Goal: Task Accomplishment & Management: Manage account settings

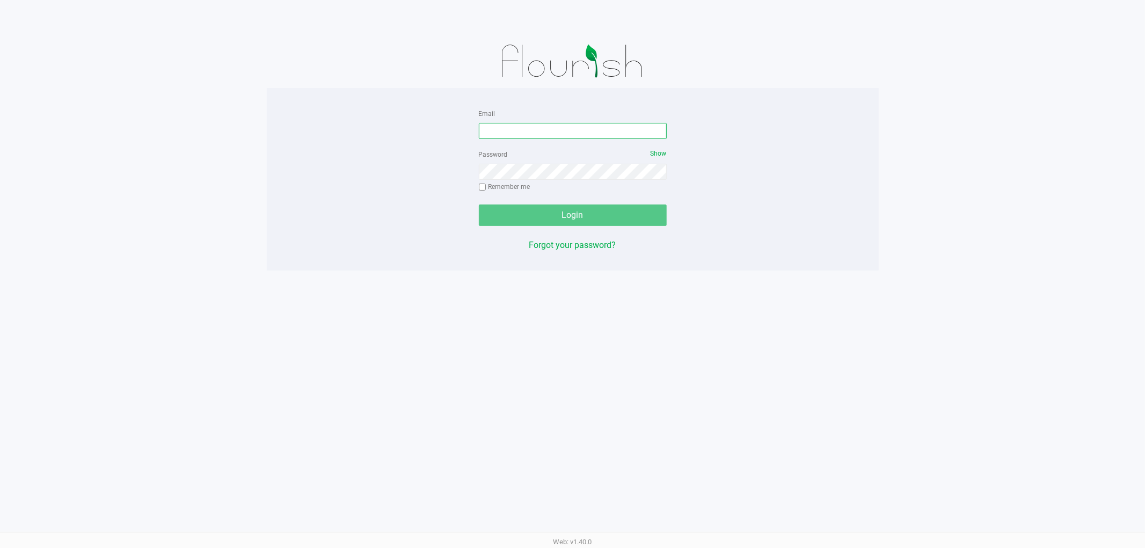
click at [505, 133] on input "Email" at bounding box center [573, 131] width 188 height 16
type input "rmatos@liveparallel.com"
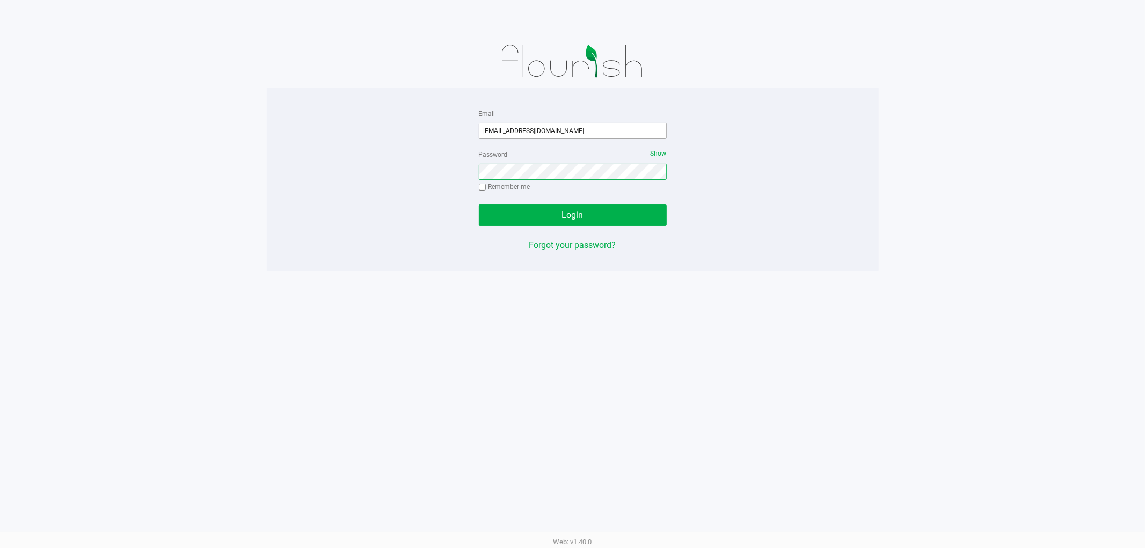
click at [479, 205] on button "Login" at bounding box center [573, 215] width 188 height 21
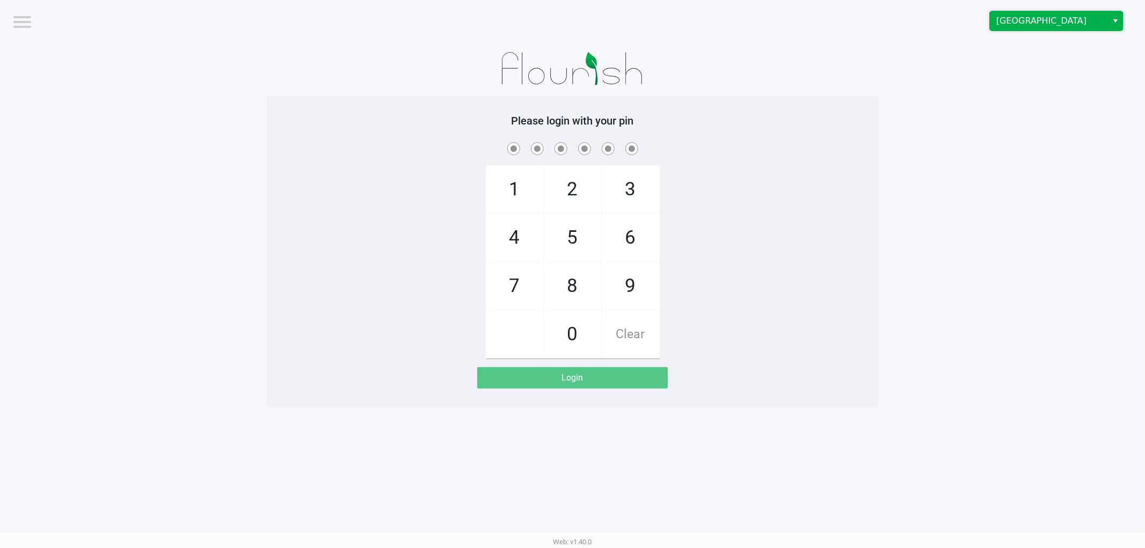
click at [1083, 17] on span "[GEOGRAPHIC_DATA]" at bounding box center [1049, 20] width 105 height 13
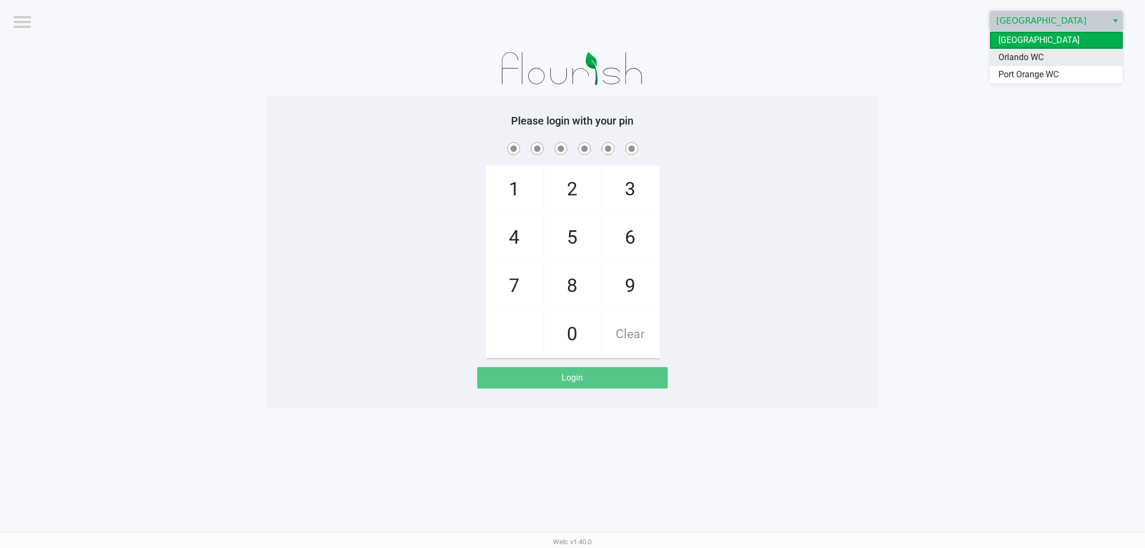
click at [1056, 54] on li "Orlando WC" at bounding box center [1056, 57] width 133 height 17
click at [840, 188] on div "1 4 7 2 5 8 0 3 6 9 Clear" at bounding box center [573, 249] width 612 height 219
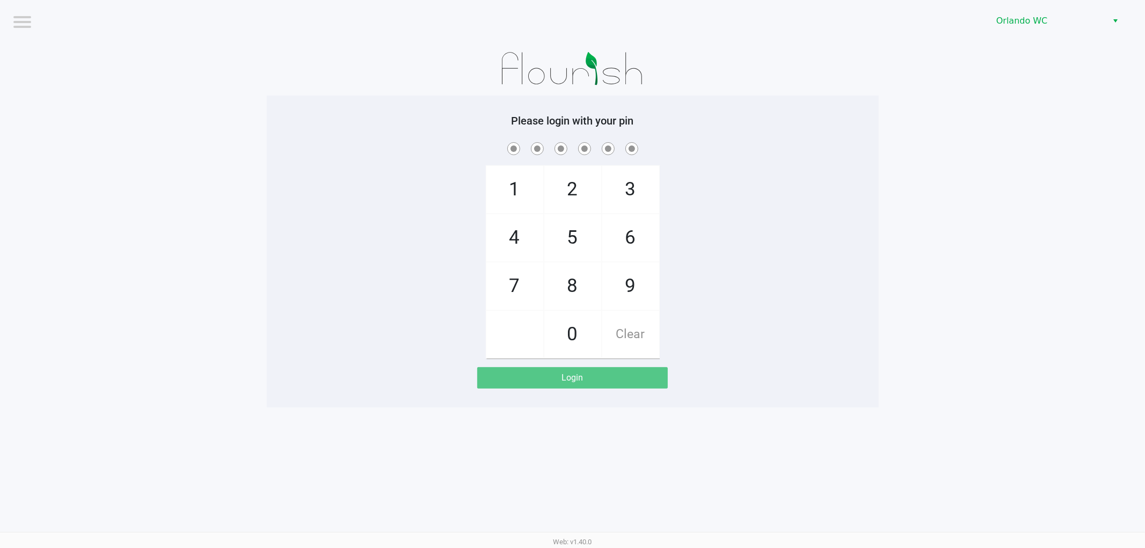
click at [846, 186] on div "1 4 7 2 5 8 0 3 6 9 Clear" at bounding box center [573, 249] width 612 height 219
checkbox input "true"
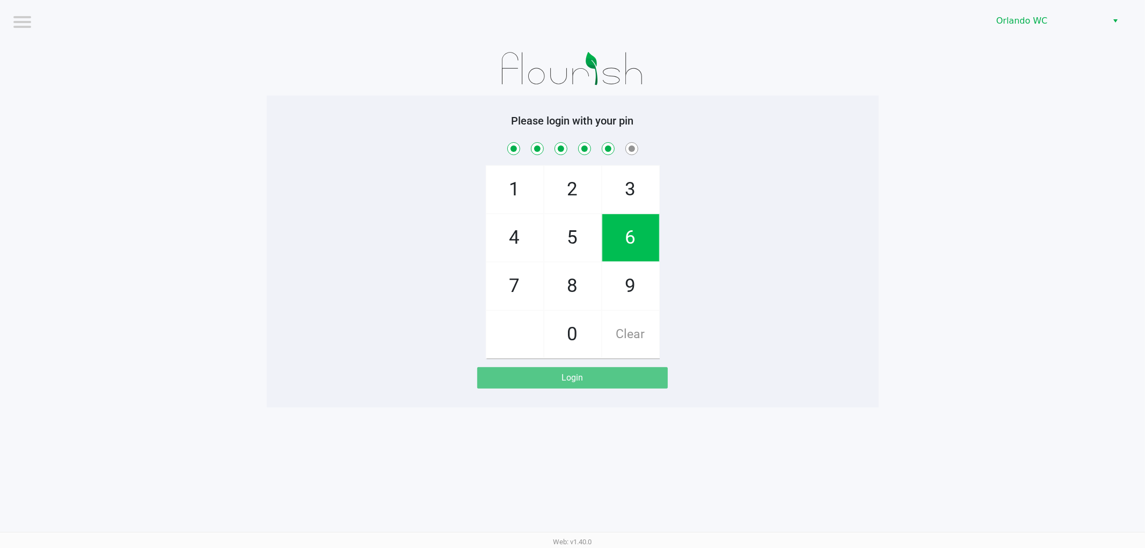
checkbox input "true"
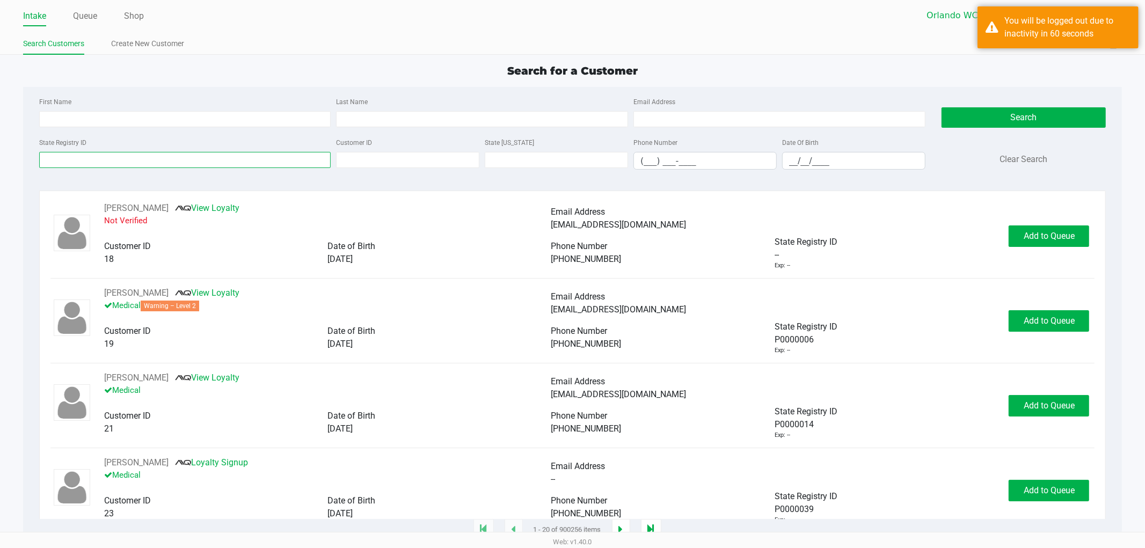
click at [270, 157] on input "State Registry ID" at bounding box center [185, 160] width 292 height 16
paste input "P6RT7295"
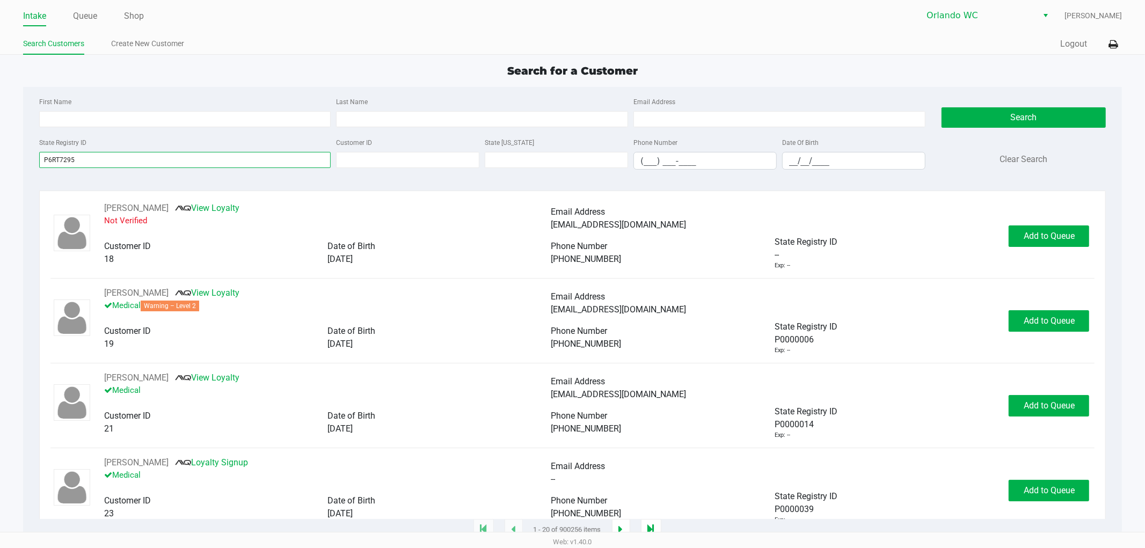
type input "P6RT7295"
click at [574, 66] on span "Search for a Customer" at bounding box center [572, 70] width 130 height 13
drag, startPoint x: 1013, startPoint y: 114, endPoint x: 758, endPoint y: 83, distance: 257.4
click at [1013, 113] on button "Search" at bounding box center [1024, 117] width 164 height 20
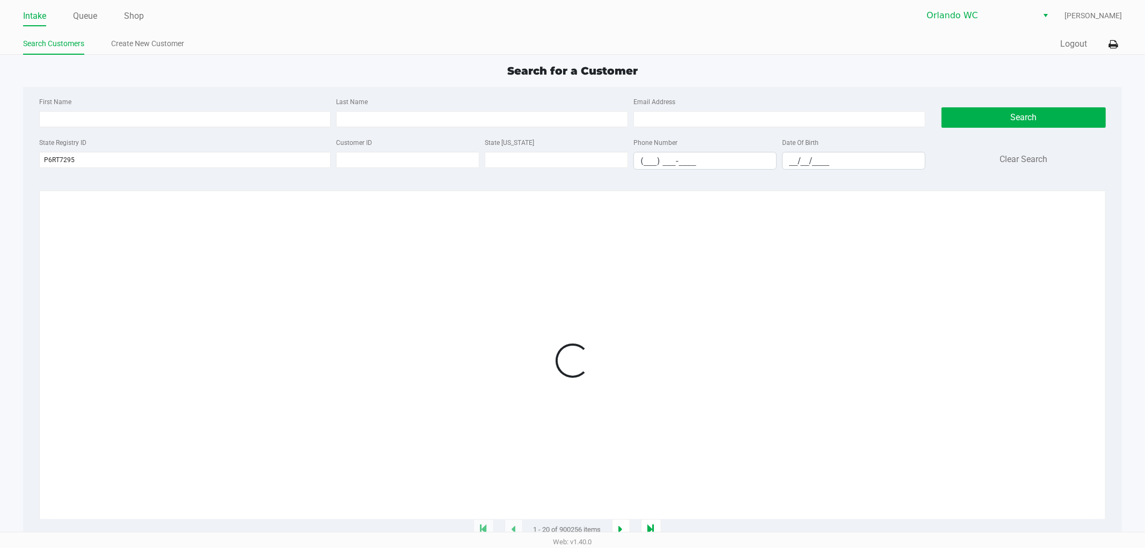
click at [700, 63] on div "Search for a Customer" at bounding box center [573, 71] width 1116 height 16
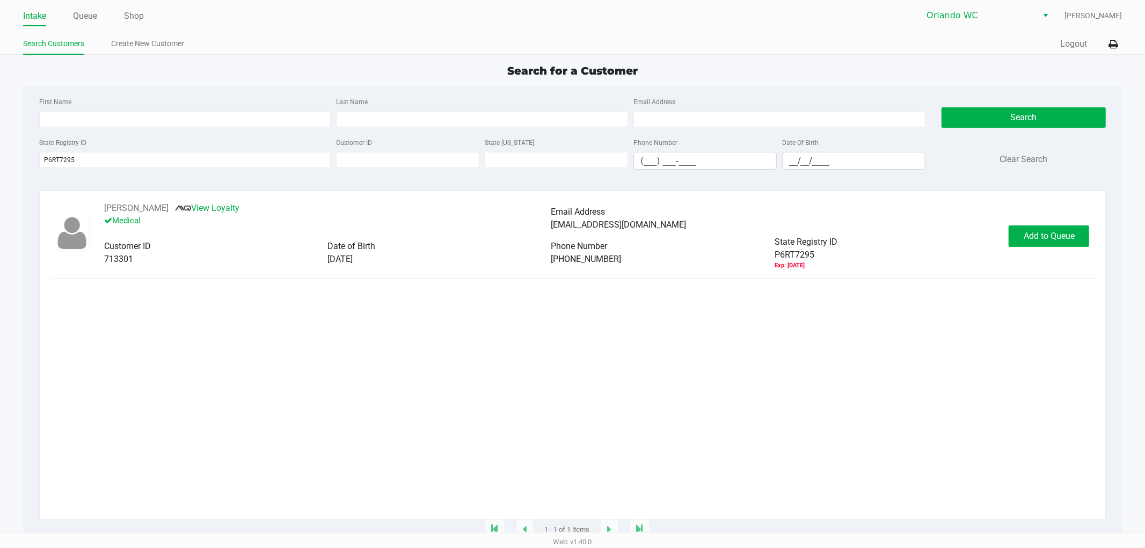
drag, startPoint x: 838, startPoint y: 331, endPoint x: 844, endPoint y: 313, distance: 19.4
click at [840, 318] on div "EMMA EVANS View Loyalty Medical Email Address emmalevans@live.com Customer ID 7…" at bounding box center [572, 360] width 1045 height 317
click at [1087, 235] on button "Add to Queue" at bounding box center [1049, 236] width 81 height 21
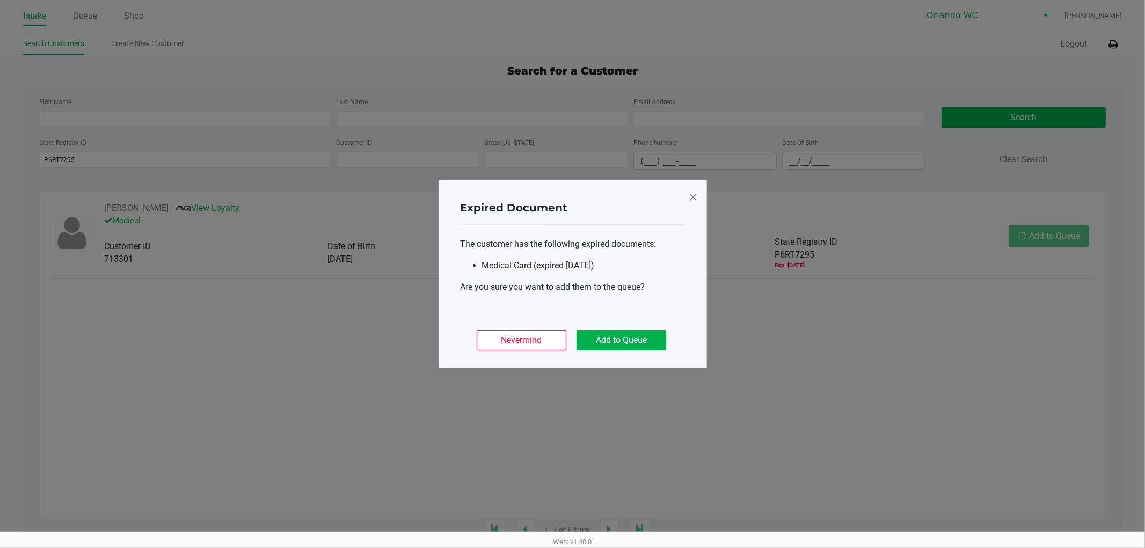
click at [980, 394] on ngb-modal-window "Expired Document The customer has the following expired documents: Medical Card…" at bounding box center [572, 274] width 1145 height 548
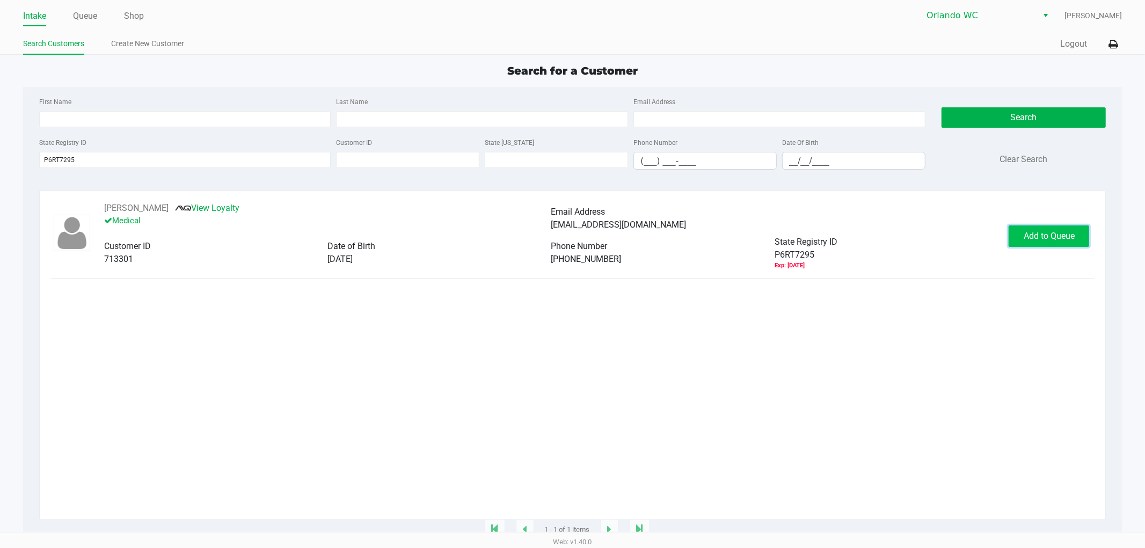
click at [1054, 228] on button "Add to Queue" at bounding box center [1049, 236] width 81 height 21
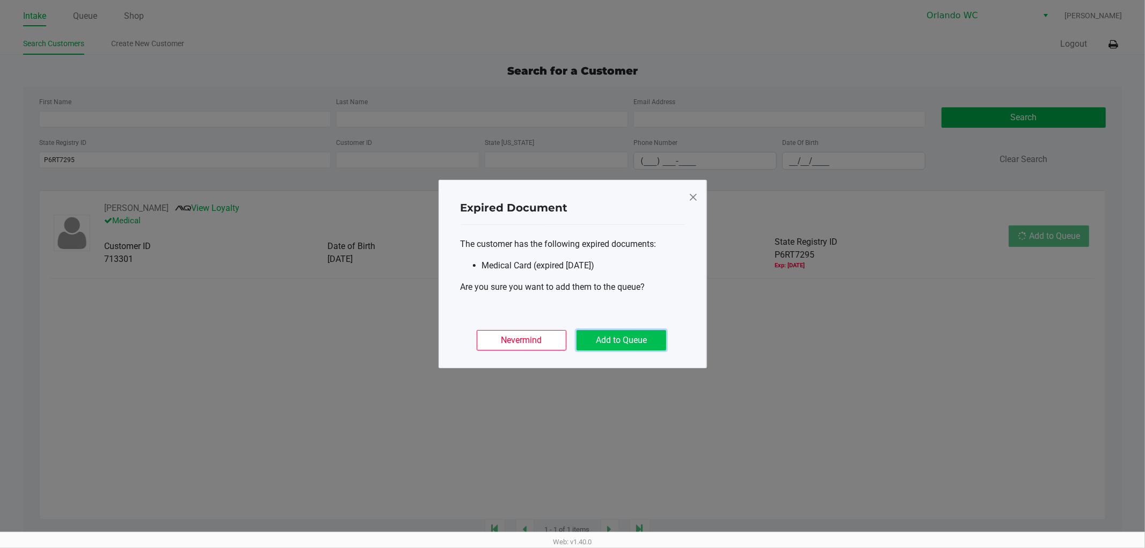
click at [646, 339] on button "Add to Queue" at bounding box center [622, 340] width 90 height 20
drag, startPoint x: 1044, startPoint y: 398, endPoint x: 1140, endPoint y: 270, distance: 160.0
click at [1044, 395] on ngb-modal-window "Expired Document The customer has the following expired documents: Medical Card…" at bounding box center [572, 274] width 1145 height 548
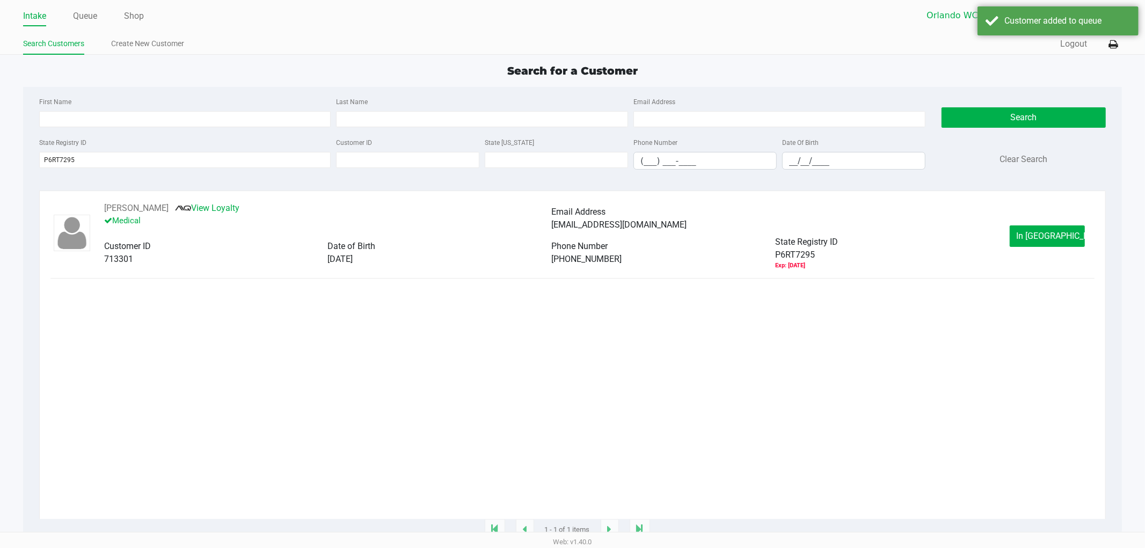
click at [1053, 251] on div "EMMA EVANS View Loyalty Medical Email Address emmalevans@live.com Customer ID 7…" at bounding box center [572, 236] width 1045 height 68
click at [1049, 233] on span "In Queue" at bounding box center [1062, 236] width 90 height 10
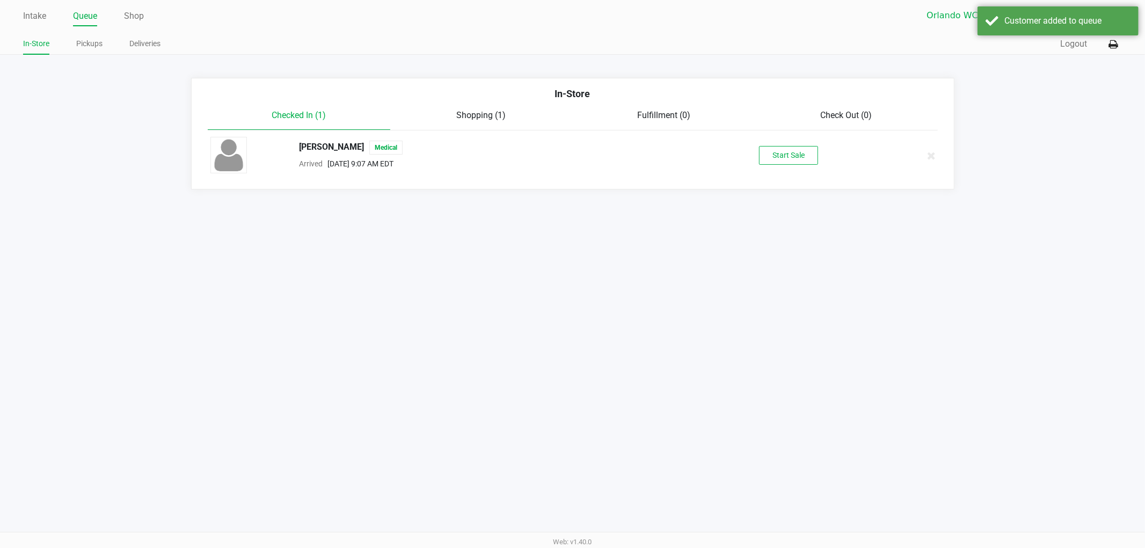
click at [824, 149] on div "Start Sale" at bounding box center [788, 155] width 185 height 19
click at [796, 160] on button "Start Sale" at bounding box center [788, 155] width 59 height 19
drag, startPoint x: 792, startPoint y: 255, endPoint x: 945, endPoint y: 244, distance: 153.4
click at [809, 251] on div "Intake Queue Shop Orlando WC Rosa Matos In-Store Pickups Deliveries Quick Sale …" at bounding box center [572, 274] width 1145 height 548
drag, startPoint x: 945, startPoint y: 244, endPoint x: 899, endPoint y: 112, distance: 140.4
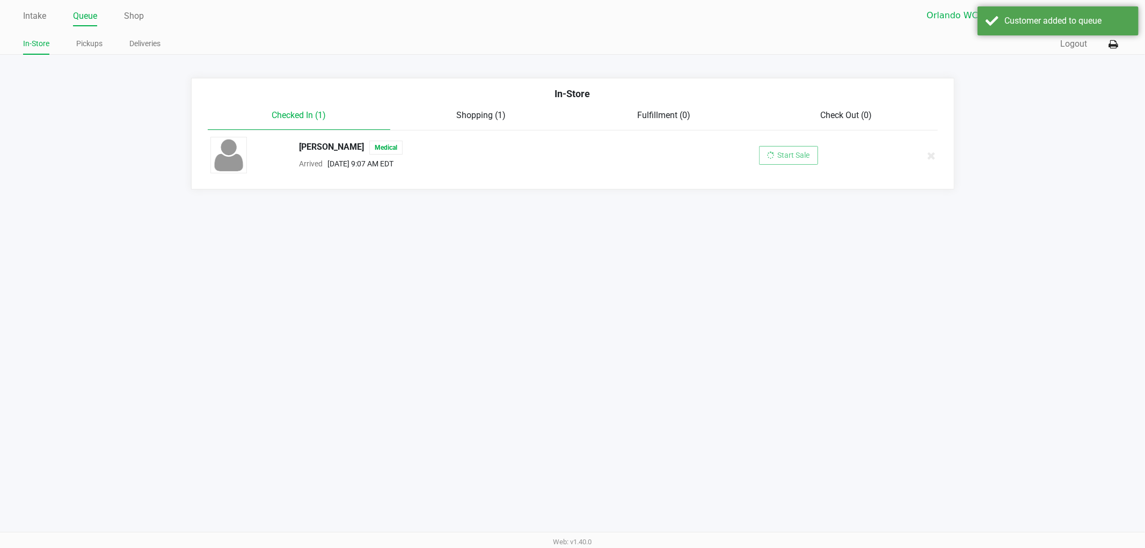
click at [946, 244] on div "Intake Queue Shop Orlando WC Rosa Matos In-Store Pickups Deliveries Quick Sale …" at bounding box center [572, 274] width 1145 height 548
click at [1055, 156] on app-queue-list "In-Store Checked In (1) Shopping (1) Fulfillment (0) Check Out (0) EMMA EVANS M…" at bounding box center [572, 134] width 1145 height 112
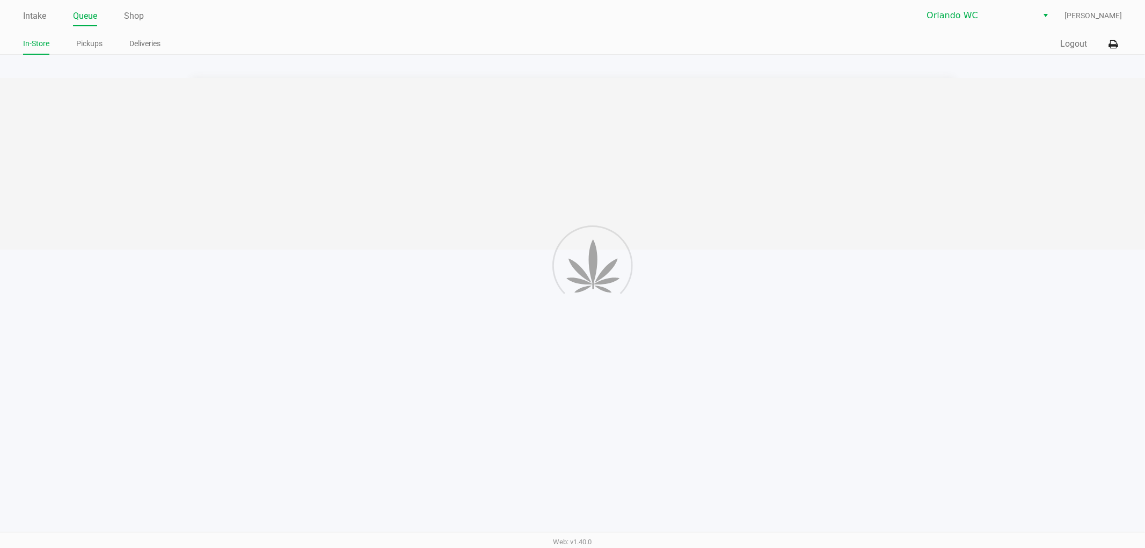
drag, startPoint x: 630, startPoint y: 358, endPoint x: 610, endPoint y: 335, distance: 30.8
click at [630, 353] on div "Intake Queue Shop Orlando WC Rosa Matos In-Store Pickups Deliveries Quick Sale …" at bounding box center [572, 274] width 1145 height 548
click at [238, 169] on div at bounding box center [572, 164] width 1145 height 172
click at [246, 183] on div at bounding box center [572, 164] width 1145 height 172
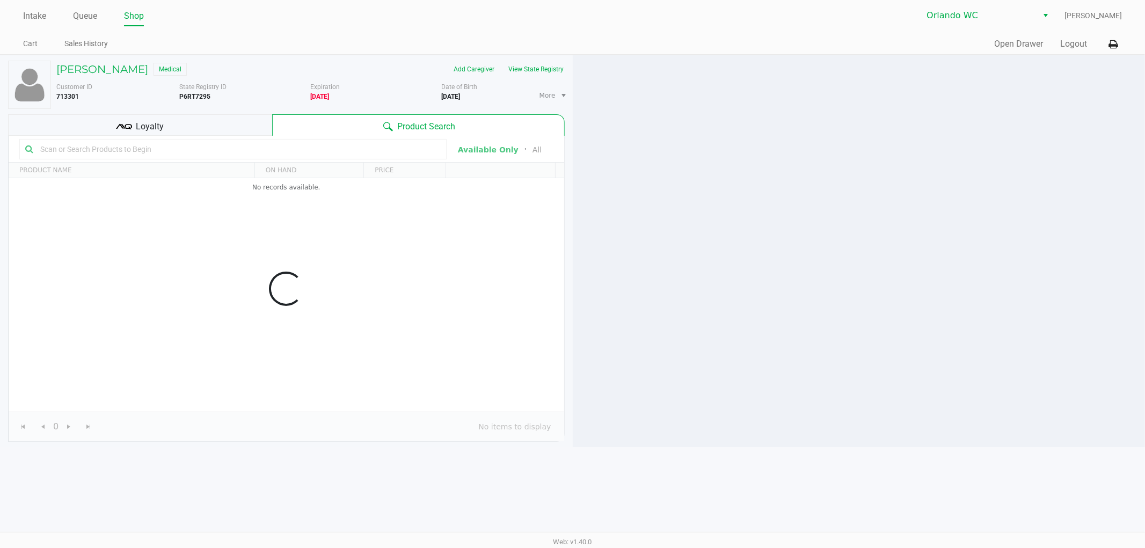
click at [221, 224] on div "Data table" at bounding box center [287, 289] width 556 height 306
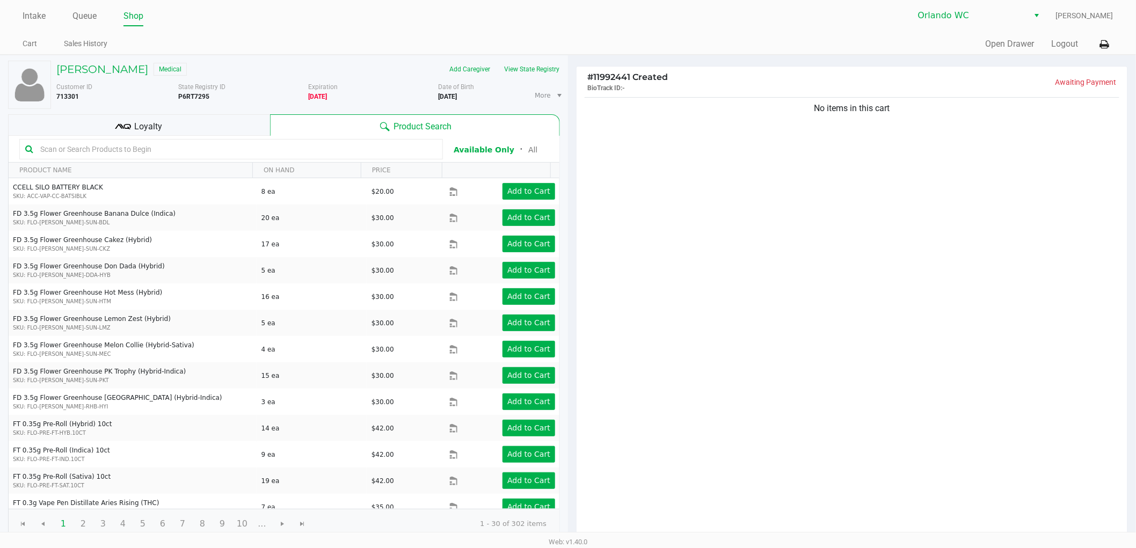
click at [272, 87] on div "State Registry ID P6RT7295" at bounding box center [243, 95] width 130 height 27
click at [865, 215] on div "No items in this cart" at bounding box center [852, 317] width 551 height 445
click at [285, 151] on input "text" at bounding box center [236, 149] width 401 height 16
click at [237, 147] on input "text" at bounding box center [236, 149] width 401 height 16
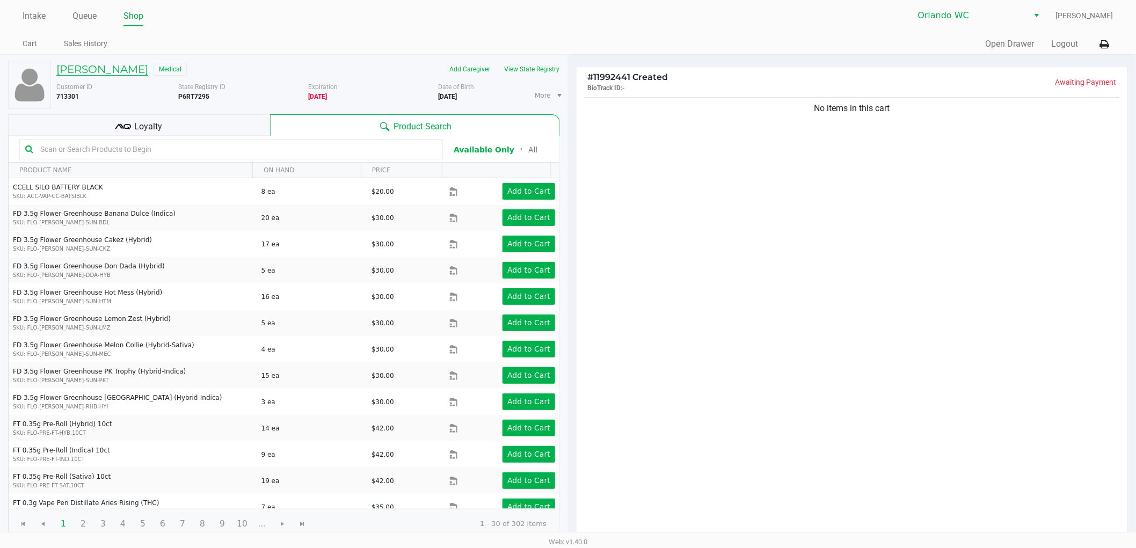
click at [116, 70] on h5 "EMMA EVANS" at bounding box center [102, 69] width 92 height 13
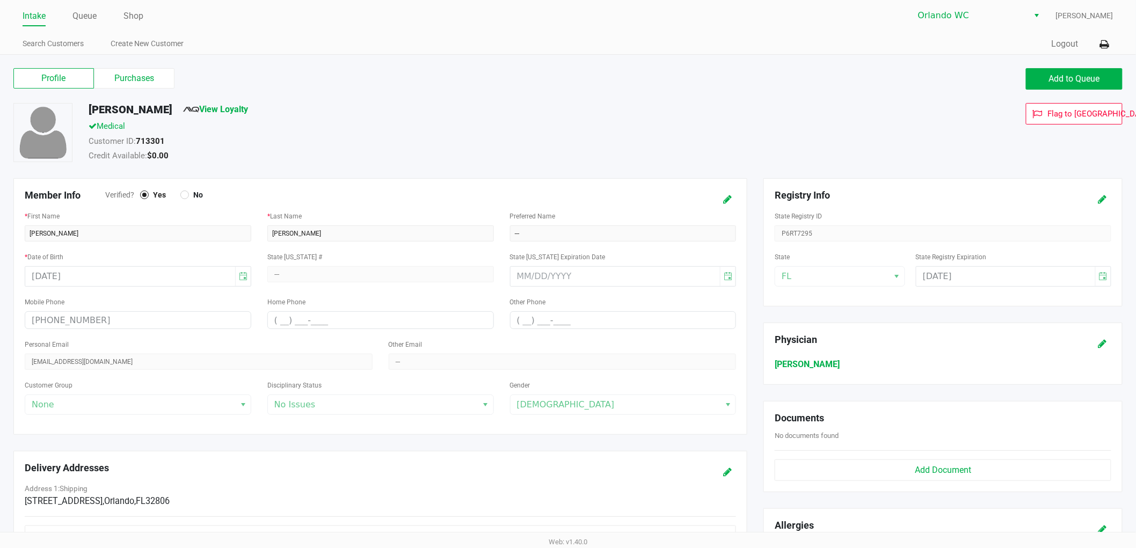
click at [139, 79] on label "Purchases" at bounding box center [134, 78] width 81 height 20
click at [0, 0] on 1 "Purchases" at bounding box center [0, 0] width 0 height 0
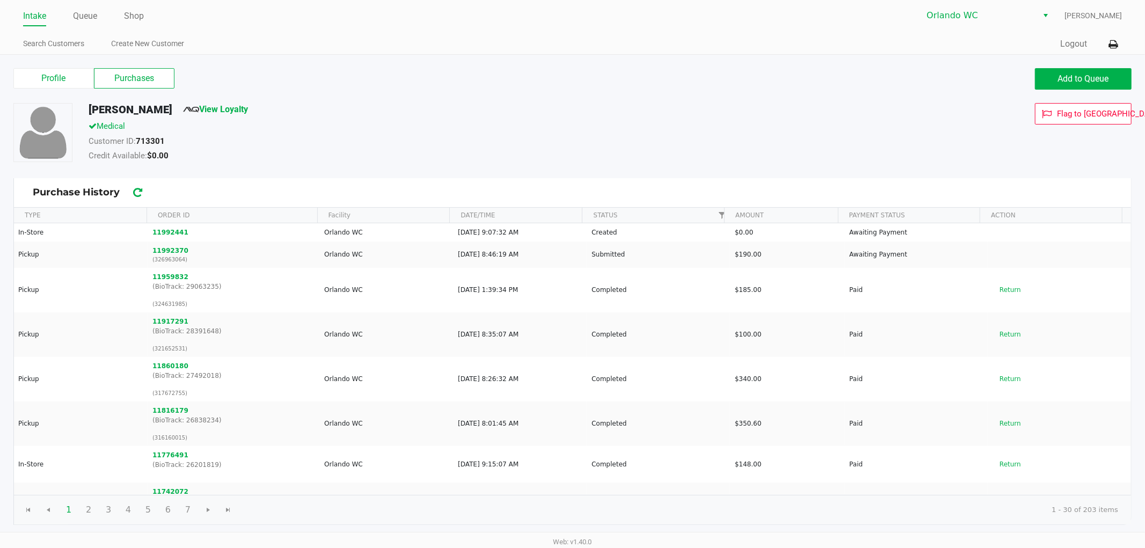
click at [503, 116] on div "EMMA EVANS View Loyalty" at bounding box center [434, 111] width 706 height 17
click at [442, 137] on div "Customer ID: 713301" at bounding box center [434, 142] width 706 height 15
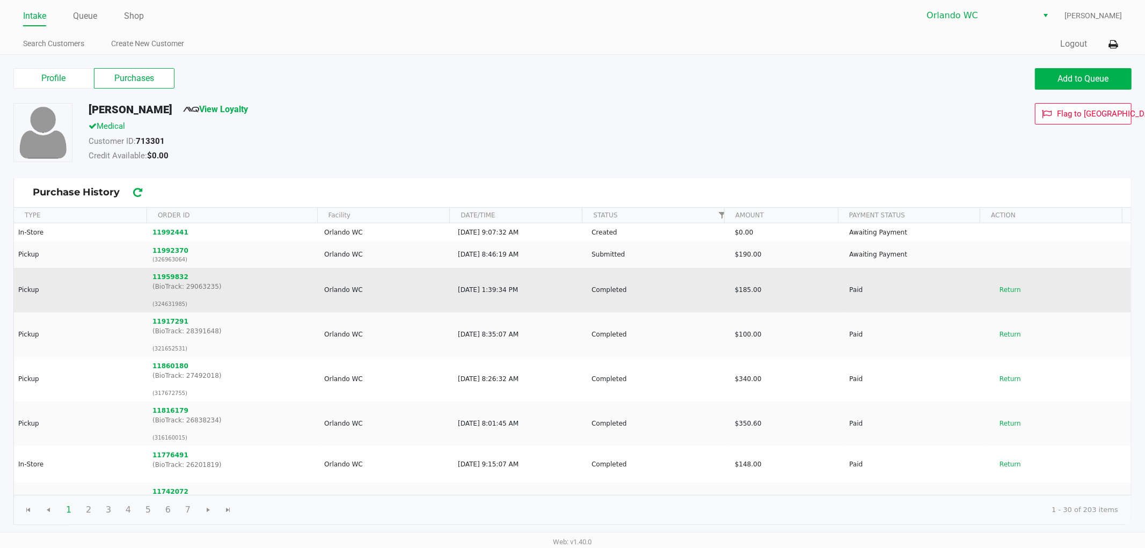
click at [429, 291] on td "Orlando WC" at bounding box center [387, 290] width 134 height 45
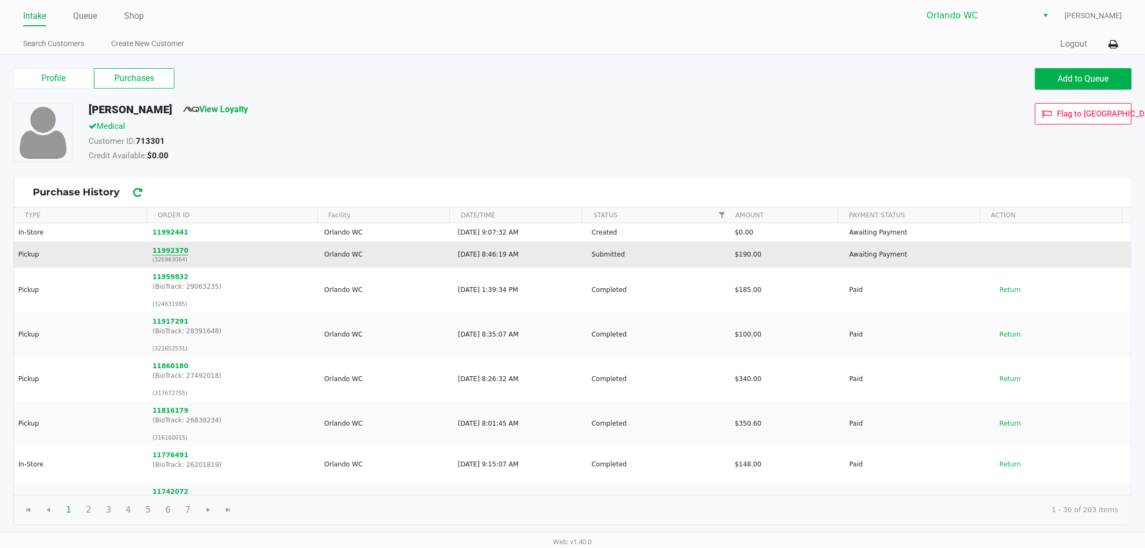
click at [172, 254] on button "11992370" at bounding box center [171, 251] width 36 height 10
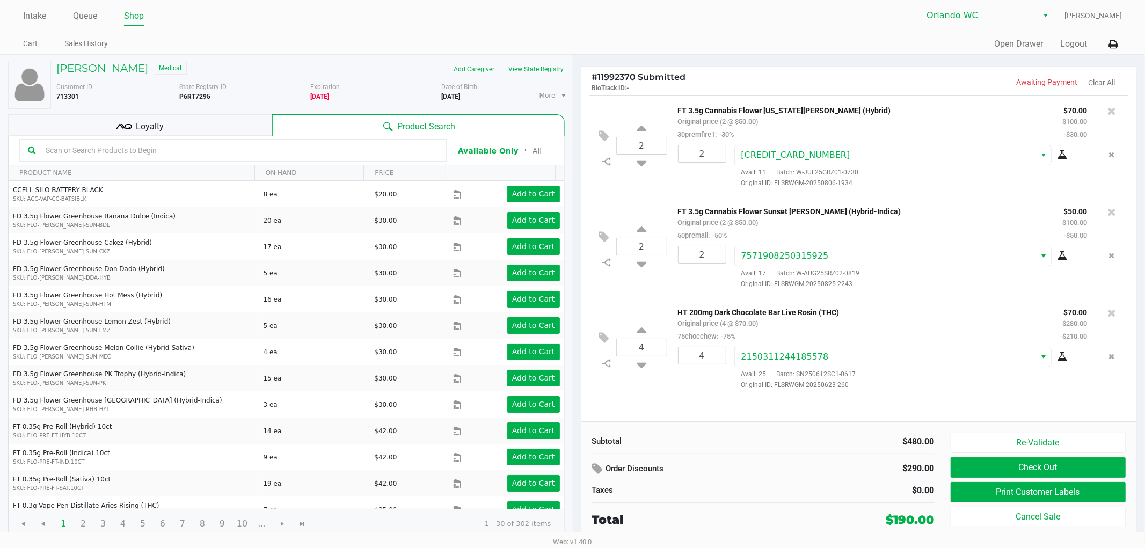
click at [793, 479] on div "Order Discounts" at bounding box center [703, 469] width 223 height 19
click at [745, 447] on div "Subtotal" at bounding box center [673, 442] width 163 height 12
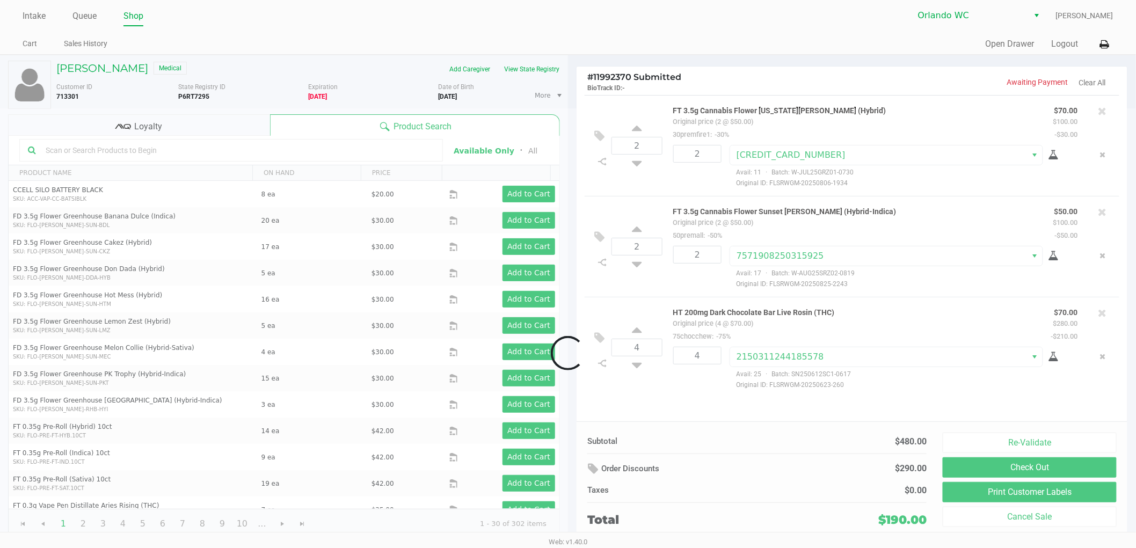
click at [804, 460] on div at bounding box center [568, 353] width 1136 height 490
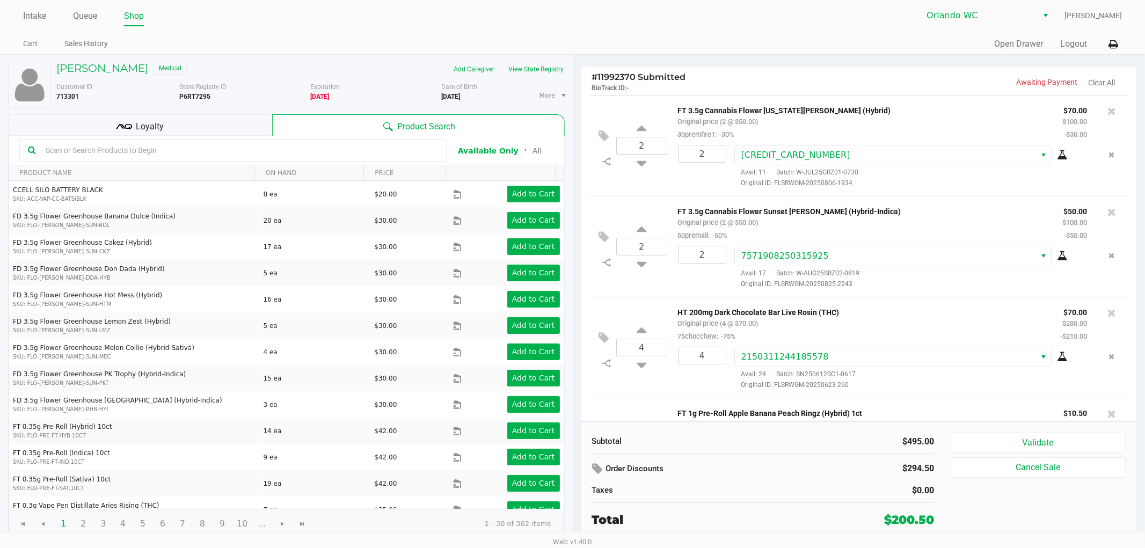
scroll to position [79, 0]
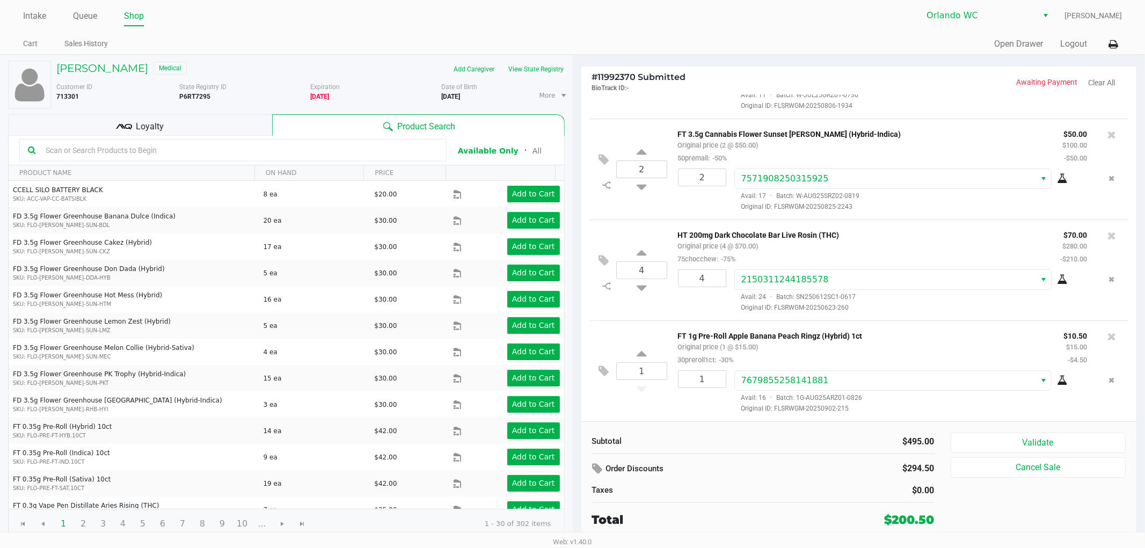
click at [759, 524] on div "Total" at bounding box center [700, 520] width 217 height 18
click at [997, 444] on button "Validate" at bounding box center [1039, 443] width 176 height 20
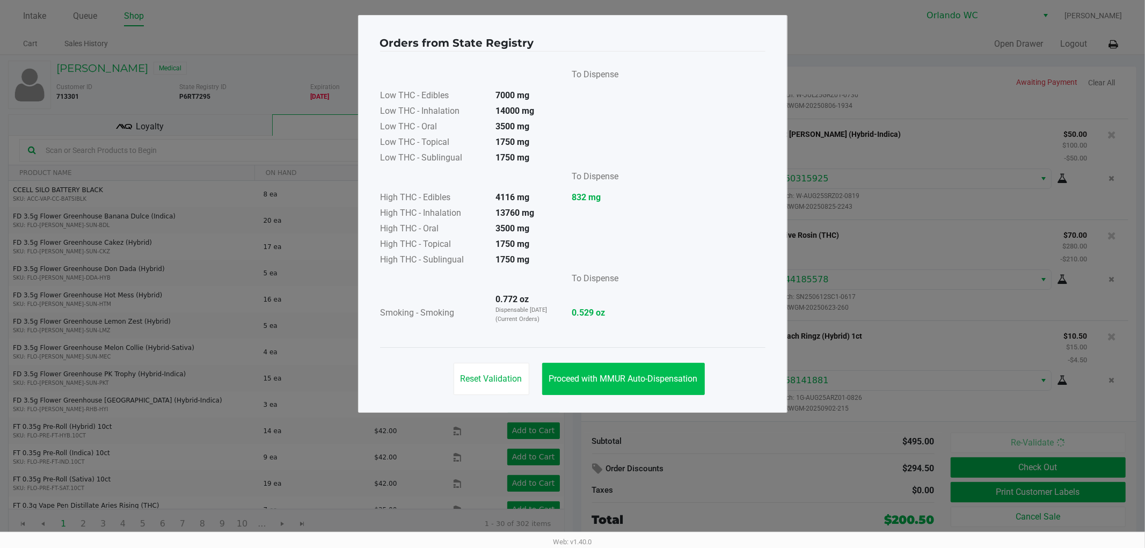
click at [664, 378] on span "Proceed with MMUR Auto-Dispensation" at bounding box center [623, 379] width 149 height 10
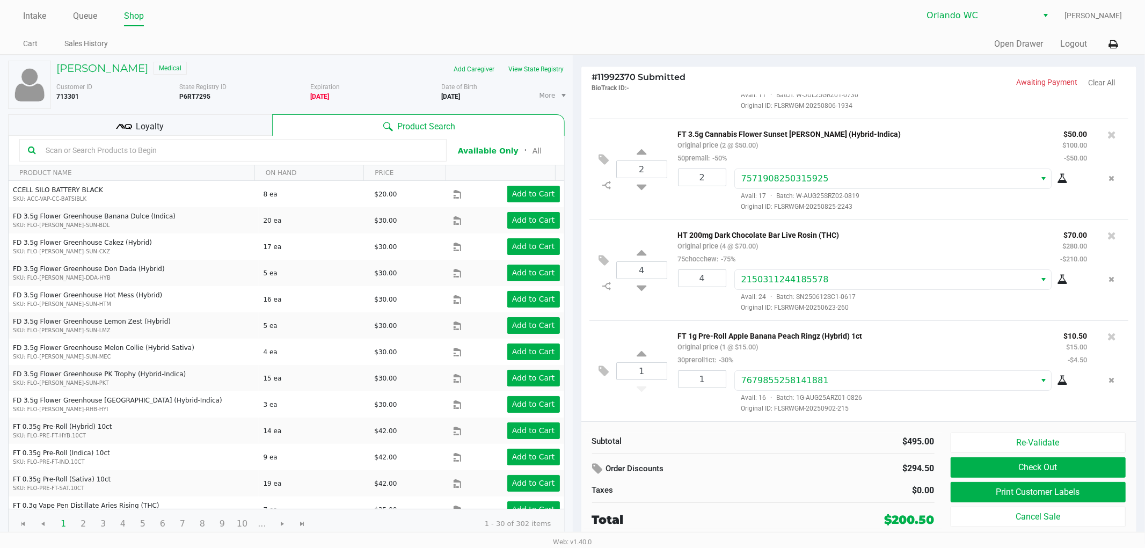
click at [679, 498] on ngb-modal-window "Orders from State Registry To Dispense Low THC - Edibles 7000 mg Low THC - Inha…" at bounding box center [572, 274] width 1145 height 548
click at [1006, 492] on button "Print Customer Labels" at bounding box center [1039, 492] width 176 height 20
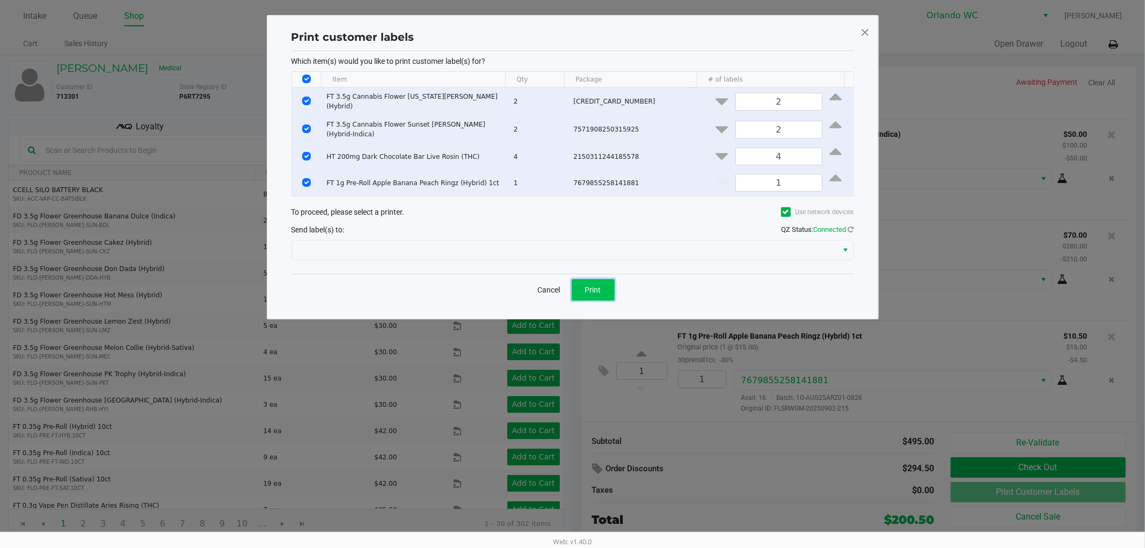
click at [593, 294] on span "Print" at bounding box center [593, 290] width 16 height 9
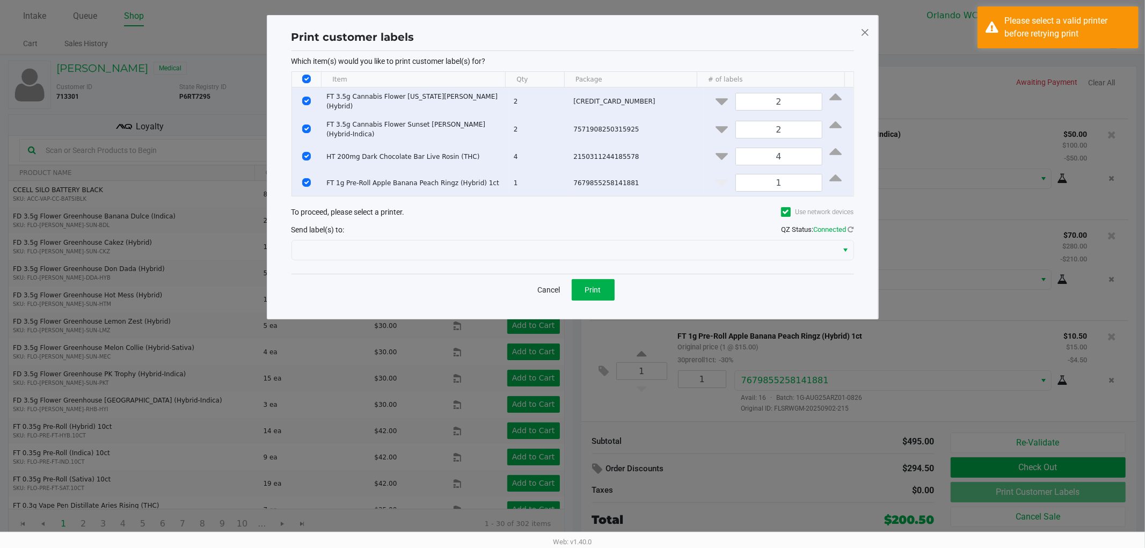
click at [748, 476] on ngb-modal-window "Print customer labels Which item(s) would you like to print customer label(s) f…" at bounding box center [572, 274] width 1145 height 548
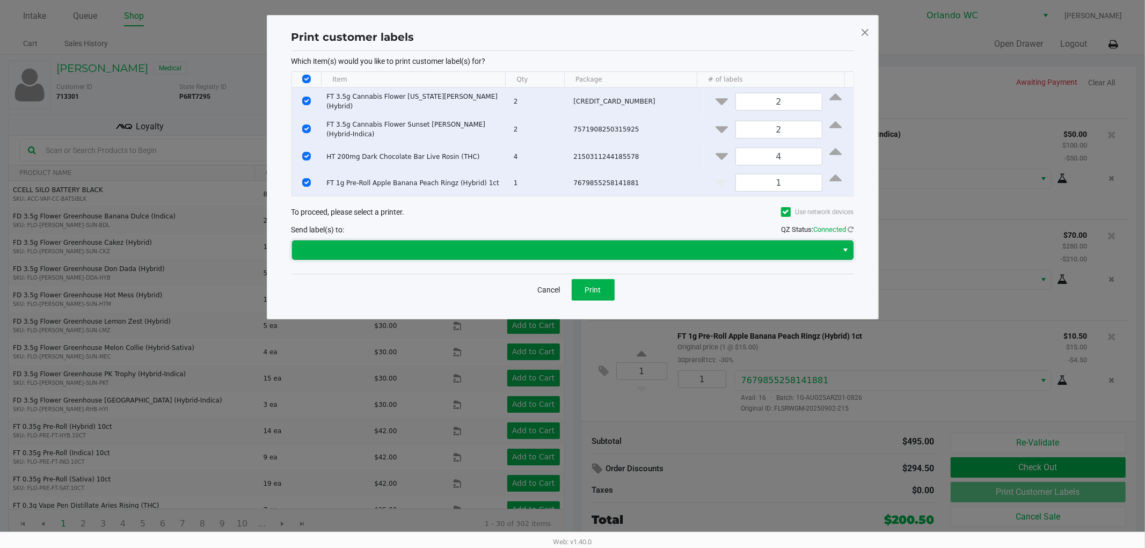
click at [379, 257] on span at bounding box center [565, 250] width 533 height 13
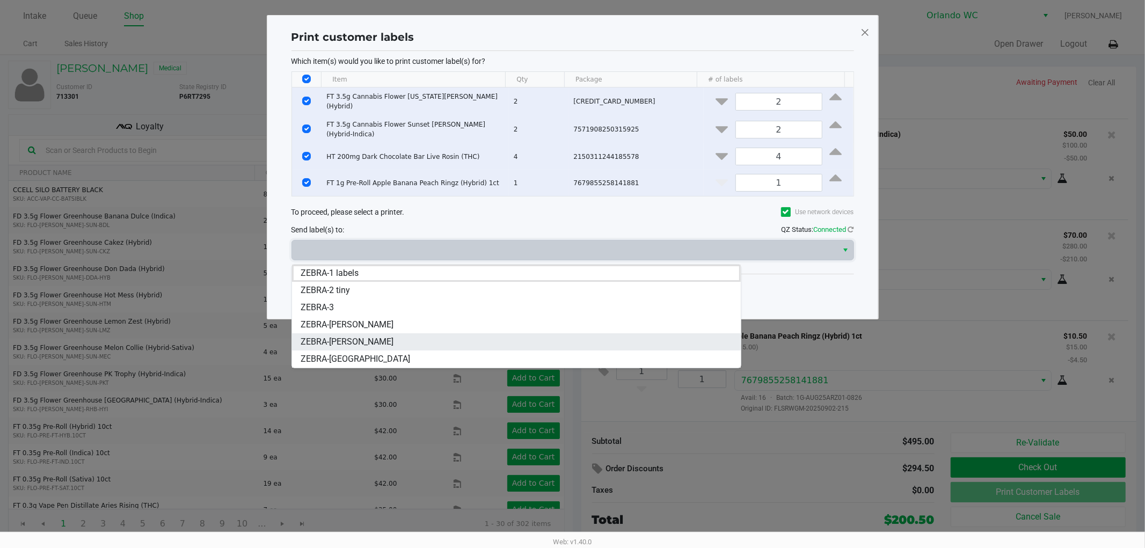
click at [362, 347] on span "ZEBRA-RODNEY-ATKINS" at bounding box center [347, 342] width 93 height 13
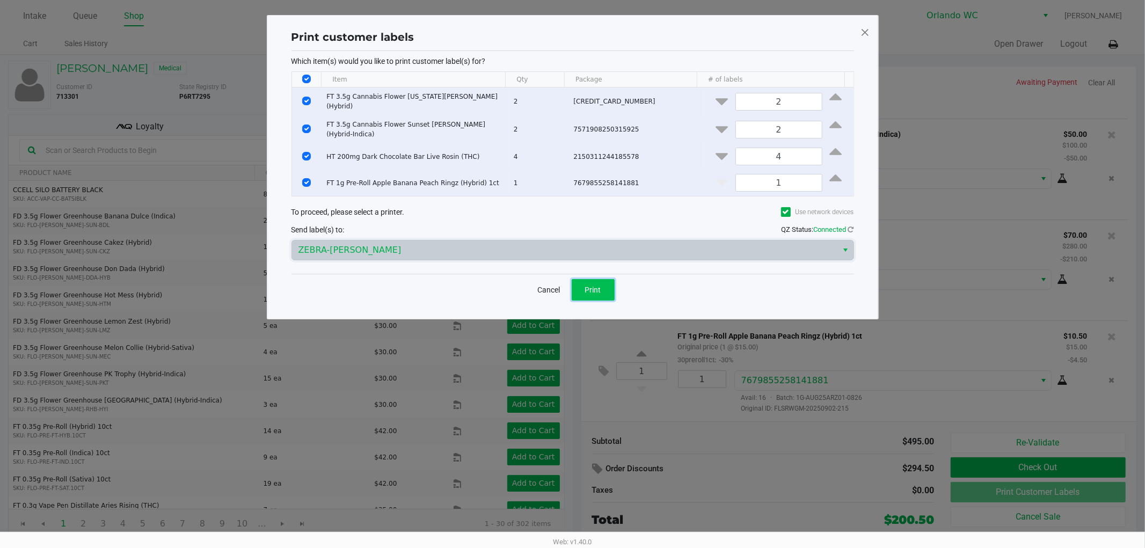
click at [598, 287] on button "Print" at bounding box center [593, 289] width 43 height 21
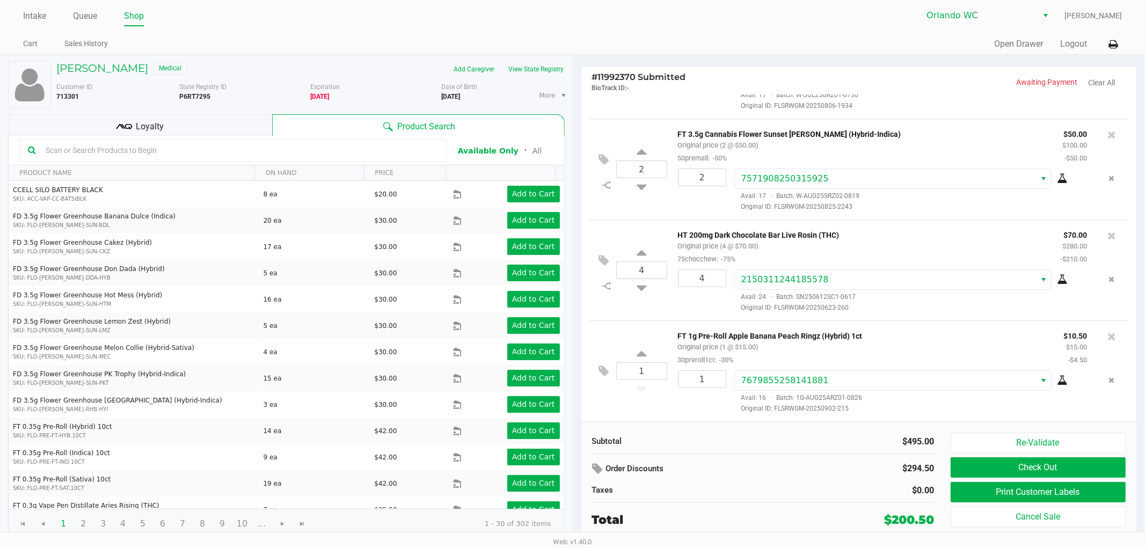
click at [781, 485] on div "$0.00" at bounding box center [853, 490] width 163 height 13
click at [991, 473] on button "Check Out" at bounding box center [1039, 468] width 176 height 20
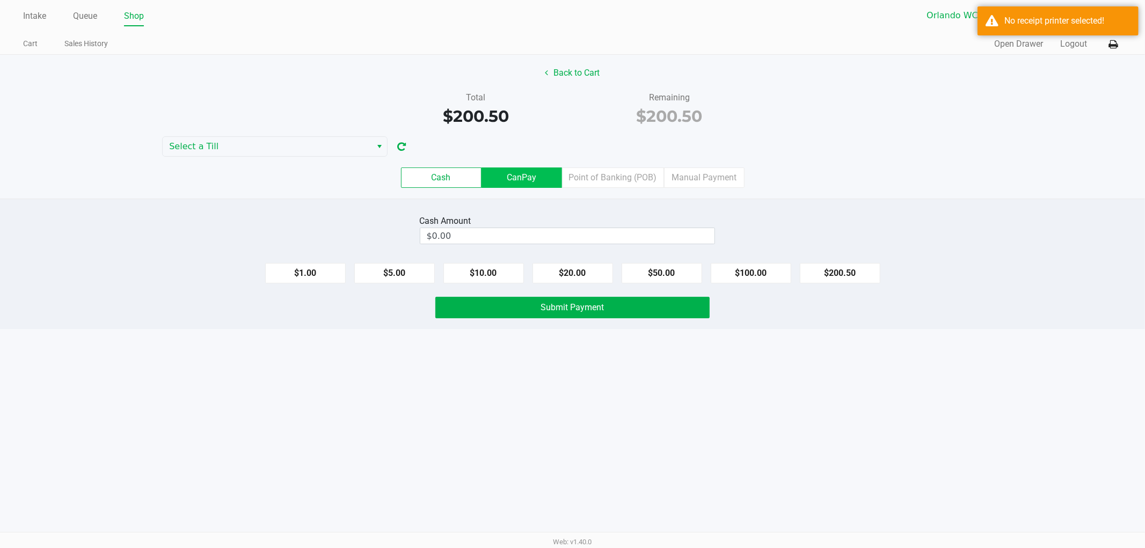
click at [519, 174] on label "CanPay" at bounding box center [522, 178] width 81 height 20
click at [0, 0] on 2 "CanPay" at bounding box center [0, 0] width 0 height 0
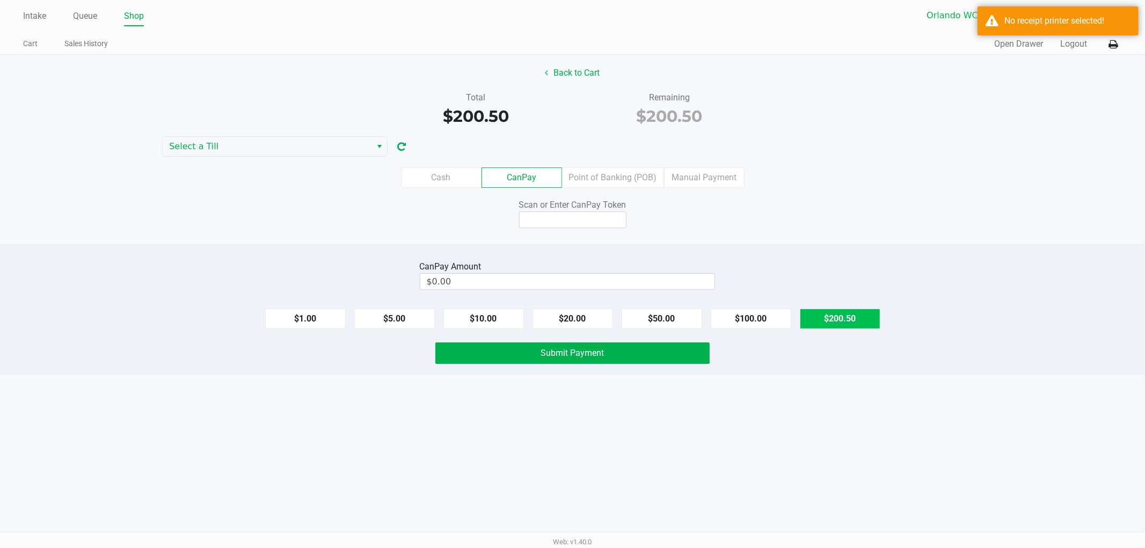
click at [834, 326] on button "$200.50" at bounding box center [840, 319] width 81 height 20
click at [613, 182] on label "Point of Banking (POB)" at bounding box center [613, 178] width 102 height 20
click at [0, 0] on 7 "Point of Banking (POB)" at bounding box center [0, 0] width 0 height 0
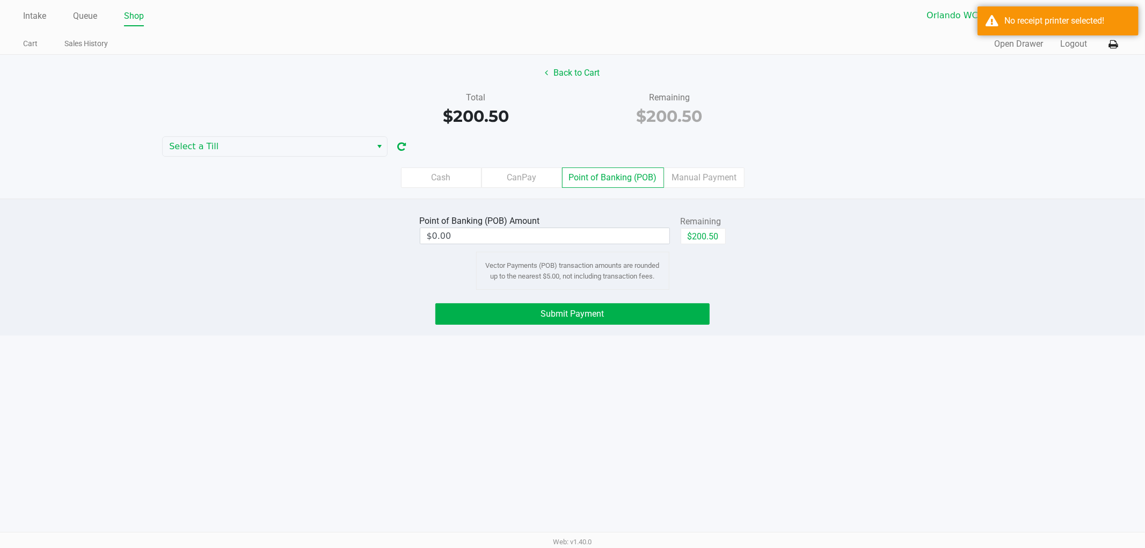
click at [710, 239] on button "$200.50" at bounding box center [703, 236] width 45 height 16
type input "$200.50"
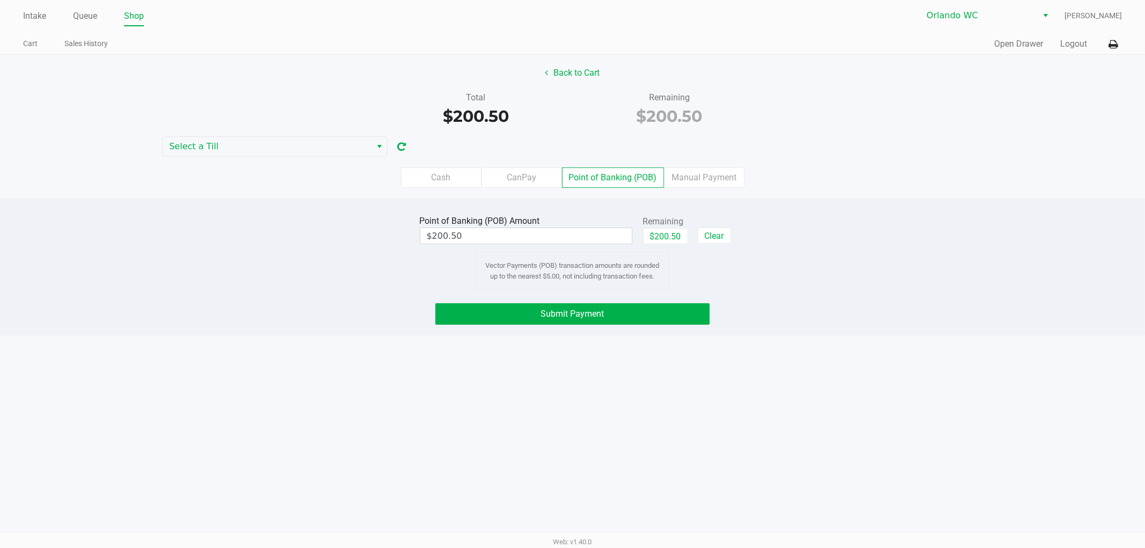
click at [302, 374] on div "Intake Queue Shop Orlando WC Rosa Matos Cart Sales History Quick Sale Open Draw…" at bounding box center [572, 274] width 1145 height 548
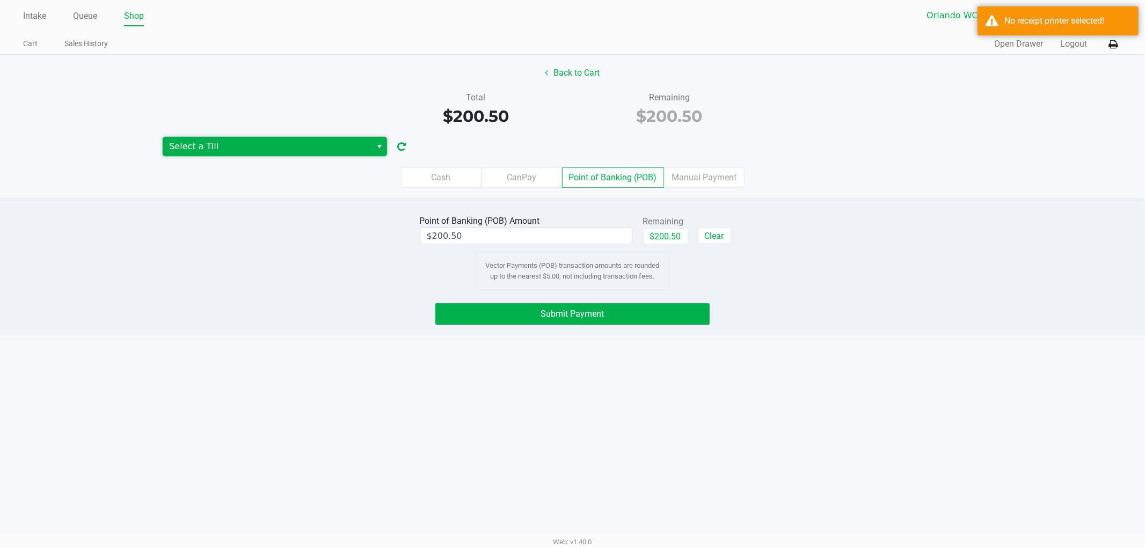
click at [298, 142] on span "Select a Till" at bounding box center [267, 146] width 196 height 13
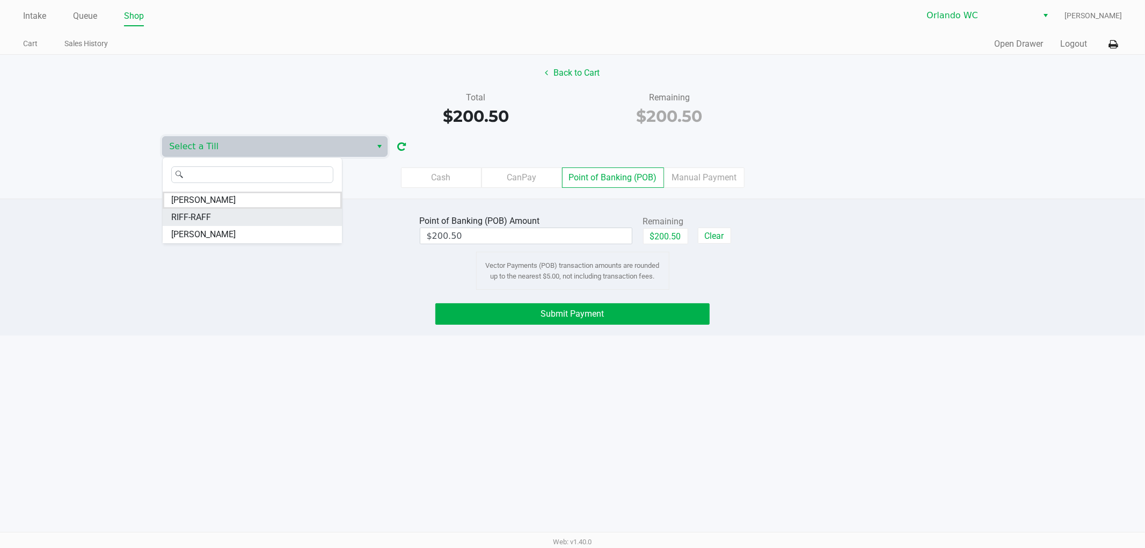
click at [196, 212] on span "RIFF-RAFF" at bounding box center [191, 217] width 40 height 13
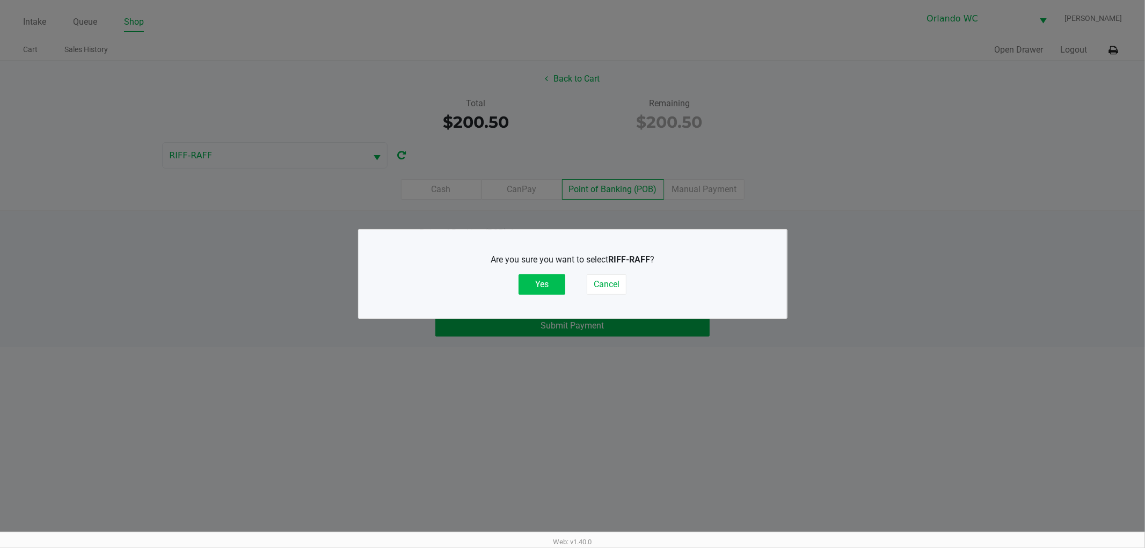
click at [531, 280] on button "Yes" at bounding box center [542, 284] width 47 height 20
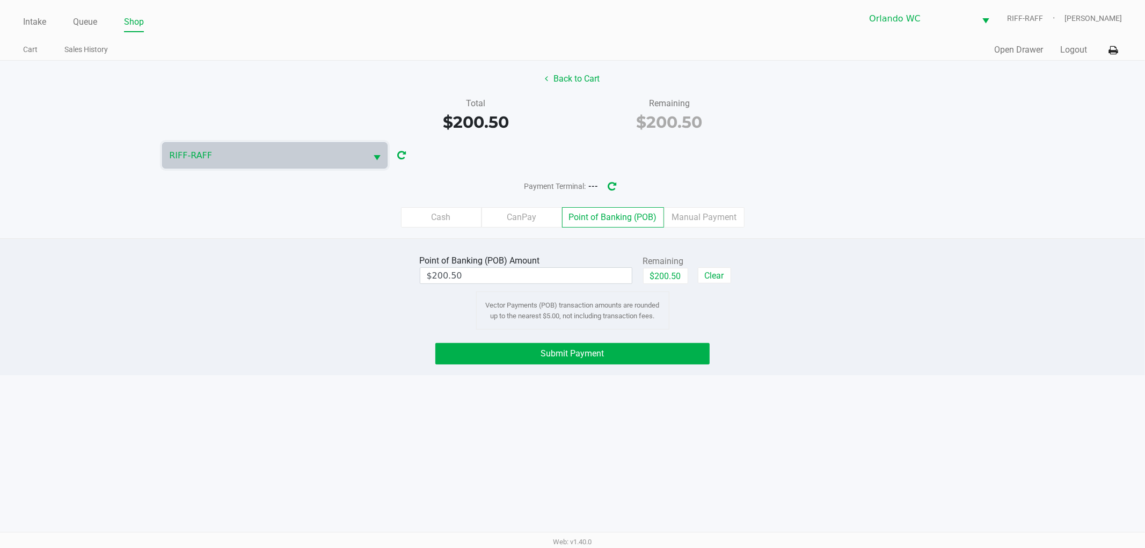
click at [336, 398] on ngb-modal-window "Are you sure you want to select RIFF-RAFF ? Yes Cancel" at bounding box center [572, 274] width 1145 height 548
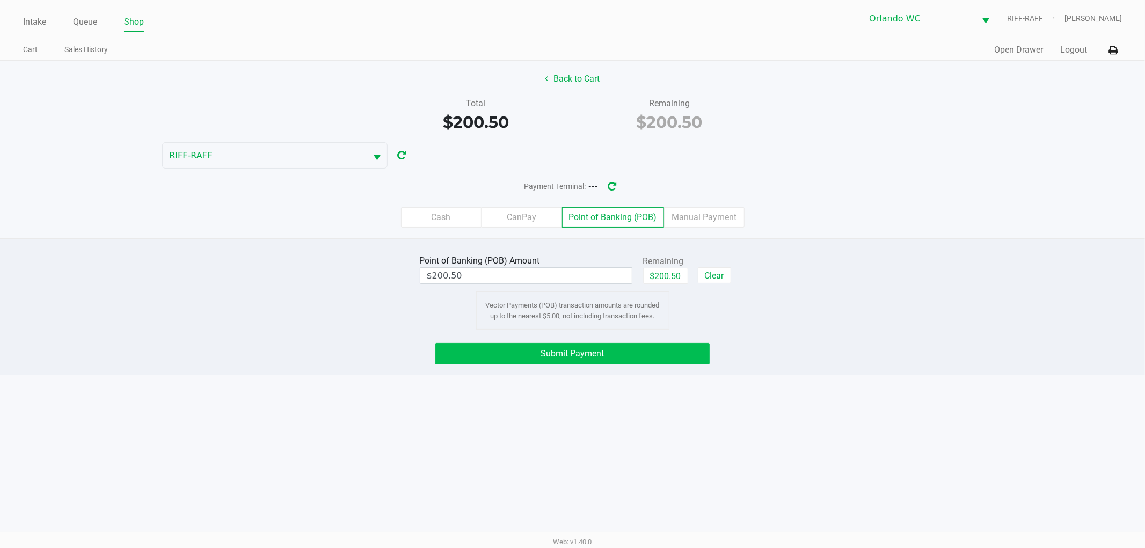
click at [572, 350] on span "Submit Payment" at bounding box center [572, 354] width 63 height 10
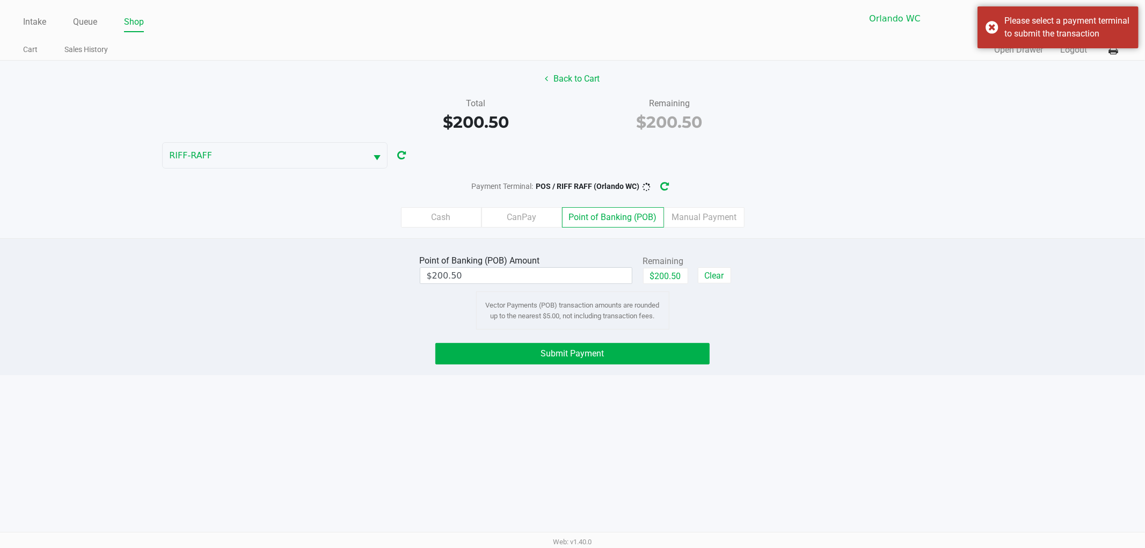
click at [301, 415] on div "Intake Queue Shop Orlando WC RIFF-RAFF Rosa Matos Cart Sales History Quick Sale…" at bounding box center [572, 274] width 1145 height 548
click at [333, 347] on div "Submit Payment" at bounding box center [573, 353] width 1162 height 21
click at [533, 346] on button "Submit Payment" at bounding box center [573, 353] width 274 height 21
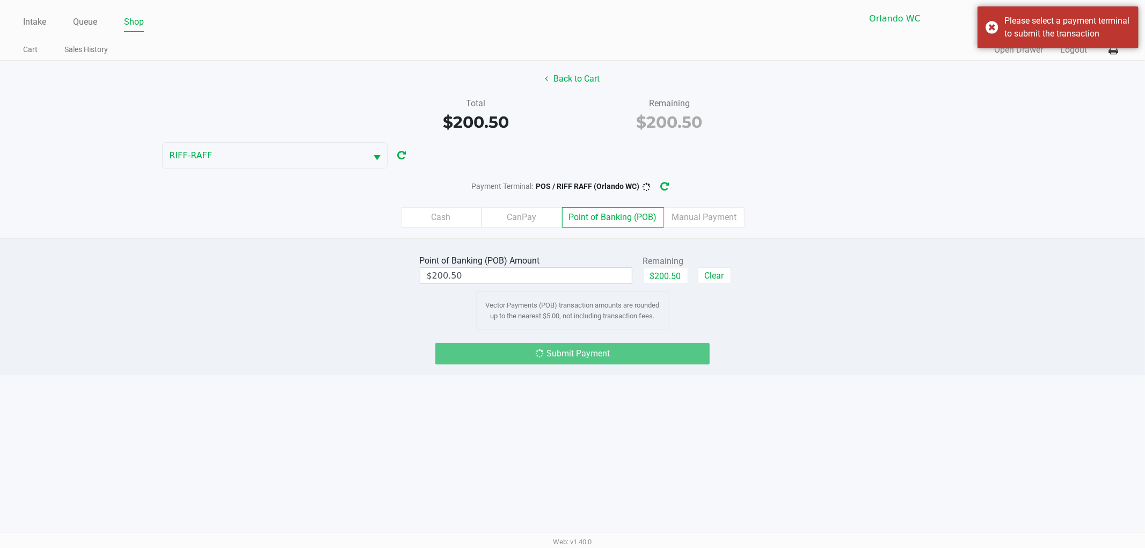
click at [331, 315] on div "Point of Banking (POB) Amount $200.50 Remaining $200.50 Clear Vector Payments (…" at bounding box center [573, 290] width 1162 height 77
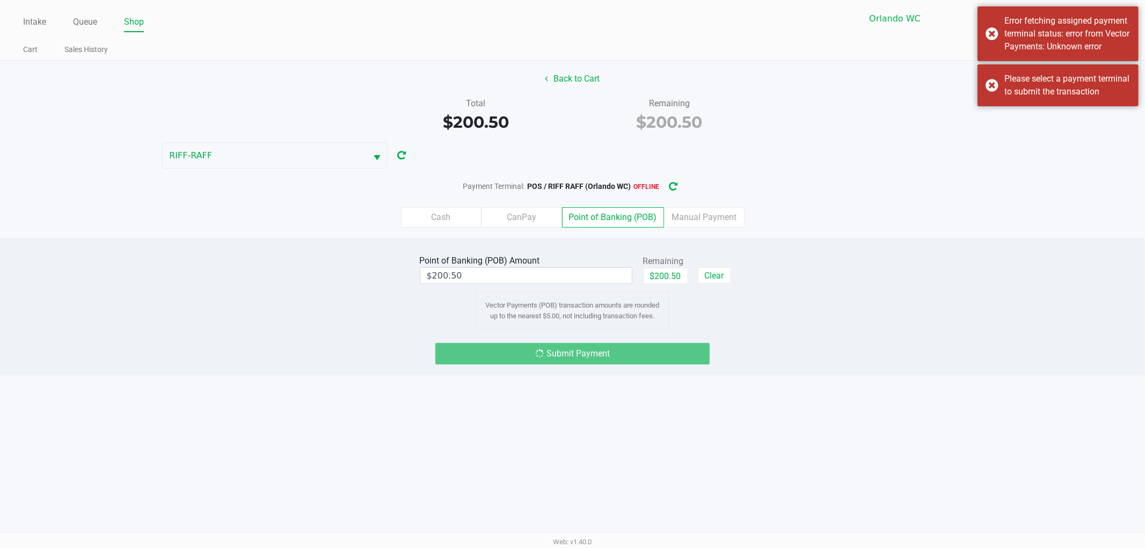
click at [613, 347] on div "Submit Payment" at bounding box center [573, 353] width 274 height 21
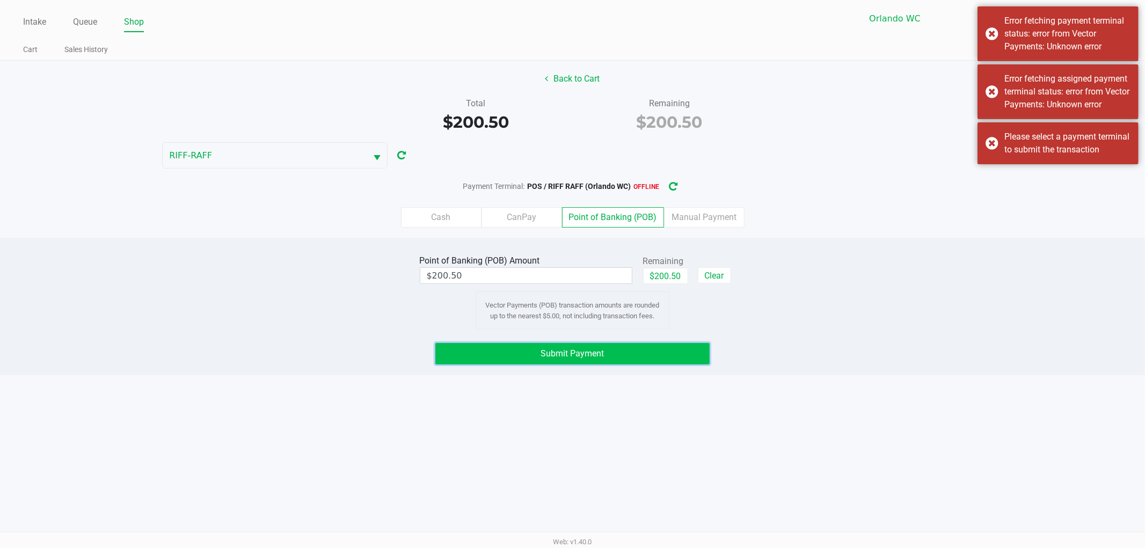
click at [658, 352] on button "Submit Payment" at bounding box center [573, 353] width 274 height 21
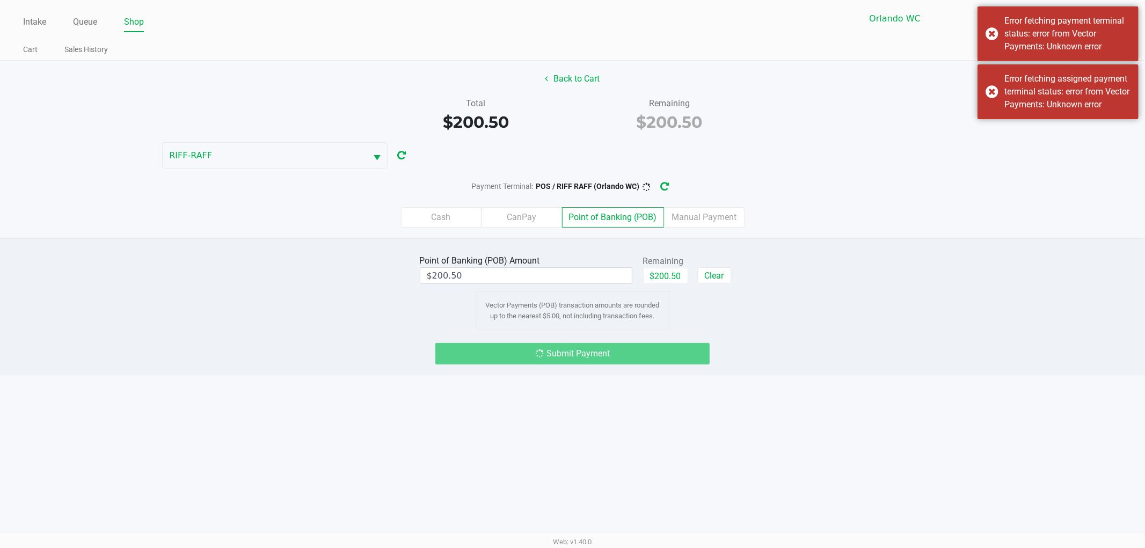
click at [363, 391] on div "Intake Queue Shop Orlando WC RIFF-RAFF Rosa Matos Cart Sales History Quick Sale…" at bounding box center [572, 274] width 1145 height 548
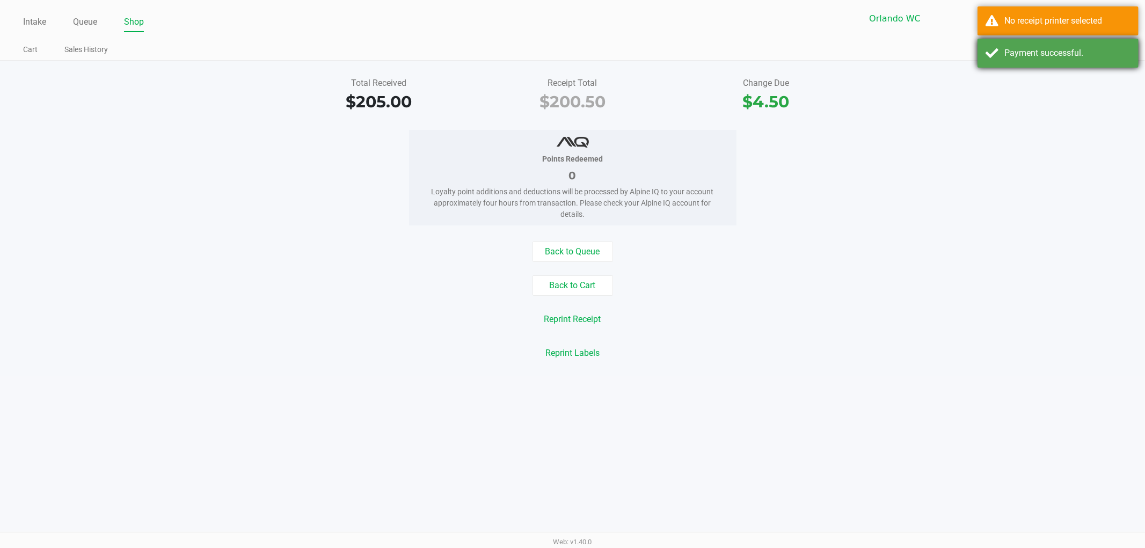
click at [1000, 48] on div "Payment successful." at bounding box center [1058, 53] width 161 height 29
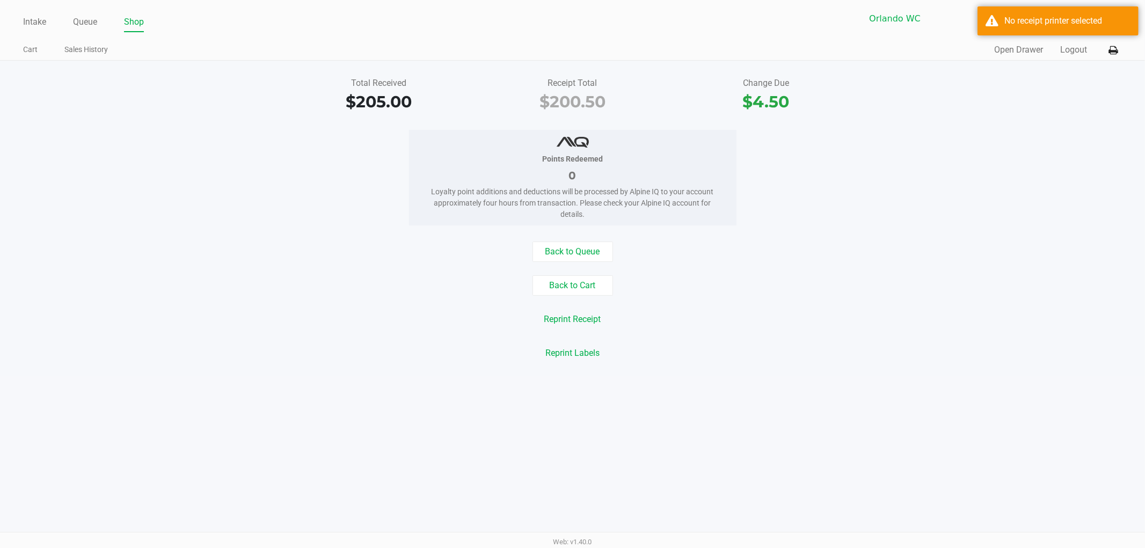
click at [989, 22] on div "No receipt printer selected" at bounding box center [1058, 20] width 161 height 29
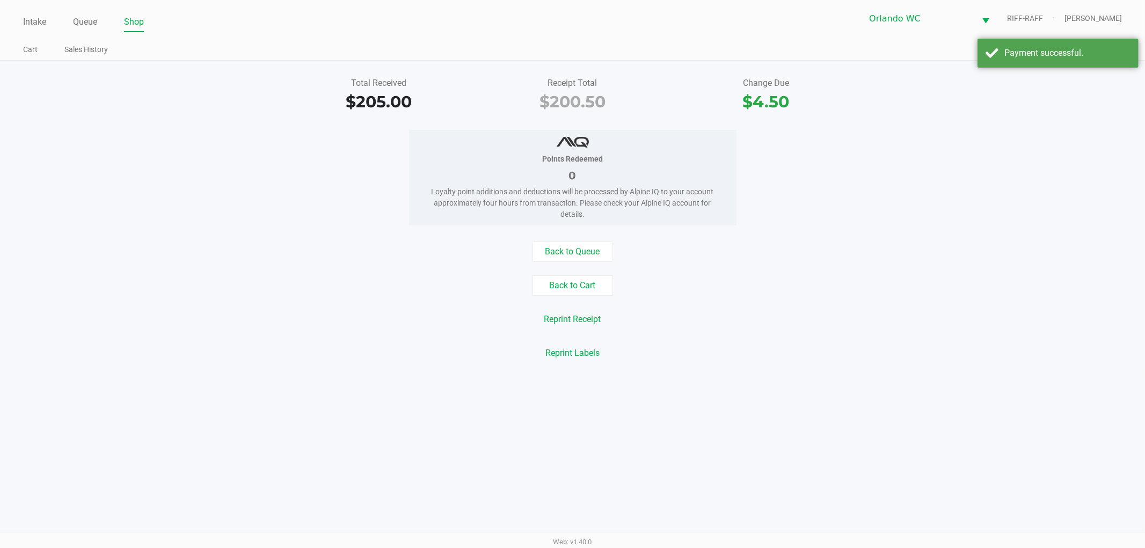
click at [838, 220] on div "Points Redeemed 0 Loyalty point additions and deductions will be processed by A…" at bounding box center [573, 178] width 1162 height 96
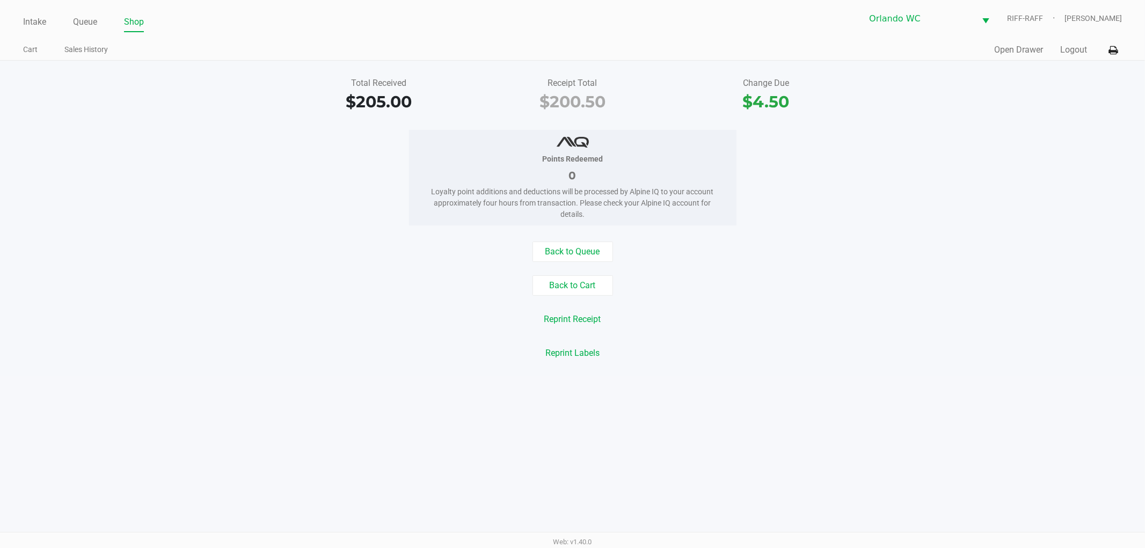
click at [868, 229] on div "Total Received $205.00 Receipt Total $200.50 Change Due $4.50 Points Redeemed 0…" at bounding box center [572, 219] width 1145 height 316
click at [1113, 50] on icon at bounding box center [1113, 51] width 9 height 8
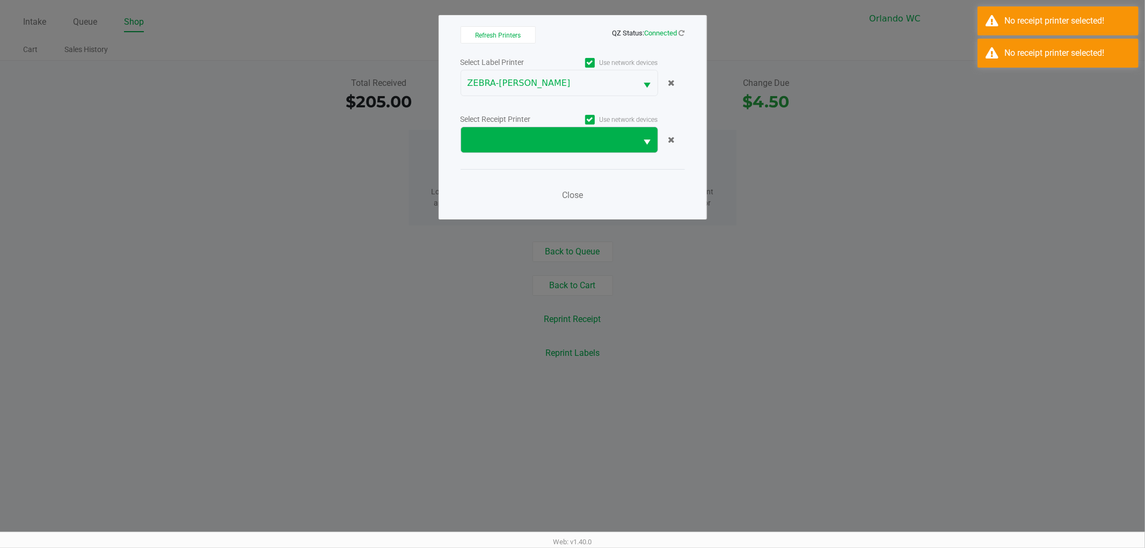
click at [542, 148] on span at bounding box center [549, 139] width 176 height 25
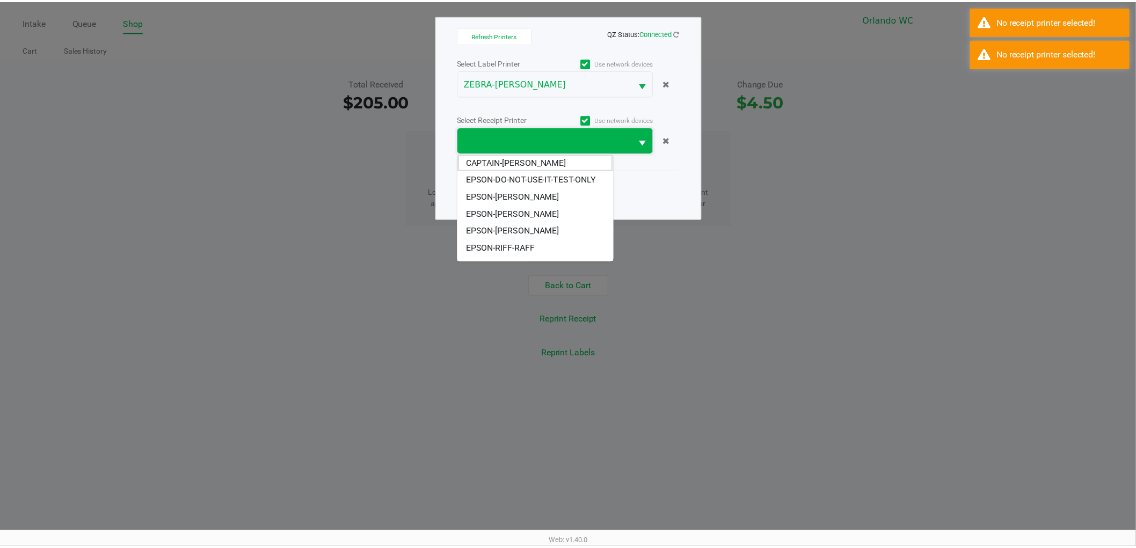
scroll to position [55, 0]
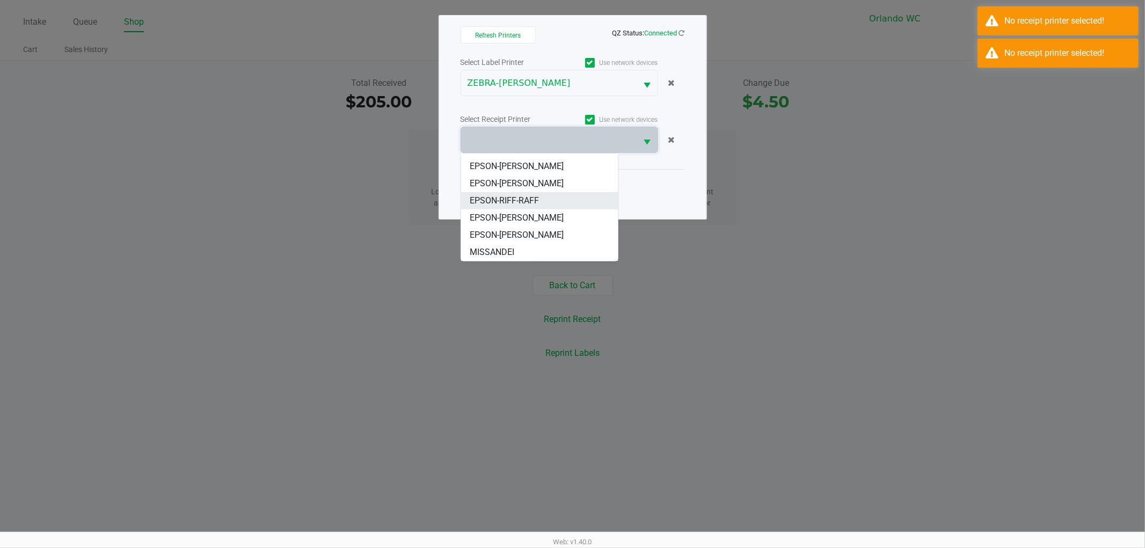
click at [500, 204] on span "EPSON-RIFF-RAFF" at bounding box center [504, 200] width 69 height 13
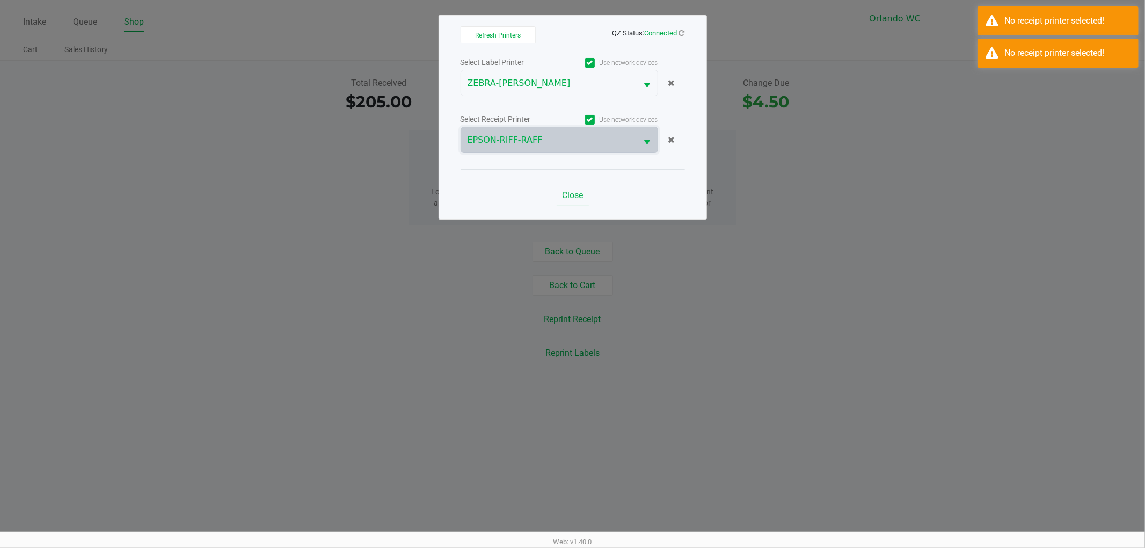
click at [572, 196] on span "Close" at bounding box center [572, 195] width 21 height 10
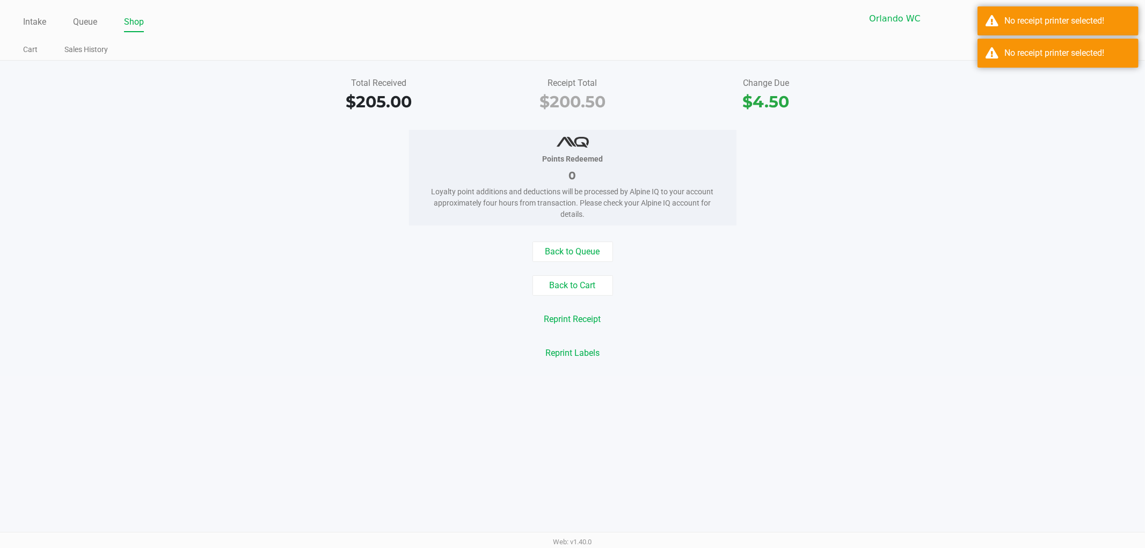
click at [872, 243] on ngb-modal-window "Refresh Printers QZ Status: Connected Select Label Printer Use network devices …" at bounding box center [572, 274] width 1145 height 548
click at [1006, 52] on div "No receipt printer selected!" at bounding box center [1068, 53] width 126 height 13
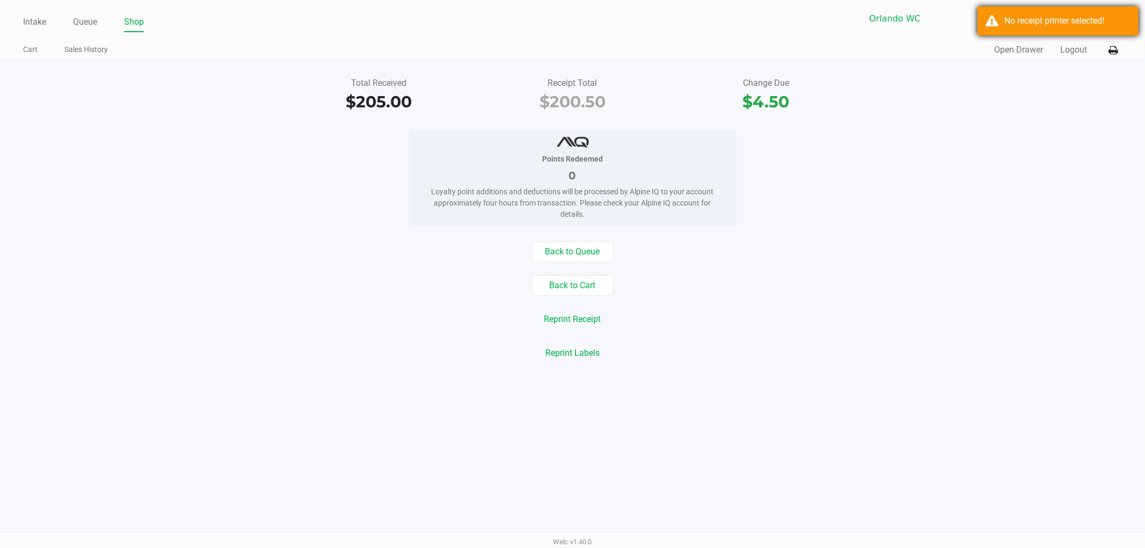
click at [999, 26] on div "No receipt printer selected!" at bounding box center [1058, 20] width 161 height 29
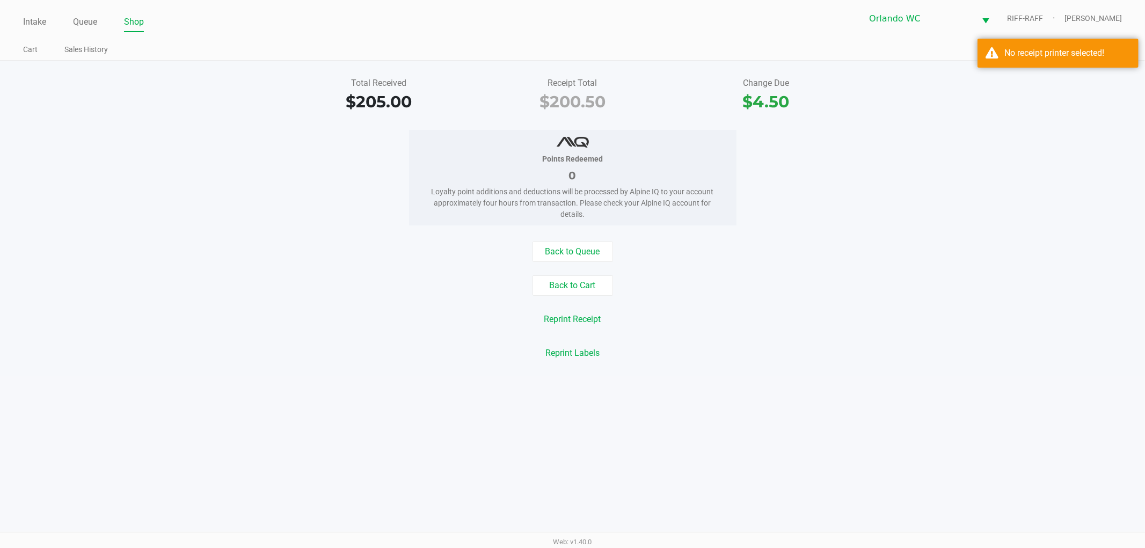
click at [890, 158] on div "Points Redeemed 0 Loyalty point additions and deductions will be processed by A…" at bounding box center [573, 178] width 1162 height 96
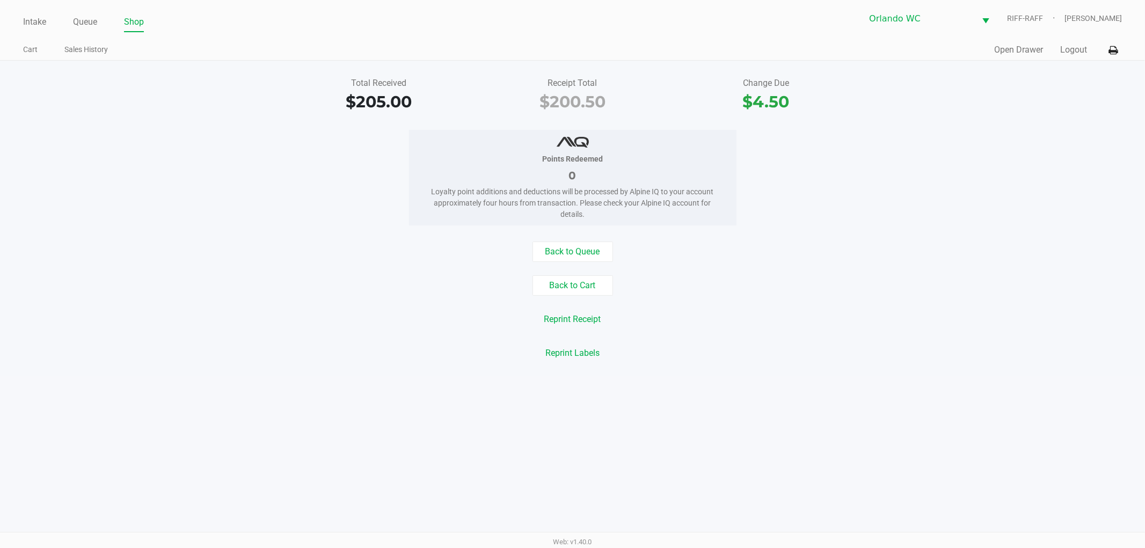
click at [1013, 51] on button "Open Drawer" at bounding box center [1019, 49] width 49 height 13
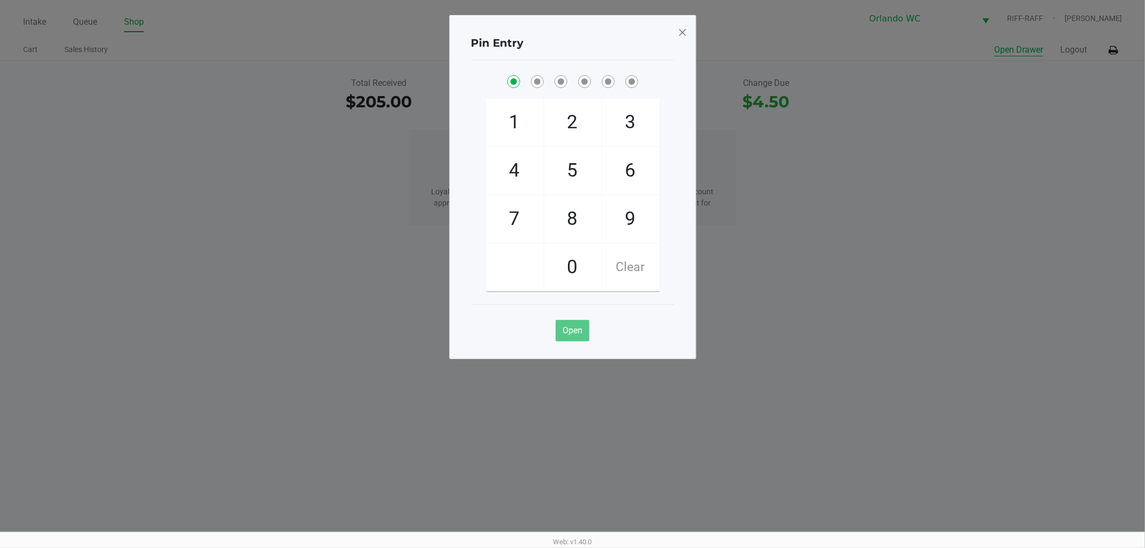
checkbox input "true"
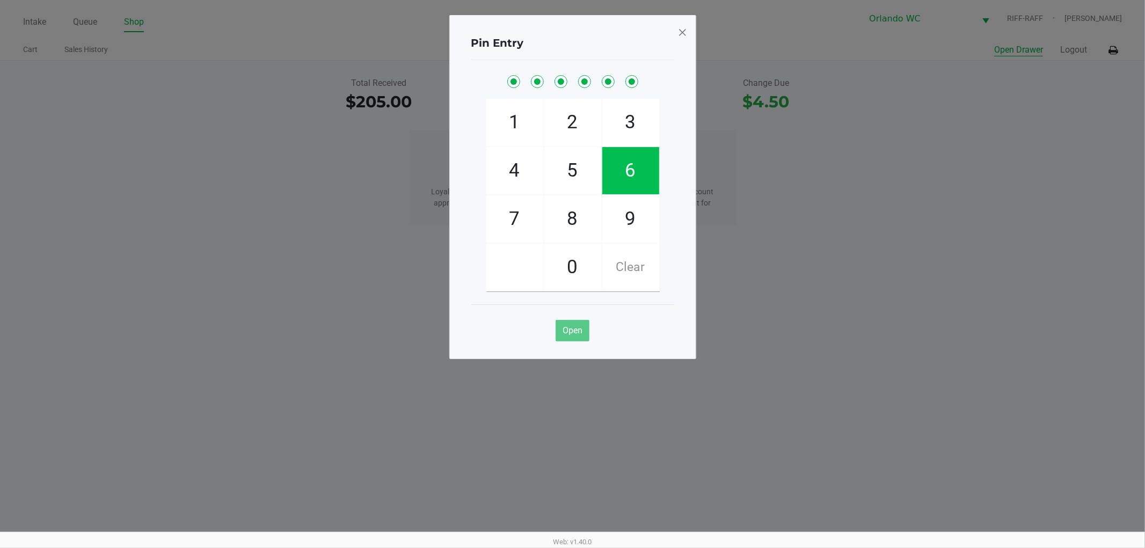
checkbox input "true"
click at [686, 30] on span at bounding box center [683, 32] width 10 height 17
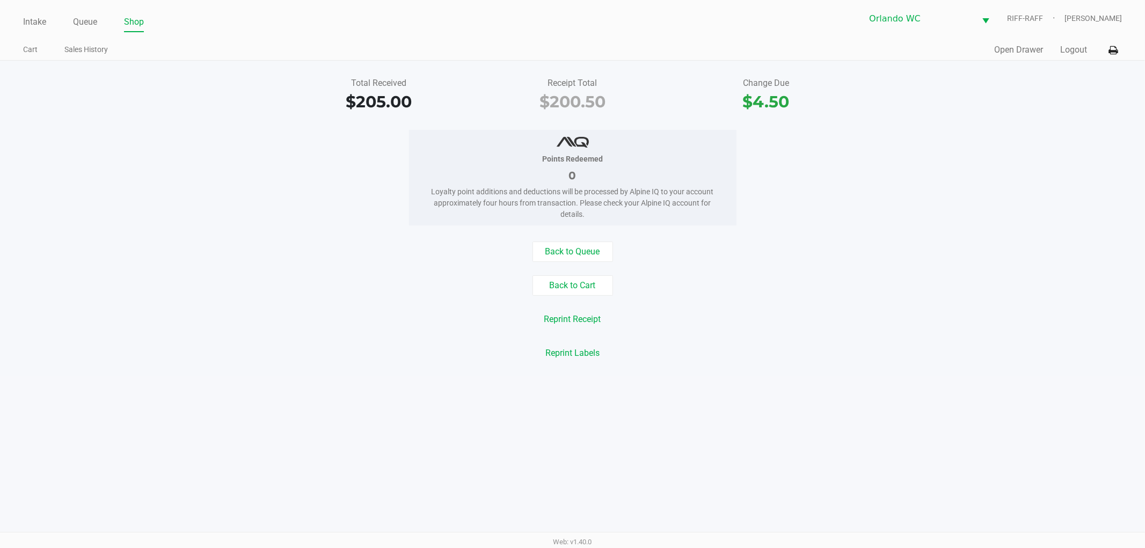
click at [903, 158] on ngb-modal-window "Pin Entry 1 4 7 2 5 8 0 3 6 9 Clear Open" at bounding box center [572, 274] width 1145 height 548
click at [572, 320] on button "Reprint Receipt" at bounding box center [573, 319] width 71 height 20
click at [876, 233] on div "Total Received $205.00 Receipt Total $200.50 Change Due $4.50 Points Redeemed 0…" at bounding box center [572, 219] width 1145 height 316
click at [818, 243] on div "Back to Queue" at bounding box center [573, 252] width 1162 height 20
click at [90, 307] on div "Back to Queue Back to Cart Reprint Receipt Reprint Labels" at bounding box center [573, 303] width 1162 height 122
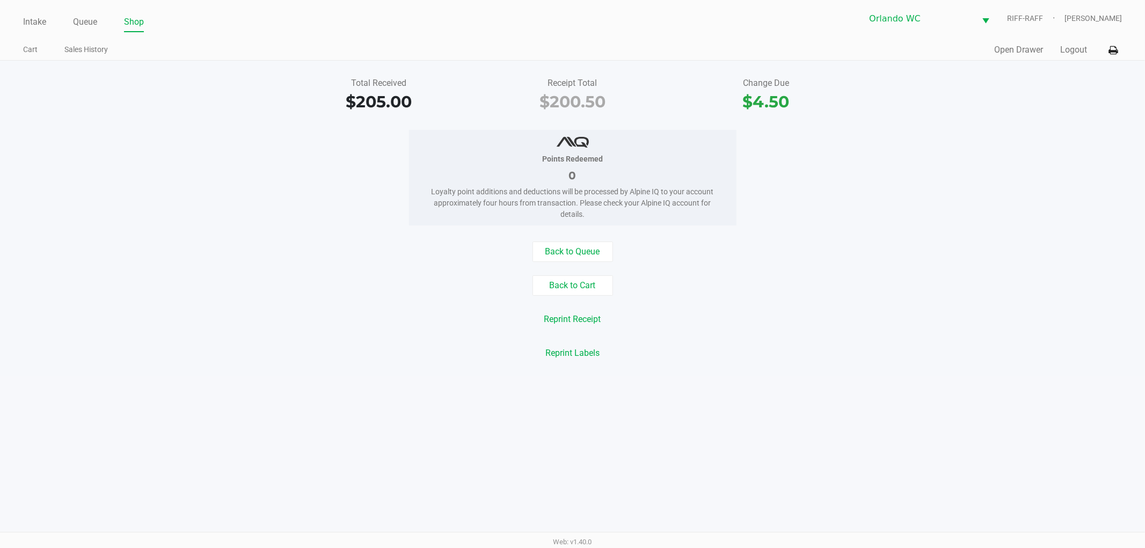
click at [193, 238] on div "Total Received $205.00 Receipt Total $200.50 Change Due $4.50 Points Redeemed 0…" at bounding box center [572, 219] width 1145 height 316
click at [883, 108] on div "Total Received $205.00 Receipt Total $200.50 Change Due $4.50" at bounding box center [573, 95] width 1162 height 37
click at [1083, 50] on button "Logout" at bounding box center [1074, 49] width 27 height 13
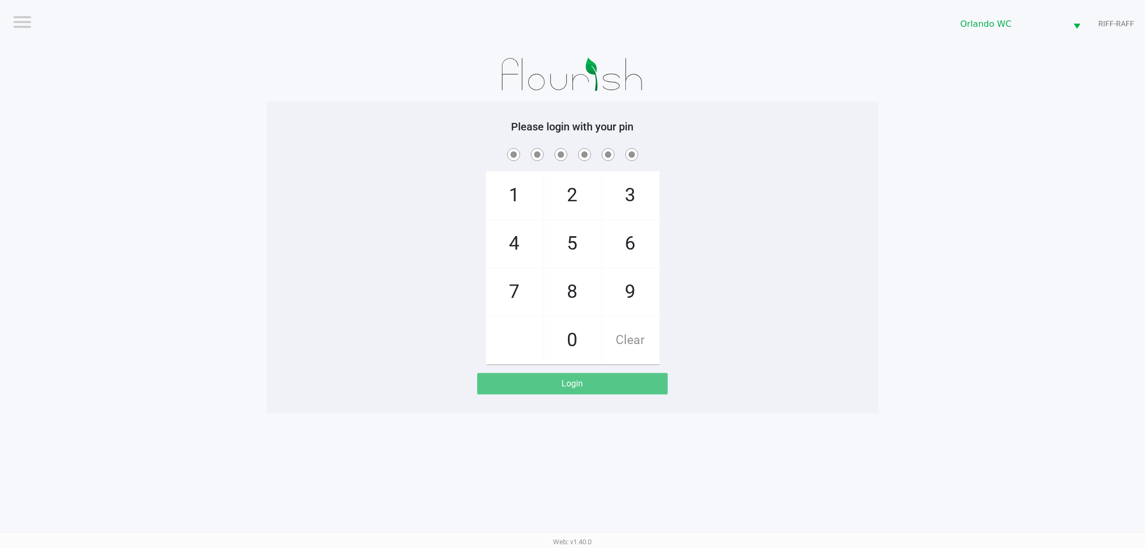
drag, startPoint x: 314, startPoint y: 125, endPoint x: 286, endPoint y: 112, distance: 30.8
click at [309, 124] on h5 "Please login with your pin" at bounding box center [573, 126] width 596 height 13
click at [724, 223] on div "1 4 7 2 5 8 0 3 6 9 Clear" at bounding box center [573, 255] width 612 height 219
checkbox input "true"
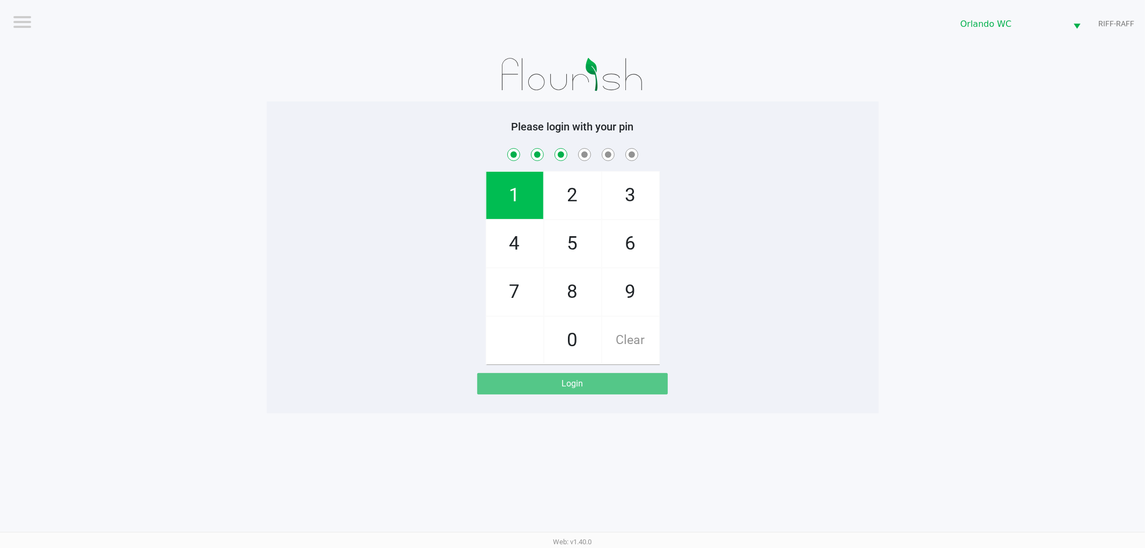
checkbox input "true"
checkbox input "false"
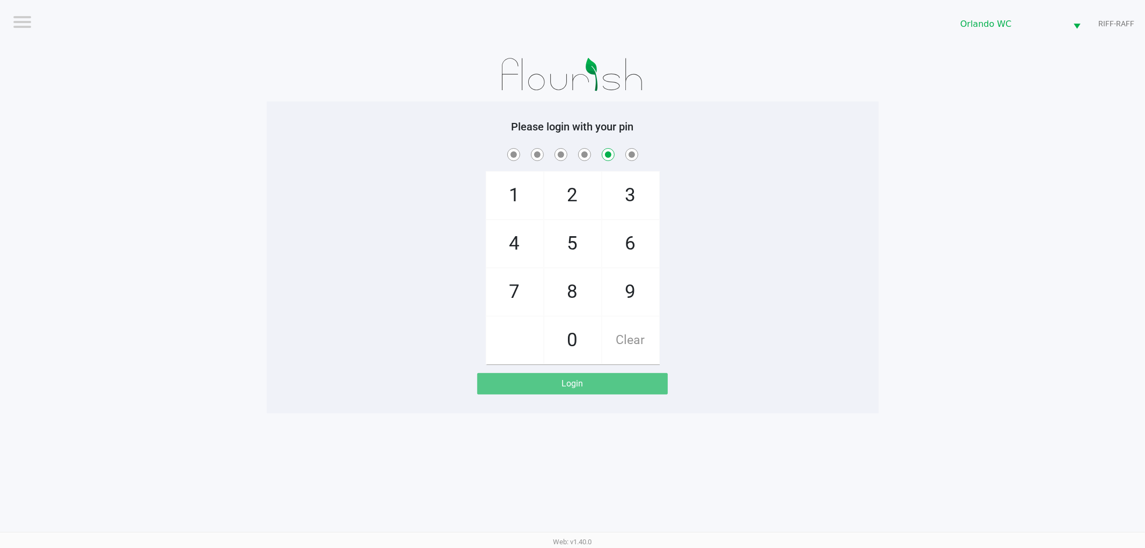
checkbox input "false"
checkbox input "true"
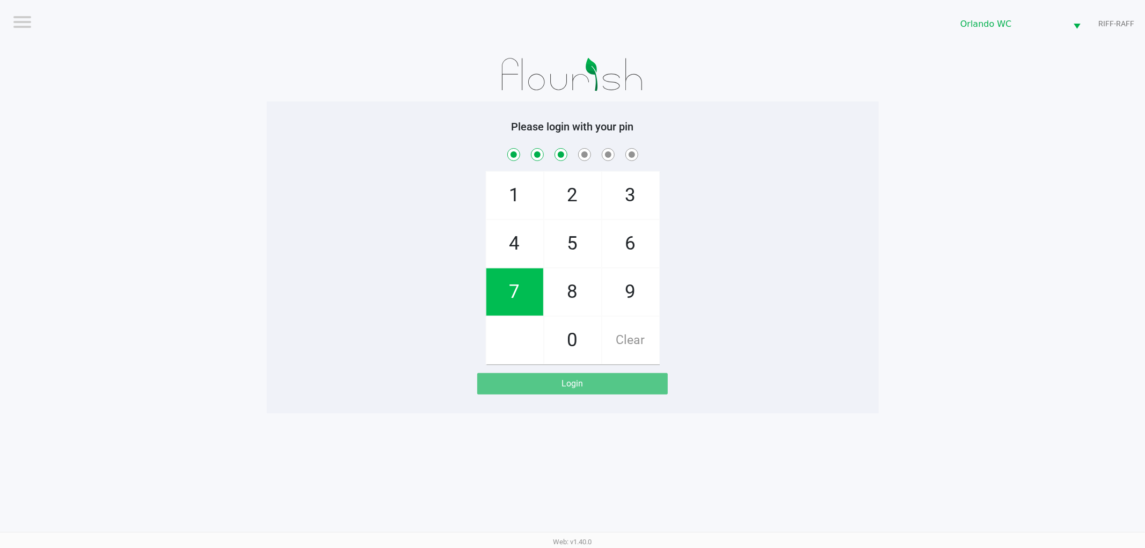
checkbox input "true"
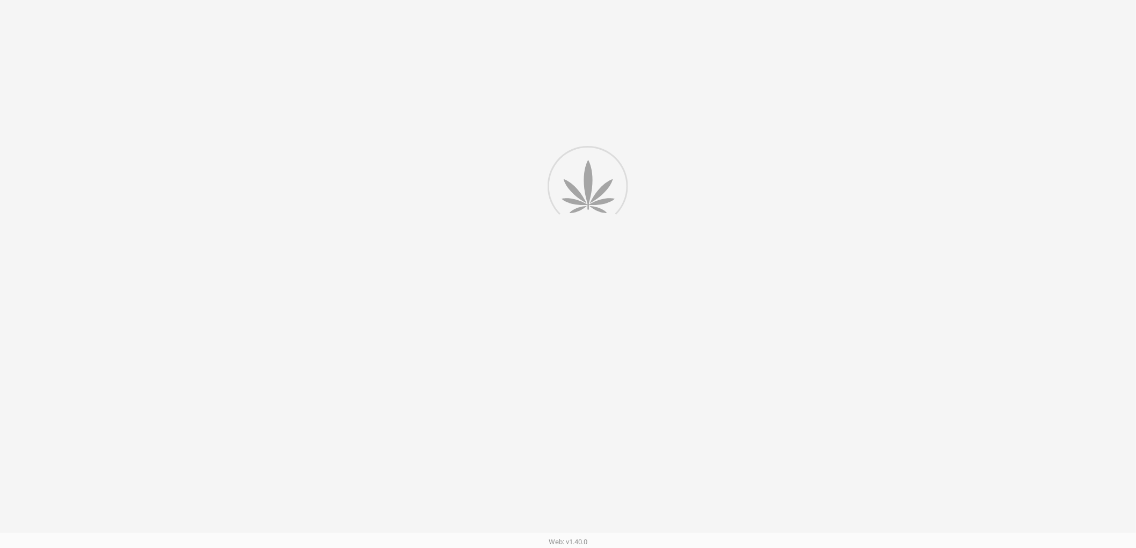
click at [724, 223] on div at bounding box center [568, 278] width 1136 height 557
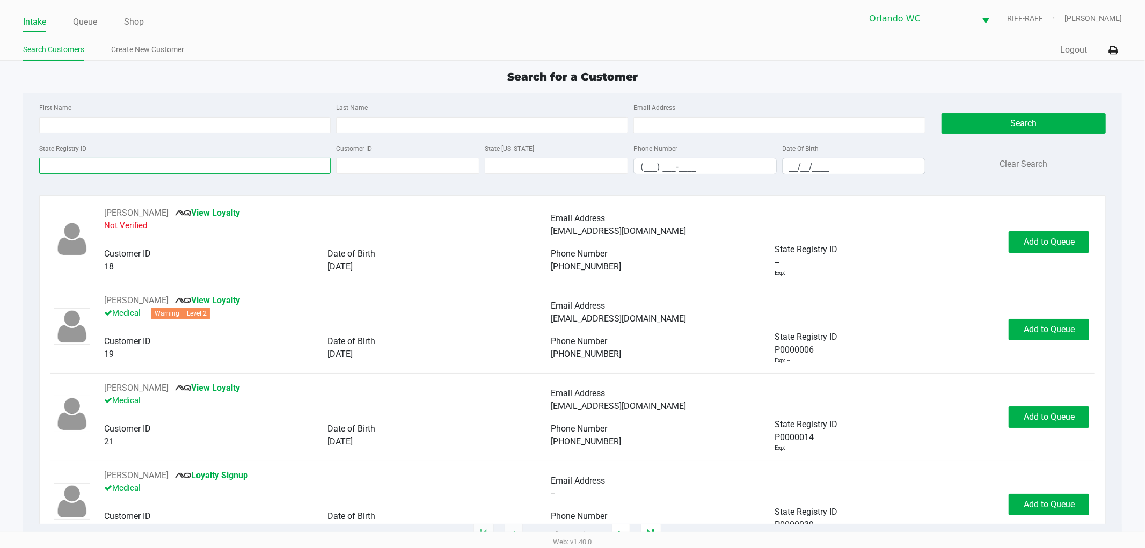
click at [200, 169] on input "State Registry ID" at bounding box center [185, 166] width 292 height 16
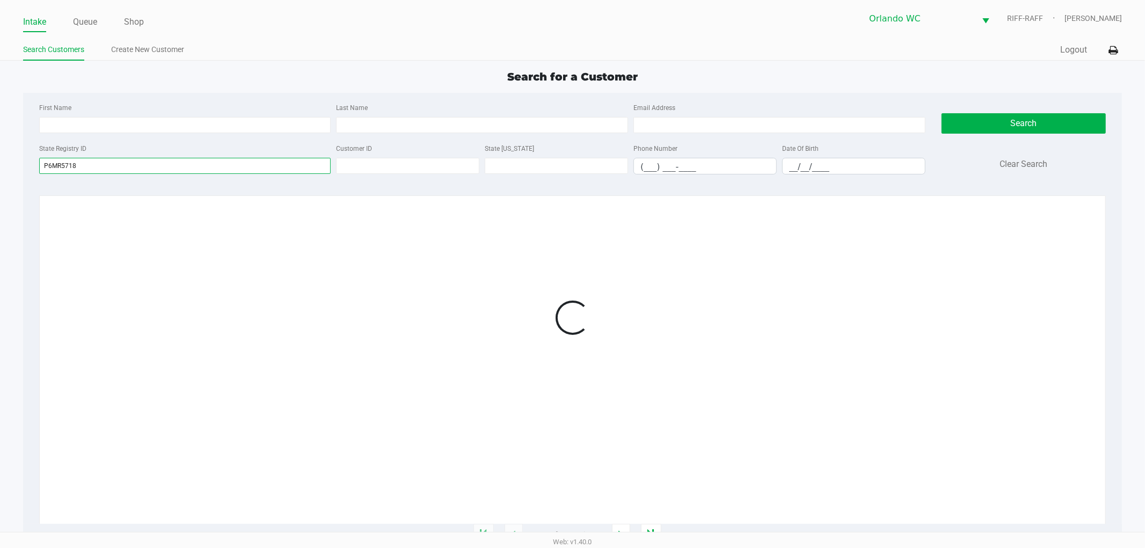
type input "P6MR5718"
click at [498, 61] on app-point-of-sale "Intake Queue Shop Orlando WC RIFF-RAFF Rosa Matos Search Customers Create New C…" at bounding box center [572, 267] width 1145 height 535
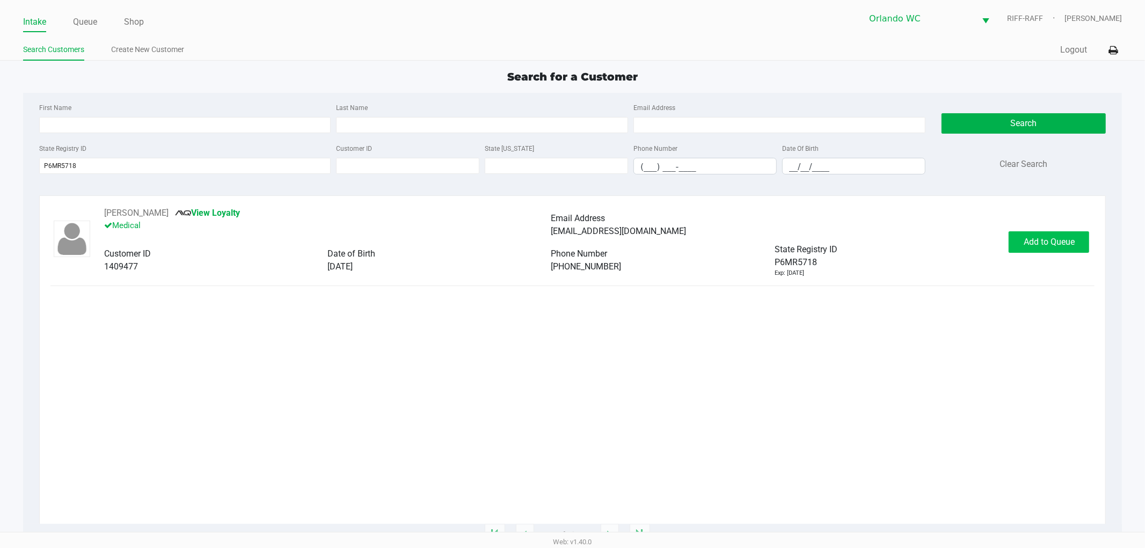
click at [1071, 230] on div "ROBERT BLUNT View Loyalty Medical Email Address robertblunt918@gmail.com Custom…" at bounding box center [572, 242] width 1045 height 71
click at [1066, 233] on button "Add to Queue" at bounding box center [1049, 241] width 81 height 21
click at [999, 313] on div "ROBERT BLUNT View Loyalty Medical Email Address robertblunt918@gmail.com Custom…" at bounding box center [572, 365] width 1045 height 317
click at [1053, 231] on button "In Queue" at bounding box center [1047, 241] width 75 height 21
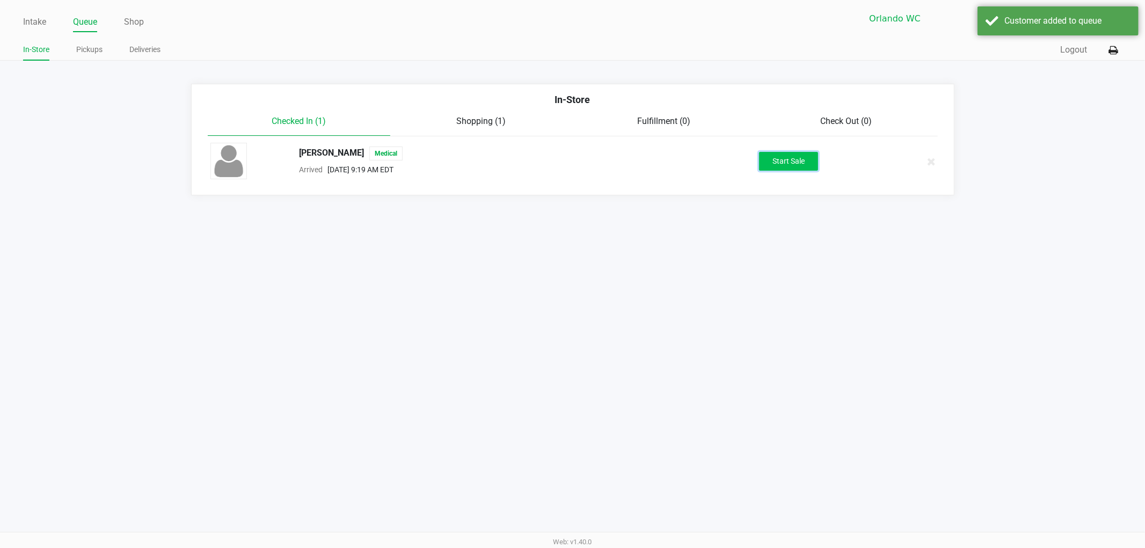
click at [802, 153] on button "Start Sale" at bounding box center [788, 161] width 59 height 19
click at [796, 255] on div "Intake Queue Shop Orlando WC RIFF-RAFF Rosa Matos In-Store Pickups Deliveries Q…" at bounding box center [572, 274] width 1145 height 548
click at [1028, 43] on div "Quick Sale Logout" at bounding box center [848, 50] width 550 height 20
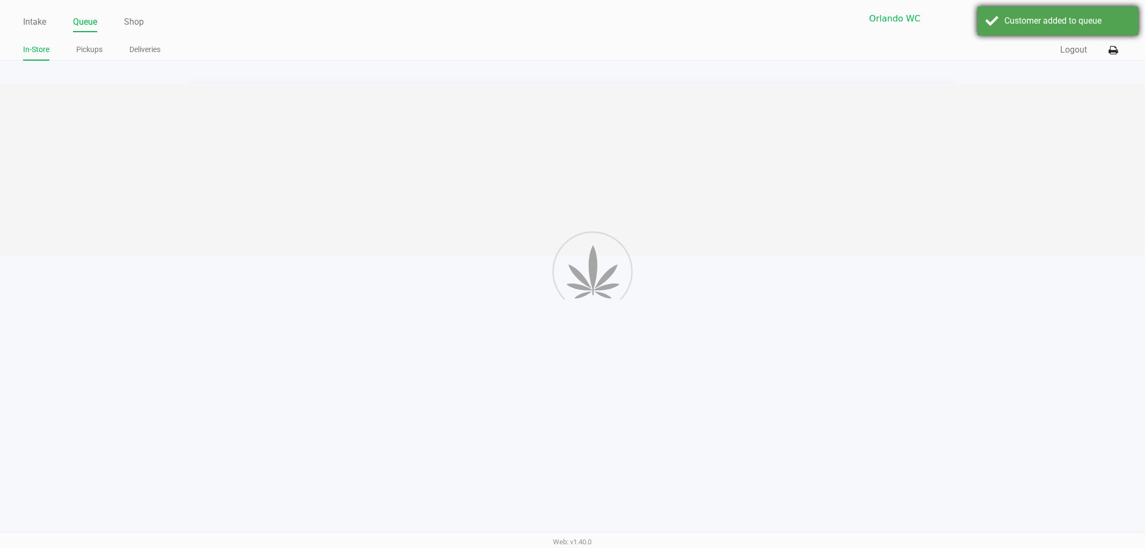
click at [1028, 33] on div "Customer added to queue" at bounding box center [1058, 20] width 161 height 29
click at [992, 270] on div "Intake Queue Shop Orlando WC RIFF-RAFF Rosa Matos In-Store Pickups Deliveries Q…" at bounding box center [572, 274] width 1145 height 548
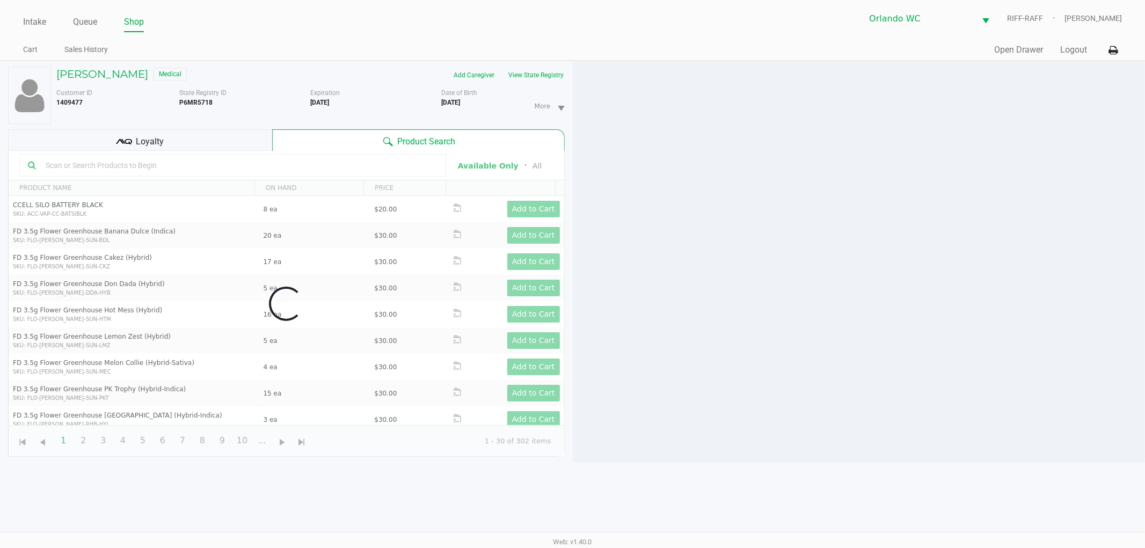
click at [977, 270] on div at bounding box center [859, 261] width 573 height 401
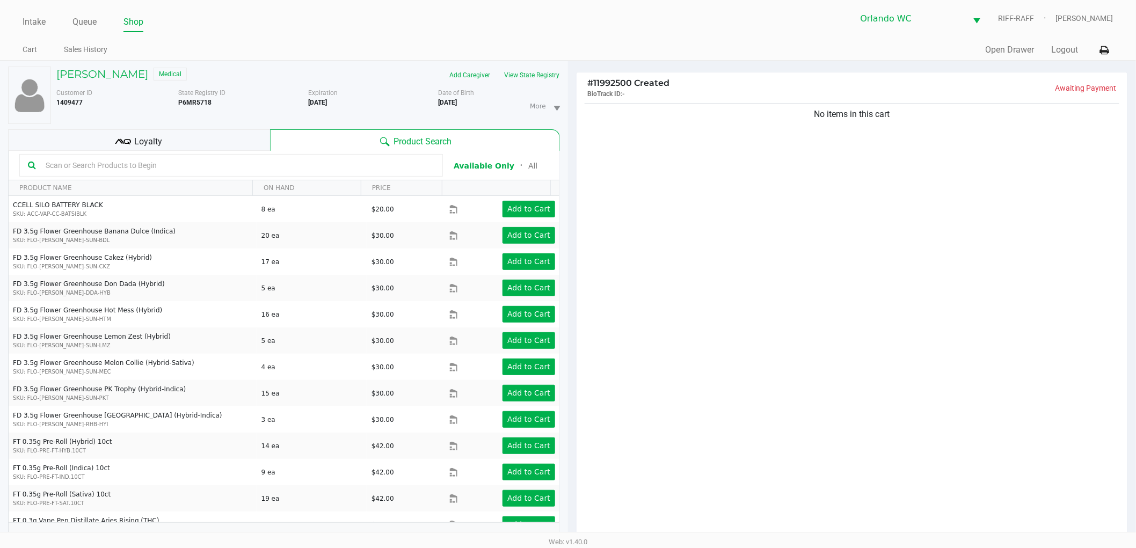
click at [223, 164] on input "text" at bounding box center [237, 165] width 393 height 16
click at [608, 156] on div "No items in this cart" at bounding box center [852, 323] width 551 height 445
click at [299, 159] on input "text" at bounding box center [237, 165] width 393 height 16
type input "TRS"
click at [638, 132] on div "No items in this cart" at bounding box center [852, 323] width 551 height 445
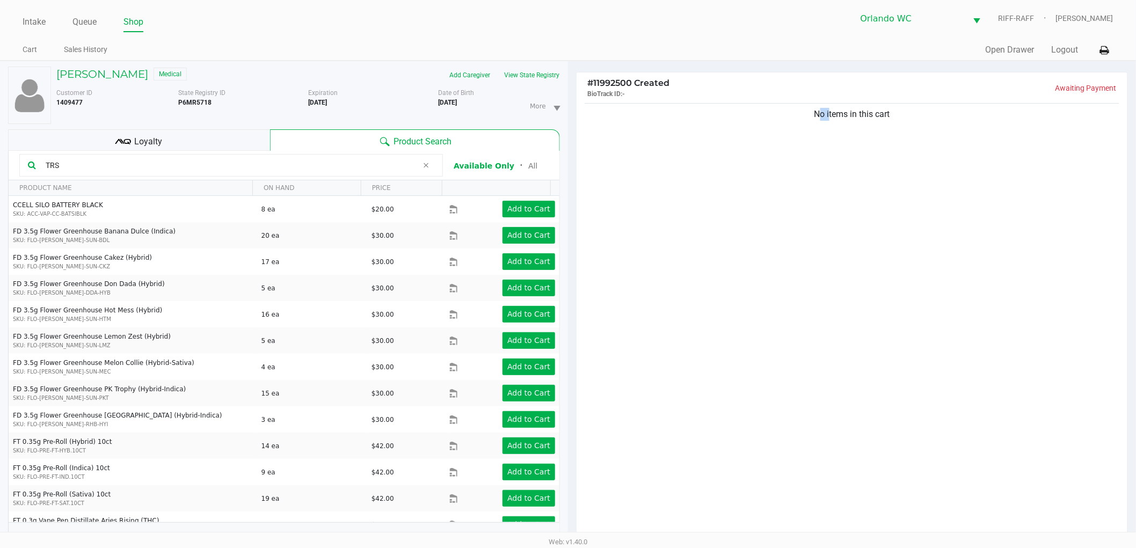
click at [639, 132] on div "No items in this cart" at bounding box center [852, 323] width 551 height 445
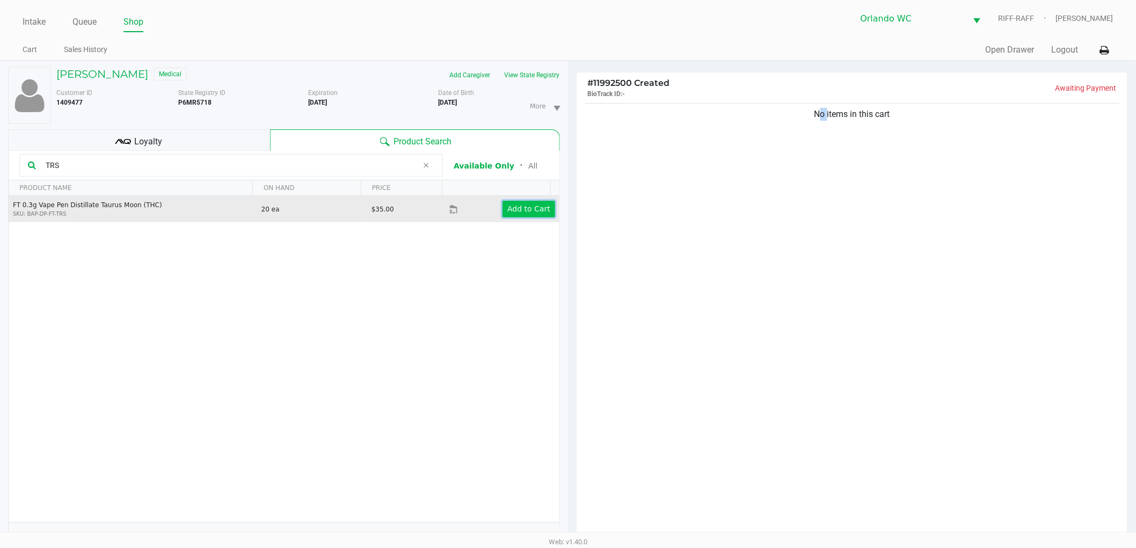
click at [520, 208] on app-button-loader "Add to Cart" at bounding box center [528, 209] width 43 height 9
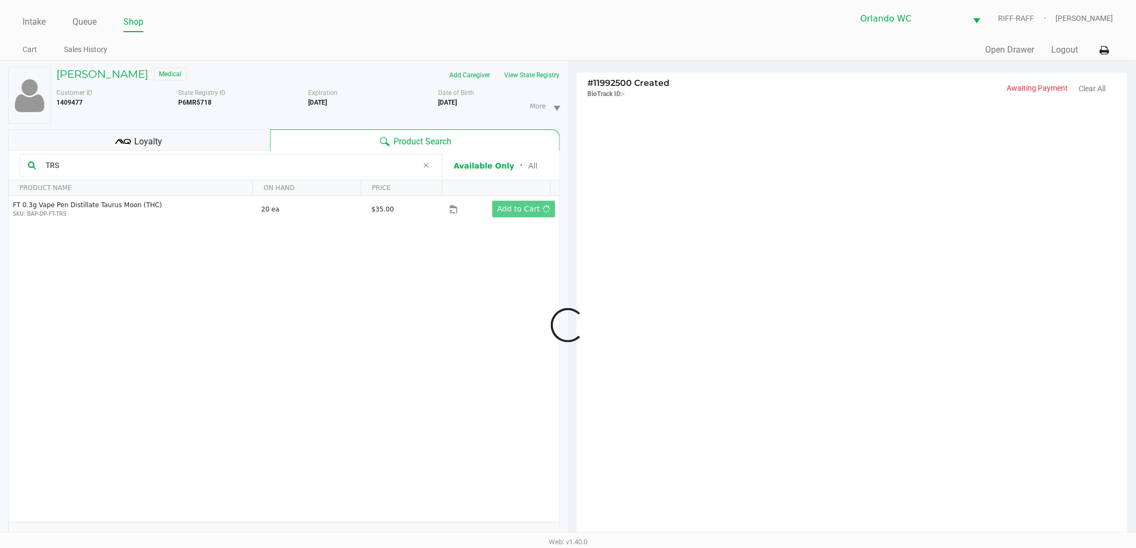
click at [459, 294] on div at bounding box center [568, 325] width 1136 height 423
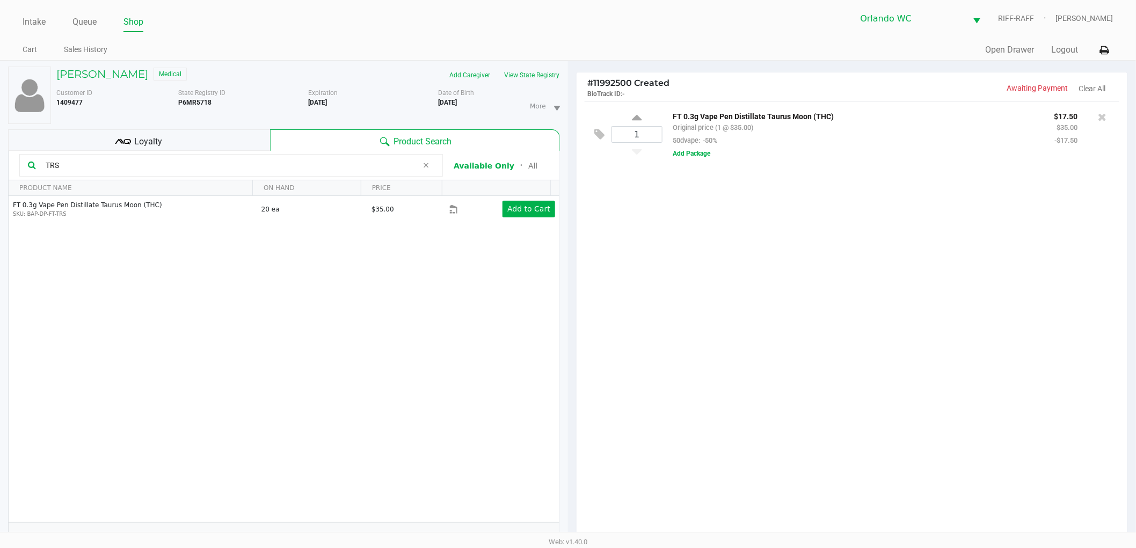
click at [642, 114] on div "1" at bounding box center [637, 134] width 51 height 43
click at [637, 114] on icon at bounding box center [637, 119] width 10 height 13
type input "2"
click at [695, 280] on div at bounding box center [568, 325] width 1136 height 423
drag, startPoint x: 721, startPoint y: 258, endPoint x: 658, endPoint y: 256, distance: 62.3
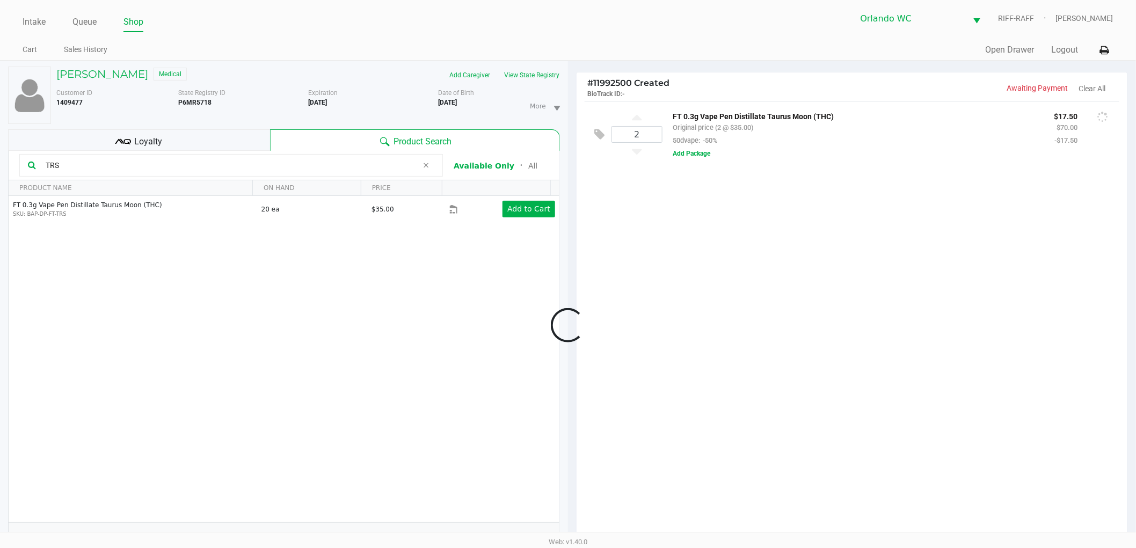
click at [683, 256] on div at bounding box center [568, 325] width 1136 height 423
drag, startPoint x: 300, startPoint y: 300, endPoint x: 286, endPoint y: 234, distance: 67.5
click at [300, 299] on div at bounding box center [568, 325] width 1136 height 423
click at [431, 165] on span at bounding box center [426, 165] width 16 height 13
click at [960, 256] on div "2 FT 0.3g Vape Pen Distillate Taurus Moon (THC) Original price (2 @ $35.00) 50d…" at bounding box center [852, 323] width 551 height 445
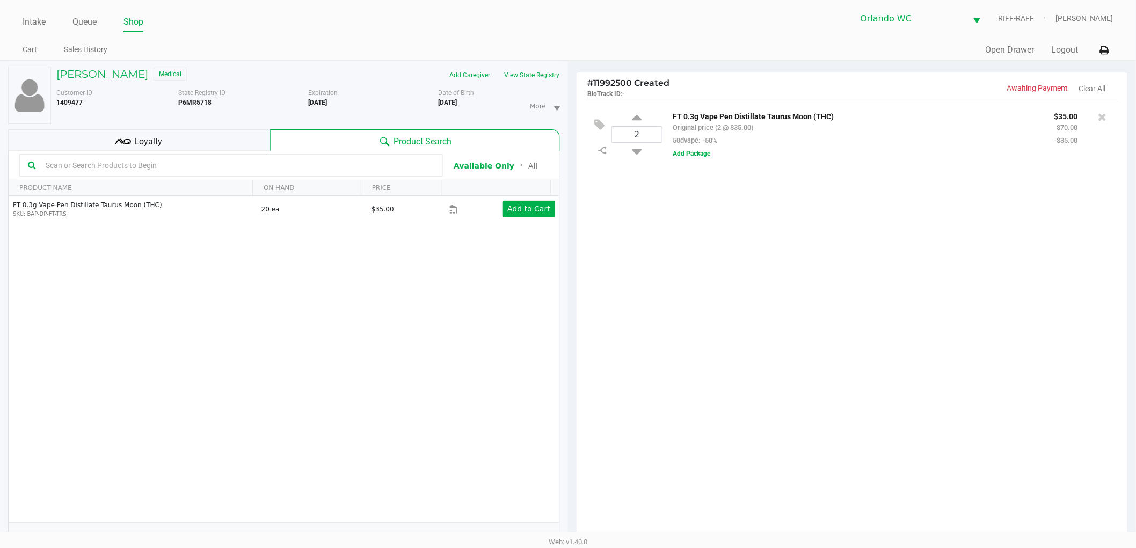
click at [917, 275] on div "2 FT 0.3g Vape Pen Distillate Taurus Moon (THC) Original price (2 @ $35.00) 50d…" at bounding box center [852, 323] width 551 height 445
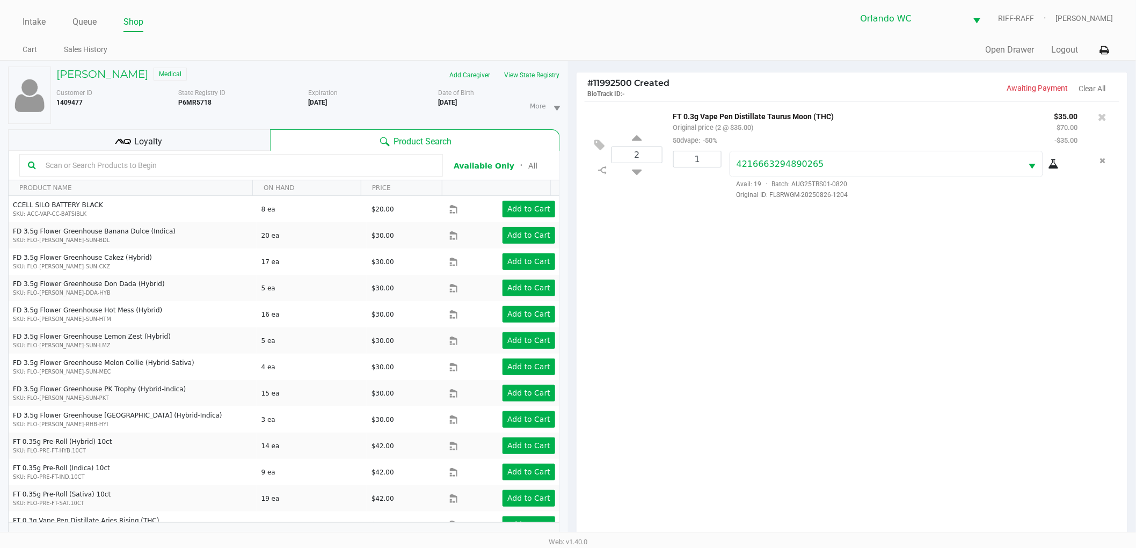
scroll to position [117, 0]
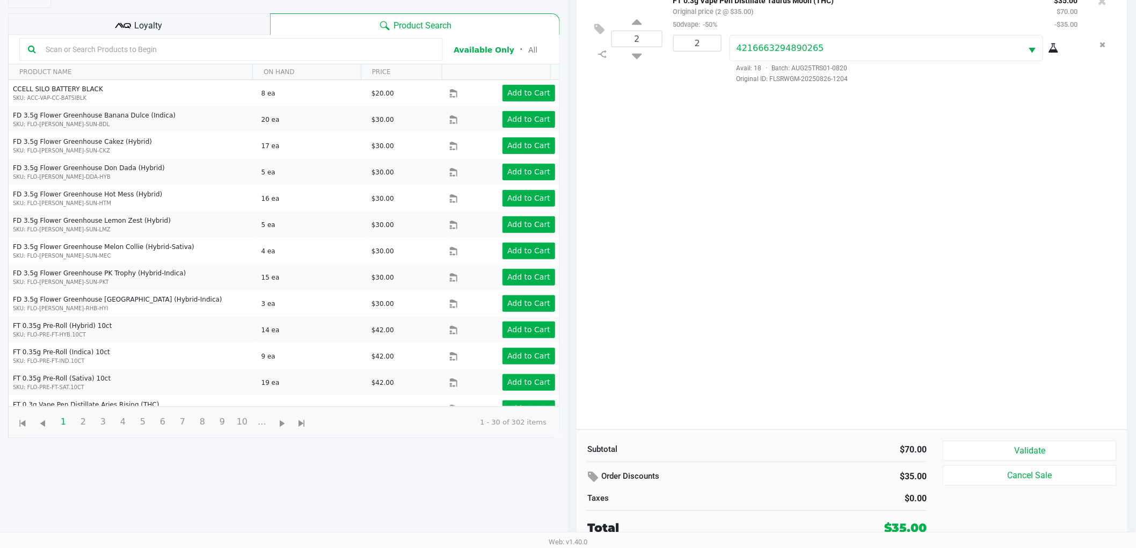
click at [804, 485] on div "Order Discounts" at bounding box center [697, 477] width 221 height 19
click at [1018, 451] on button "Validate" at bounding box center [1030, 451] width 174 height 20
click at [795, 483] on div "Order Discounts" at bounding box center [697, 477] width 221 height 19
click at [950, 326] on div "2 FT 0.3g Vape Pen Distillate Taurus Moon (THC) Original price (2 @ $35.00) 50d…" at bounding box center [852, 207] width 551 height 445
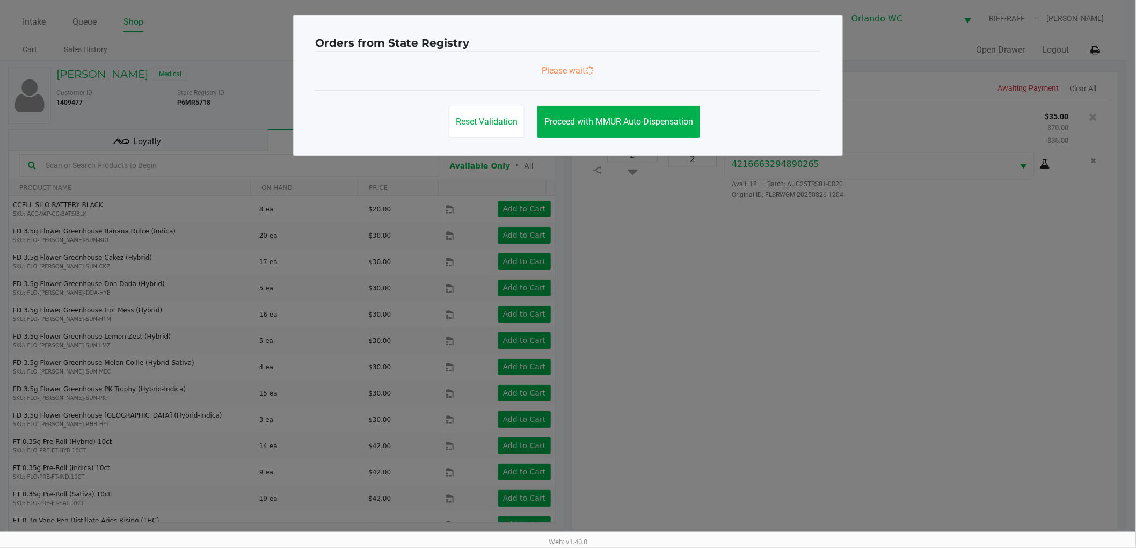
scroll to position [0, 0]
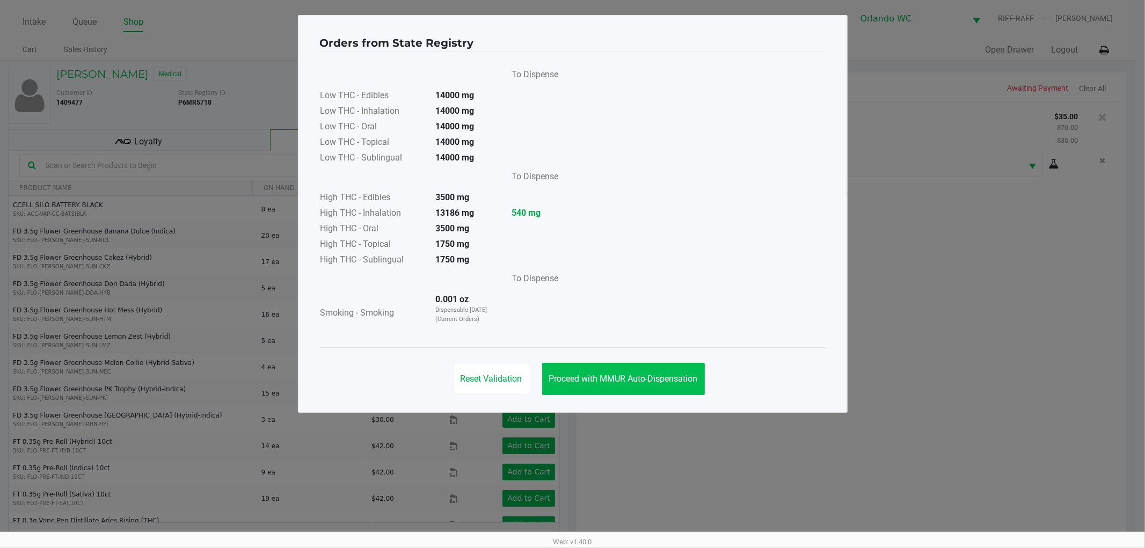
click at [624, 371] on button "Proceed with MMUR Auto-Dispensation" at bounding box center [623, 379] width 163 height 32
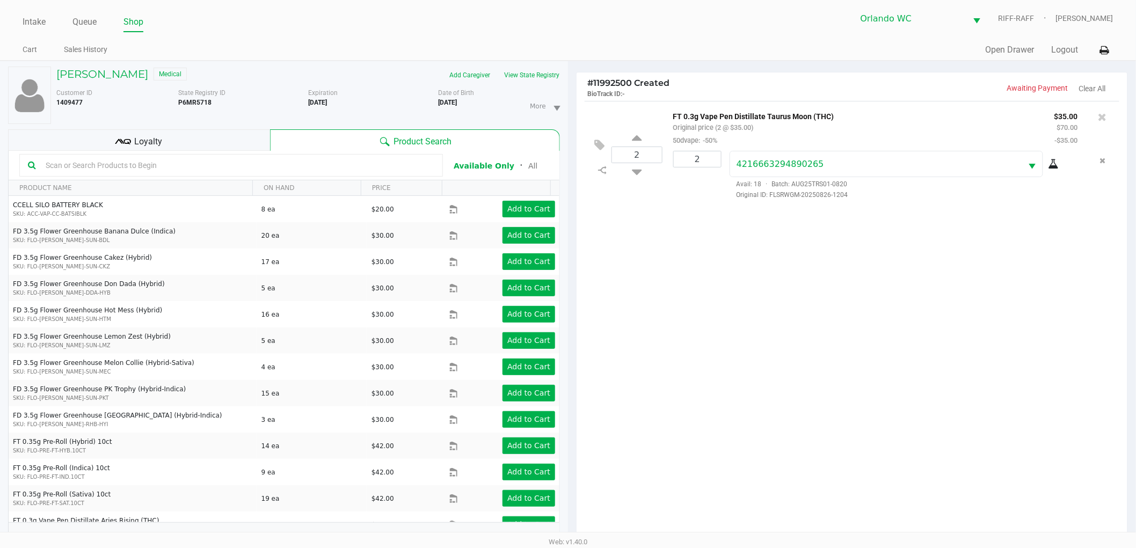
scroll to position [117, 0]
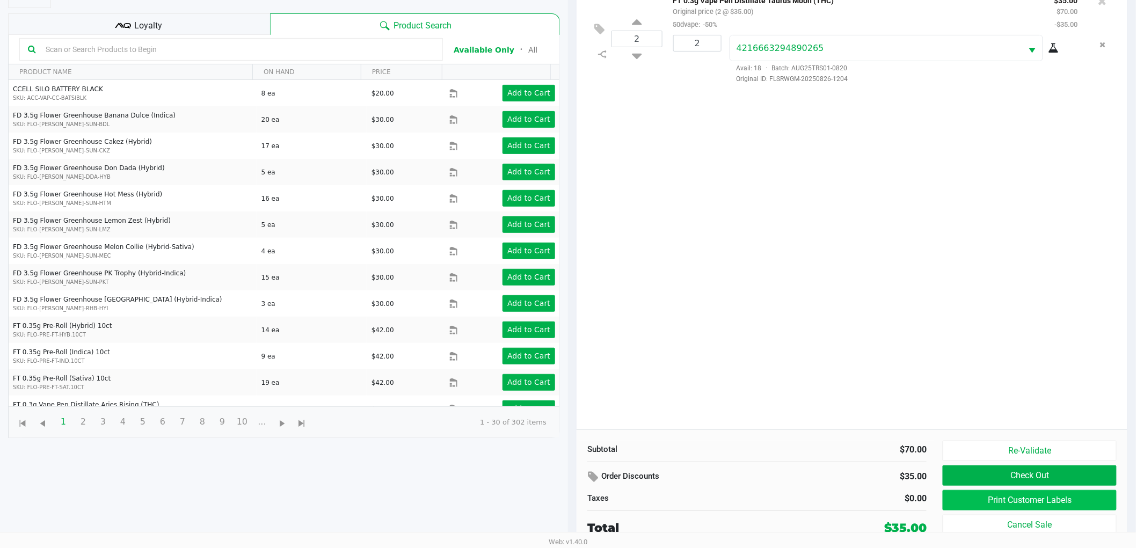
click at [969, 497] on button "Print Customer Labels" at bounding box center [1030, 500] width 174 height 20
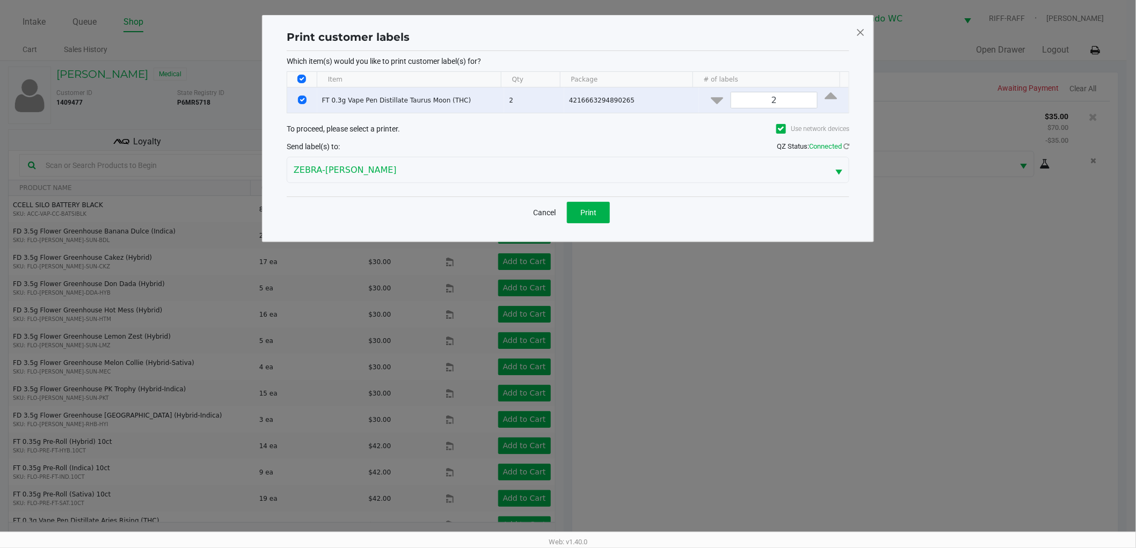
scroll to position [0, 0]
click at [599, 218] on button "Print" at bounding box center [593, 212] width 43 height 21
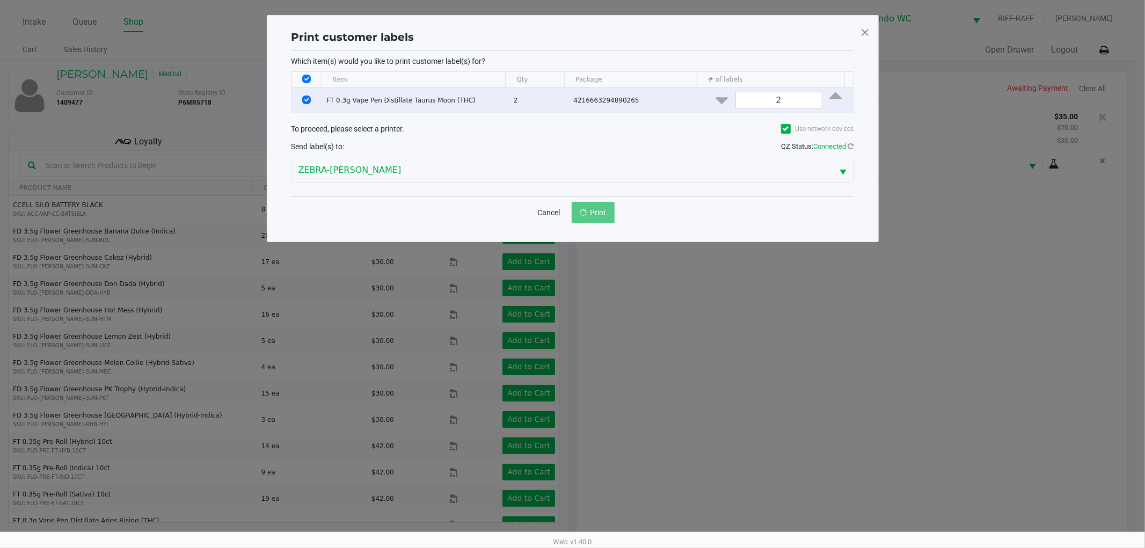
click at [649, 376] on ngb-modal-window "Print customer labels Which item(s) would you like to print customer label(s) f…" at bounding box center [572, 274] width 1145 height 548
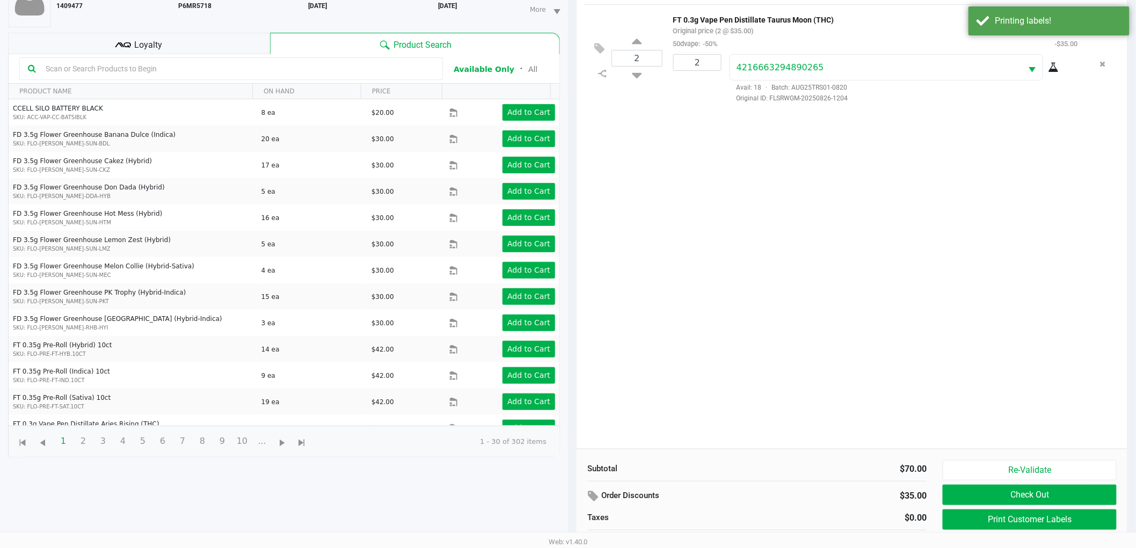
scroll to position [117, 0]
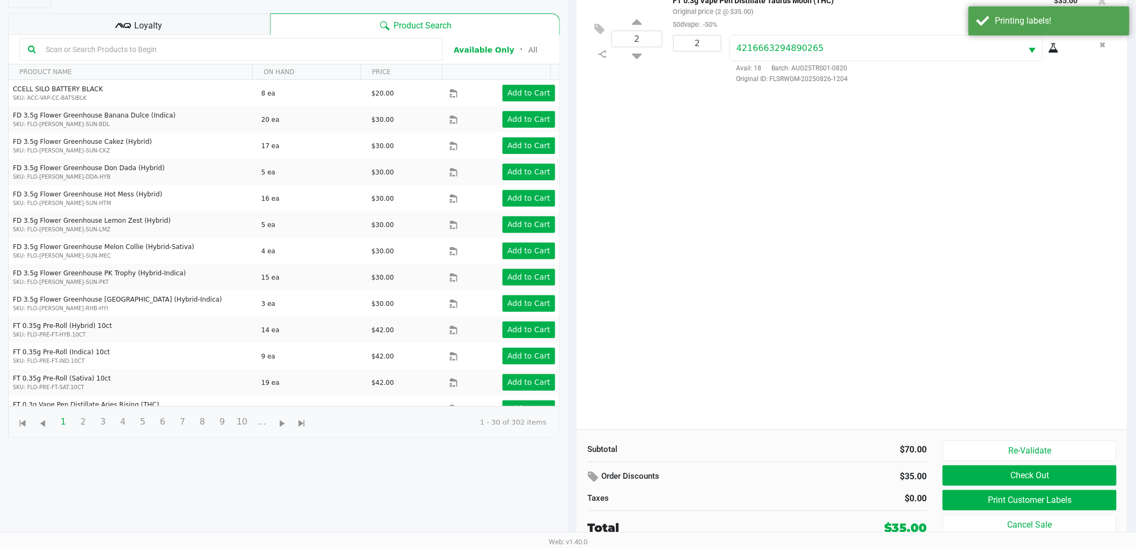
click at [1077, 392] on div "2 FT 0.3g Vape Pen Distillate Taurus Moon (THC) Original price (2 @ $35.00) 50d…" at bounding box center [852, 207] width 551 height 445
click at [1029, 467] on button "Check Out" at bounding box center [1030, 476] width 174 height 20
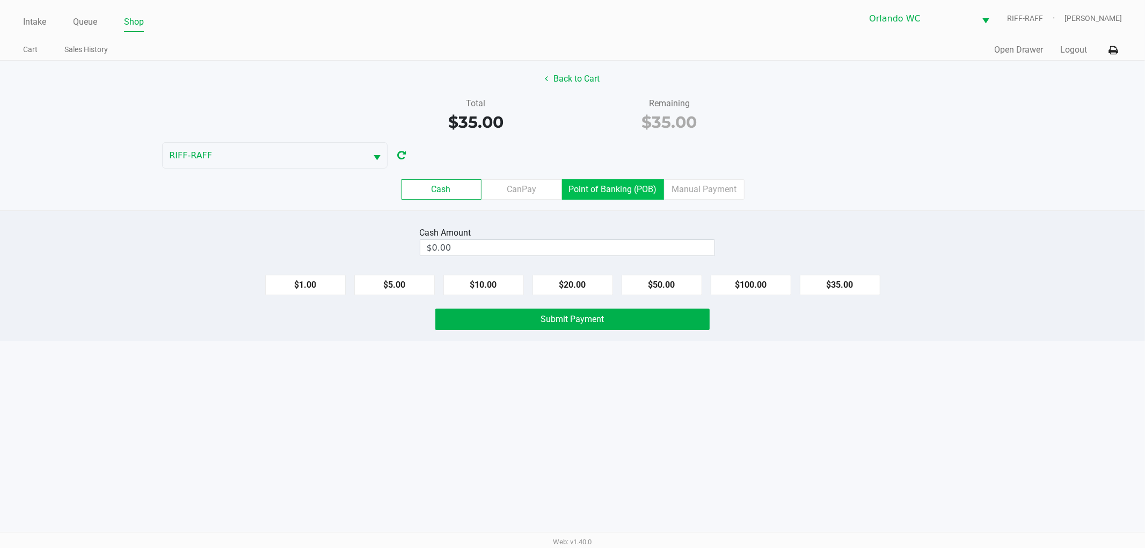
click at [630, 185] on label "Point of Banking (POB)" at bounding box center [613, 189] width 102 height 20
click at [0, 0] on 7 "Point of Banking (POB)" at bounding box center [0, 0] width 0 height 0
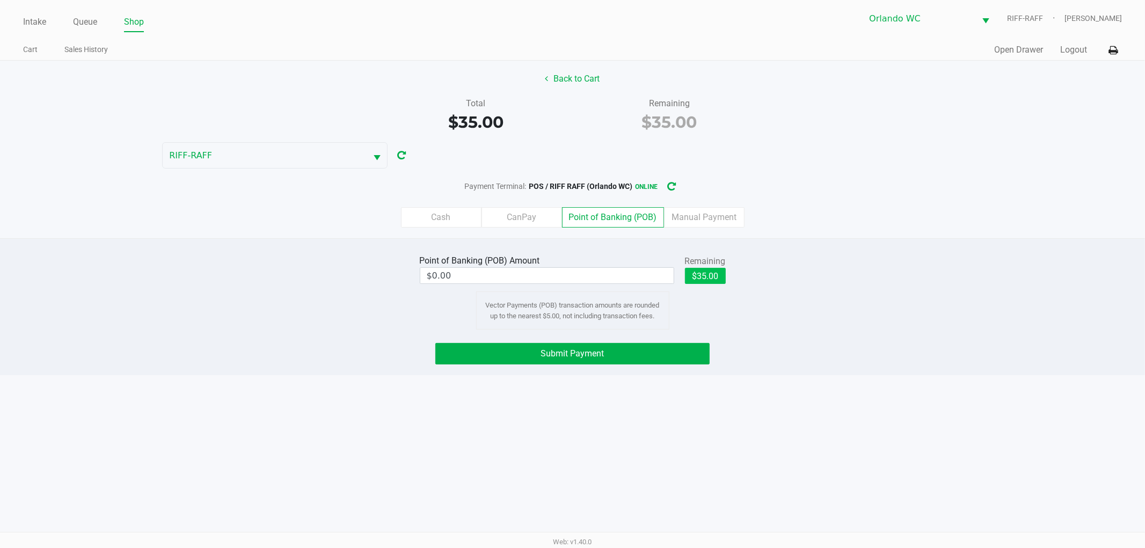
click at [716, 278] on button "$35.00" at bounding box center [705, 276] width 41 height 16
type input "$35.00"
click at [827, 331] on div "Point of Banking (POB) Amount $35.00 Remaining $35.00 Clear Vector Payments (PO…" at bounding box center [572, 306] width 1145 height 137
click at [671, 361] on button "Submit Payment" at bounding box center [573, 353] width 274 height 21
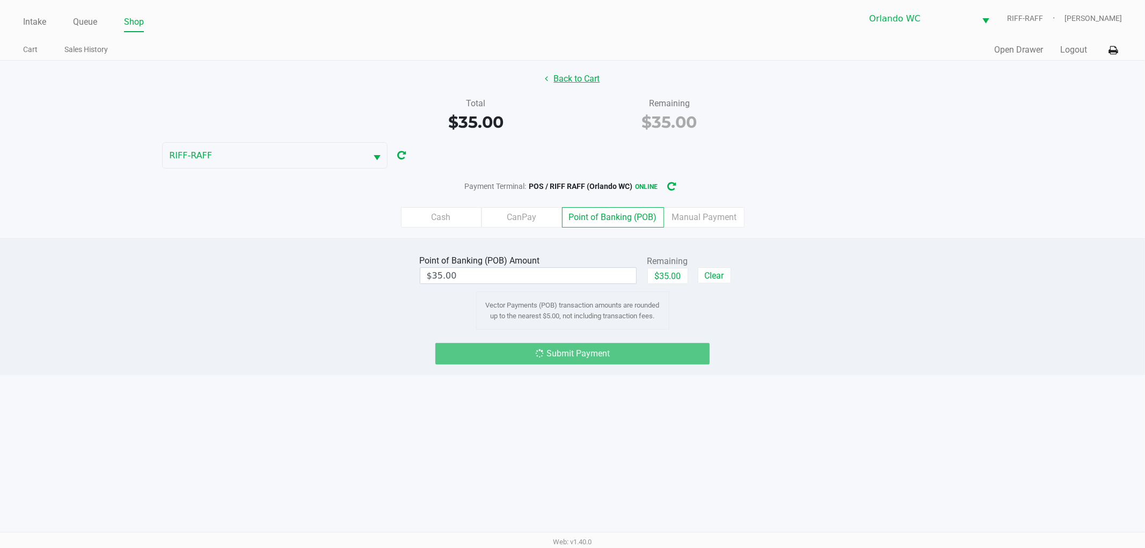
click at [570, 78] on button "Back to Cart" at bounding box center [573, 79] width 69 height 20
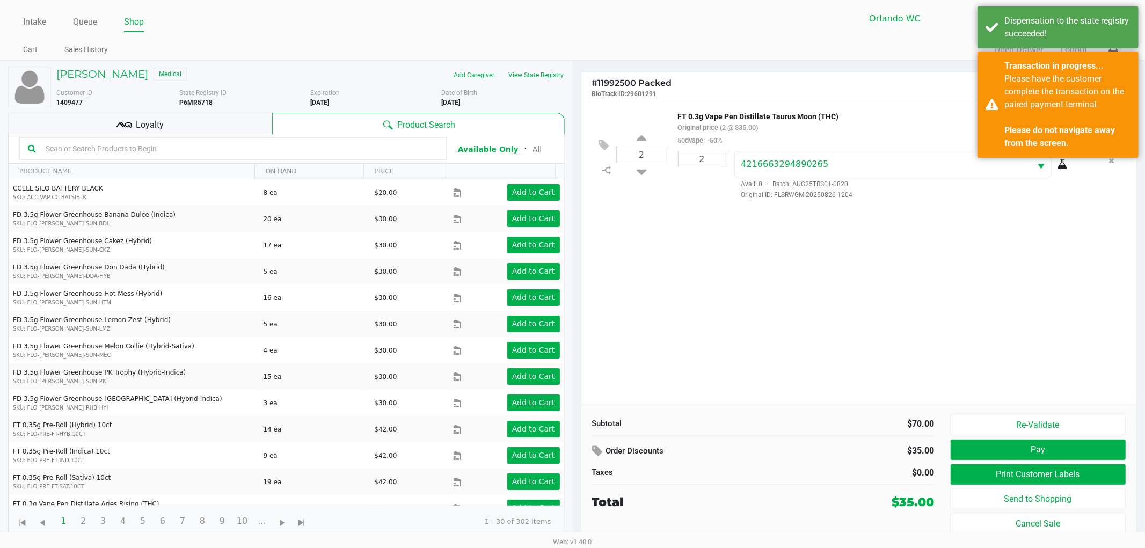
click at [211, 121] on div "Loyalty" at bounding box center [140, 123] width 264 height 21
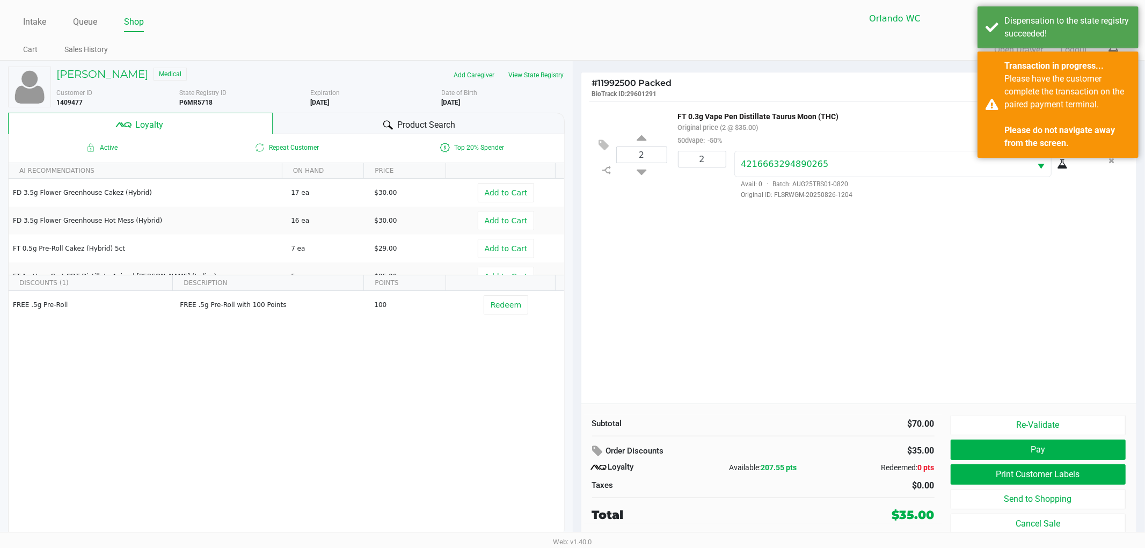
click at [454, 387] on div "FREE .5g Pre-Roll FREE .5g Pre-Roll with 100 Points 100 Redeem" at bounding box center [287, 372] width 556 height 162
click at [815, 353] on div "2 FT 0.3g Vape Pen Distillate Taurus Moon (THC) Original price (2 @ $35.00) 50d…" at bounding box center [860, 252] width 556 height 303
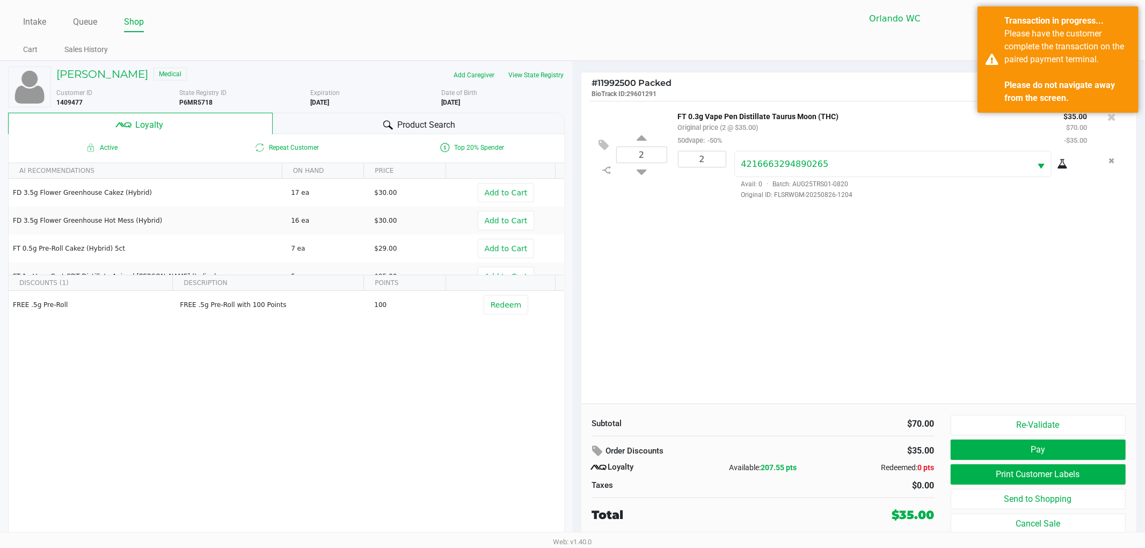
click at [804, 455] on div "Order Discounts" at bounding box center [703, 451] width 223 height 19
click at [1040, 448] on button "Pay" at bounding box center [1039, 450] width 176 height 20
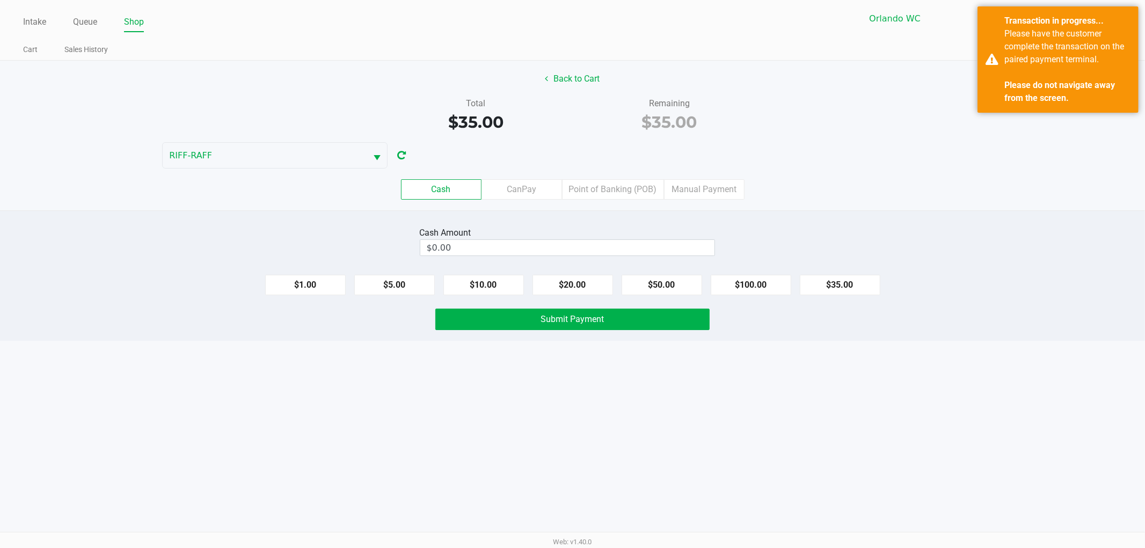
click at [621, 190] on label "Point of Banking (POB)" at bounding box center [613, 189] width 102 height 20
click at [0, 0] on 7 "Point of Banking (POB)" at bounding box center [0, 0] width 0 height 0
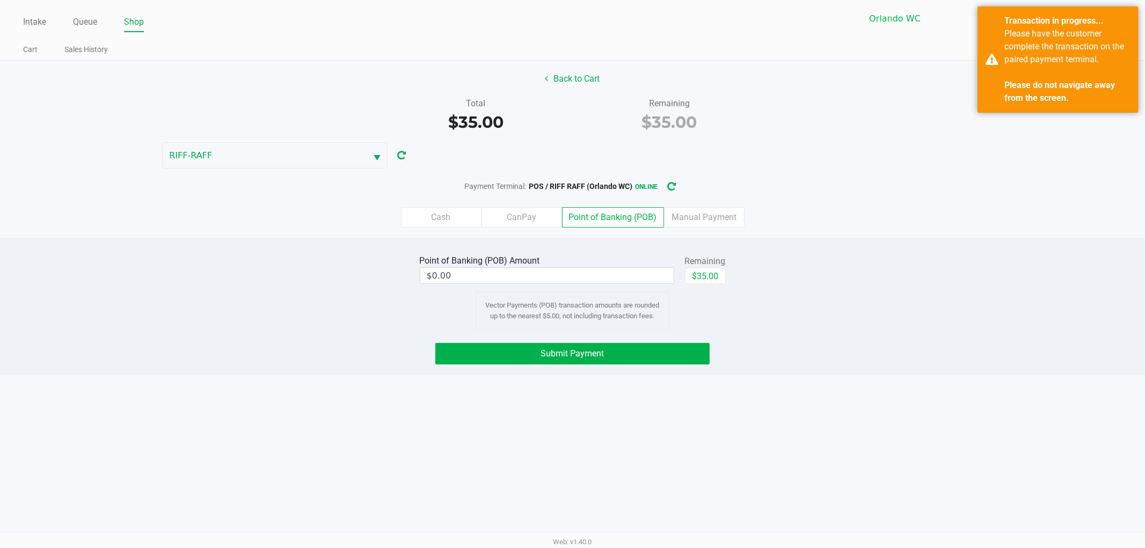
click at [706, 270] on button "$35.00" at bounding box center [705, 276] width 41 height 16
type input "$35.00"
click at [634, 361] on button "Submit Payment" at bounding box center [573, 353] width 274 height 21
click at [859, 328] on div "Point of Banking (POB) Amount $35.00 Remaining $35.00 Clear Vector Payments (PO…" at bounding box center [573, 290] width 1162 height 77
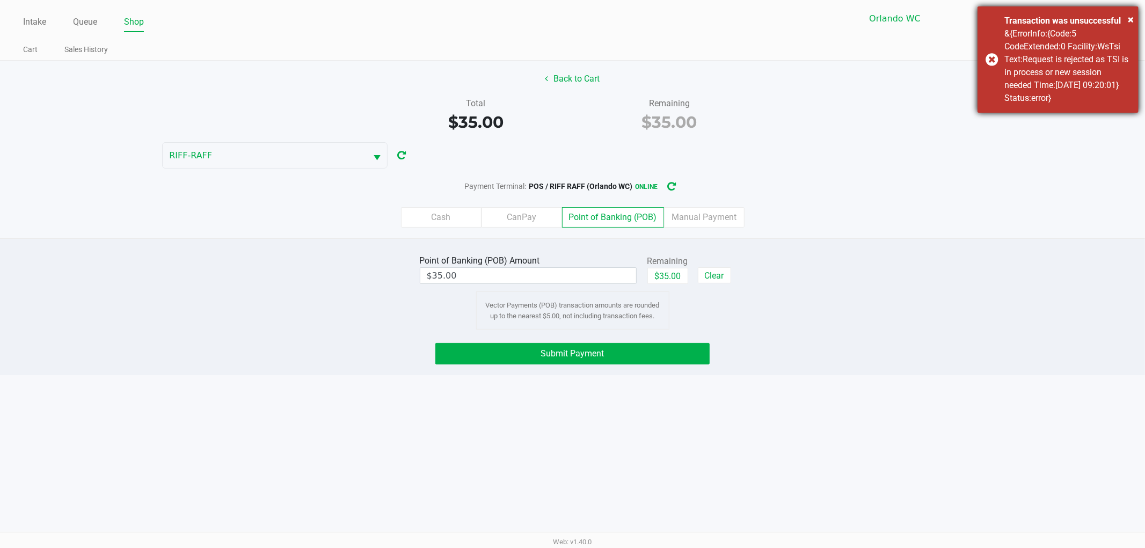
click at [963, 239] on div "Point of Banking (POB) Amount $35.00 Remaining $35.00 Clear Vector Payments (PO…" at bounding box center [572, 306] width 1145 height 137
click at [1032, 25] on div "Transaction was unsuccessful" at bounding box center [1068, 20] width 126 height 13
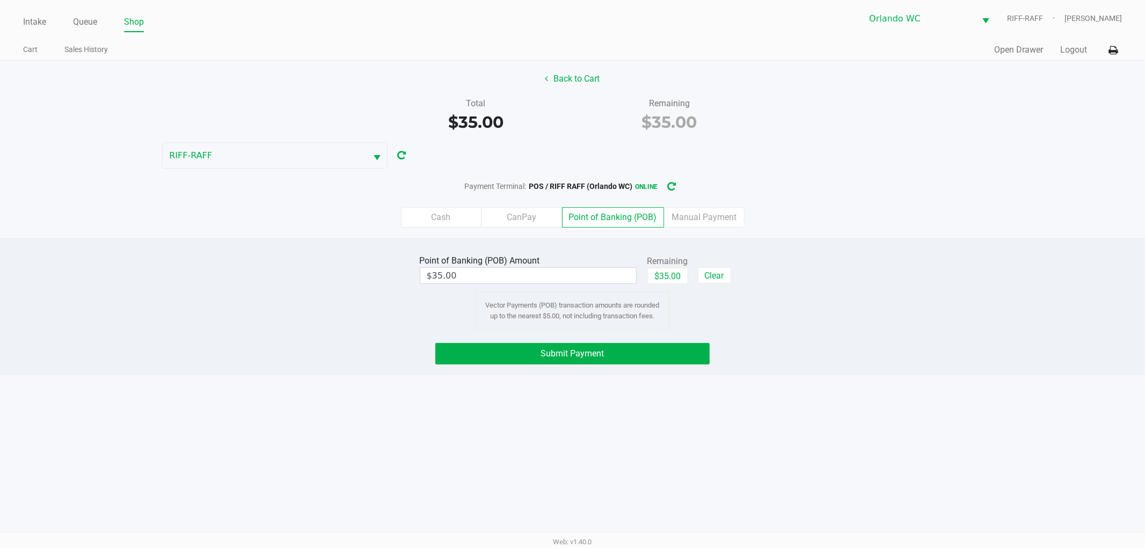
click at [908, 250] on div "Point of Banking (POB) Amount $35.00 Remaining $35.00 Clear Vector Payments (PO…" at bounding box center [572, 306] width 1145 height 137
click at [254, 333] on div "Point of Banking (POB) Amount $35.00 Remaining $0.00 Clear Vector Payments (POB…" at bounding box center [572, 306] width 1145 height 137
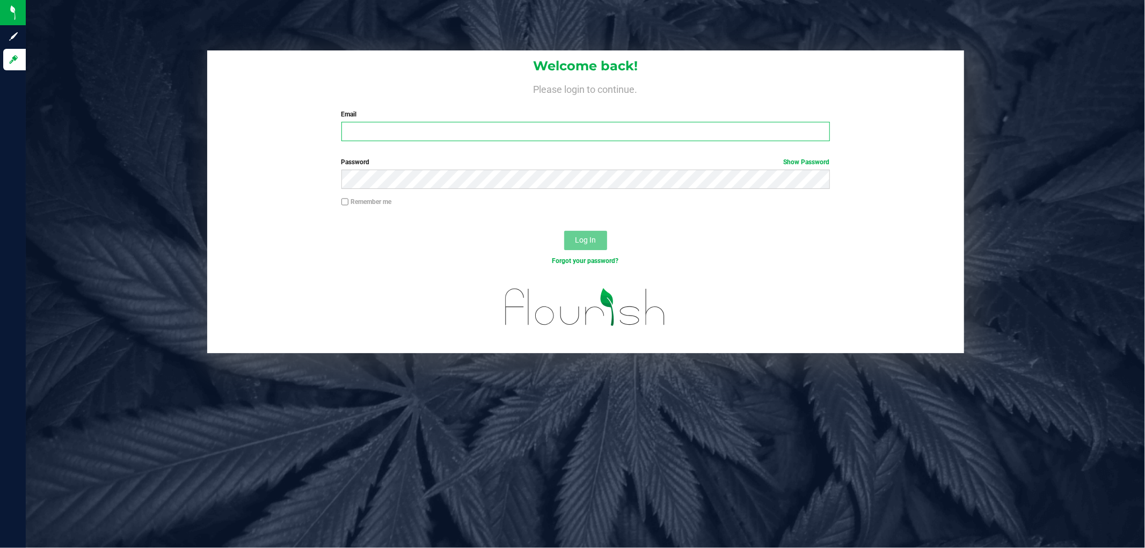
click at [387, 129] on input "Email" at bounding box center [586, 131] width 489 height 19
type input "rmatos@liveparallel.com"
click at [564, 231] on button "Log In" at bounding box center [585, 240] width 43 height 19
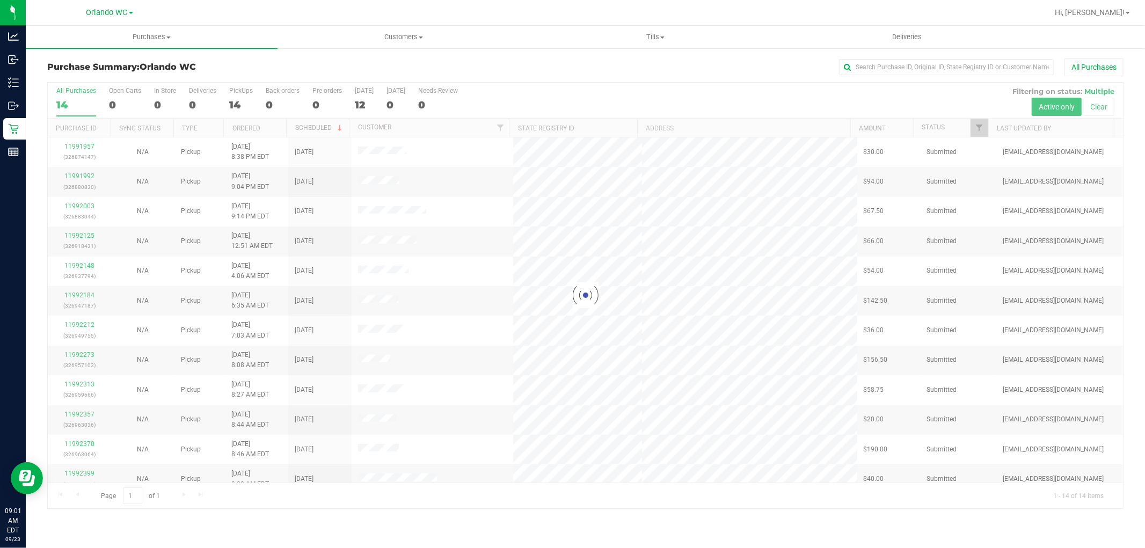
click at [533, 369] on div at bounding box center [586, 296] width 1076 height 426
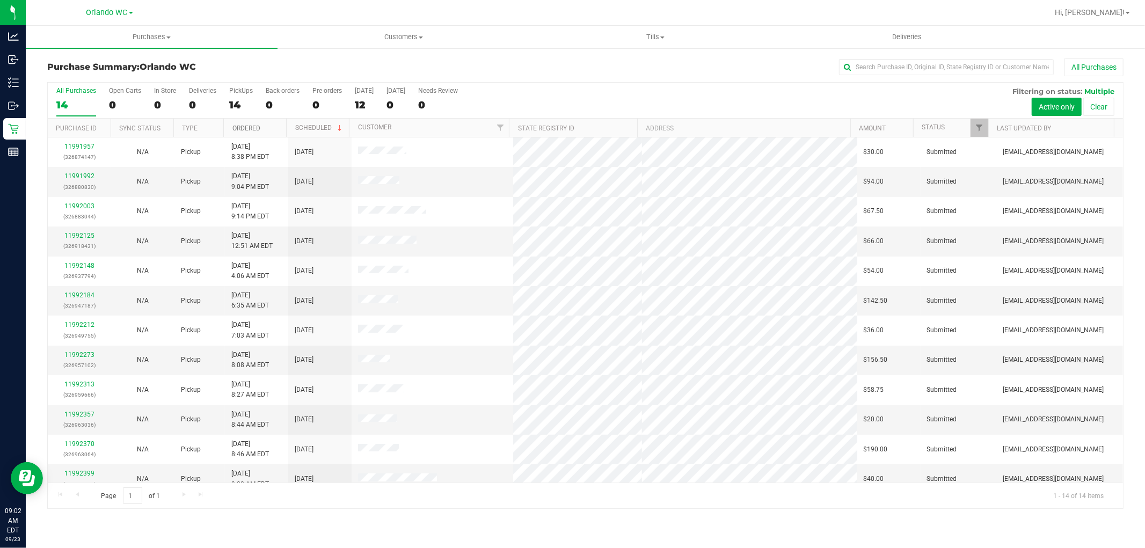
click at [257, 125] on link "Ordered" at bounding box center [247, 129] width 28 height 8
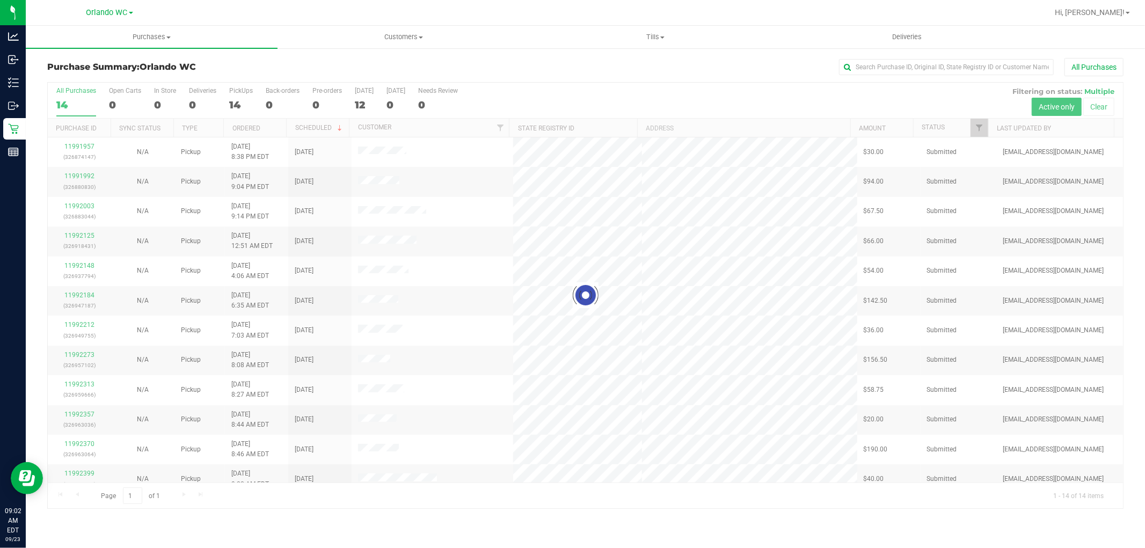
click at [632, 306] on div at bounding box center [586, 296] width 1076 height 426
click at [622, 300] on div at bounding box center [586, 296] width 1076 height 426
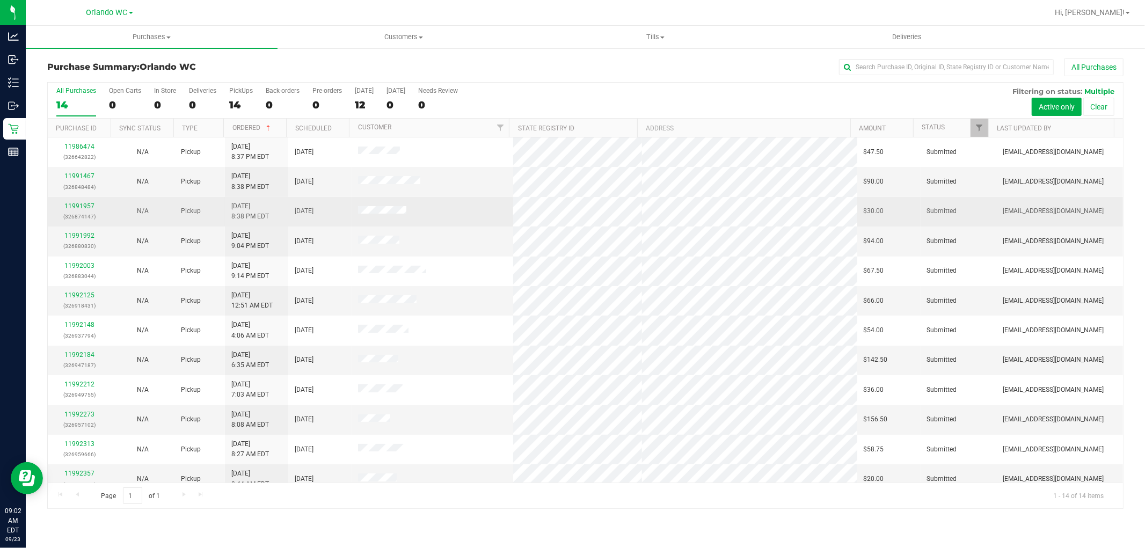
click at [485, 222] on td at bounding box center [432, 212] width 161 height 30
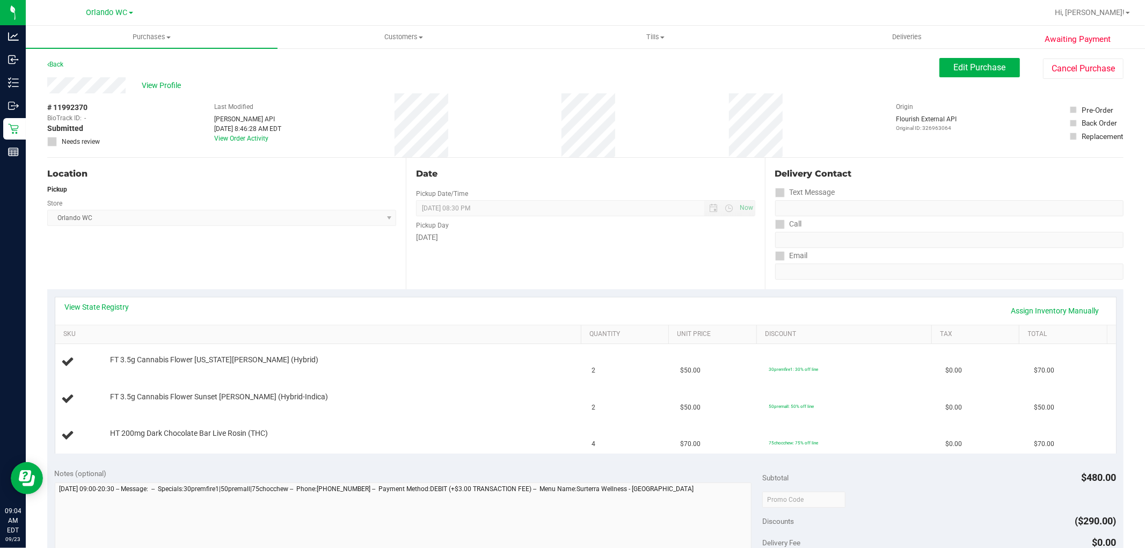
click at [584, 250] on div "Date Pickup Date/Time 09/23/2025 Now 09/23/2025 08:30 PM Now Pickup Day Tuesday" at bounding box center [585, 224] width 359 height 132
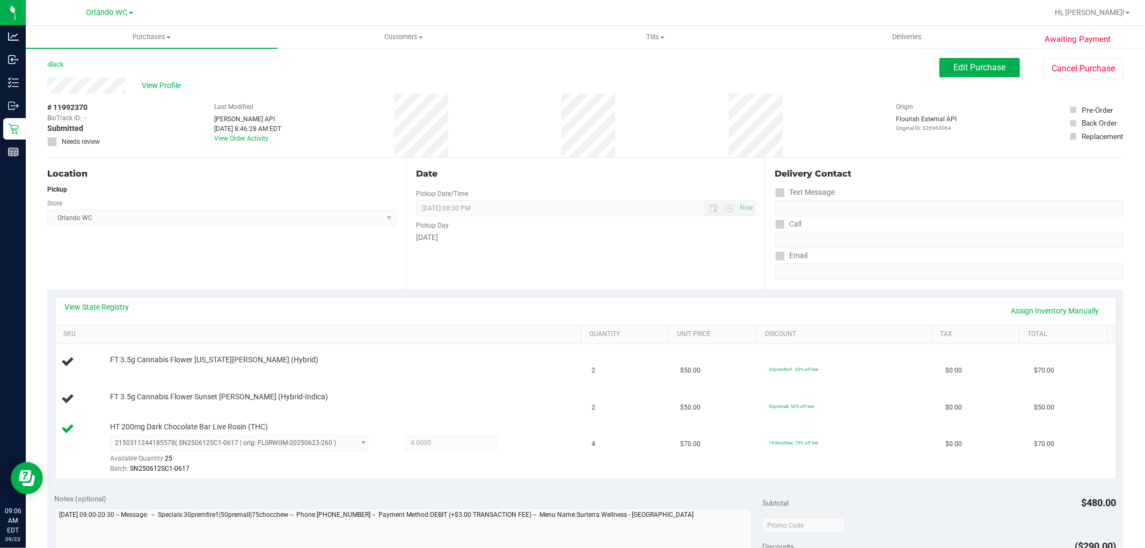
click at [584, 250] on div "Date Pickup Date/Time 09/23/2025 Now 09/23/2025 08:30 PM Now Pickup Day Tuesday" at bounding box center [585, 224] width 359 height 132
click at [576, 257] on div "Date Pickup Date/Time 09/23/2025 Now 09/23/2025 08:30 PM Now Pickup Day Tuesday" at bounding box center [585, 224] width 359 height 132
click at [422, 440] on span "4.0000 4" at bounding box center [451, 443] width 93 height 16
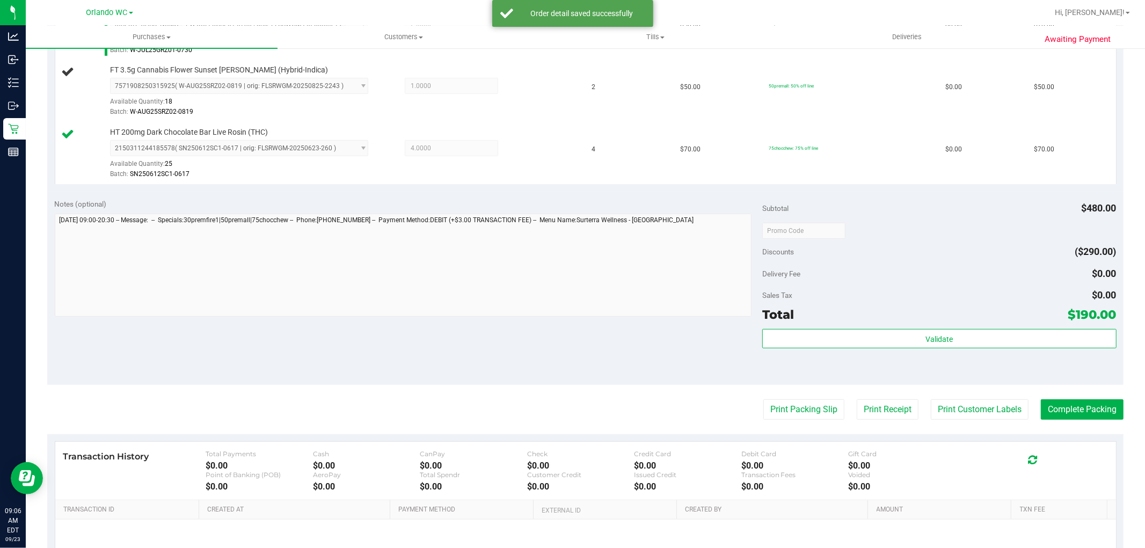
scroll to position [455, 0]
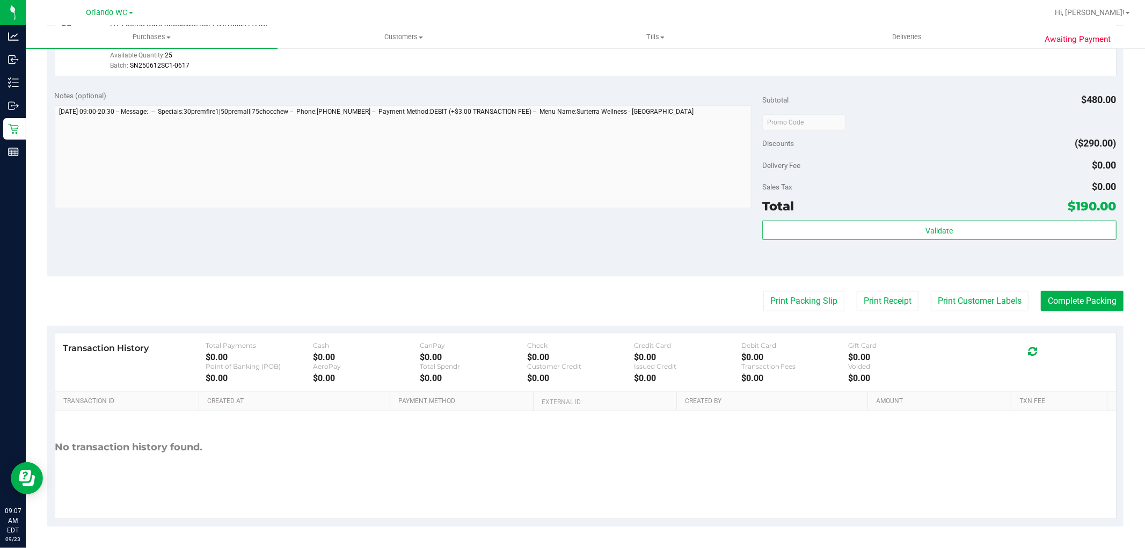
click at [964, 151] on div "Discounts ($290.00)" at bounding box center [940, 143] width 354 height 19
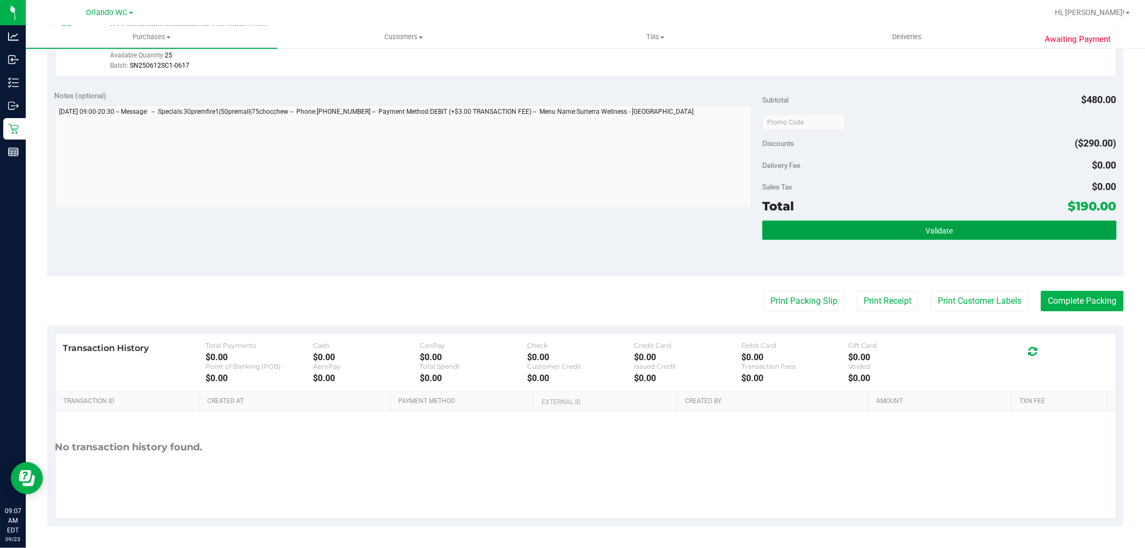
click at [928, 235] on button "Validate" at bounding box center [940, 230] width 354 height 19
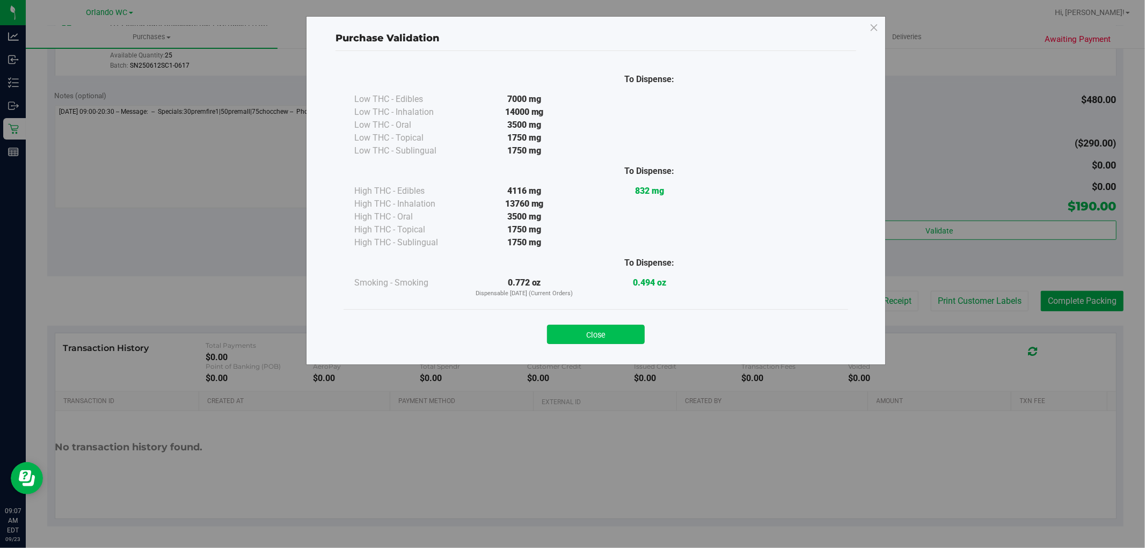
click at [620, 336] on button "Close" at bounding box center [596, 334] width 98 height 19
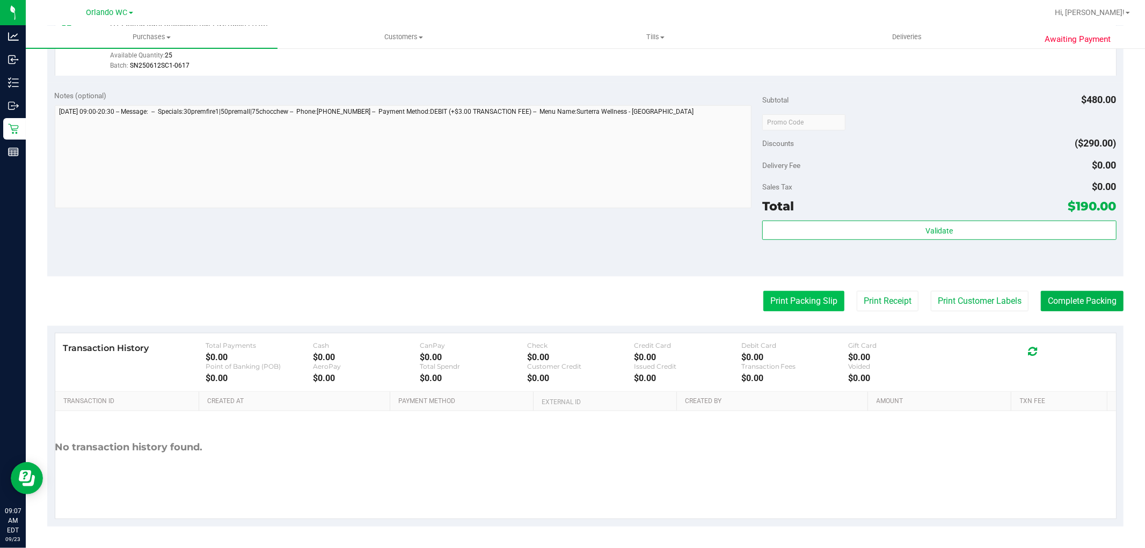
click at [811, 297] on button "Print Packing Slip" at bounding box center [804, 301] width 81 height 20
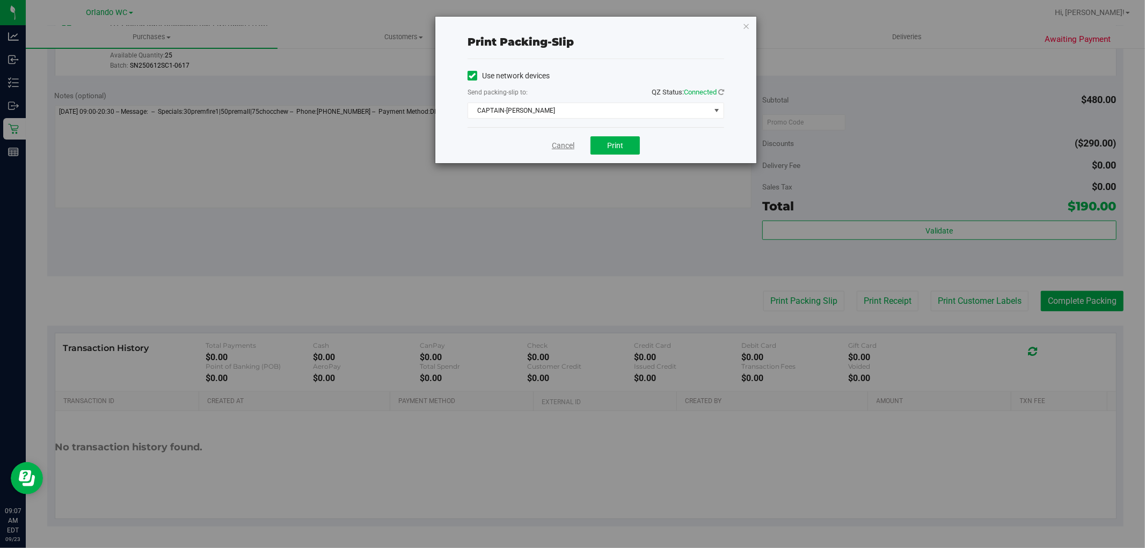
click at [567, 147] on link "Cancel" at bounding box center [563, 145] width 23 height 11
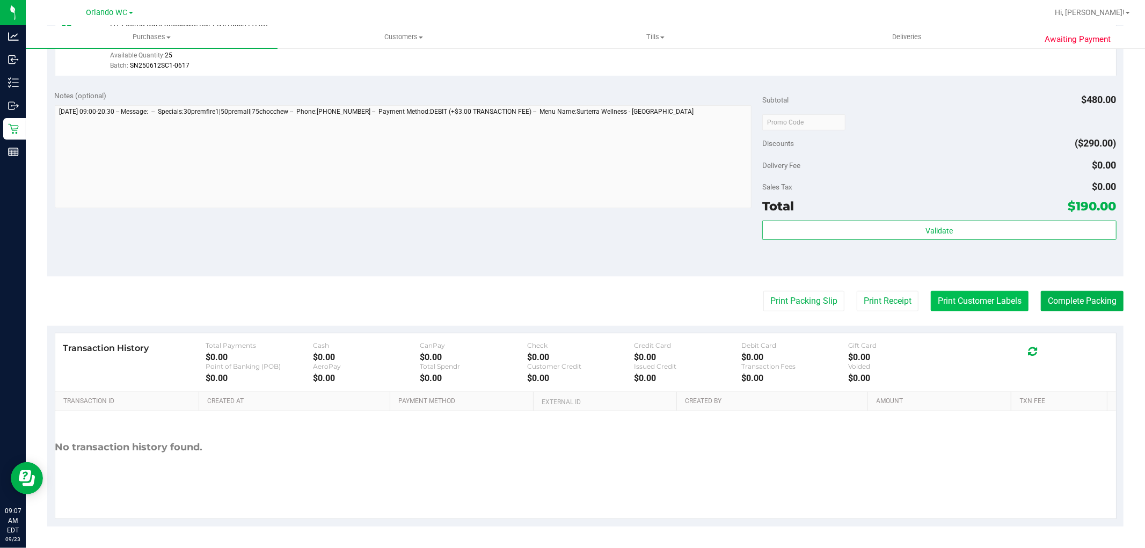
click at [970, 299] on button "Print Customer Labels" at bounding box center [980, 301] width 98 height 20
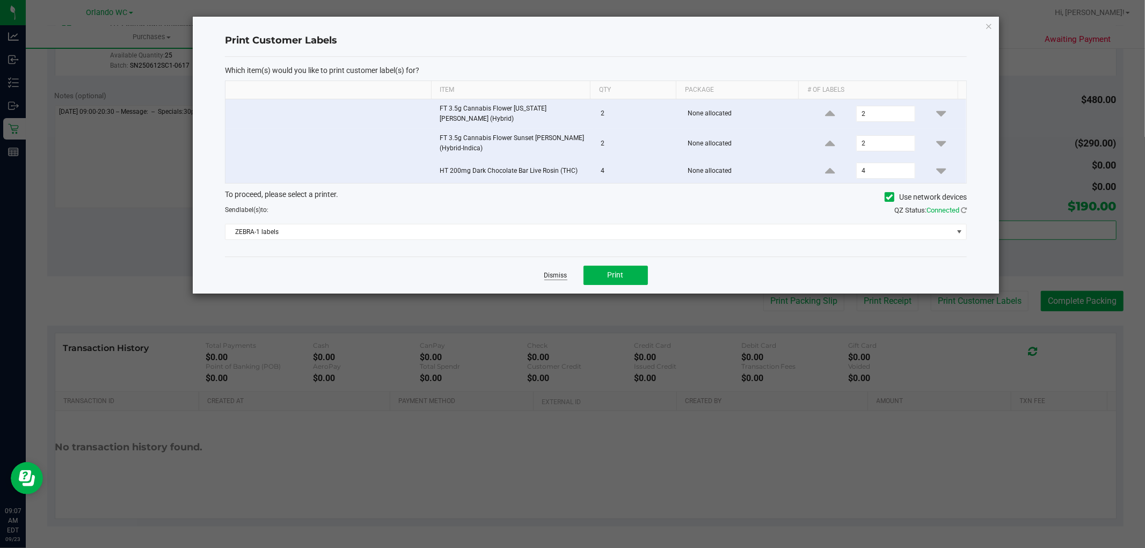
click at [551, 271] on link "Dismiss" at bounding box center [556, 275] width 23 height 9
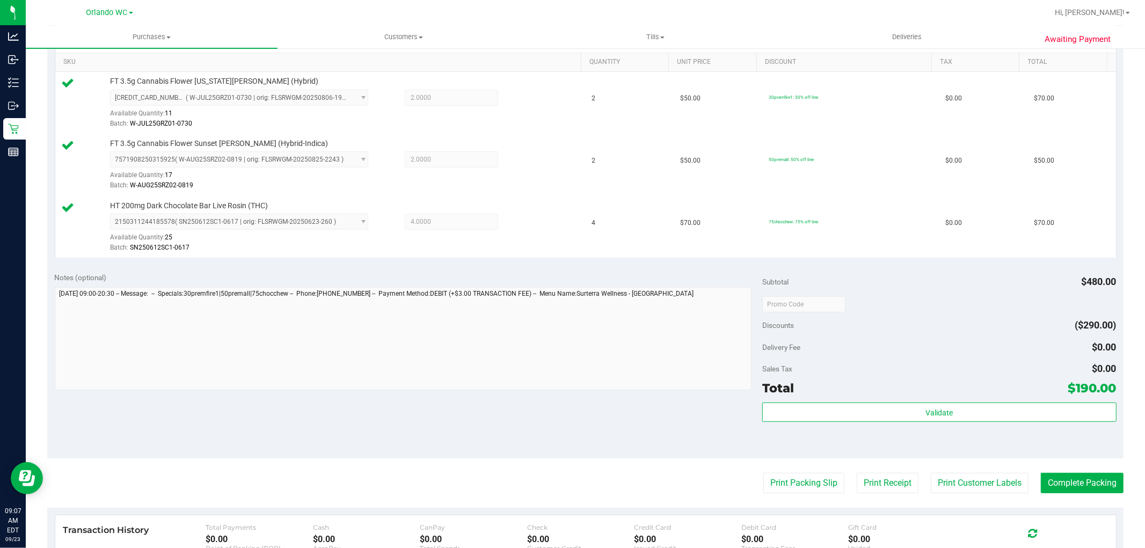
scroll to position [0, 0]
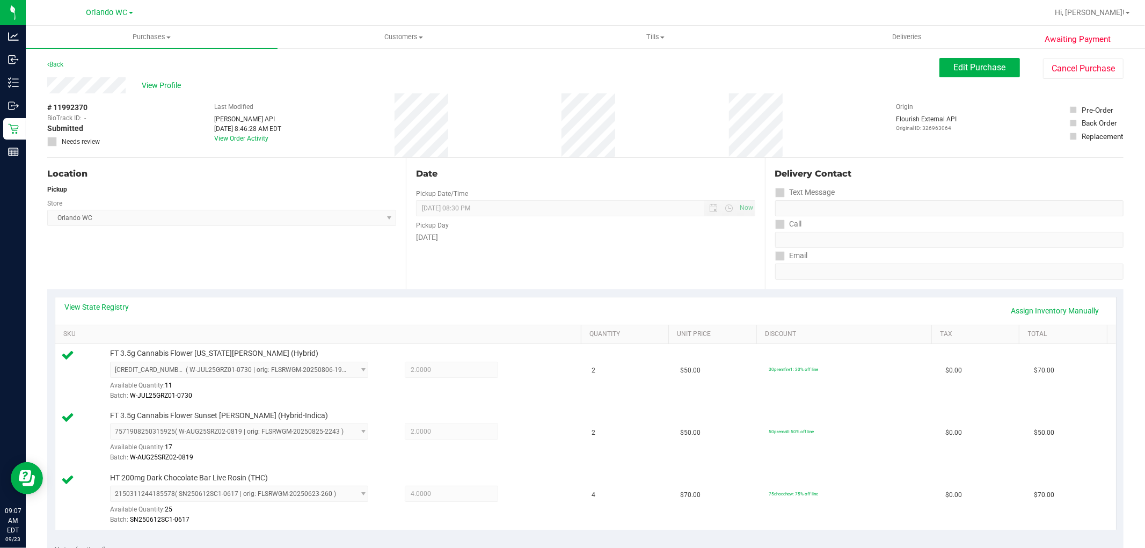
click at [669, 194] on div "Date Pickup Date/Time 09/23/2025 Now 09/23/2025 08:30 PM Now Pickup Day Tuesday" at bounding box center [585, 224] width 359 height 132
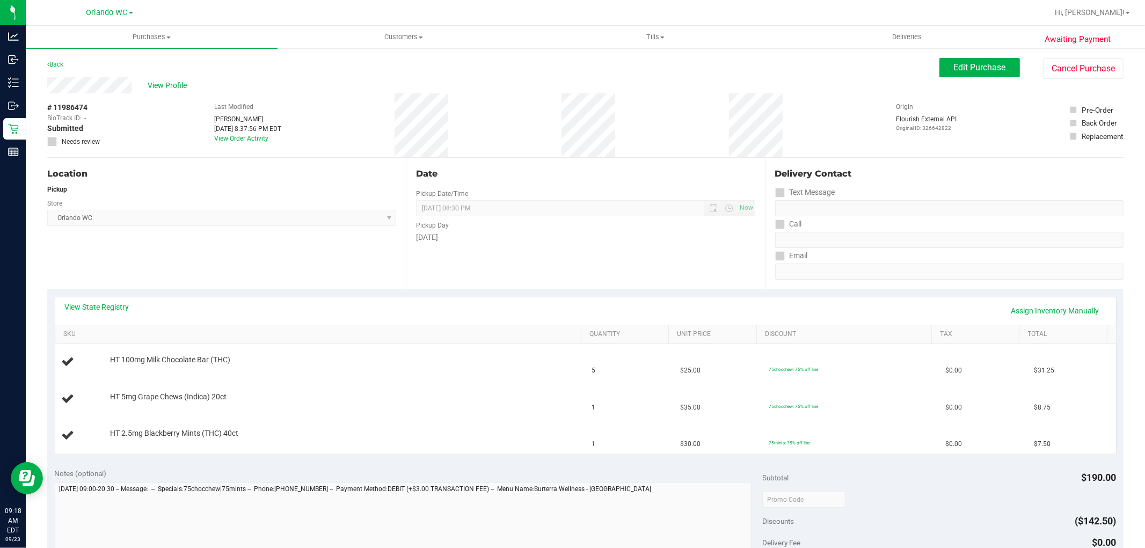
click at [251, 256] on div "Location Pickup Store [GEOGRAPHIC_DATA] WC Select Store [PERSON_NAME][GEOGRAPHI…" at bounding box center [226, 224] width 359 height 132
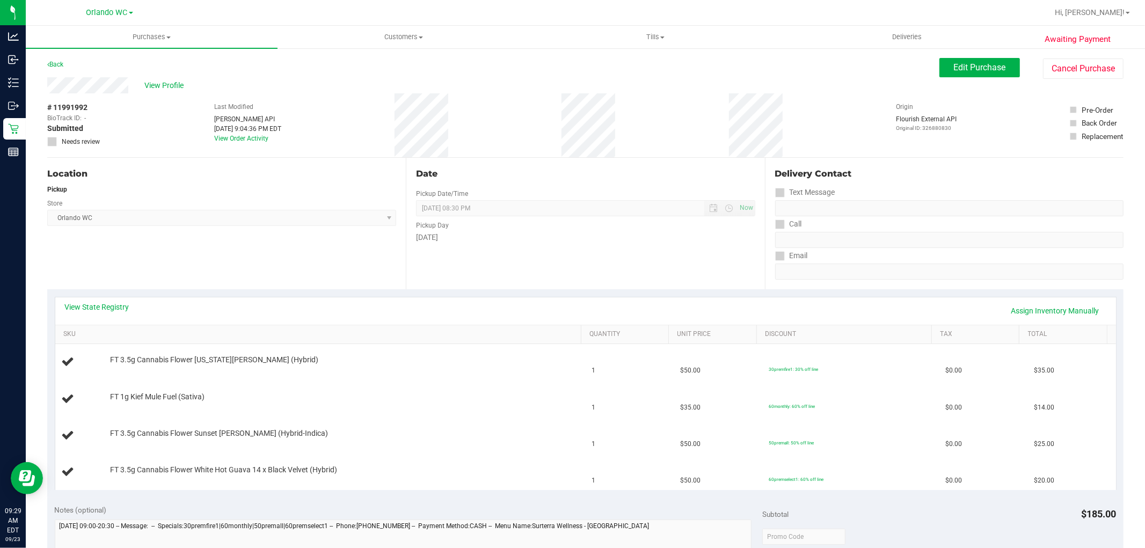
click at [299, 223] on span "[GEOGRAPHIC_DATA] WC Select Store [PERSON_NAME][GEOGRAPHIC_DATA] [PERSON_NAME][…" at bounding box center [221, 218] width 349 height 16
click at [280, 227] on div "Location Pickup Store [GEOGRAPHIC_DATA] WC Select Store [PERSON_NAME][GEOGRAPHI…" at bounding box center [226, 224] width 359 height 132
click at [270, 224] on span "Orlando WC Select Store Bonita Springs WC Boynton Beach WC Bradenton WC Brandon…" at bounding box center [221, 218] width 349 height 16
click at [320, 239] on div "Location Pickup Store Orlando WC Select Store Bonita Springs WC Boynton Beach W…" at bounding box center [226, 224] width 359 height 132
click at [321, 228] on div "Location Pickup Store Orlando WC Select Store Bonita Springs WC Boynton Beach W…" at bounding box center [226, 224] width 359 height 132
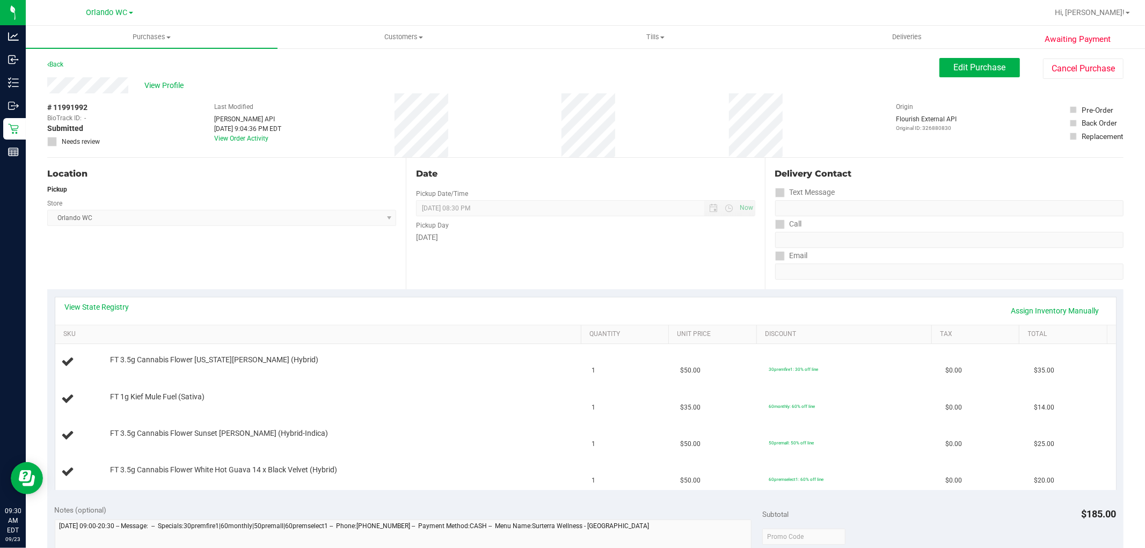
click at [322, 244] on div "Location Pickup Store Orlando WC Select Store Bonita Springs WC Boynton Beach W…" at bounding box center [226, 224] width 359 height 132
click at [367, 415] on td "FT 1g Kief Mule Fuel (Sativa)" at bounding box center [320, 399] width 531 height 37
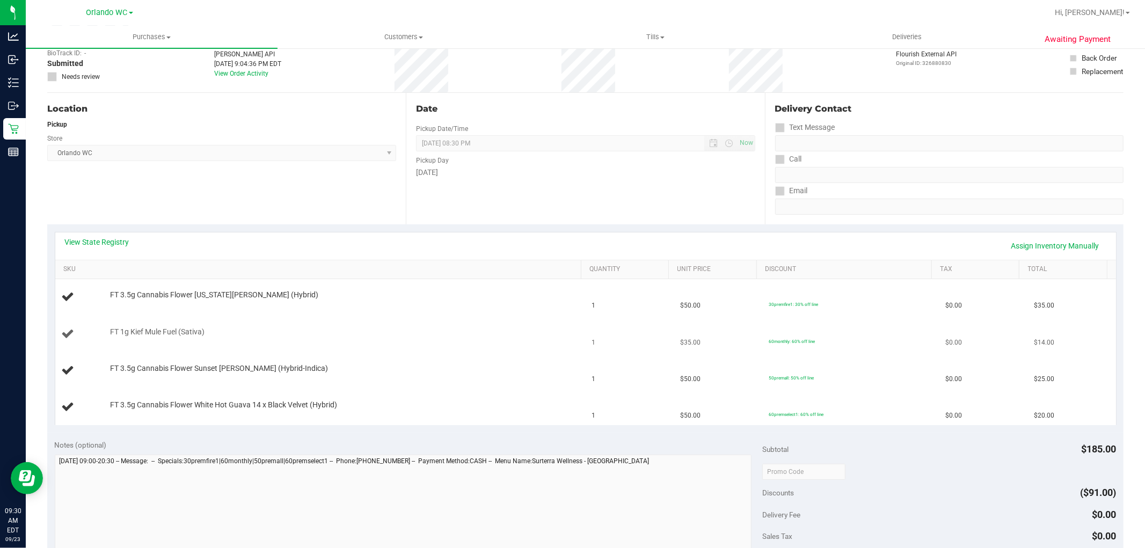
scroll to position [119, 0]
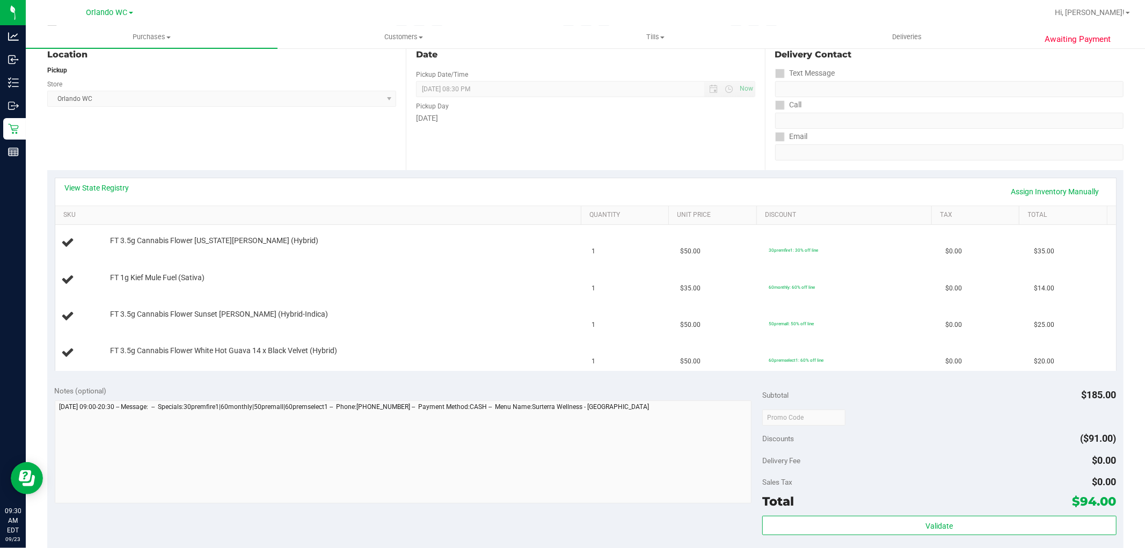
click at [359, 372] on div "View State Registry Assign Inventory Manually SKU Quantity Unit Price Discount …" at bounding box center [585, 274] width 1077 height 208
click at [161, 143] on div "Location Pickup Store Orlando WC Select Store Bonita Springs WC Boynton Beach W…" at bounding box center [226, 105] width 359 height 132
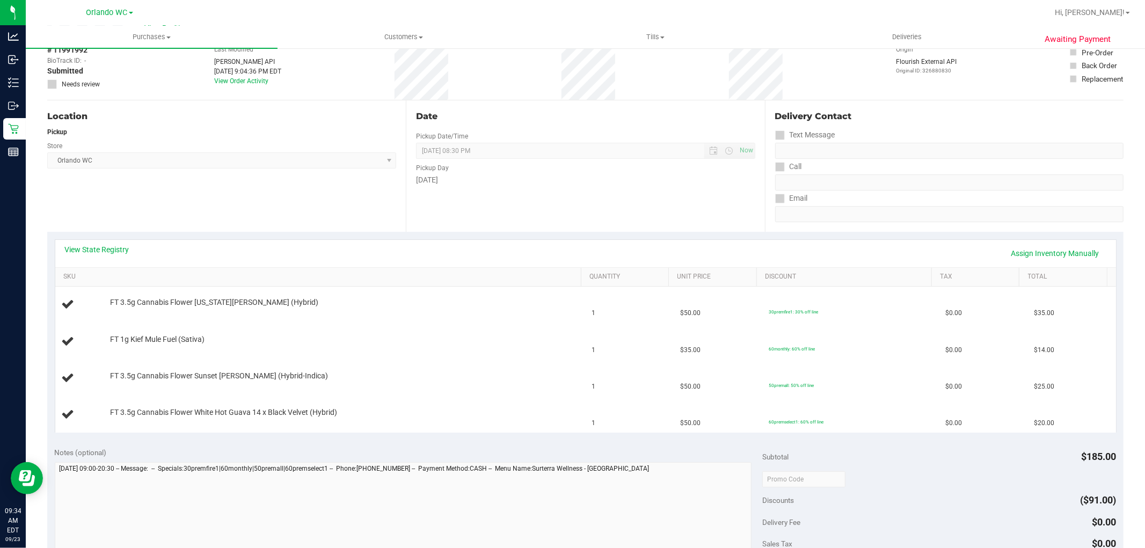
scroll to position [0, 0]
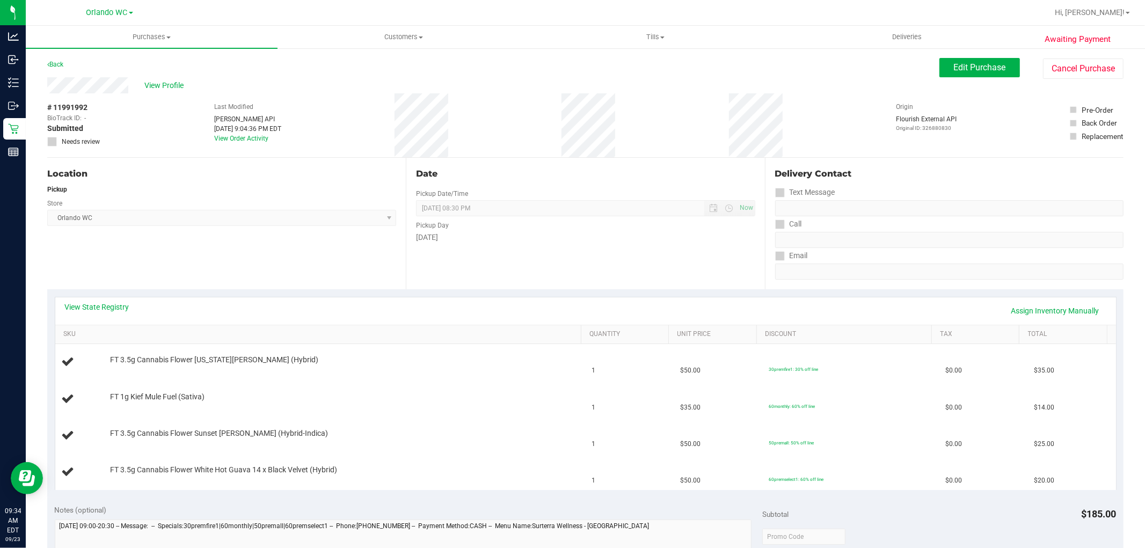
click at [248, 205] on div "Store" at bounding box center [221, 202] width 349 height 16
click at [250, 202] on div "Store" at bounding box center [221, 202] width 349 height 16
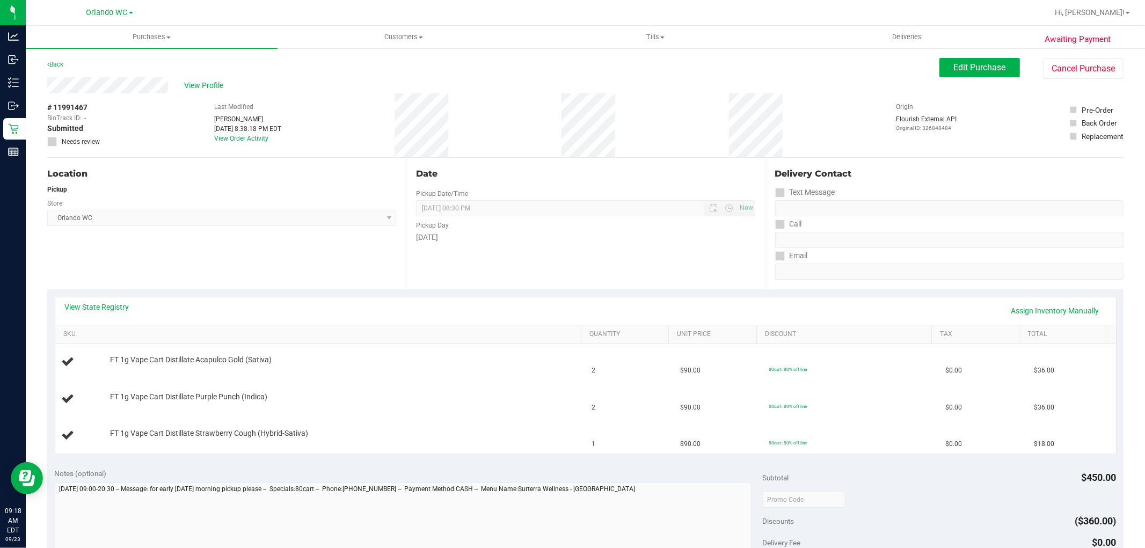
click at [297, 175] on div "Location" at bounding box center [221, 174] width 349 height 13
click at [249, 219] on span "[GEOGRAPHIC_DATA] WC Select Store [PERSON_NAME][GEOGRAPHIC_DATA] [PERSON_NAME][…" at bounding box center [221, 218] width 349 height 16
click at [298, 182] on div "Location Pickup Store [GEOGRAPHIC_DATA] WC Select Store [PERSON_NAME][GEOGRAPHI…" at bounding box center [226, 224] width 359 height 132
click at [307, 176] on div "Location" at bounding box center [221, 174] width 349 height 13
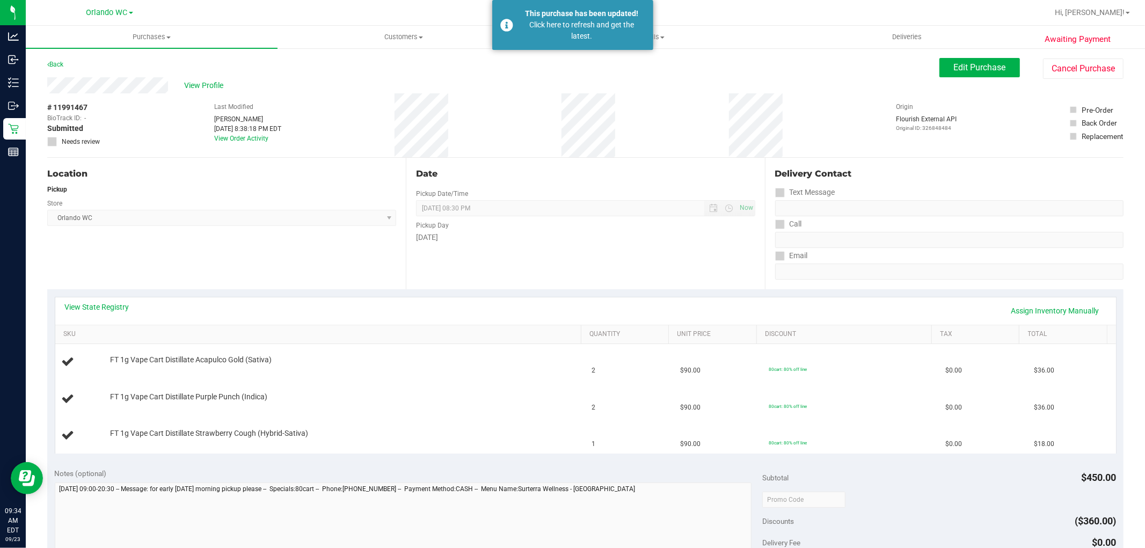
click at [344, 213] on span "[GEOGRAPHIC_DATA] WC Select Store [PERSON_NAME][GEOGRAPHIC_DATA] [PERSON_NAME][…" at bounding box center [221, 218] width 349 height 16
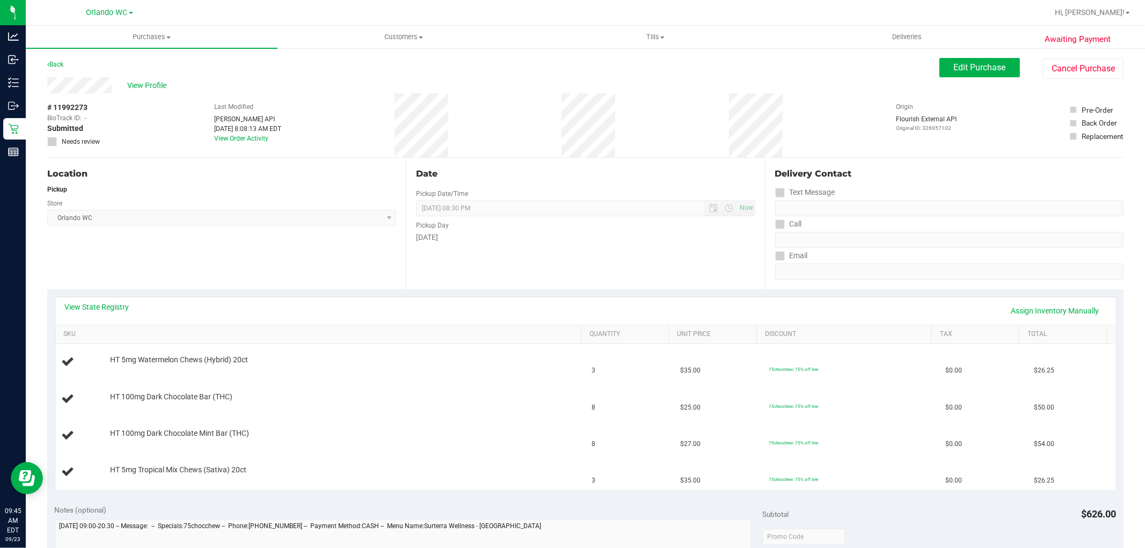
click at [238, 189] on div "Pickup" at bounding box center [221, 190] width 349 height 10
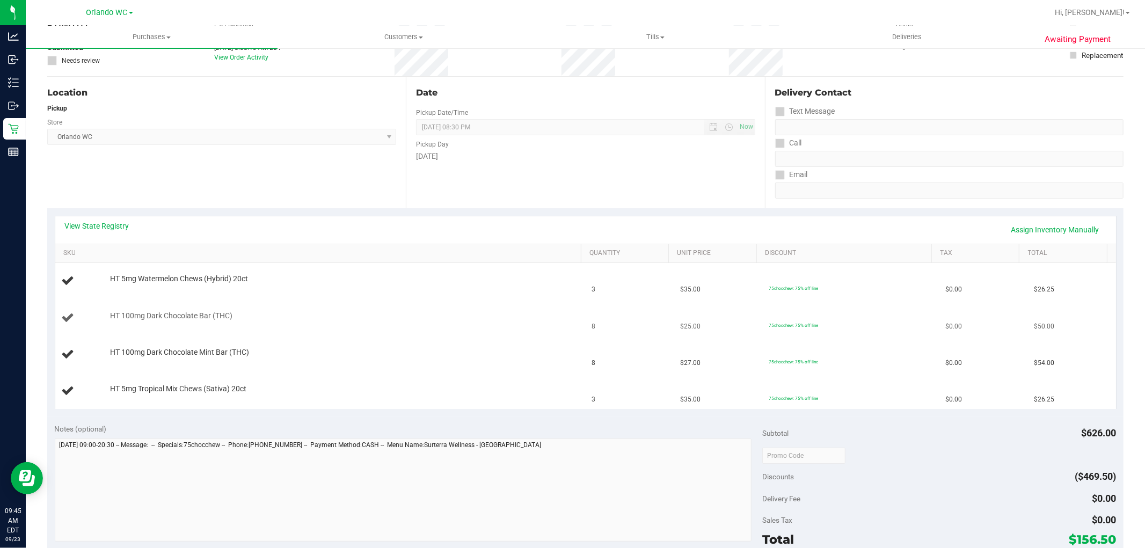
scroll to position [60, 0]
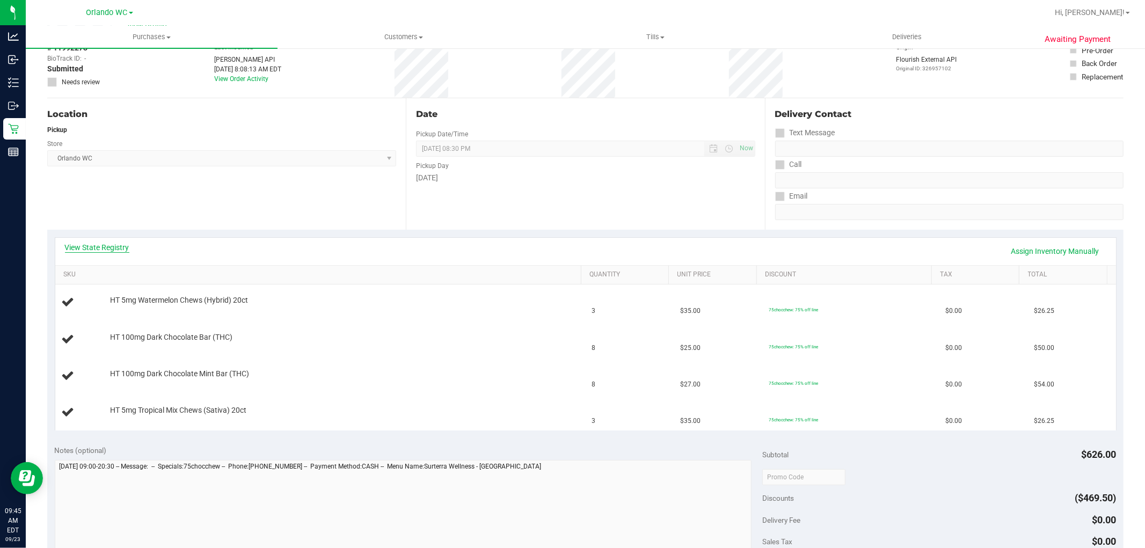
click at [110, 251] on link "View State Registry" at bounding box center [97, 247] width 64 height 11
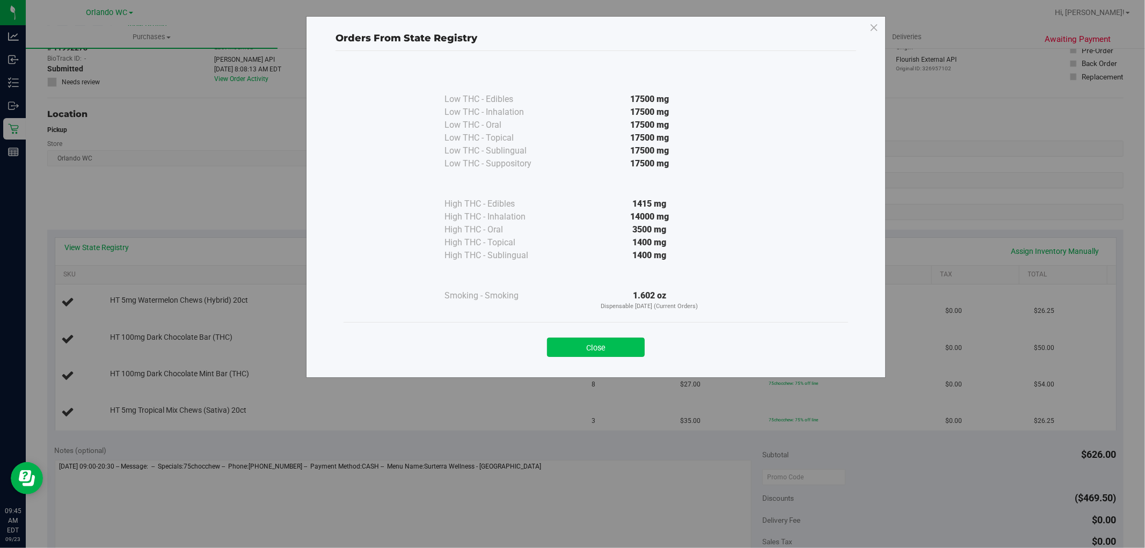
click at [599, 354] on button "Close" at bounding box center [596, 347] width 98 height 19
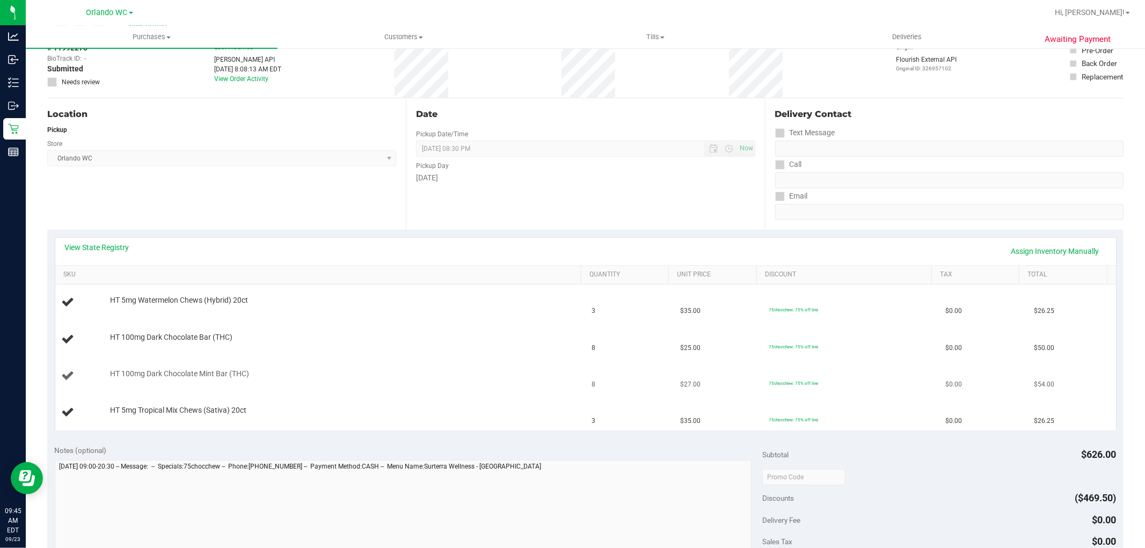
drag, startPoint x: 453, startPoint y: 398, endPoint x: 463, endPoint y: 365, distance: 34.7
click at [454, 390] on tbody "HT 5mg Watermelon Chews (Hybrid) 20ct 3 $35.00 75chocchew: 75% off line $0.00 $…" at bounding box center [585, 358] width 1061 height 146
drag, startPoint x: 463, startPoint y: 365, endPoint x: 582, endPoint y: 376, distance: 119.7
click at [465, 364] on td "HT 100mg Dark Chocolate Mint Bar (THC)" at bounding box center [320, 376] width 531 height 37
click at [608, 432] on div "View State Registry Assign Inventory Manually SKU Quantity Unit Price Discount …" at bounding box center [585, 334] width 1077 height 208
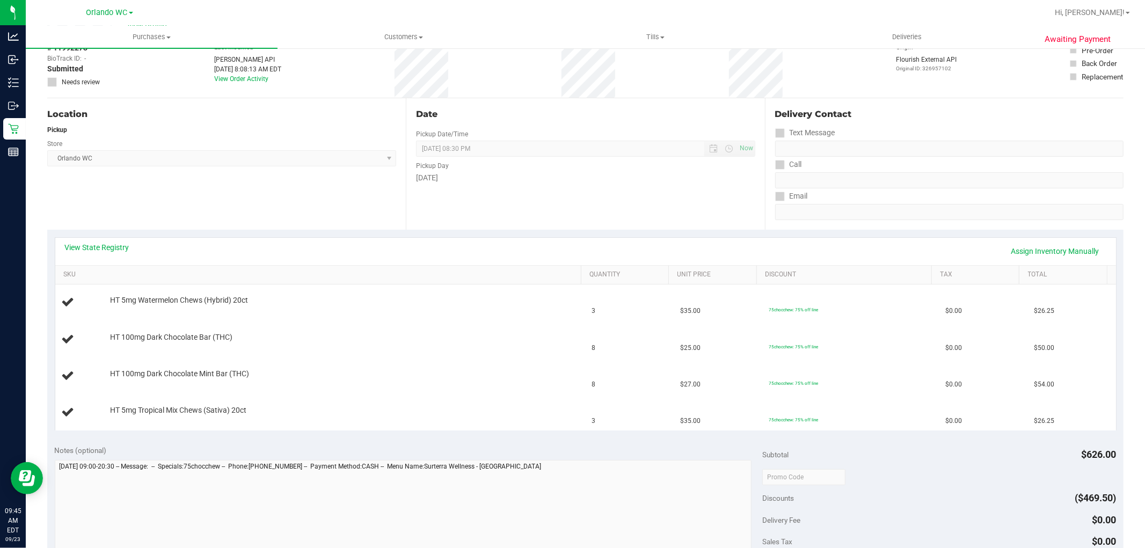
click at [108, 239] on div "View State Registry Assign Inventory Manually" at bounding box center [585, 251] width 1061 height 27
click at [101, 245] on link "View State Registry" at bounding box center [97, 247] width 64 height 11
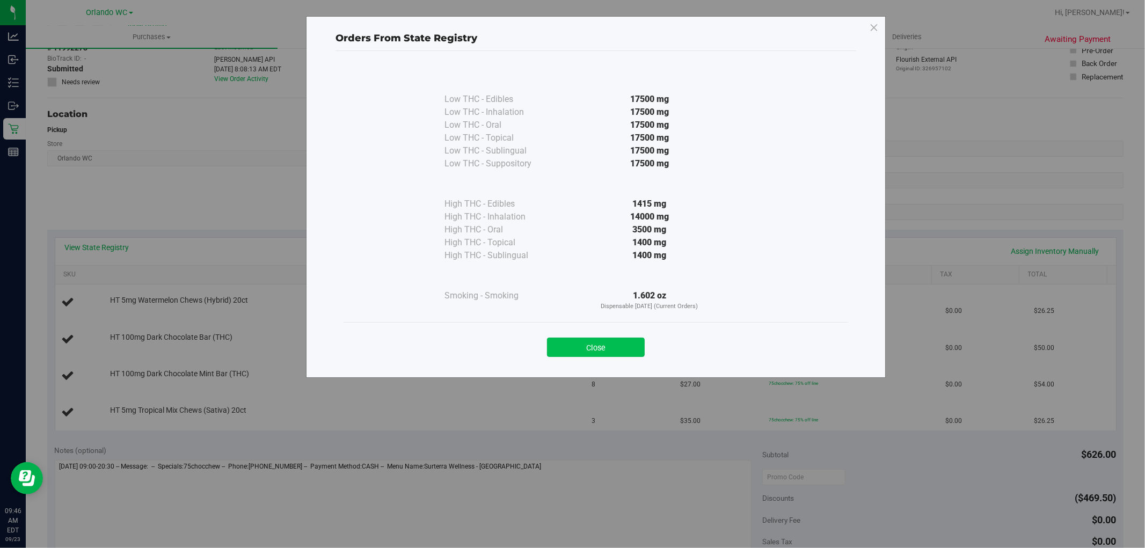
click at [592, 357] on button "Close" at bounding box center [596, 347] width 98 height 19
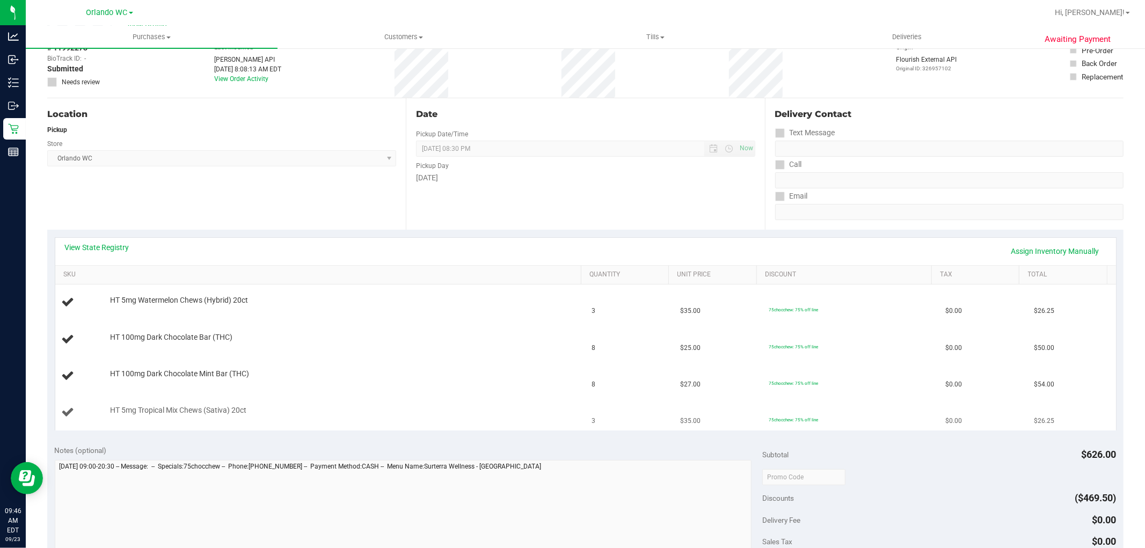
click at [404, 430] on td "HT 5mg Tropical Mix Chews (Sativa) 20ct" at bounding box center [320, 413] width 531 height 36
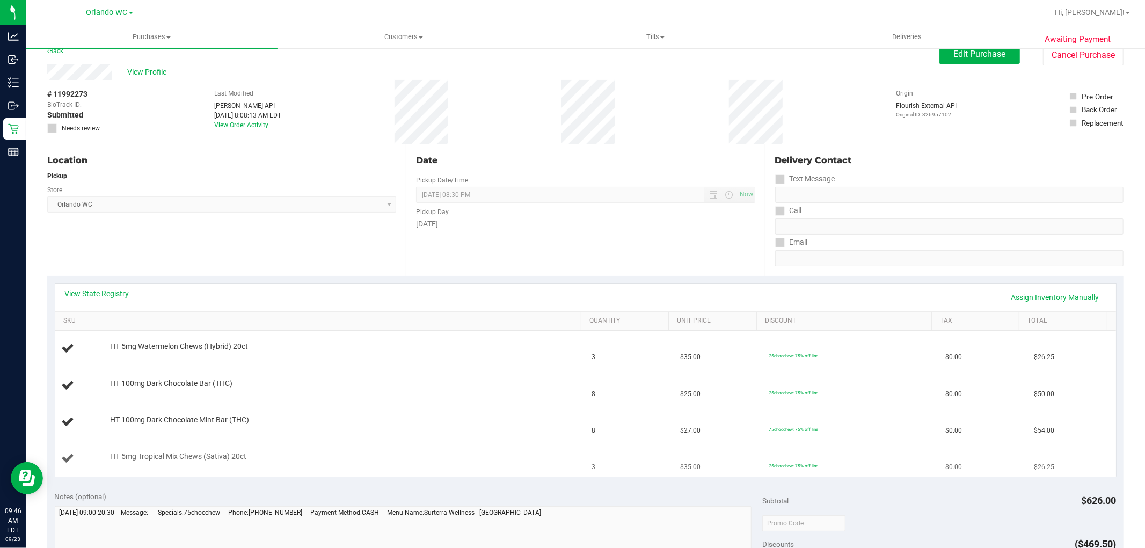
scroll to position [0, 0]
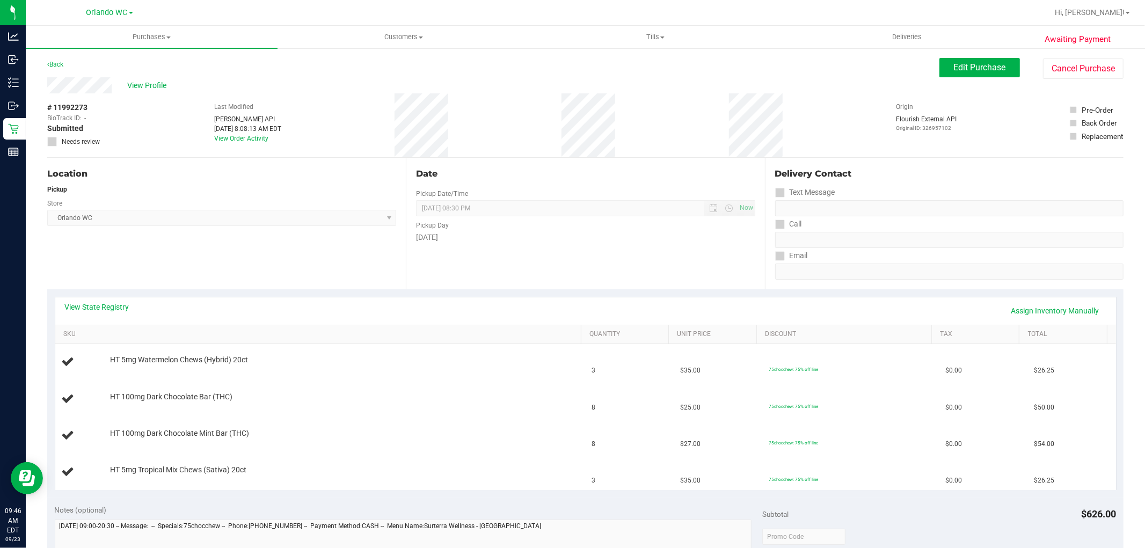
click at [400, 162] on div "Location Pickup Store [GEOGRAPHIC_DATA] WC Select Store [PERSON_NAME][GEOGRAPHI…" at bounding box center [226, 224] width 359 height 132
click at [396, 159] on div "Location Pickup Store Orlando WC Select Store Bonita Springs WC Boynton Beach W…" at bounding box center [226, 224] width 359 height 132
click at [364, 190] on div "Pickup" at bounding box center [221, 190] width 349 height 10
click at [371, 188] on div "Pickup" at bounding box center [221, 190] width 349 height 10
click at [526, 150] on div "# 11992273 BioTrack ID: - Submitted Needs review Last Modified Jane API Sep 23,…" at bounding box center [585, 125] width 1077 height 64
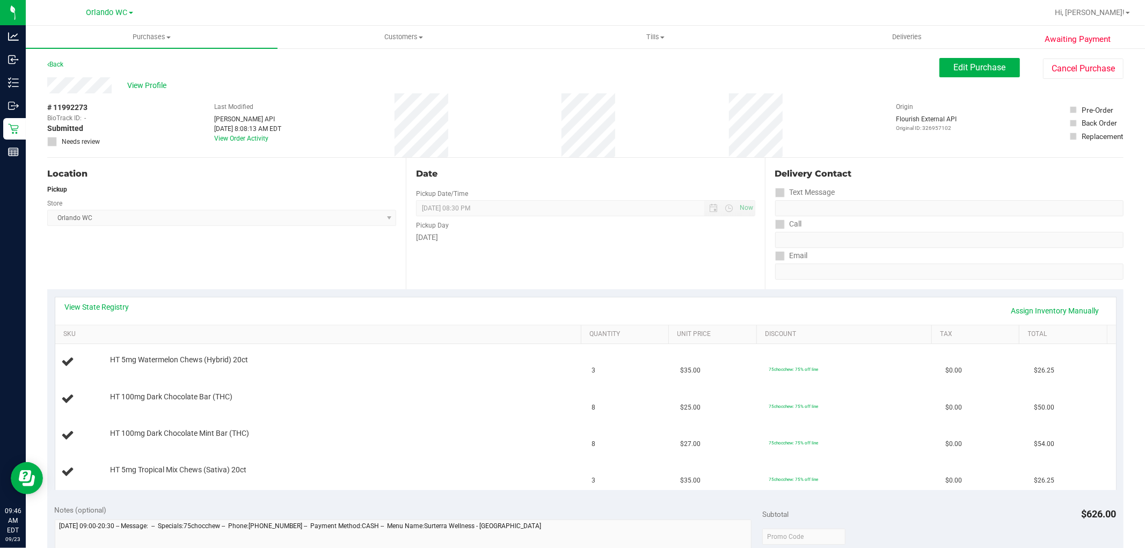
click at [288, 229] on div "Location Pickup Store Orlando WC Select Store Bonita Springs WC Boynton Beach W…" at bounding box center [226, 224] width 359 height 132
click at [514, 242] on div "[DATE]" at bounding box center [585, 237] width 339 height 11
click at [1039, 303] on link "Assign Inventory Manually" at bounding box center [1056, 311] width 102 height 18
click at [127, 367] on link "Add Package" at bounding box center [129, 368] width 39 height 8
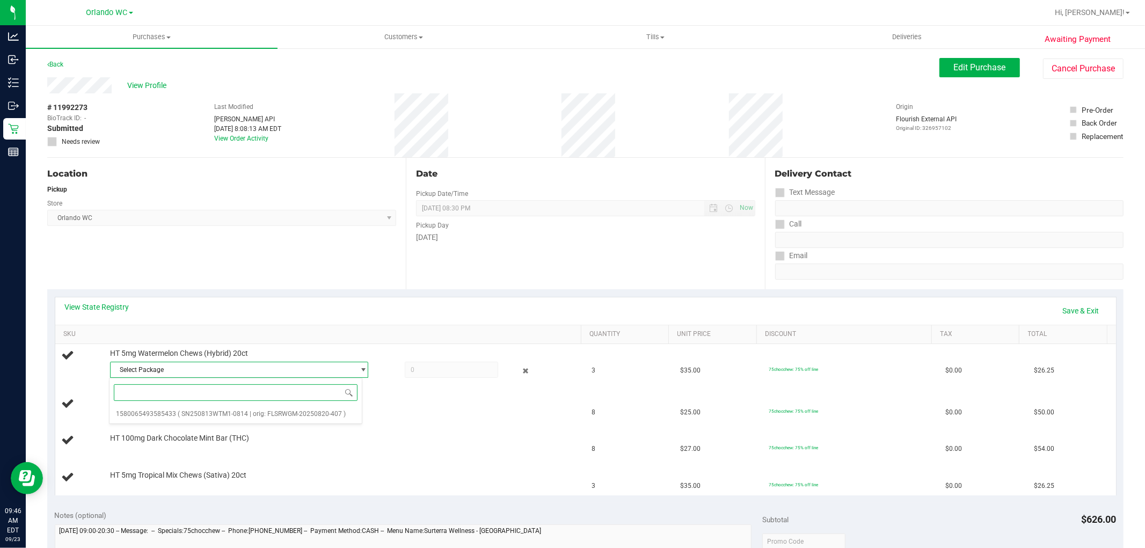
click at [308, 405] on span at bounding box center [236, 392] width 253 height 25
click at [326, 411] on span "( SN250813WTM1-0814 | orig: FLSRWGM-20250820-407 )" at bounding box center [262, 414] width 168 height 8
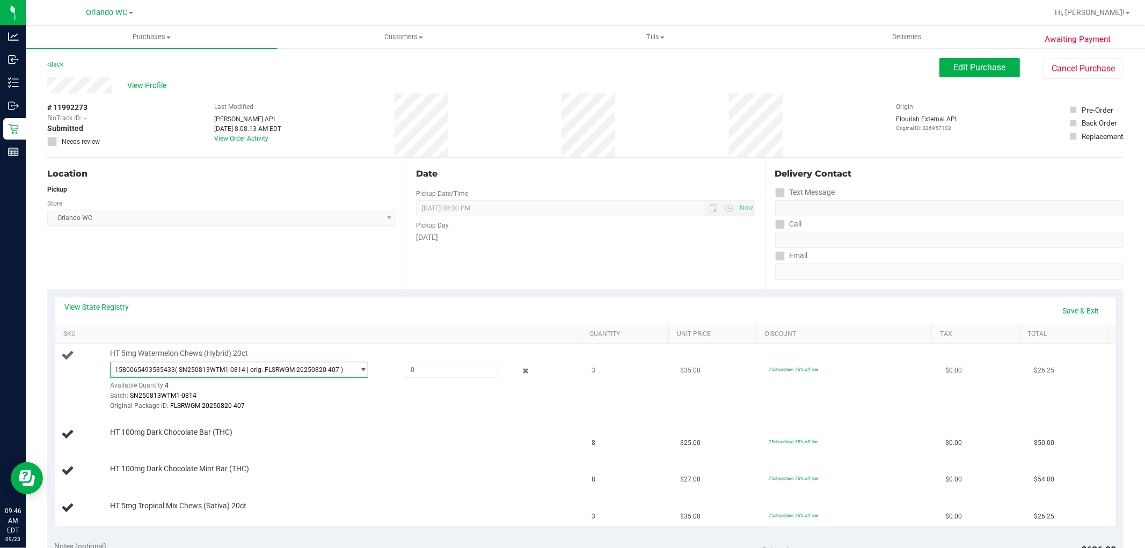
click at [427, 378] on div "1580065493585433 ( SN250813WTM1-0814 | orig: FLSRWGM-20250820-407 ) 15800654935…" at bounding box center [343, 387] width 466 height 50
click at [441, 359] on div "HT 5mg Watermelon Chews (Hybrid) 20ct 1580065493585433 ( SN250813WTM1-0814 | or…" at bounding box center [340, 380] width 471 height 63
click at [435, 383] on div "1580065493585433 ( SN250813WTM1-0814 | orig: FLSRWGM-20250820-407 ) 15800654935…" at bounding box center [343, 387] width 466 height 50
click at [437, 369] on span at bounding box center [451, 370] width 93 height 16
type input "1"
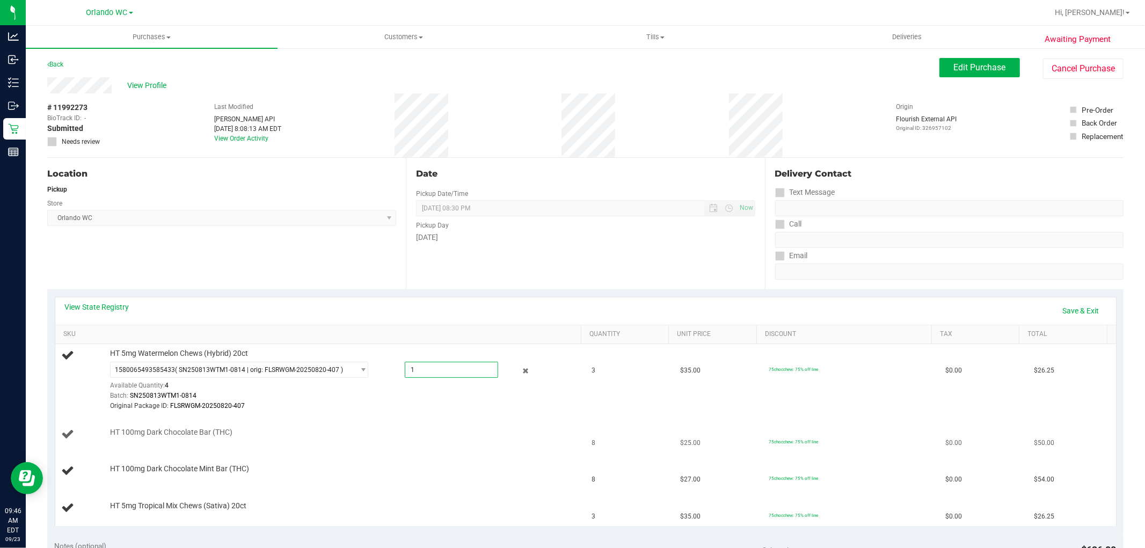
type input "1.0000"
click at [387, 442] on td "HT 100mg Dark Chocolate Bar (THC)" at bounding box center [320, 435] width 531 height 37
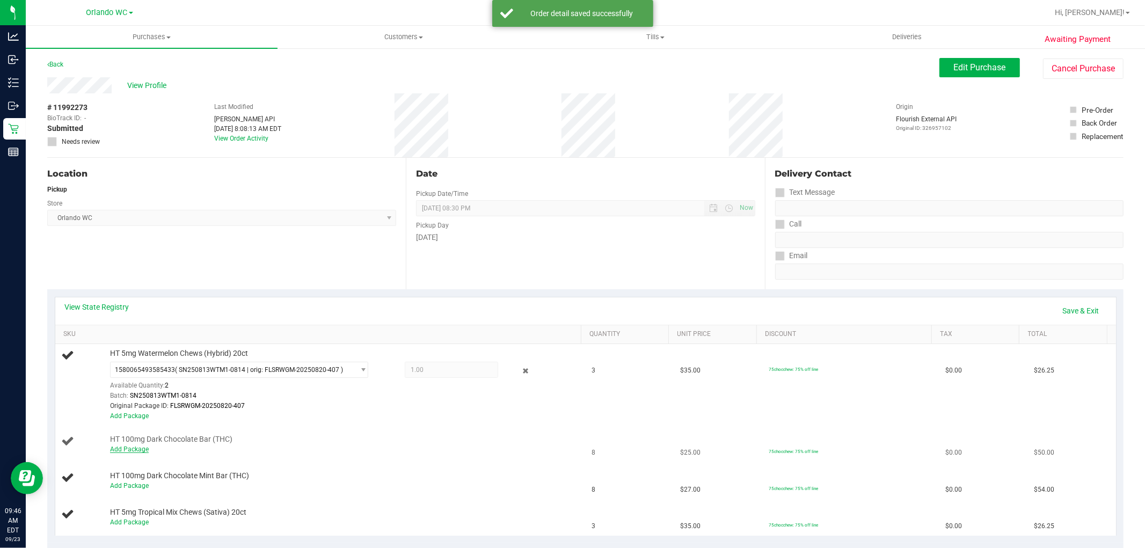
click at [124, 446] on link "Add Package" at bounding box center [129, 450] width 39 height 8
click at [217, 448] on span "Select Package" at bounding box center [233, 441] width 244 height 15
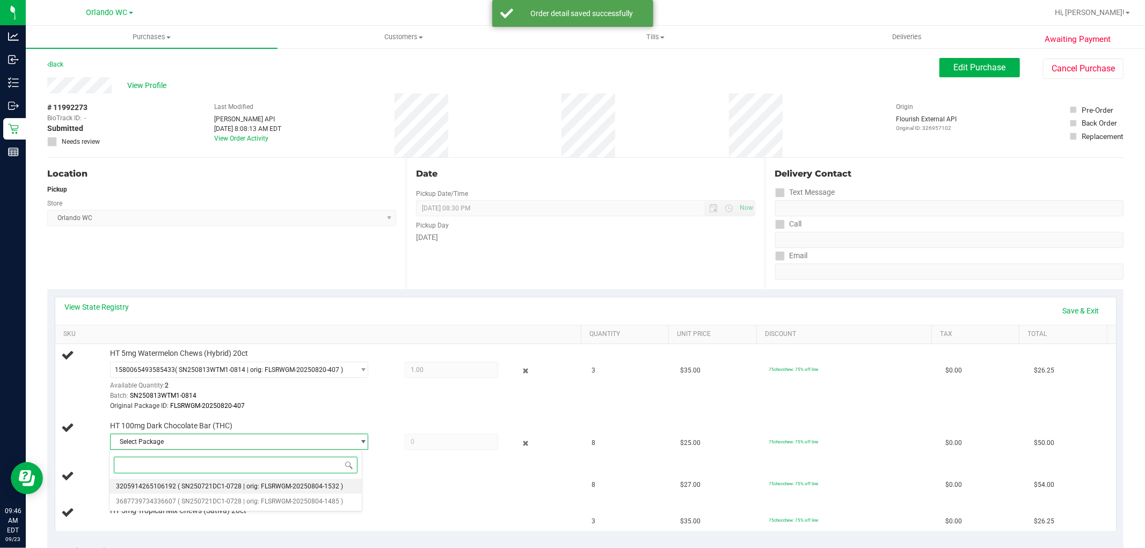
click at [217, 493] on li "3205914265106192 ( SN250721DC1-0728 | orig: FLSRWGM-20250804-1532 )" at bounding box center [236, 486] width 253 height 15
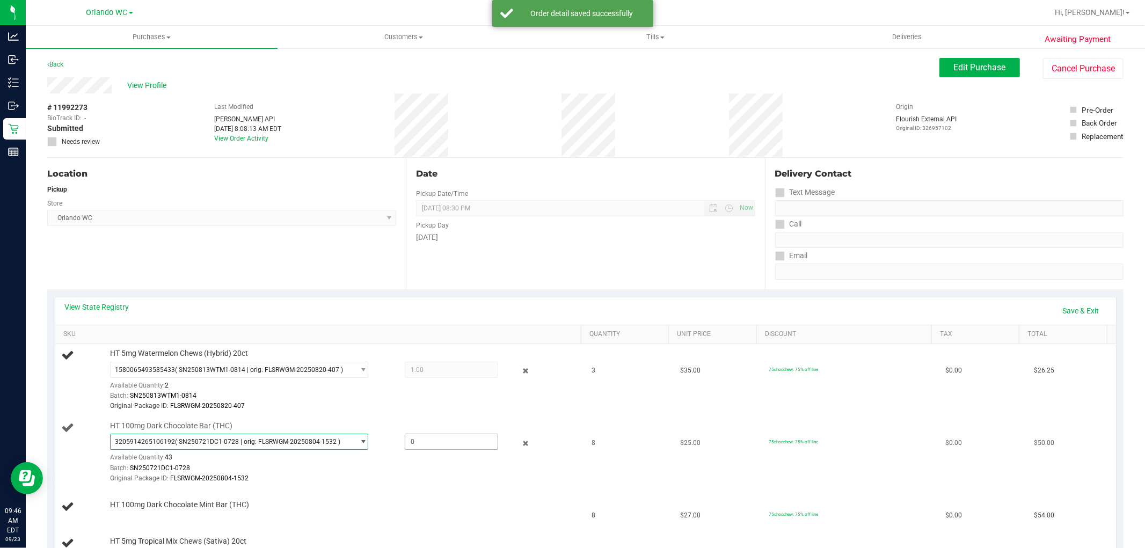
click at [430, 438] on span at bounding box center [451, 442] width 93 height 16
type input "1"
type input "1.0000"
click at [383, 482] on div "Original Package ID: FLSRWGM-20250804-1532" at bounding box center [343, 479] width 466 height 10
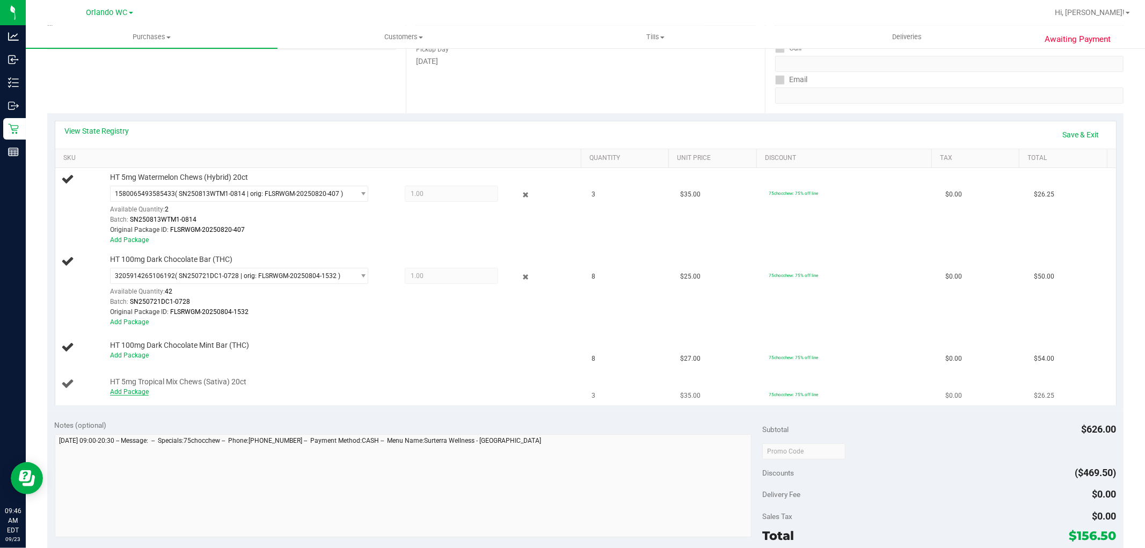
scroll to position [179, 0]
click at [134, 353] on link "Add Package" at bounding box center [129, 353] width 39 height 8
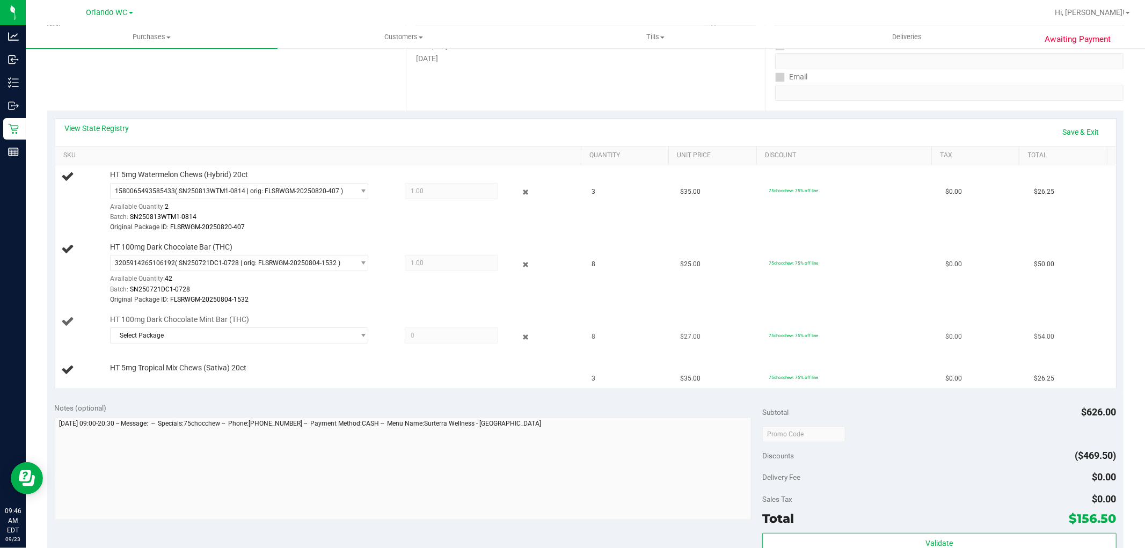
click at [293, 345] on div "Select Package 0090500322520266" at bounding box center [343, 337] width 466 height 19
click at [299, 338] on span "Select Package" at bounding box center [233, 335] width 244 height 15
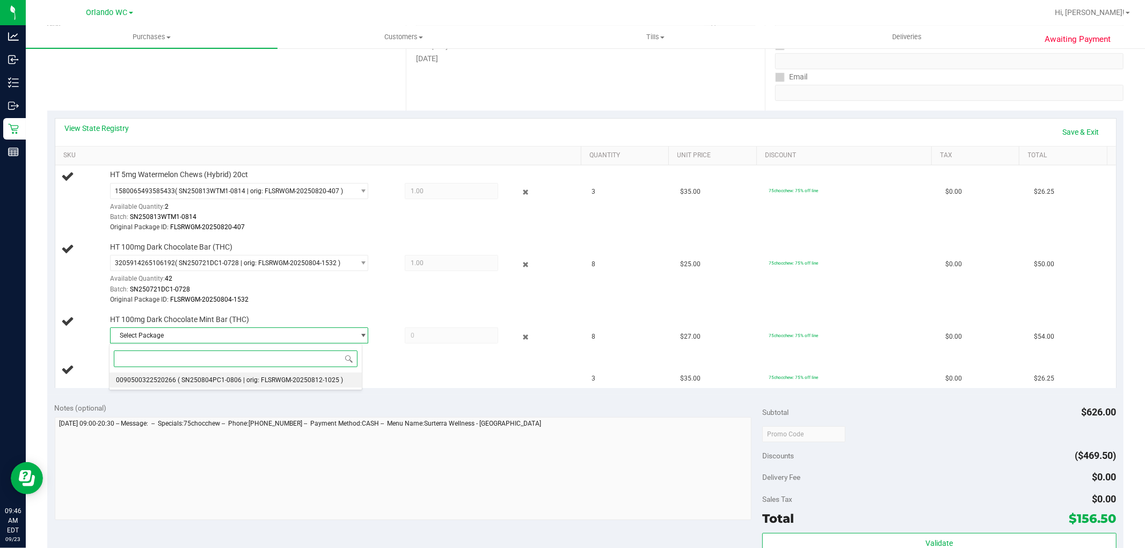
click at [286, 384] on span "( SN250804PC1-0806 | orig: FLSRWGM-20250812-1025 )" at bounding box center [260, 380] width 165 height 8
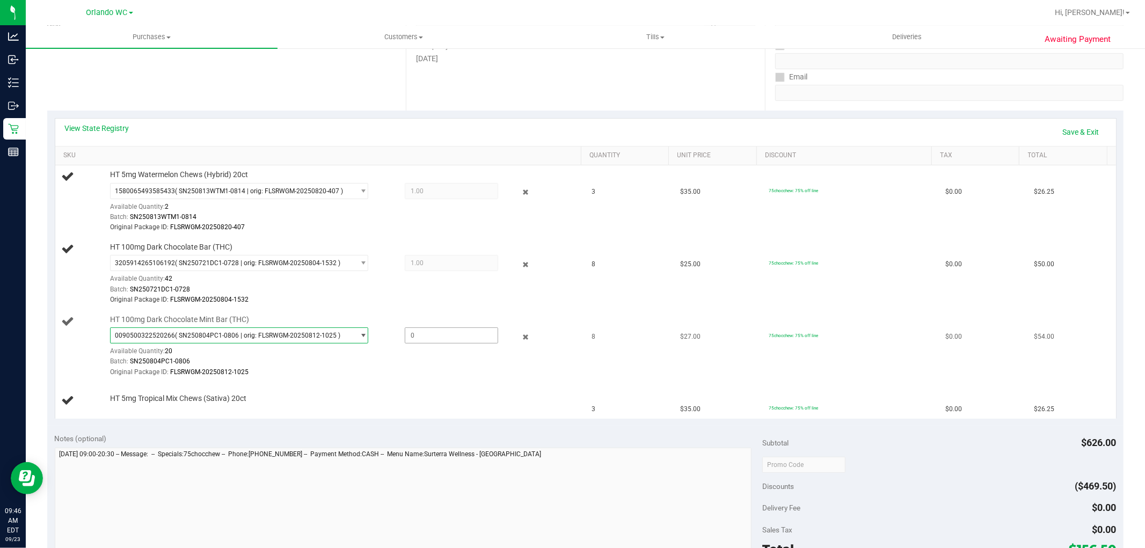
click at [435, 338] on span at bounding box center [451, 336] width 93 height 16
type input "1"
type input "1.0000"
drag, startPoint x: 394, startPoint y: 374, endPoint x: 333, endPoint y: 383, distance: 61.4
click at [393, 374] on div "Original Package ID: FLSRWGM-20250812-1025" at bounding box center [343, 372] width 466 height 10
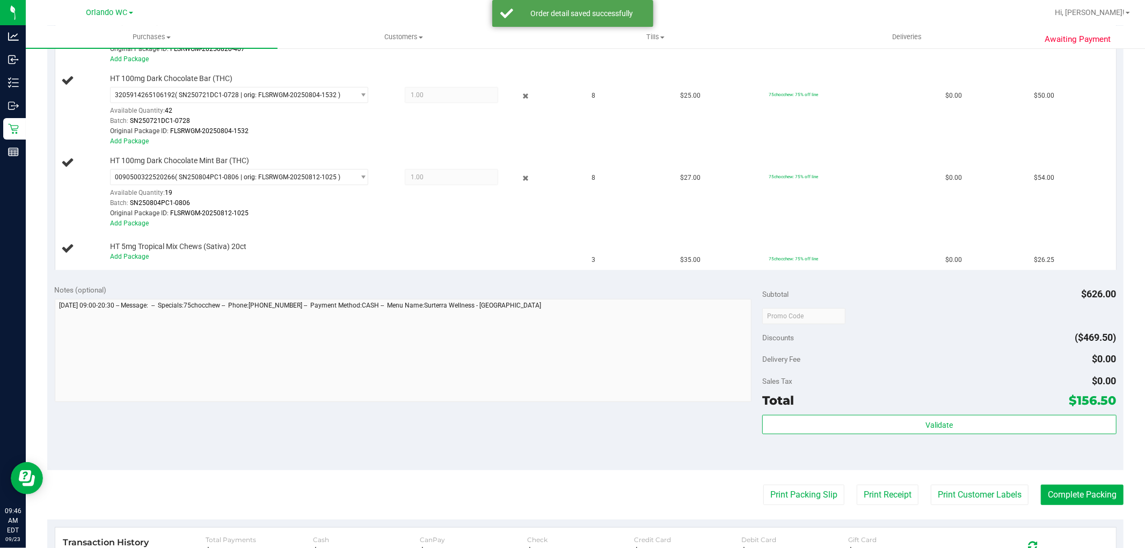
scroll to position [358, 0]
click at [131, 256] on link "Add Package" at bounding box center [129, 256] width 39 height 8
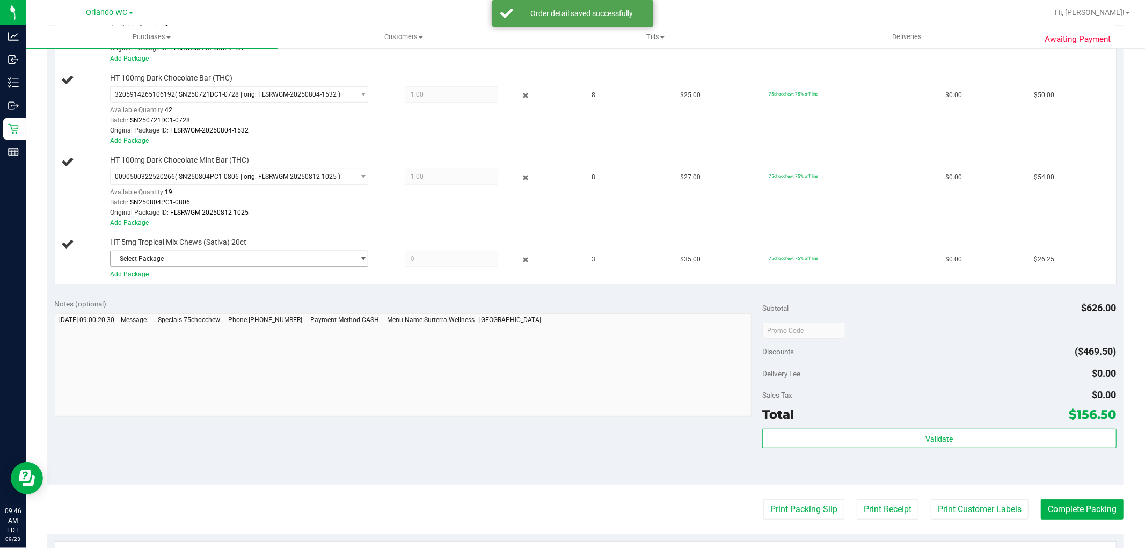
click at [224, 292] on div "Notes (optional) Subtotal $626.00 Discounts ($469.50) Delivery Fee $0.00 Sales …" at bounding box center [585, 388] width 1077 height 193
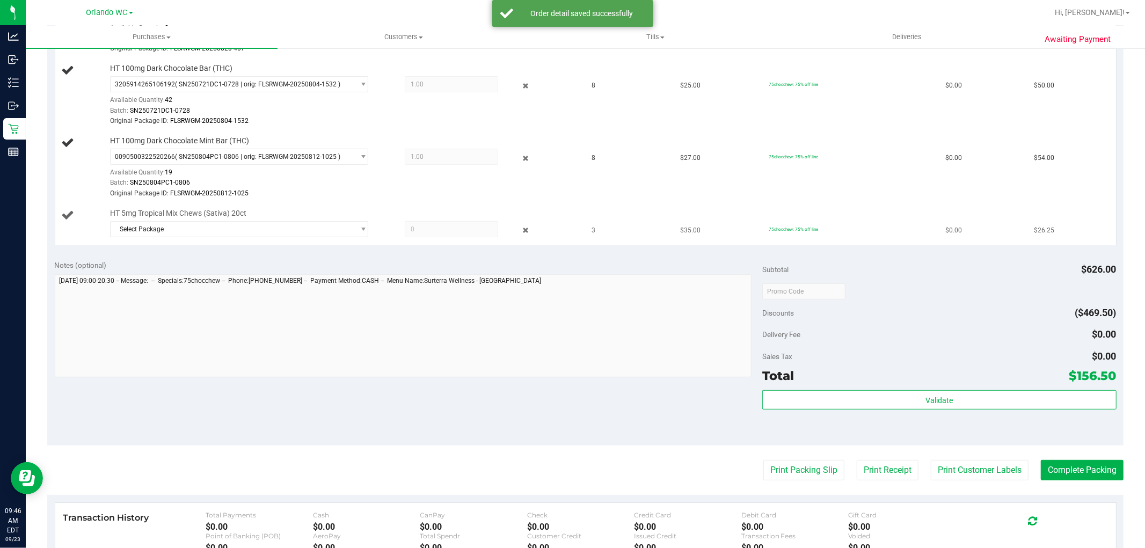
click at [283, 216] on div "HT 5mg Tropical Mix Chews (Sativa) 20ct Select Package 3656351036119273" at bounding box center [340, 224] width 471 height 33
click at [281, 221] on div "HT 5mg Tropical Mix Chews (Sativa) 20ct Select Package 3656351036119273" at bounding box center [340, 224] width 471 height 33
click at [275, 231] on span "Select Package" at bounding box center [233, 229] width 244 height 15
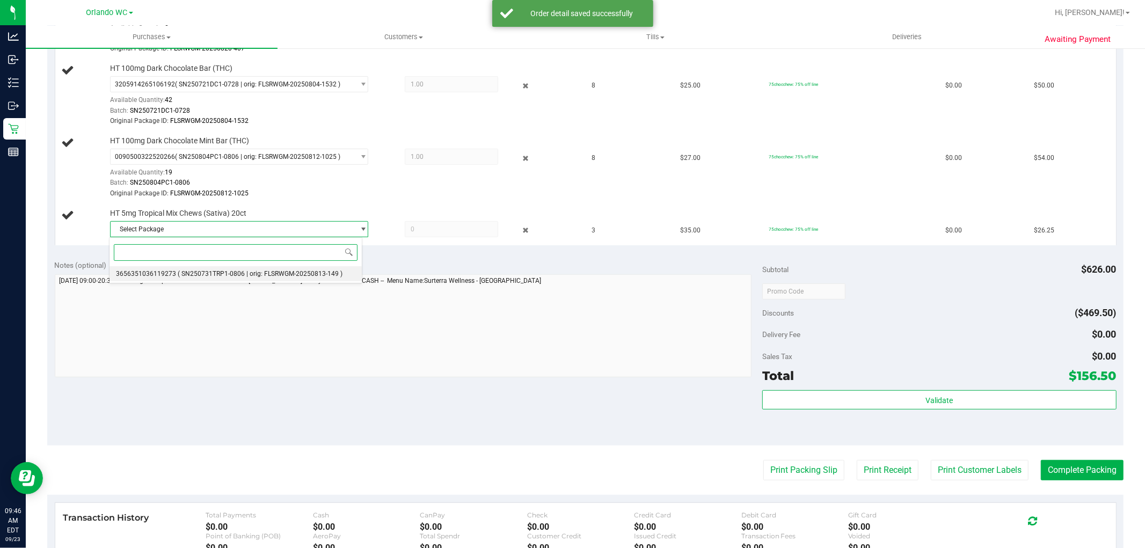
click at [258, 278] on span "( SN250731TRP1-0806 | orig: FLSRWGM-20250813-149 )" at bounding box center [260, 274] width 165 height 8
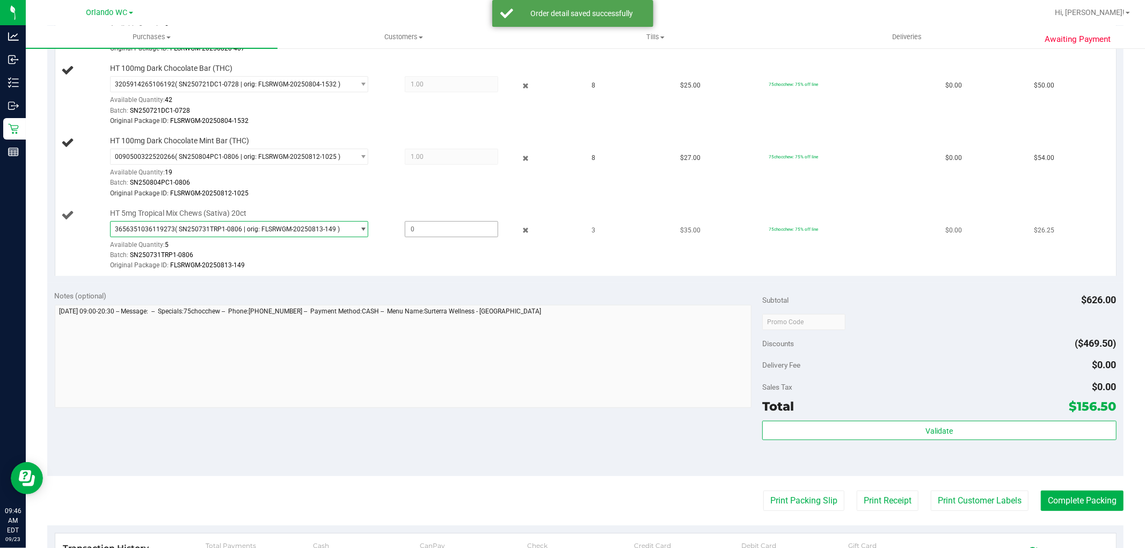
click at [453, 231] on span at bounding box center [451, 229] width 93 height 16
type input "1"
type input "1.0000"
click at [433, 267] on div "Original Package ID: FLSRWGM-20250813-149" at bounding box center [343, 265] width 466 height 10
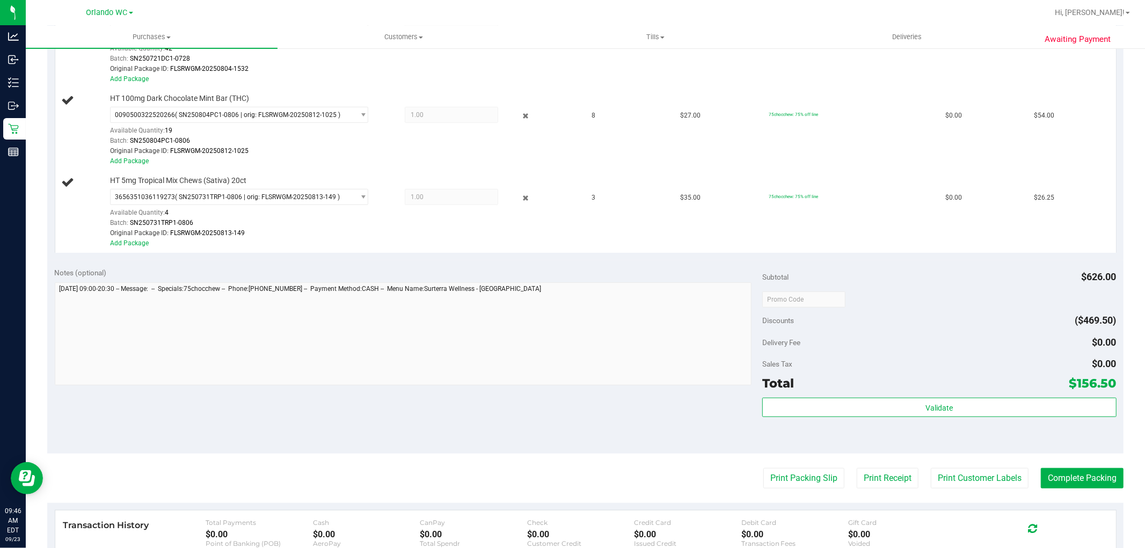
scroll to position [477, 0]
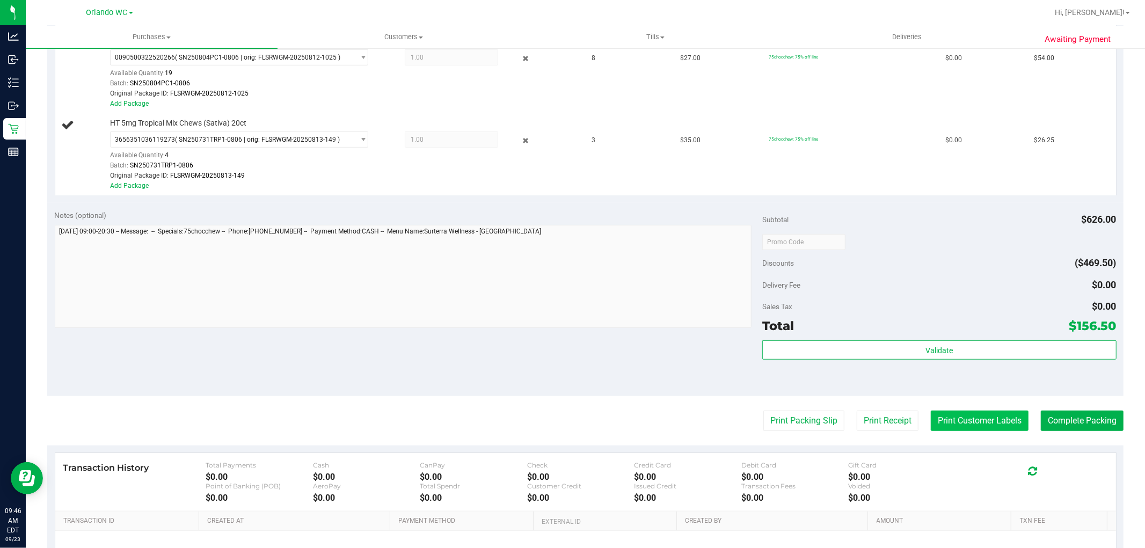
click at [968, 430] on button "Print Customer Labels" at bounding box center [980, 421] width 98 height 20
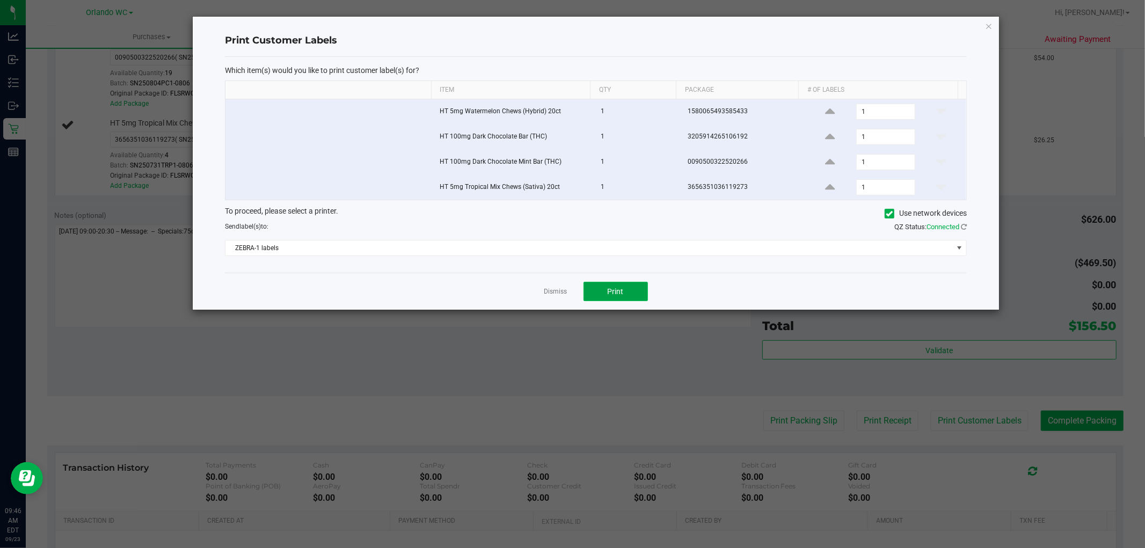
click at [622, 299] on button "Print" at bounding box center [616, 291] width 64 height 19
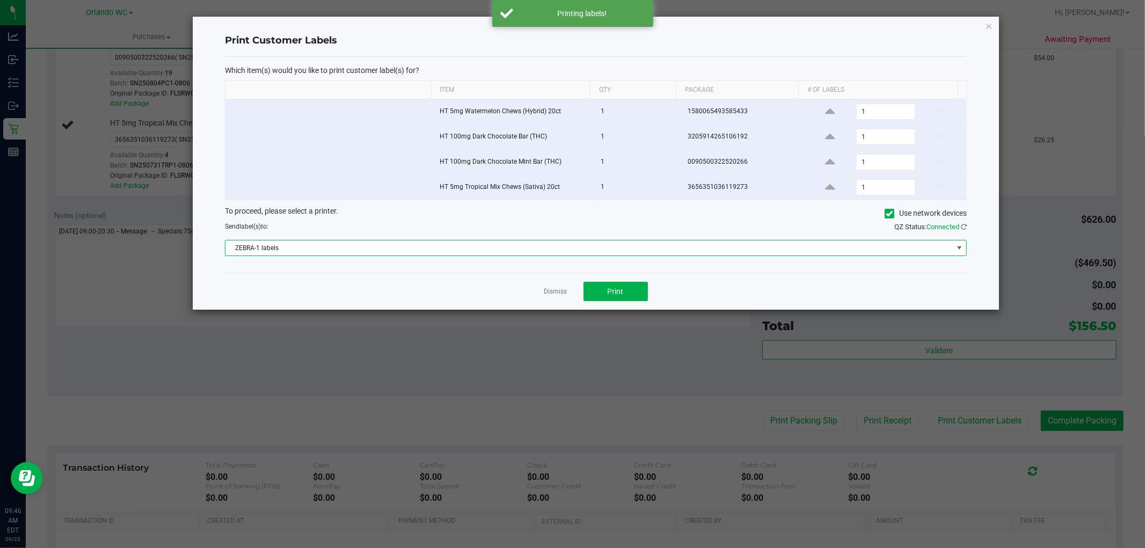
click at [532, 254] on span "ZEBRA-1 labels" at bounding box center [590, 248] width 728 height 15
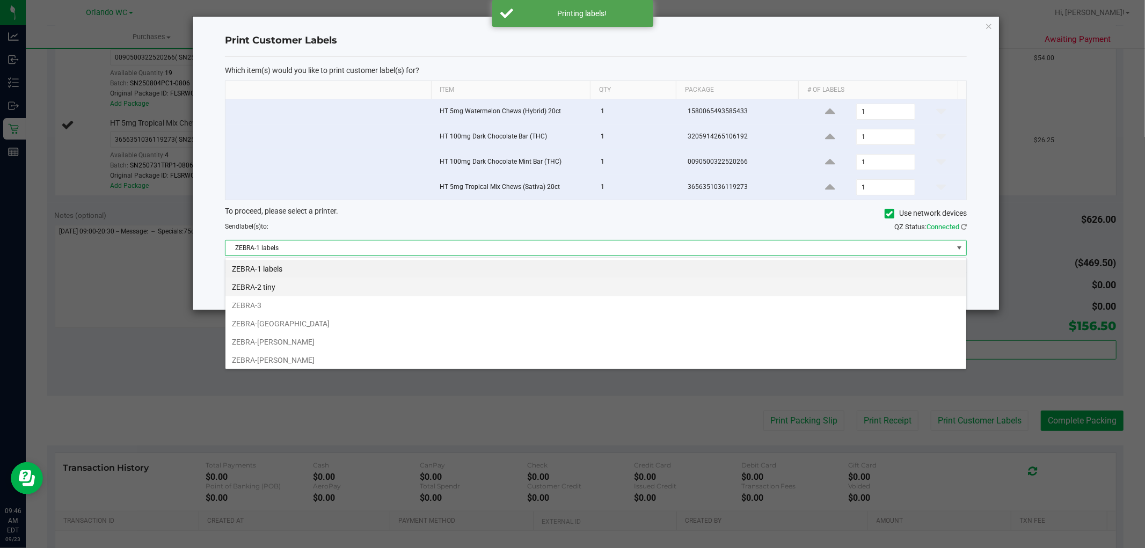
scroll to position [16, 742]
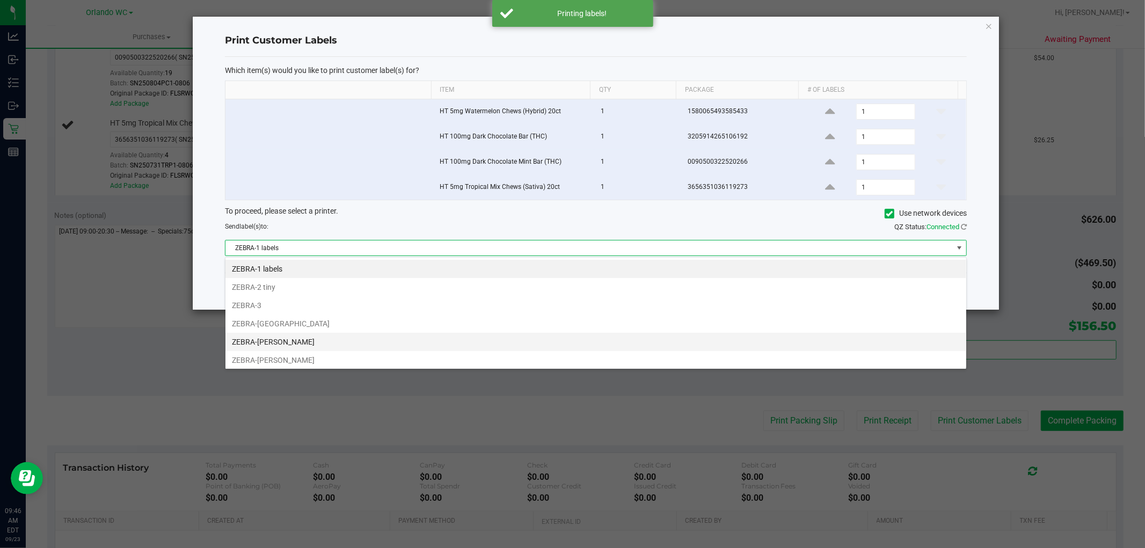
click at [291, 342] on li "ZEBRA-RODNEY-ATKINS" at bounding box center [596, 342] width 741 height 18
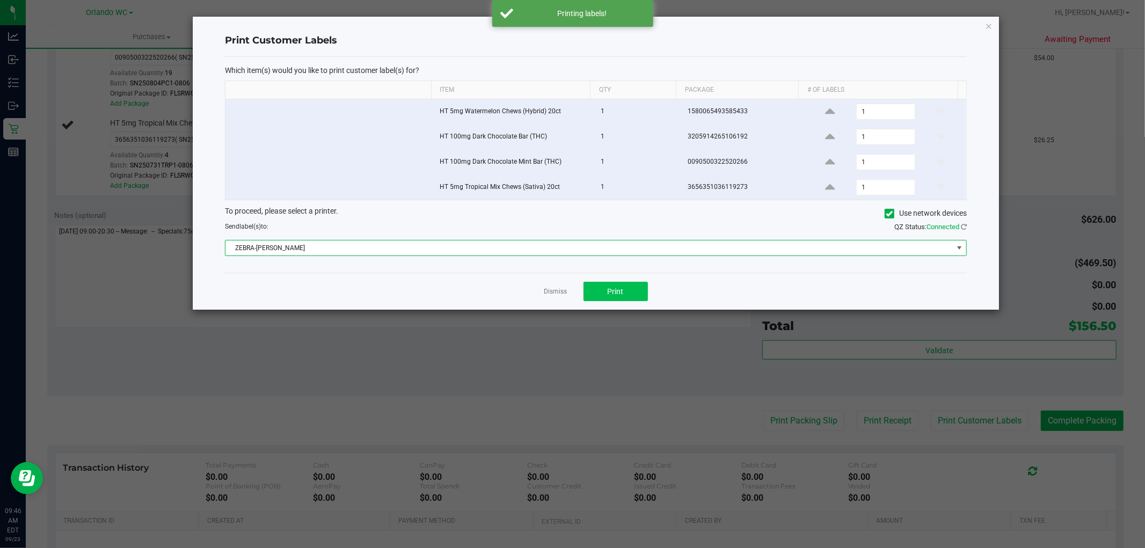
drag, startPoint x: 651, startPoint y: 272, endPoint x: 631, endPoint y: 285, distance: 24.0
click at [650, 272] on div "Which item(s) would you like to print customer label(s) for? Item Qty Package #…" at bounding box center [596, 165] width 742 height 216
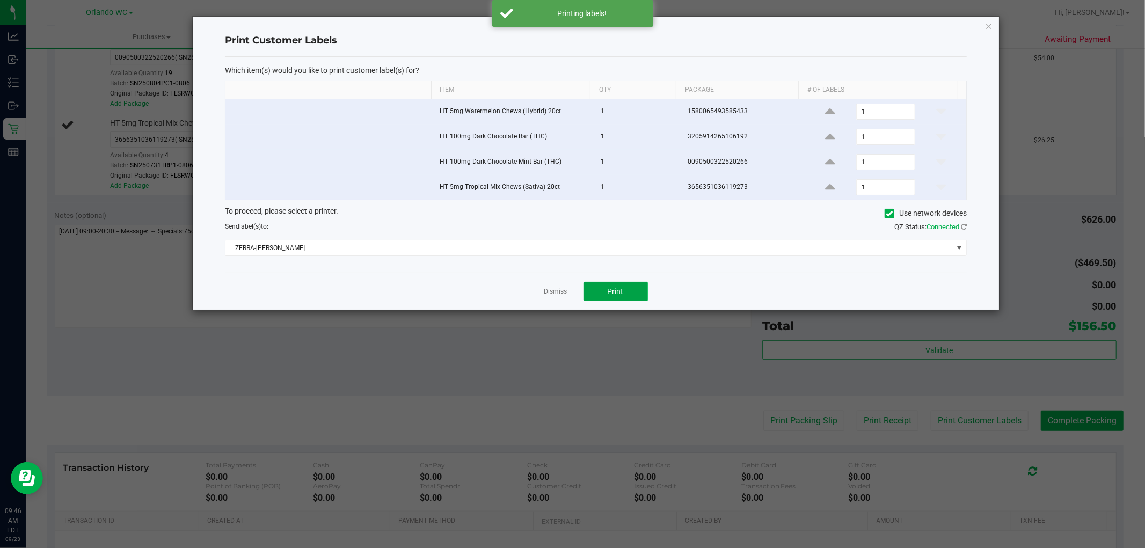
click at [627, 288] on button "Print" at bounding box center [616, 291] width 64 height 19
click at [463, 293] on div "Dismiss Print" at bounding box center [596, 291] width 742 height 37
click at [627, 289] on button "Print" at bounding box center [616, 291] width 64 height 19
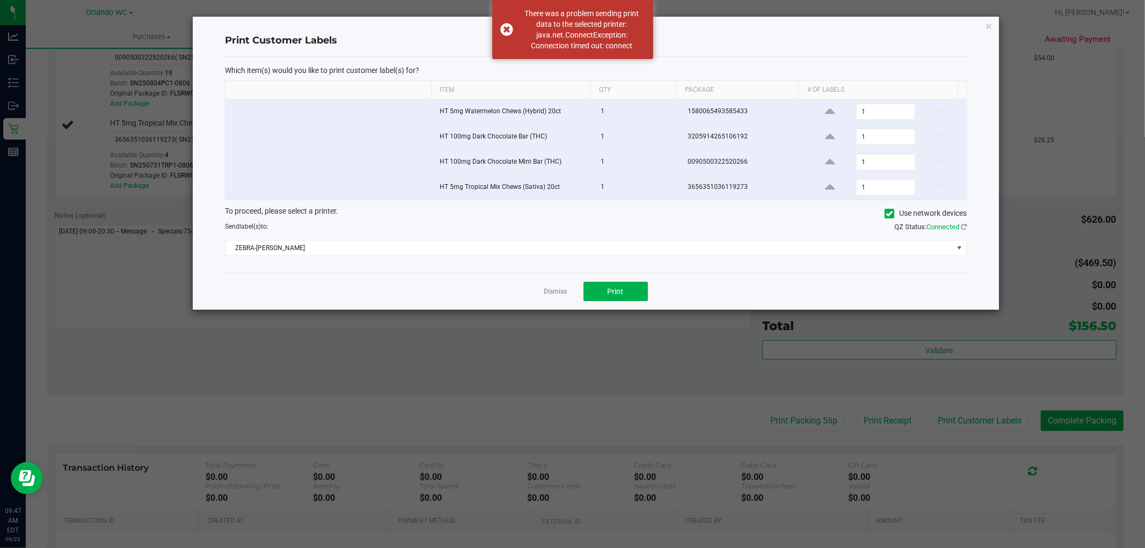
click at [438, 278] on div "Dismiss Print" at bounding box center [596, 291] width 742 height 37
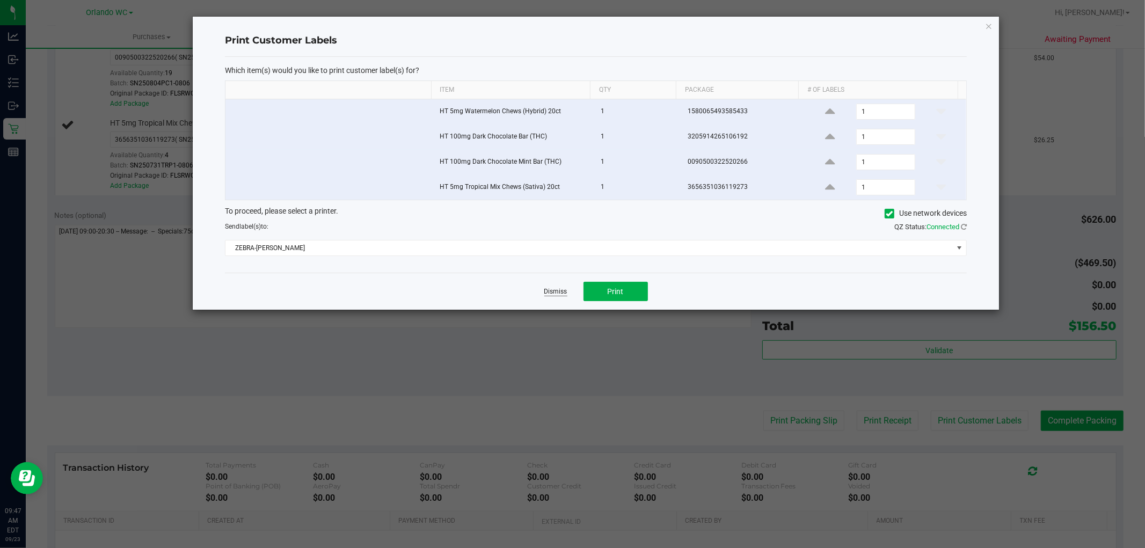
click at [562, 296] on link "Dismiss" at bounding box center [556, 291] width 23 height 9
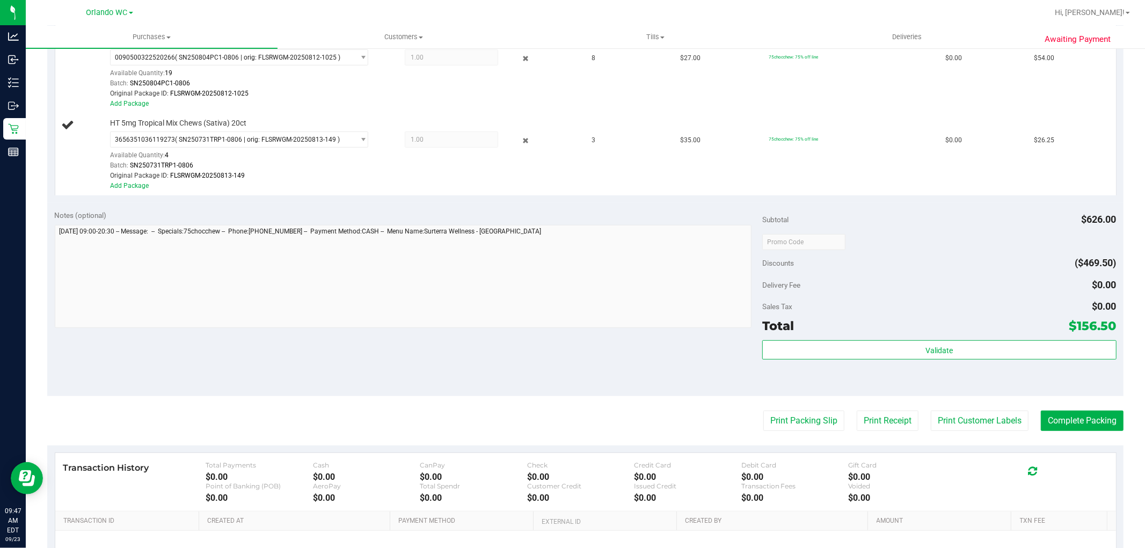
click at [196, 331] on div at bounding box center [404, 278] width 698 height 106
click at [185, 344] on div "Notes (optional) Subtotal $626.00 Discounts ($469.50) Delivery Fee $0.00 Sales …" at bounding box center [585, 299] width 1077 height 193
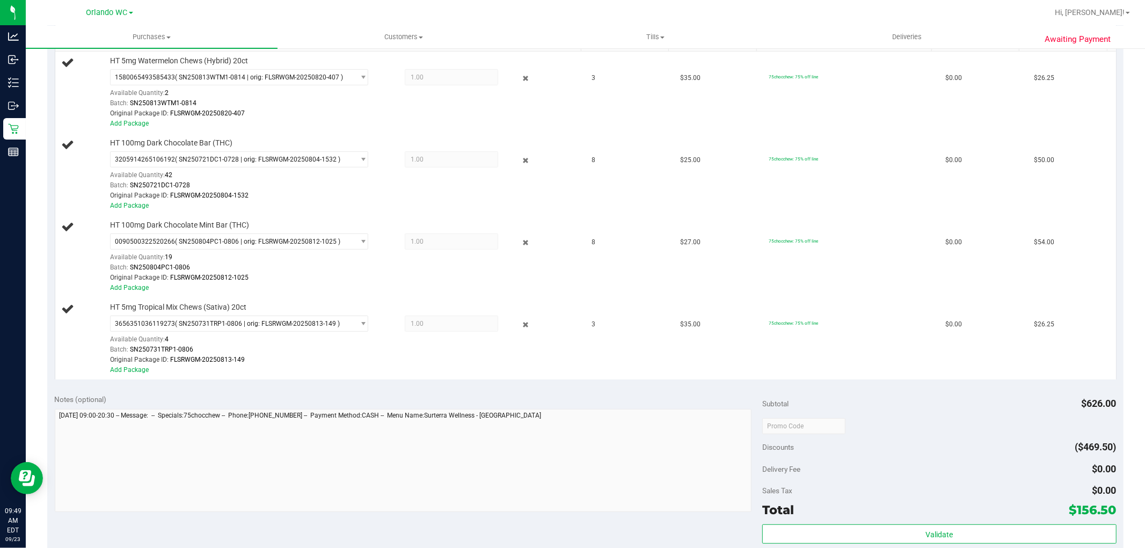
scroll to position [238, 0]
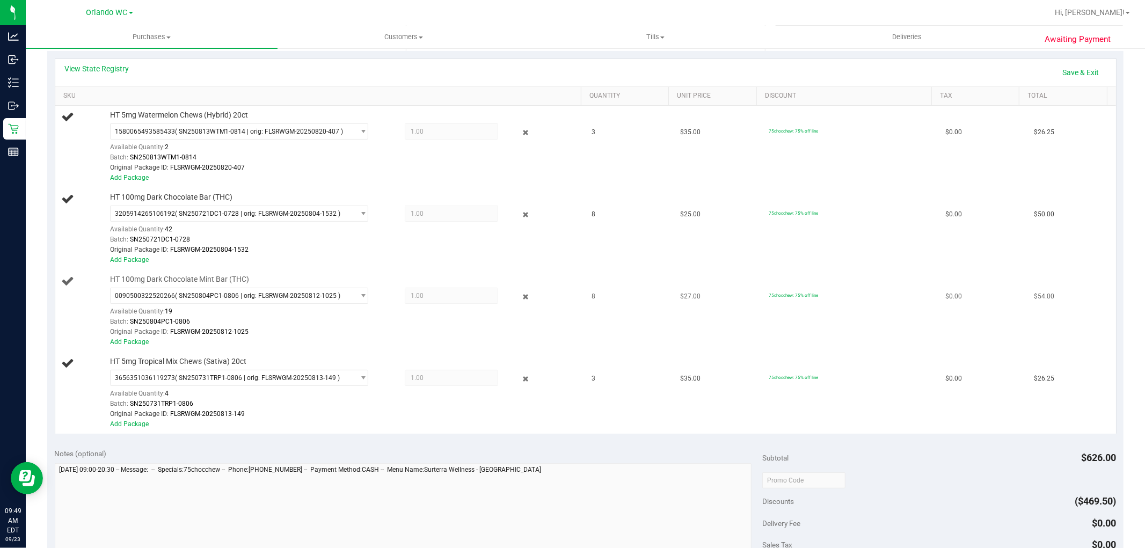
click at [909, 297] on td "75chocchew: 75% off line" at bounding box center [851, 311] width 177 height 82
click at [849, 266] on td "75chocchew: 75% off line" at bounding box center [851, 229] width 177 height 82
click at [586, 263] on td "8" at bounding box center [630, 229] width 89 height 82
click at [960, 242] on td "$0.00" at bounding box center [983, 229] width 89 height 82
click at [586, 401] on td "3" at bounding box center [630, 393] width 89 height 82
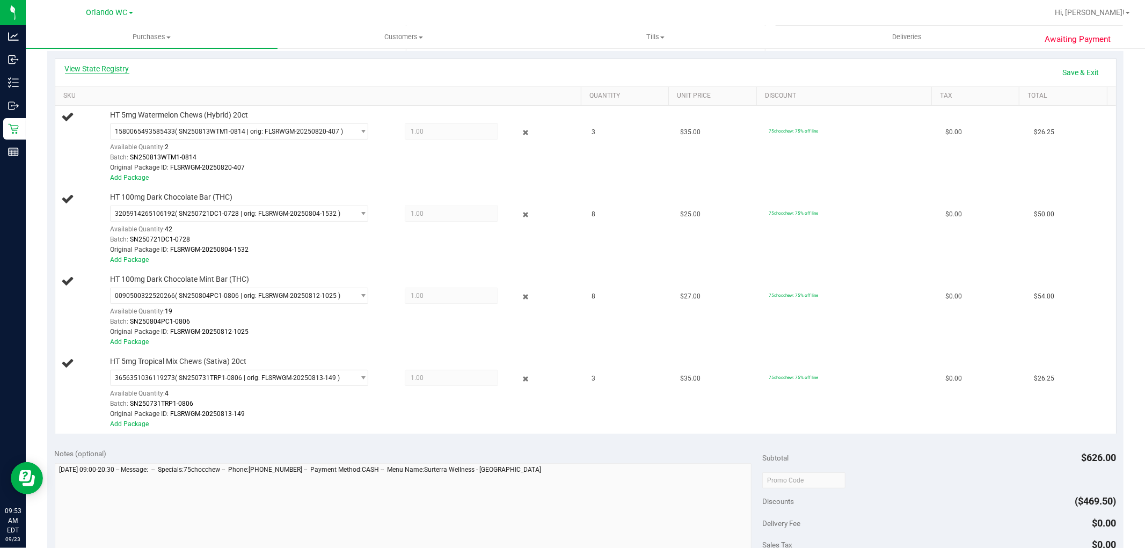
click at [114, 72] on link "View State Registry" at bounding box center [97, 68] width 64 height 11
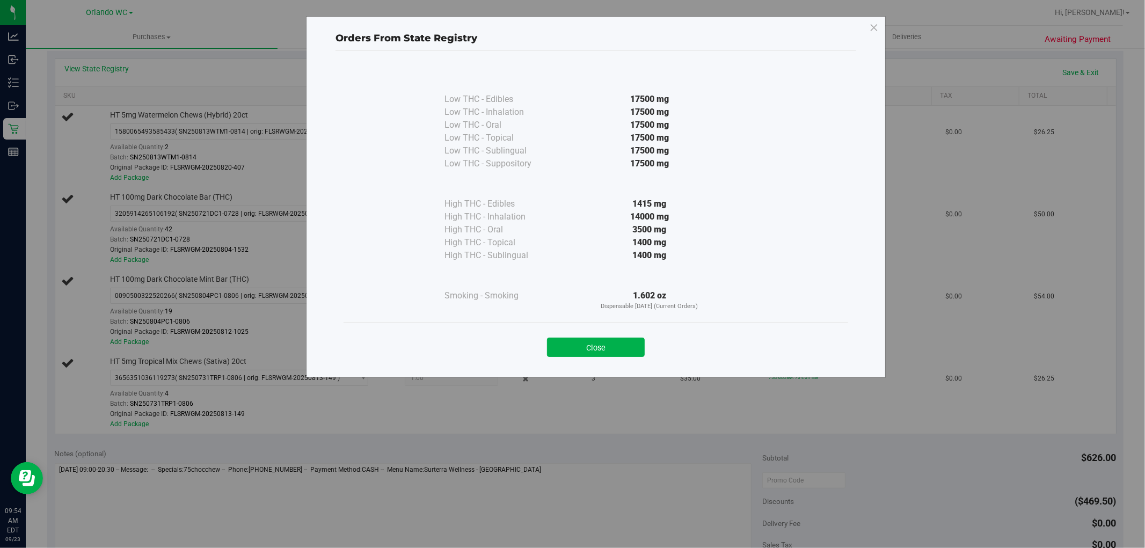
click at [266, 450] on div "Orders From State Registry Low THC - Edibles 17500 mg" at bounding box center [576, 274] width 1153 height 548
click at [604, 357] on div "Close" at bounding box center [596, 343] width 505 height 43
click at [591, 355] on button "Close" at bounding box center [596, 347] width 98 height 19
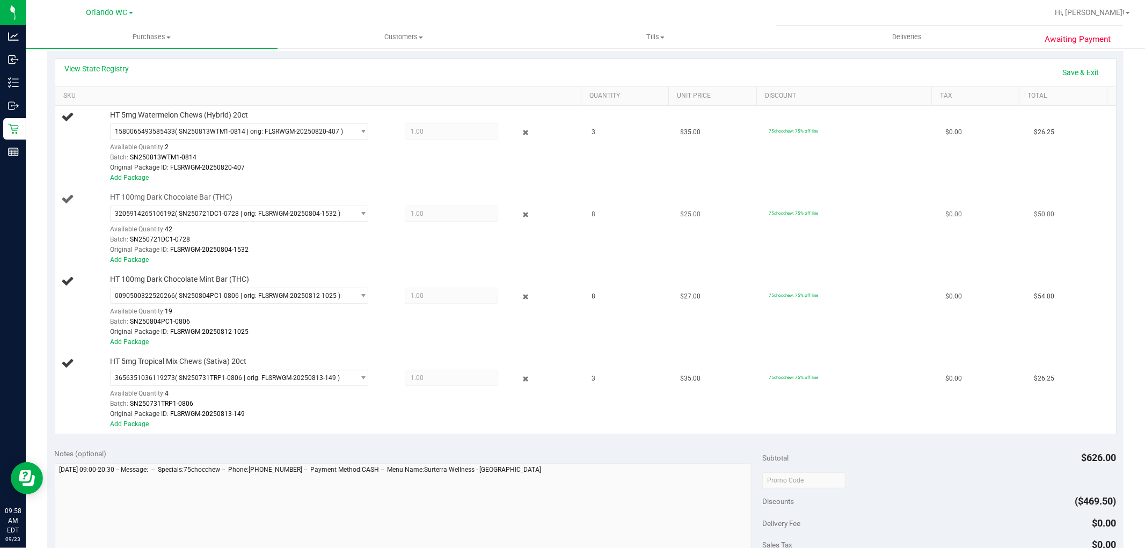
scroll to position [0, 0]
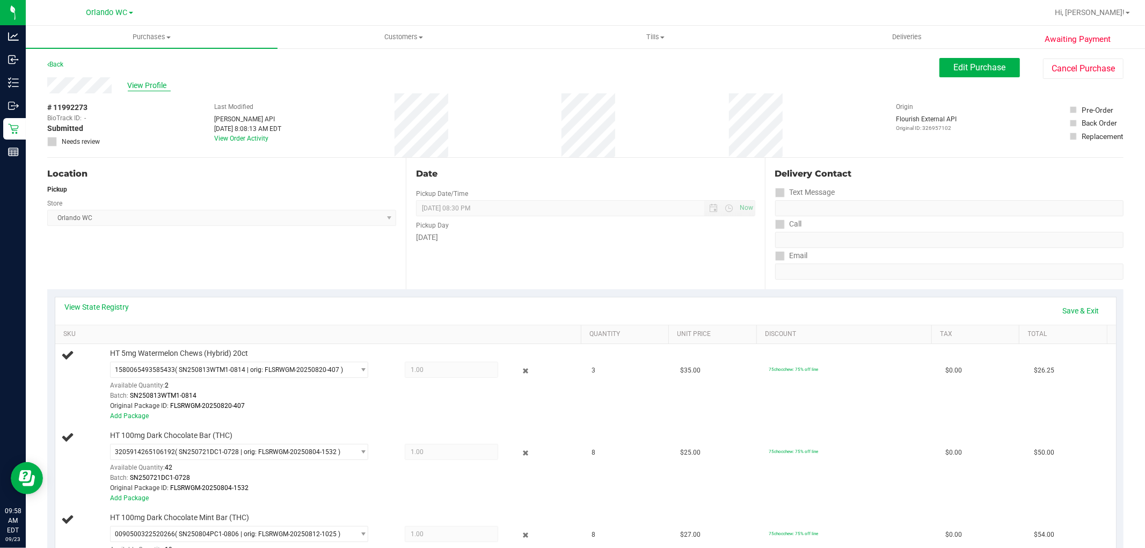
click at [152, 85] on span "View Profile" at bounding box center [149, 85] width 43 height 11
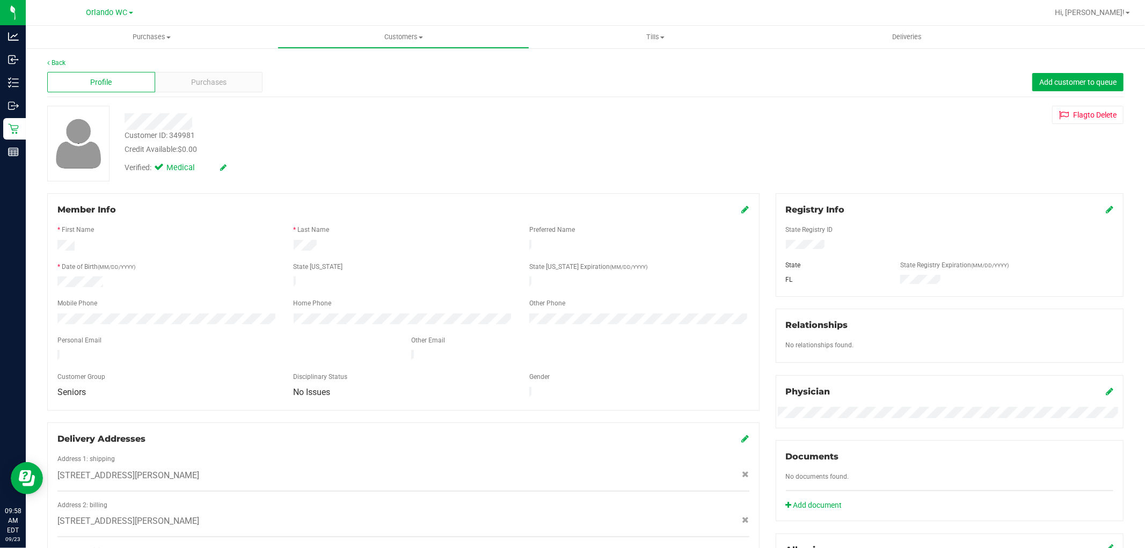
click at [187, 132] on div "Customer ID: 349981" at bounding box center [160, 135] width 70 height 11
copy div "349981"
click at [403, 162] on div "Verified: Medical" at bounding box center [390, 167] width 547 height 24
click at [226, 269] on div "* Date of Birth (MM/DD/YYYY)" at bounding box center [167, 268] width 236 height 12
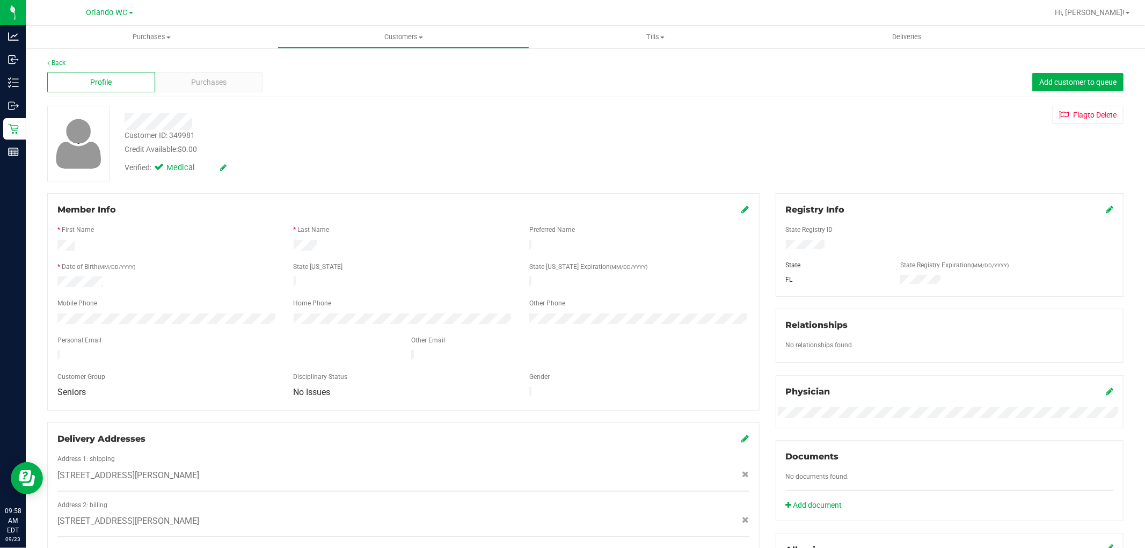
click at [388, 133] on div "Customer ID: 349981 Credit Available: $0.00" at bounding box center [390, 142] width 547 height 25
click at [222, 77] on span "Purchases" at bounding box center [208, 82] width 35 height 11
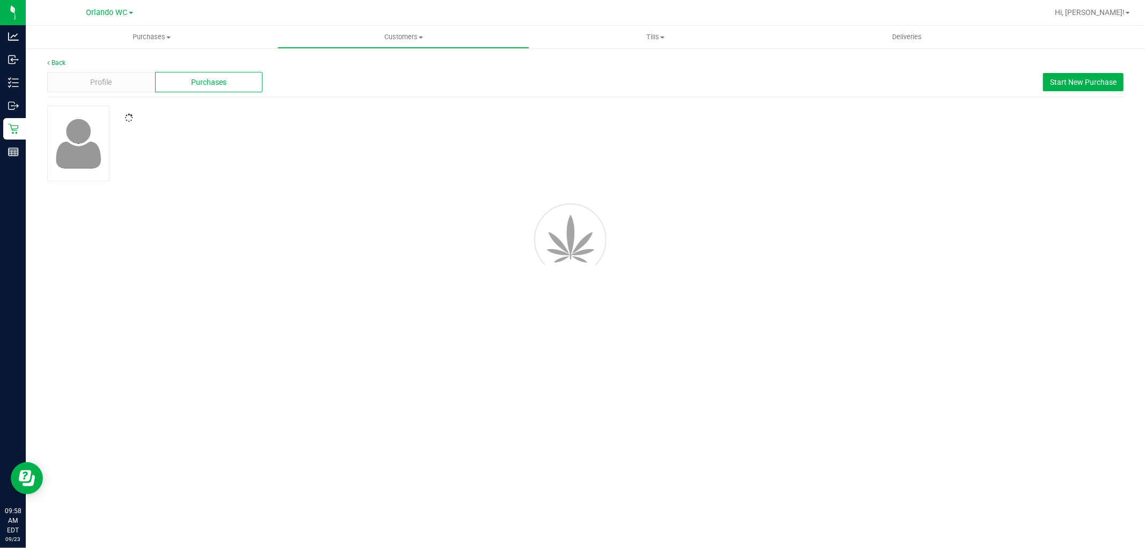
drag, startPoint x: 222, startPoint y: 76, endPoint x: 589, endPoint y: 132, distance: 371.4
click at [589, 132] on div at bounding box center [585, 144] width 1093 height 76
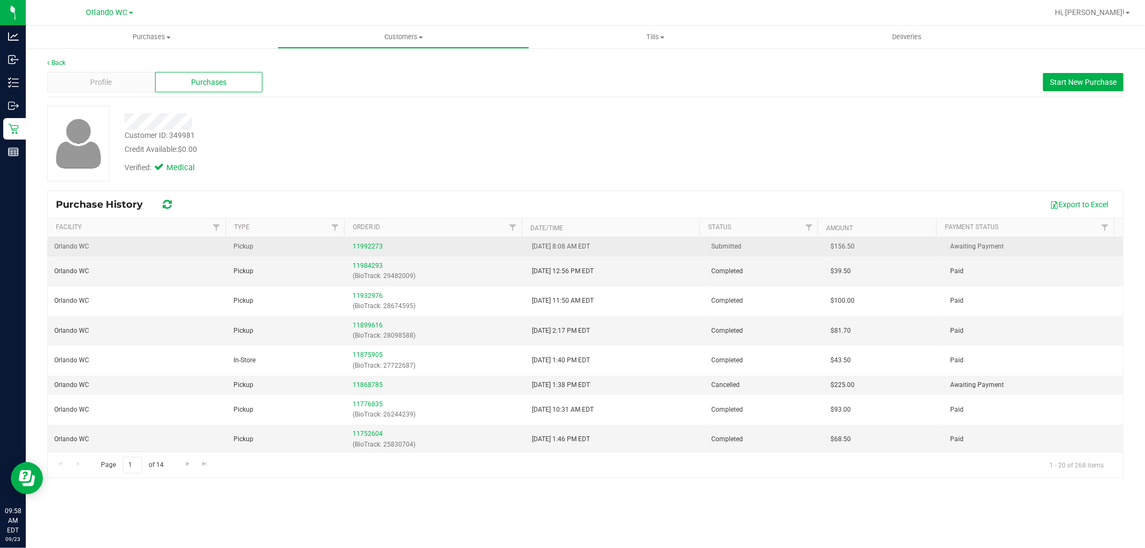
click at [368, 242] on div "11992273" at bounding box center [436, 247] width 166 height 10
click at [367, 245] on link "11992273" at bounding box center [368, 247] width 30 height 8
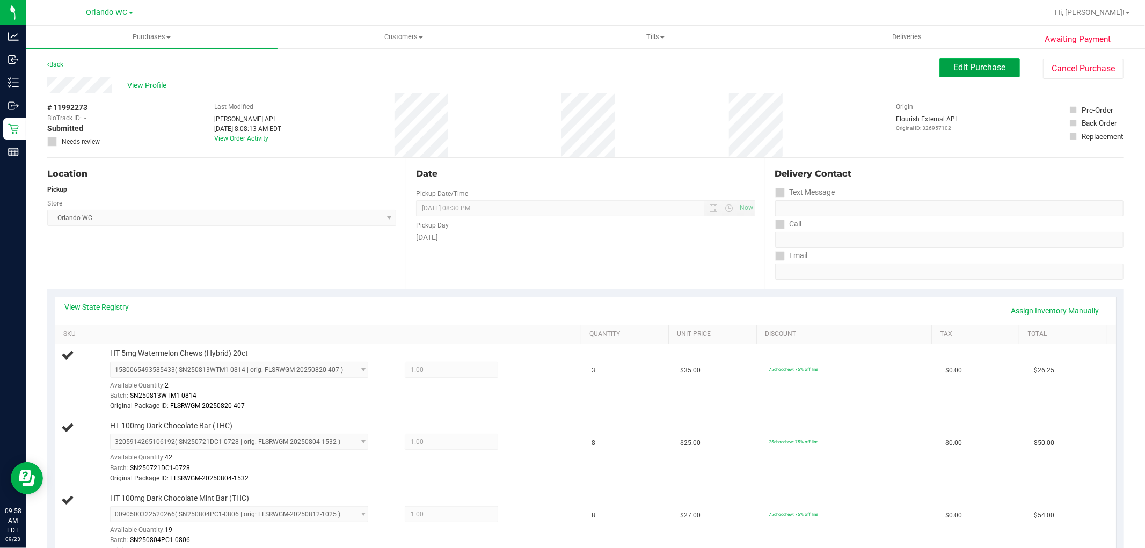
click at [962, 58] on button "Edit Purchase" at bounding box center [980, 67] width 81 height 19
click at [332, 227] on div "Purchases Summary of purchases Fulfillment All purchases Customers All customer…" at bounding box center [586, 287] width 1120 height 522
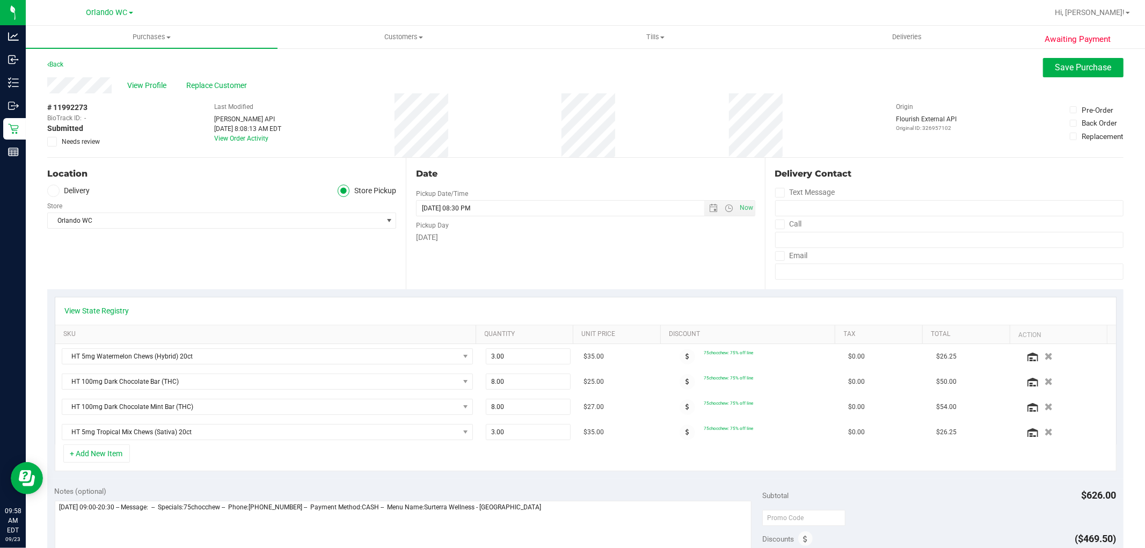
click at [52, 142] on icon at bounding box center [52, 142] width 7 height 0
click at [0, 0] on input "Needs review" at bounding box center [0, 0] width 0 height 0
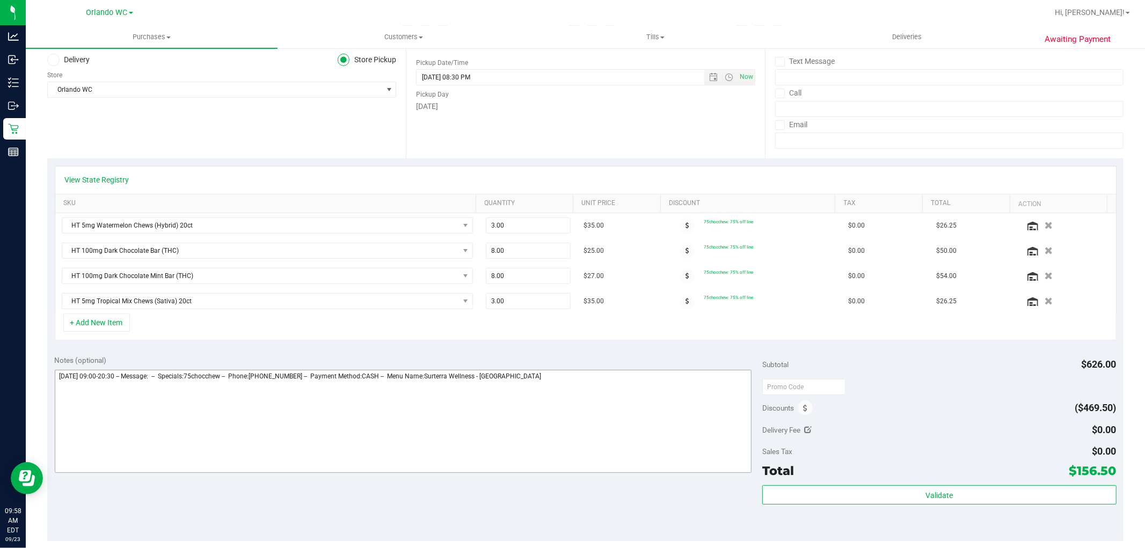
scroll to position [238, 0]
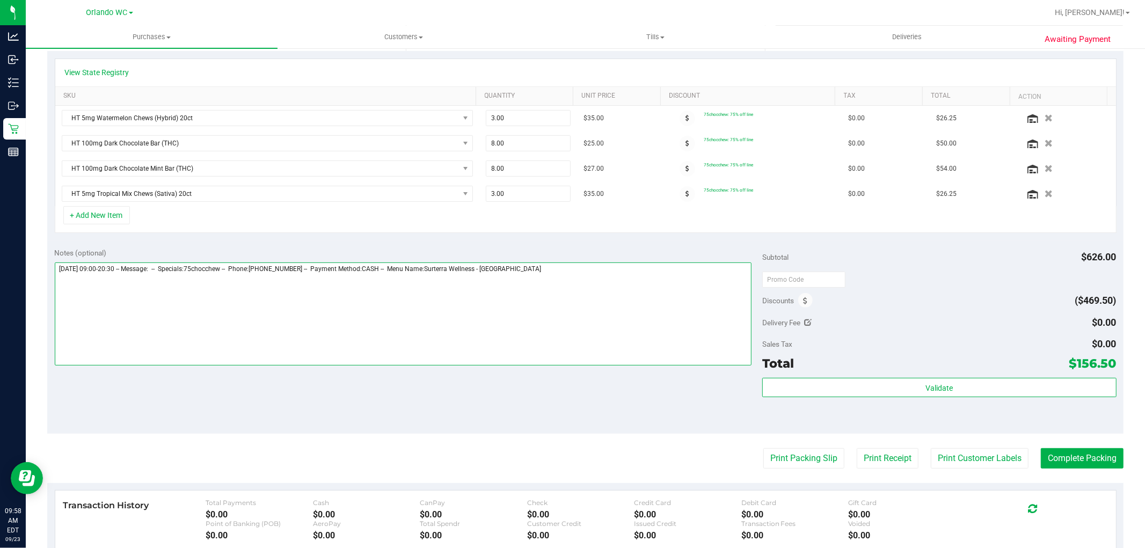
click at [588, 270] on textarea at bounding box center [404, 314] width 698 height 103
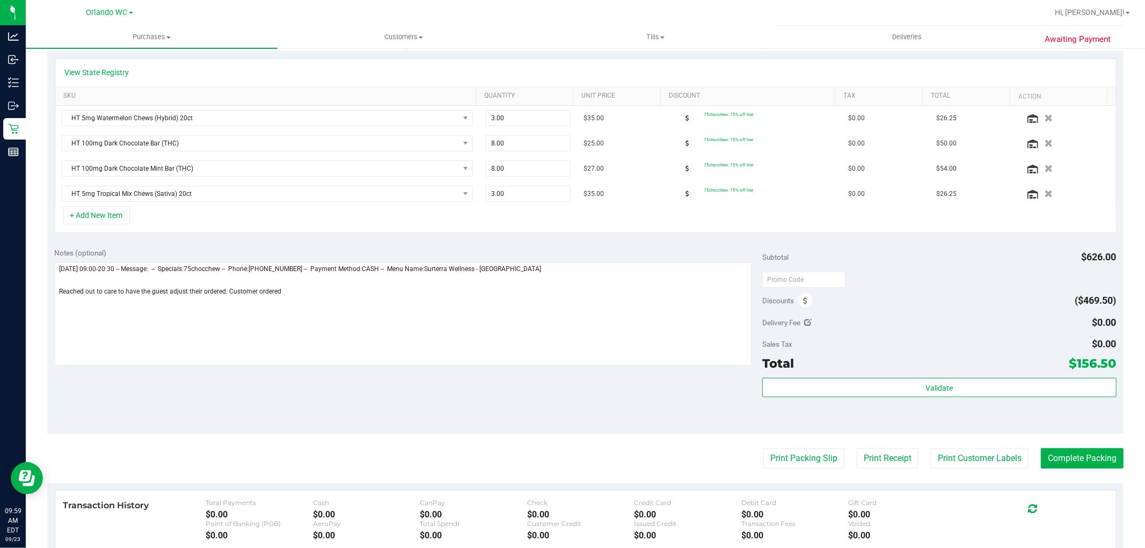
drag, startPoint x: 197, startPoint y: 373, endPoint x: 293, endPoint y: 320, distance: 110.3
click at [203, 367] on div "Notes (optional) Subtotal $626.00 Discounts ($469.50) Delivery Fee $0.00 Sales …" at bounding box center [585, 337] width 1077 height 193
click at [323, 301] on textarea at bounding box center [404, 314] width 698 height 103
paste textarea "2,339mg worth of edibles"
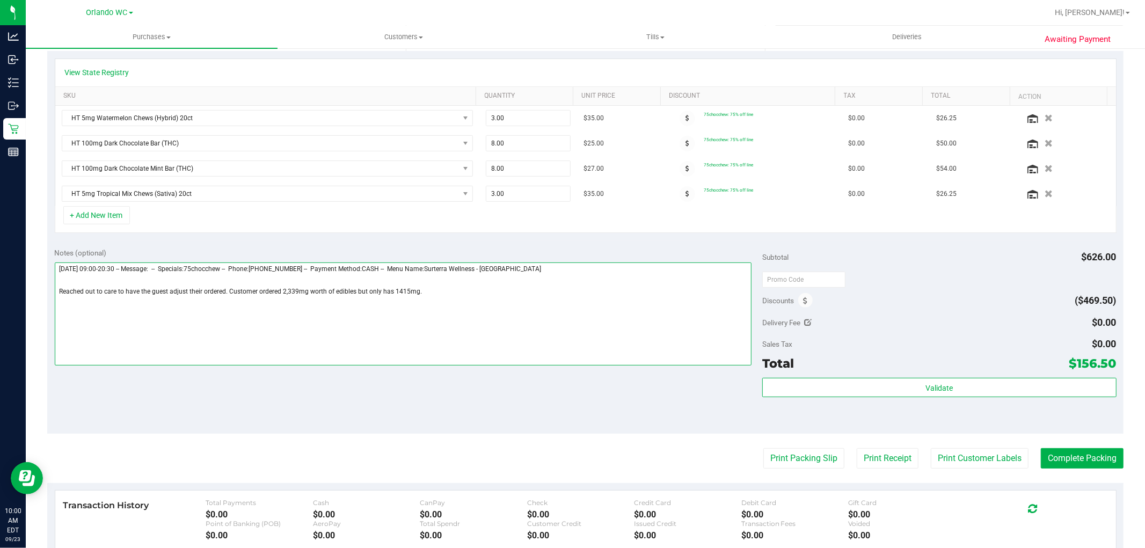
type textarea "Tuesday 09/23/2025 09:00-20:30 -- Message: -- Specials:75chocchew -- Phone:4075…"
click at [211, 396] on div "Notes (optional) Subtotal $626.00 Discounts ($469.50) Delivery Fee $0.00 Sales …" at bounding box center [585, 337] width 1077 height 193
click at [464, 296] on textarea at bounding box center [404, 314] width 698 height 103
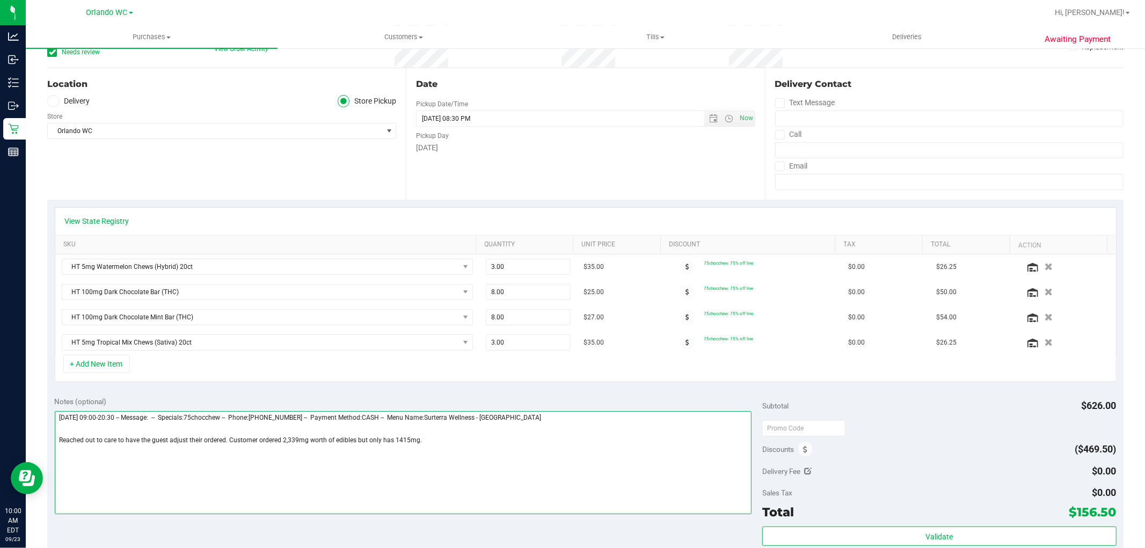
scroll to position [0, 0]
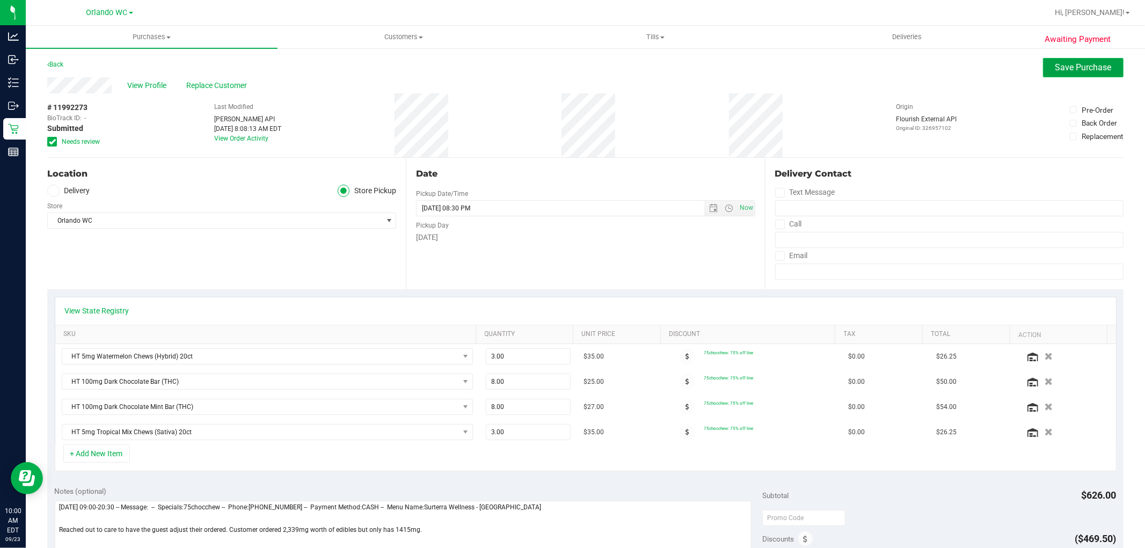
click at [1088, 67] on span "Save Purchase" at bounding box center [1084, 67] width 56 height 10
click at [656, 101] on div "# 11992273 BioTrack ID: - Submitted Needs review Last Modified Jane API Sep 23,…" at bounding box center [585, 125] width 1077 height 64
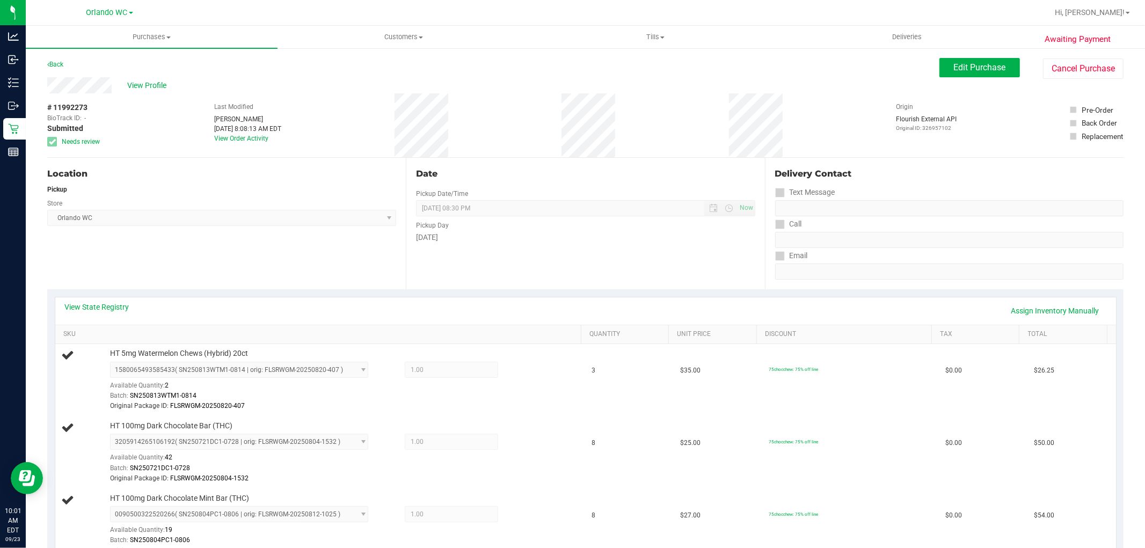
click at [308, 199] on div "Store" at bounding box center [221, 202] width 349 height 16
click at [1061, 318] on link "Assign Inventory Manually" at bounding box center [1056, 311] width 102 height 18
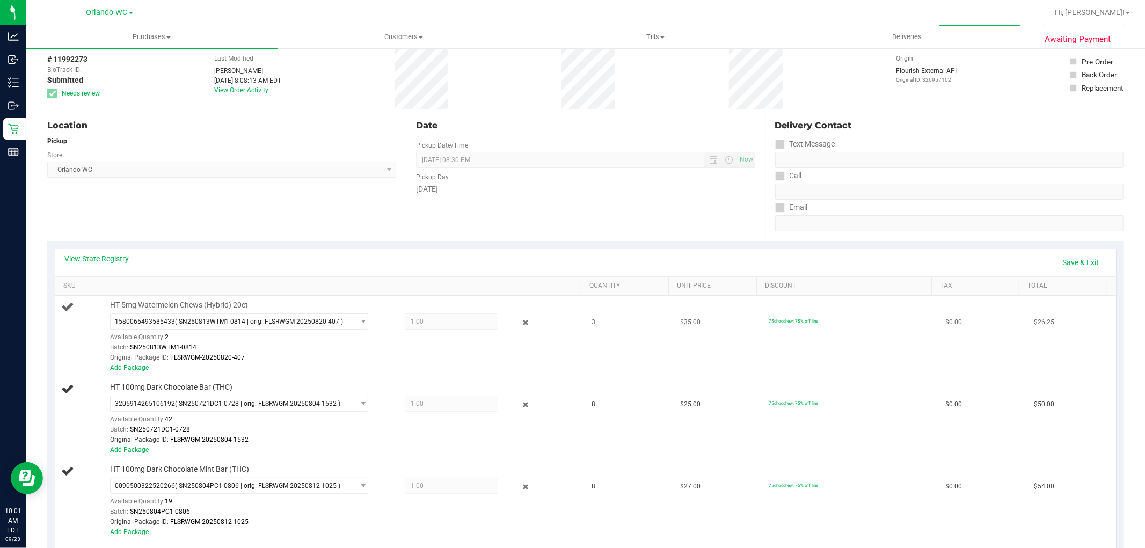
scroll to position [119, 0]
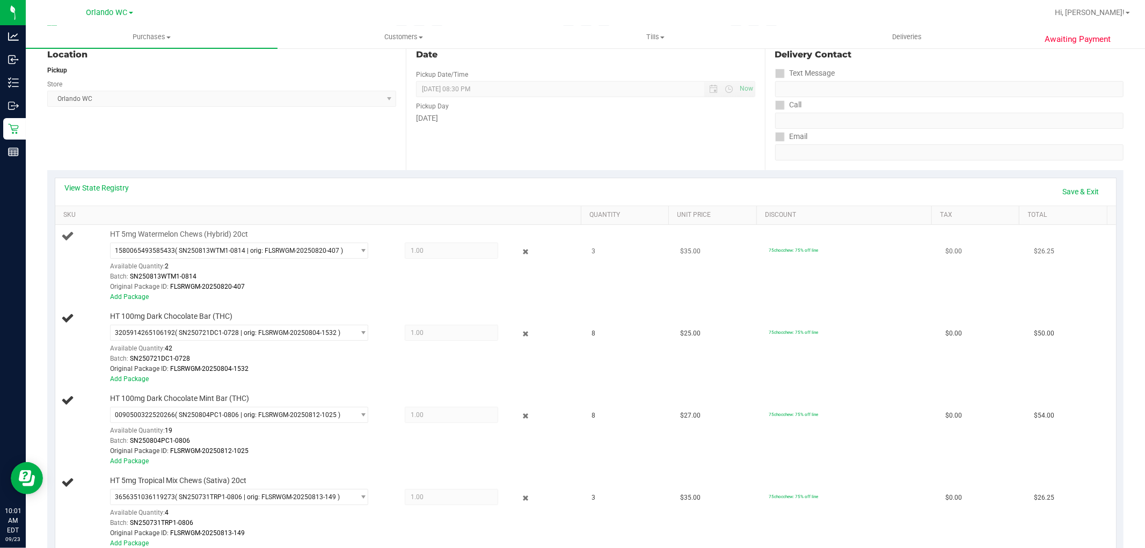
drag, startPoint x: 511, startPoint y: 248, endPoint x: 521, endPoint y: 303, distance: 55.6
click at [512, 248] on div at bounding box center [517, 251] width 39 height 13
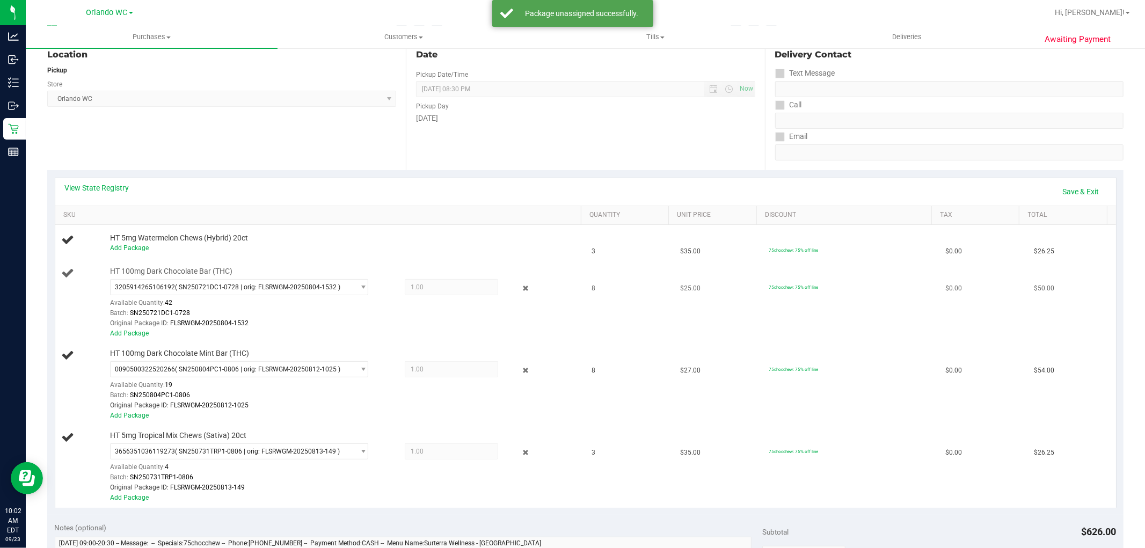
click at [527, 281] on div "3205914265106192 ( SN250721DC1-0728 | orig: FLSRWGM-20250804-1532 ) 32059142651…" at bounding box center [343, 304] width 466 height 50
click at [521, 283] on icon at bounding box center [525, 288] width 11 height 12
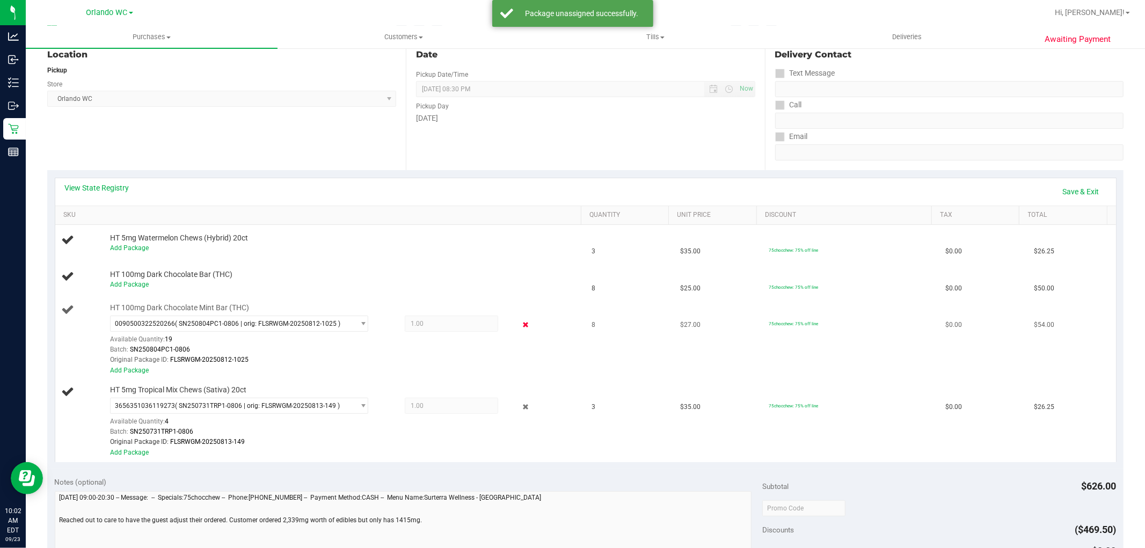
click at [520, 328] on icon at bounding box center [525, 325] width 11 height 12
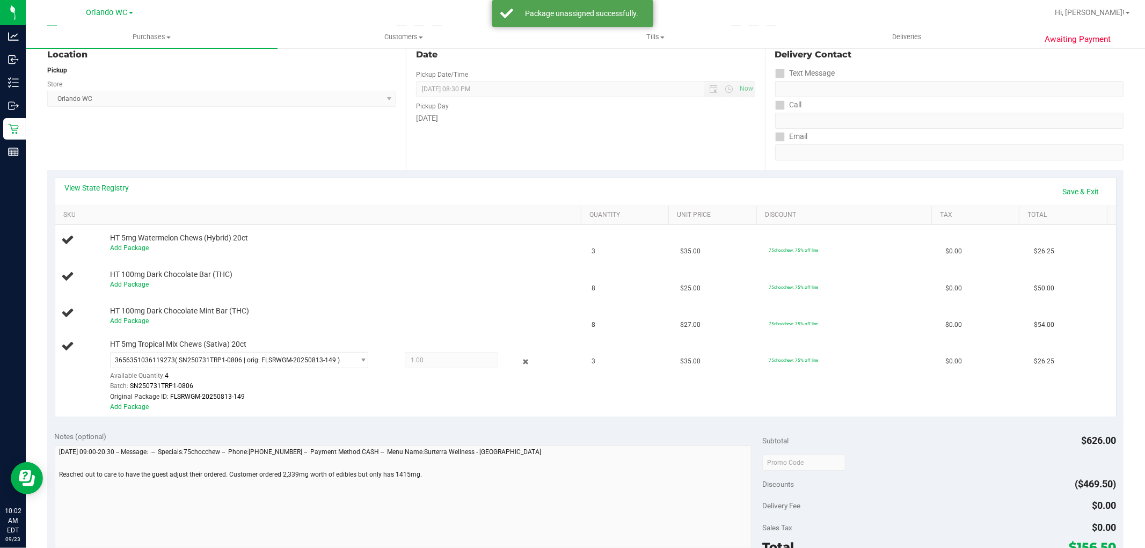
click at [522, 362] on icon at bounding box center [525, 361] width 11 height 12
click at [795, 374] on td "75chocchew: 75% off line" at bounding box center [851, 376] width 177 height 82
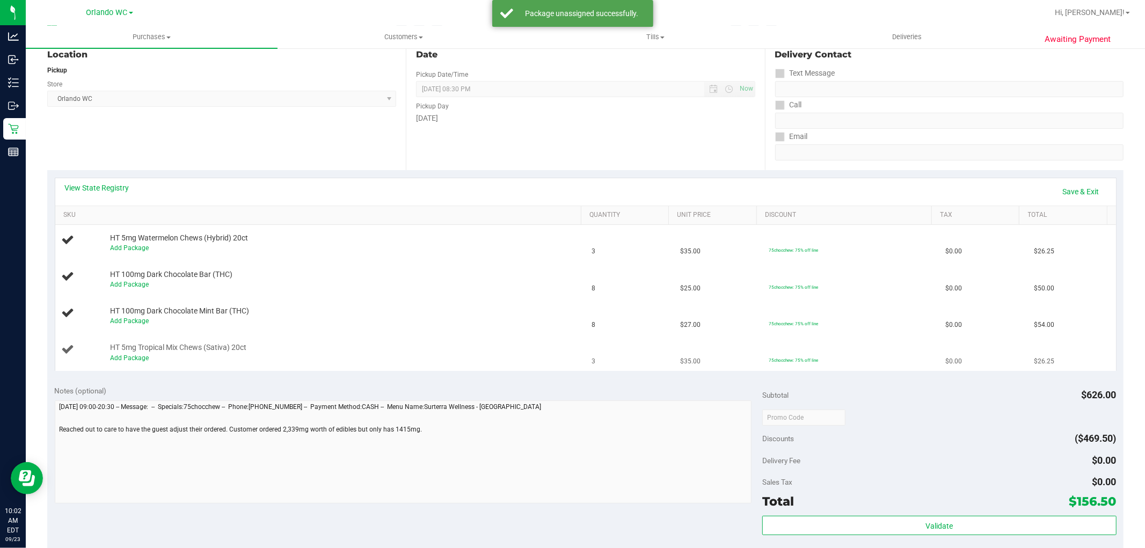
click at [807, 356] on td "75chocchew: 75% off line" at bounding box center [851, 353] width 177 height 36
click at [1056, 185] on link "Save & Exit" at bounding box center [1081, 192] width 50 height 18
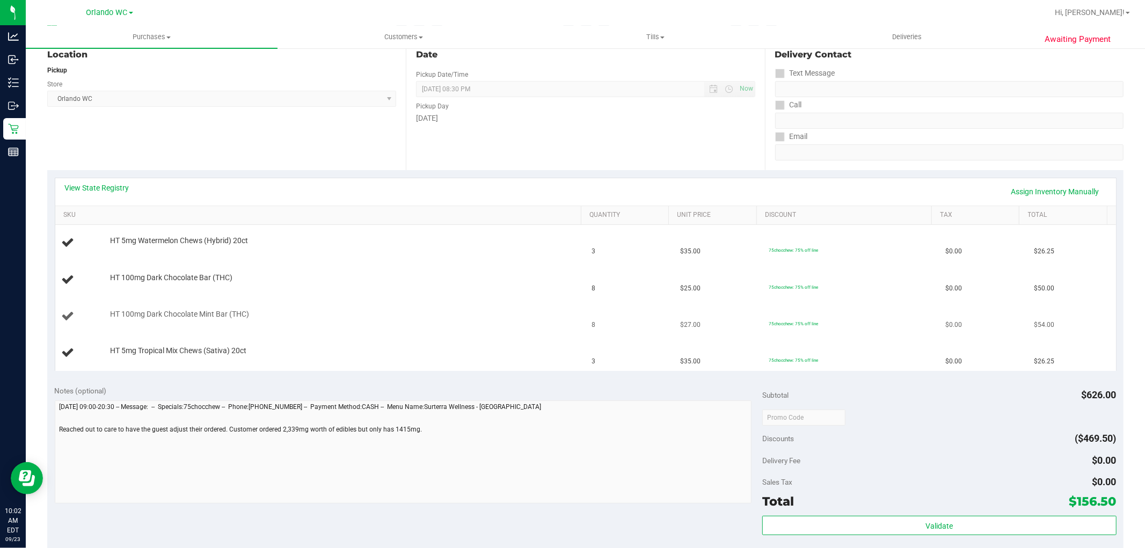
drag, startPoint x: 821, startPoint y: 330, endPoint x: 812, endPoint y: 329, distance: 8.1
click at [820, 330] on td "75chocchew: 75% off line" at bounding box center [851, 317] width 177 height 37
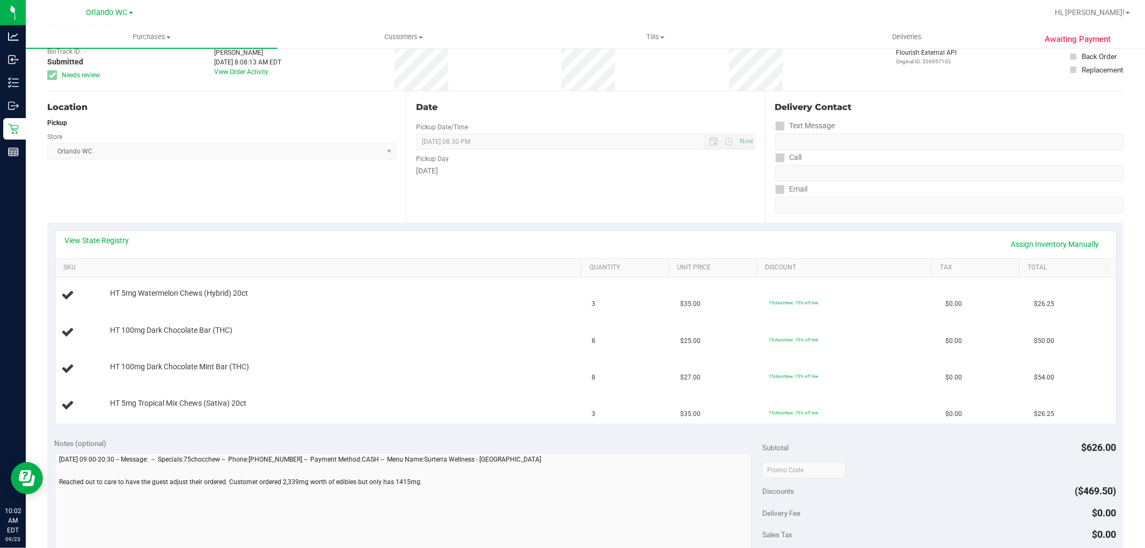
scroll to position [0, 0]
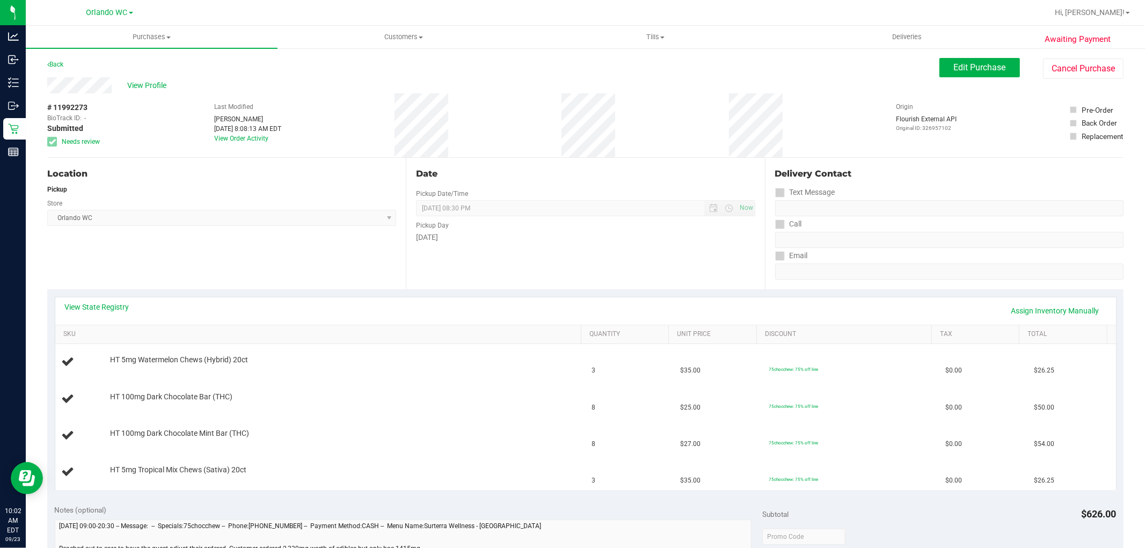
click at [455, 170] on div "Date" at bounding box center [585, 174] width 339 height 13
click at [398, 238] on div "Location Pickup Store Orlando WC Select Store Bonita Springs WC Boynton Beach W…" at bounding box center [226, 224] width 359 height 132
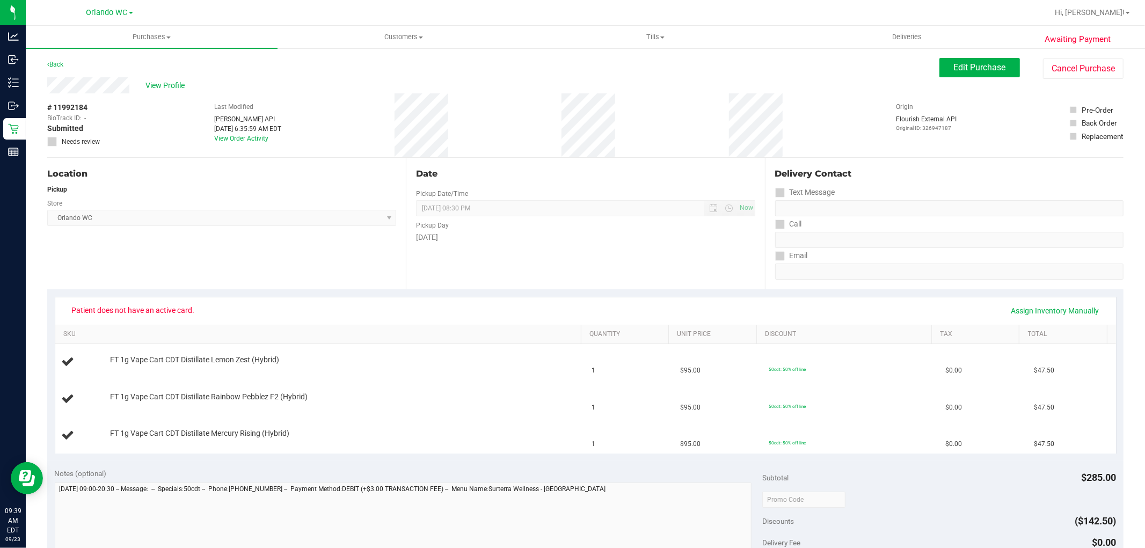
click at [344, 234] on div "Location Pickup Store [GEOGRAPHIC_DATA] WC Select Store [PERSON_NAME][GEOGRAPHI…" at bounding box center [226, 224] width 359 height 132
click at [215, 188] on div "Pickup" at bounding box center [221, 190] width 349 height 10
click at [371, 241] on div "Location Pickup Store Orlando WC Select Store Bonita Springs WC Boynton Beach W…" at bounding box center [226, 224] width 359 height 132
click at [307, 163] on div "Location Pickup Store Orlando WC Select Store Bonita Springs WC Boynton Beach W…" at bounding box center [226, 224] width 359 height 132
click at [170, 180] on div "Location Pickup Store [GEOGRAPHIC_DATA] WC Select Store [PERSON_NAME][GEOGRAPHI…" at bounding box center [226, 224] width 359 height 132
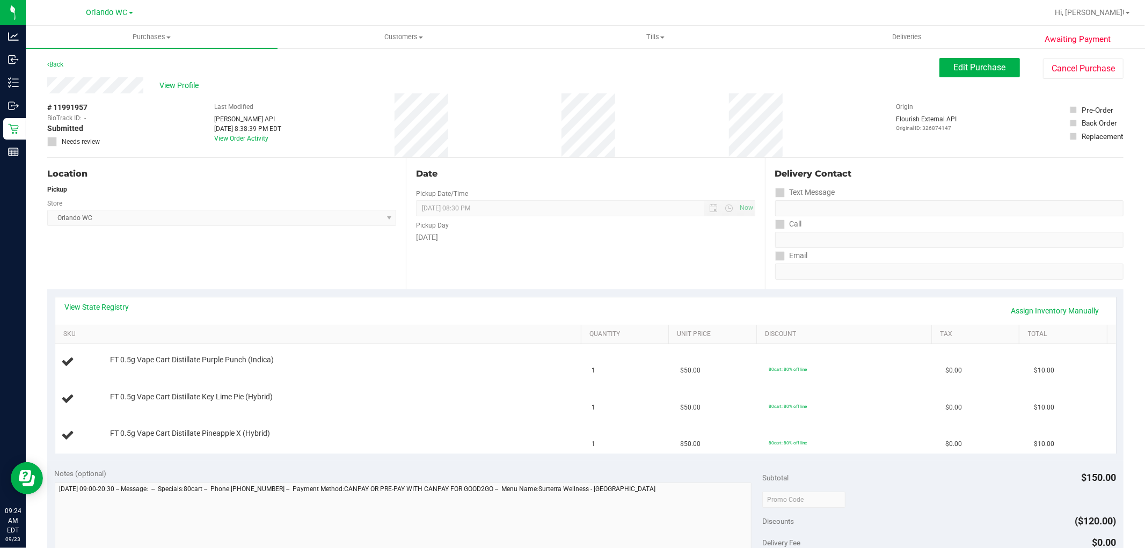
click at [302, 284] on div "Location Pickup Store [GEOGRAPHIC_DATA] WC Select Store [PERSON_NAME][GEOGRAPHI…" at bounding box center [226, 224] width 359 height 132
click at [324, 249] on div "Location Pickup Store [GEOGRAPHIC_DATA] WC Select Store [PERSON_NAME][GEOGRAPHI…" at bounding box center [226, 224] width 359 height 132
click at [330, 229] on div "Location Pickup Store [GEOGRAPHIC_DATA] WC Select Store [PERSON_NAME][GEOGRAPHI…" at bounding box center [226, 224] width 359 height 132
click at [378, 436] on div "FT 0.5g Vape Cart Distillate Pineapple X (Hybrid)" at bounding box center [340, 434] width 471 height 11
click at [394, 438] on div "FT 0.5g Vape Cart Distillate Pineapple X (Hybrid)" at bounding box center [340, 434] width 471 height 11
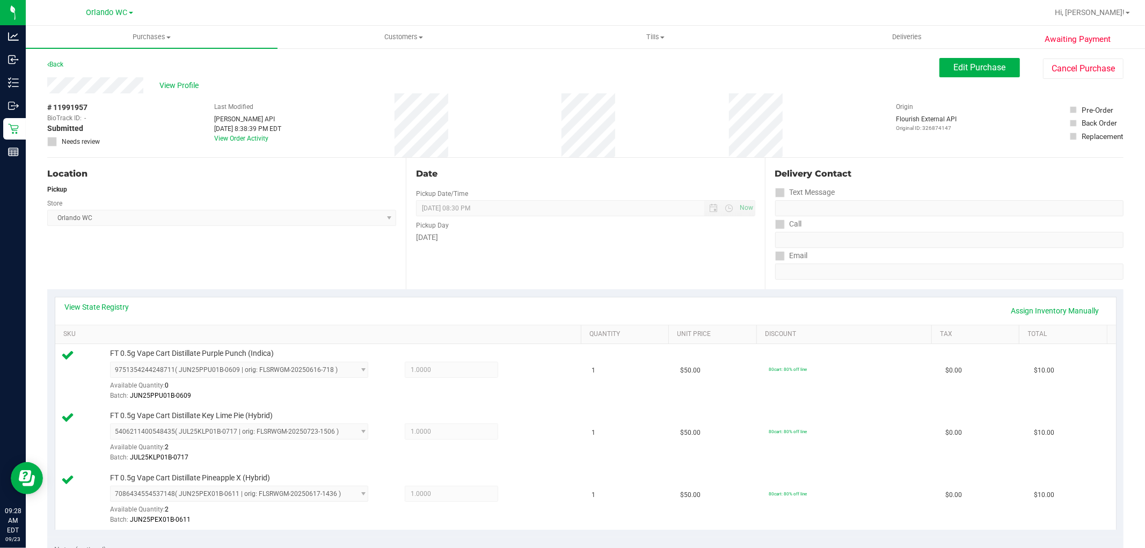
scroll to position [455, 0]
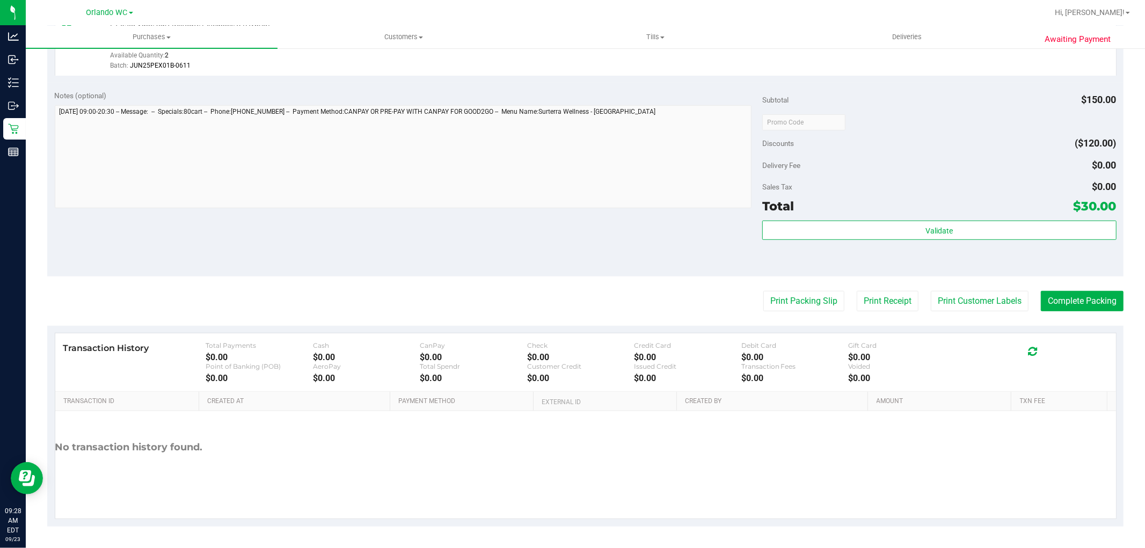
click at [890, 205] on div "Total $30.00" at bounding box center [940, 206] width 354 height 19
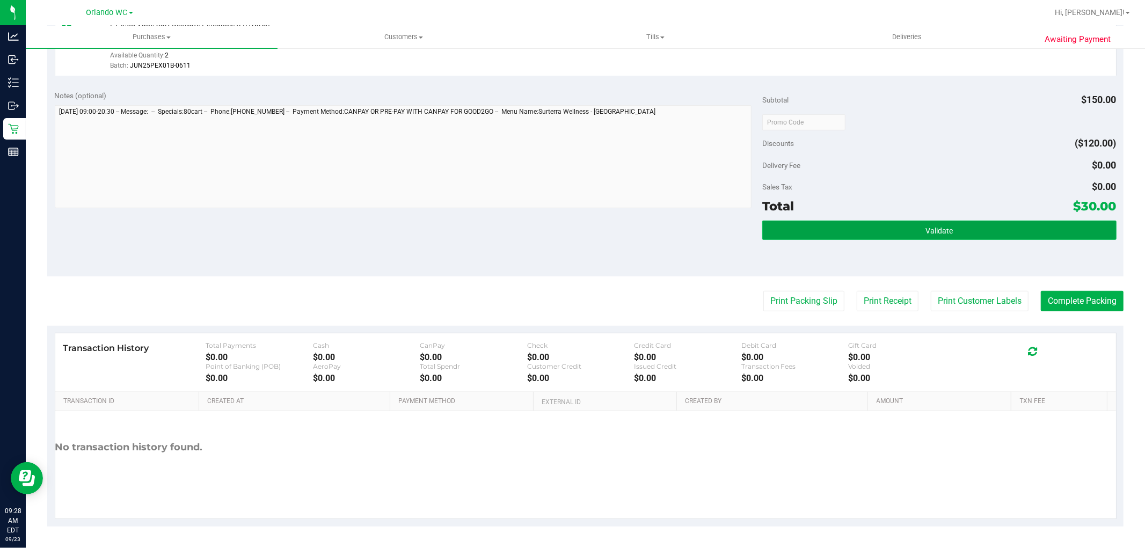
click at [857, 228] on button "Validate" at bounding box center [940, 230] width 354 height 19
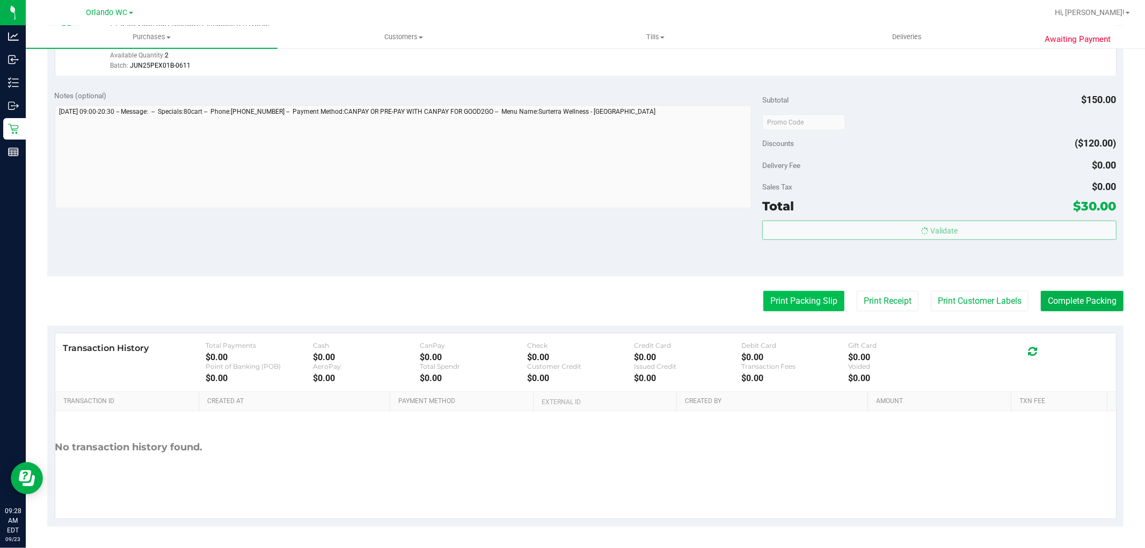
click at [798, 303] on button "Print Packing Slip" at bounding box center [804, 301] width 81 height 20
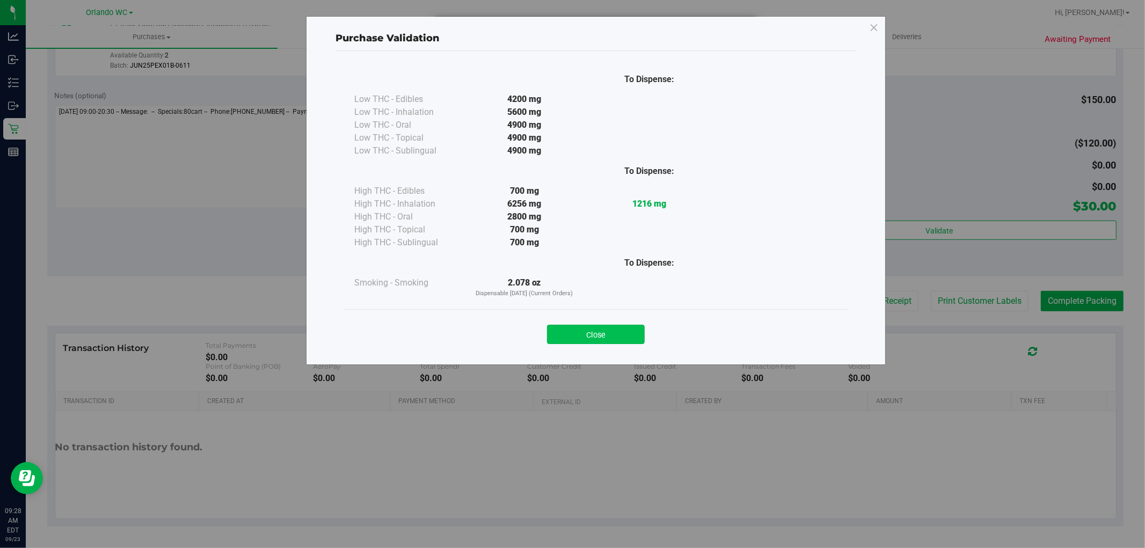
click at [613, 331] on button "Close" at bounding box center [596, 334] width 98 height 19
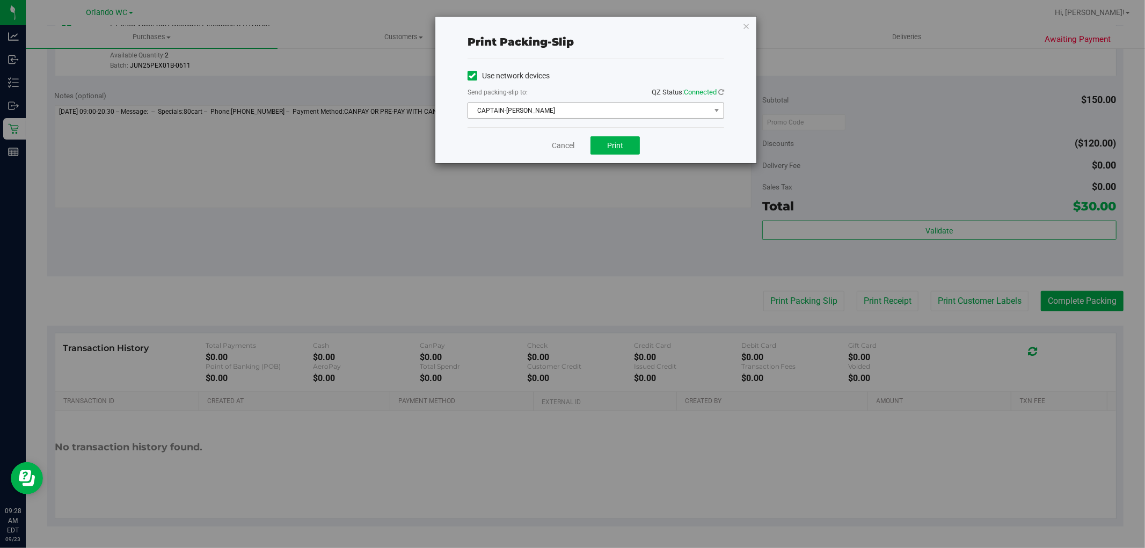
click at [623, 110] on span "CAPTAIN-[PERSON_NAME]" at bounding box center [589, 110] width 242 height 15
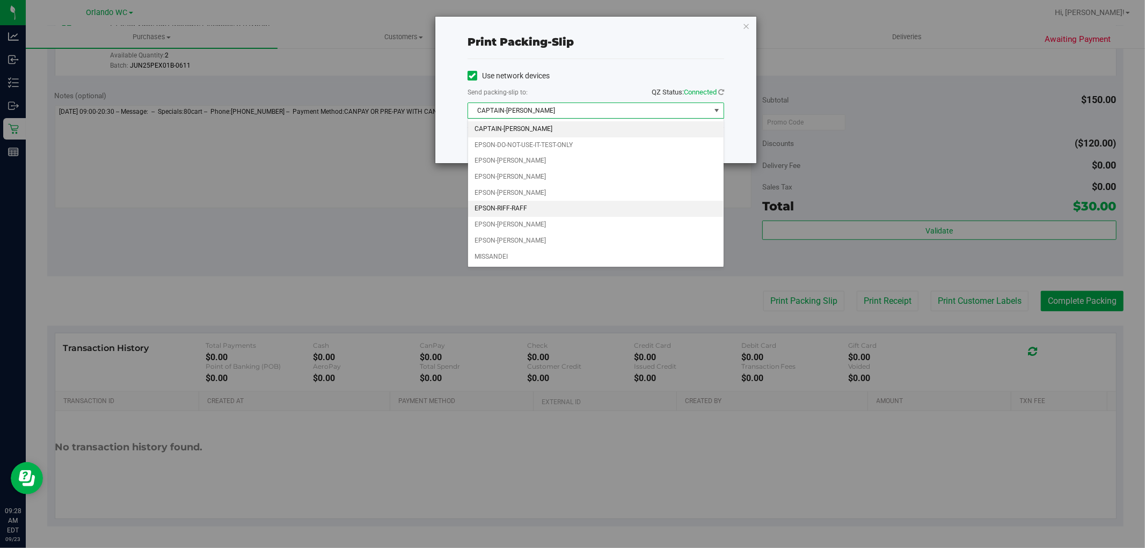
click at [532, 215] on li "EPSON-RIFF-RAFF" at bounding box center [596, 209] width 256 height 16
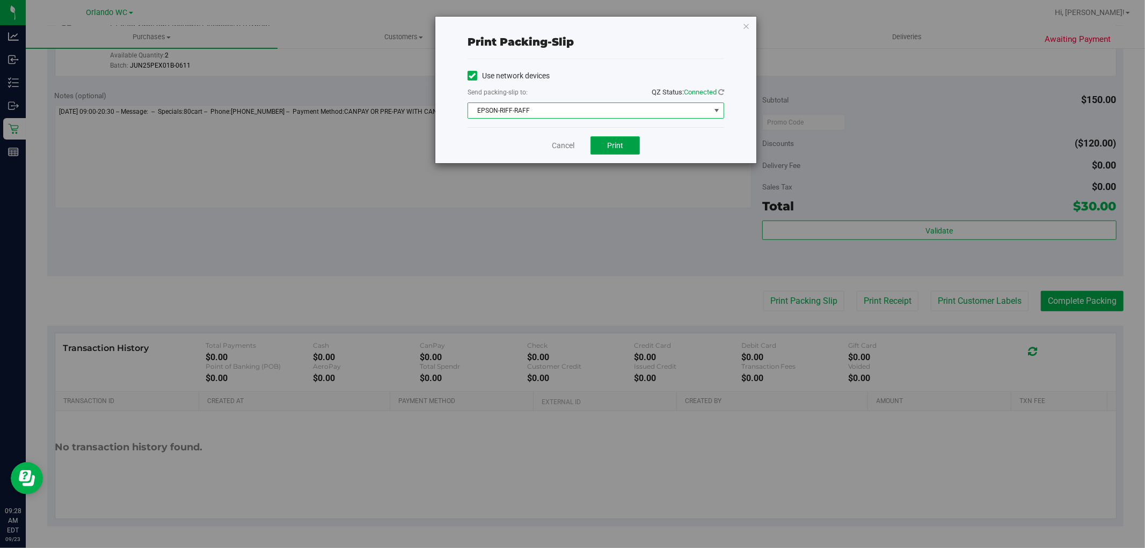
click at [631, 137] on button "Print" at bounding box center [615, 145] width 49 height 18
click at [603, 229] on div "Print packing-slip Use network devices Send packing-slip to: QZ Status: Connect…" at bounding box center [576, 274] width 1153 height 548
click at [557, 144] on link "Cancel" at bounding box center [563, 145] width 23 height 11
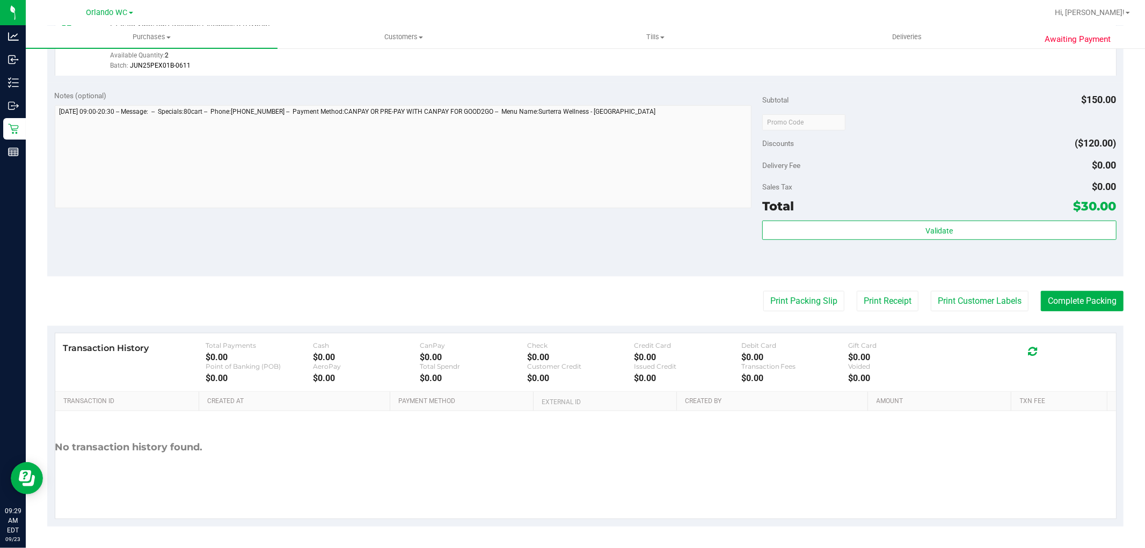
click at [531, 215] on div "Notes (optional) Subtotal $150.00 Discounts ($120.00) Delivery Fee $0.00 Sales …" at bounding box center [585, 179] width 1077 height 193
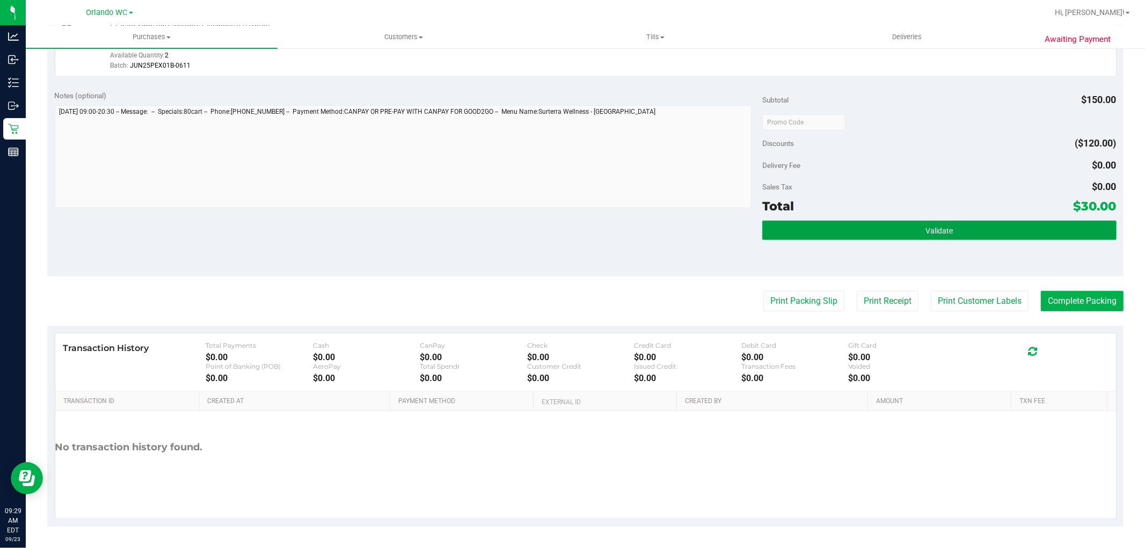
click at [1038, 235] on button "Validate" at bounding box center [940, 230] width 354 height 19
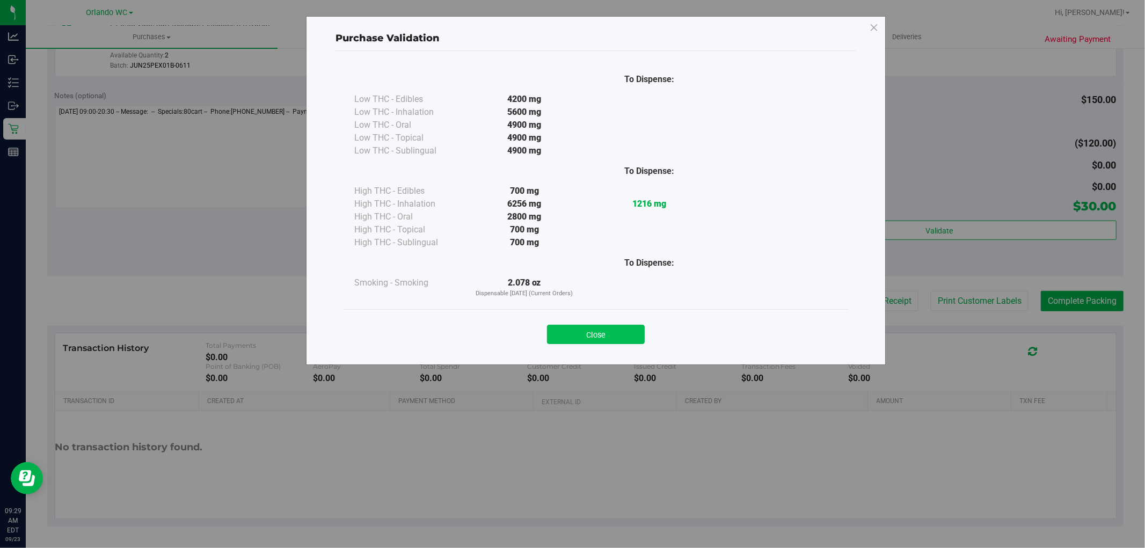
click at [628, 328] on button "Close" at bounding box center [596, 334] width 98 height 19
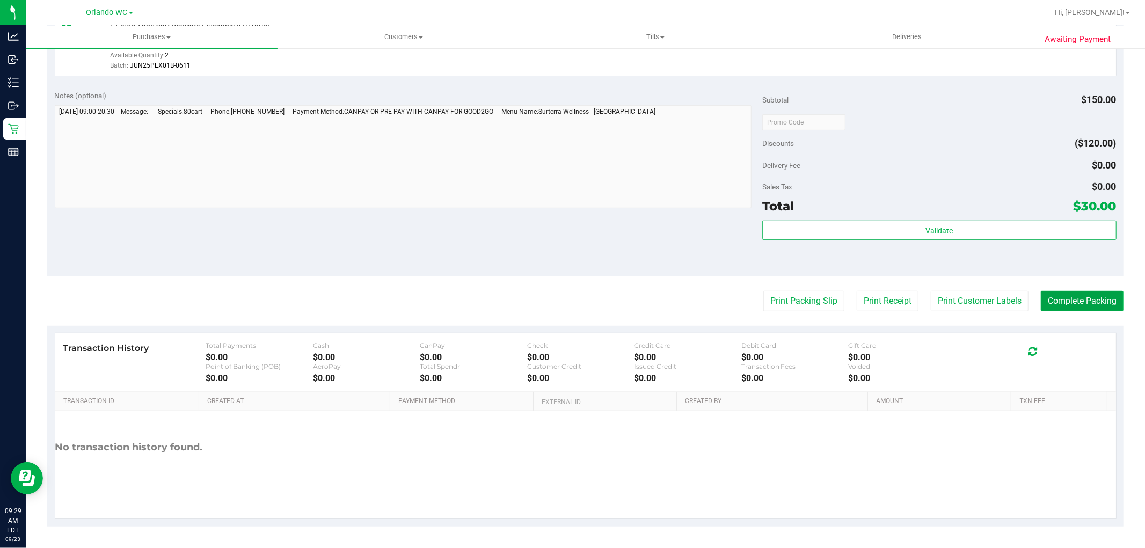
click at [1082, 302] on button "Complete Packing" at bounding box center [1082, 301] width 83 height 20
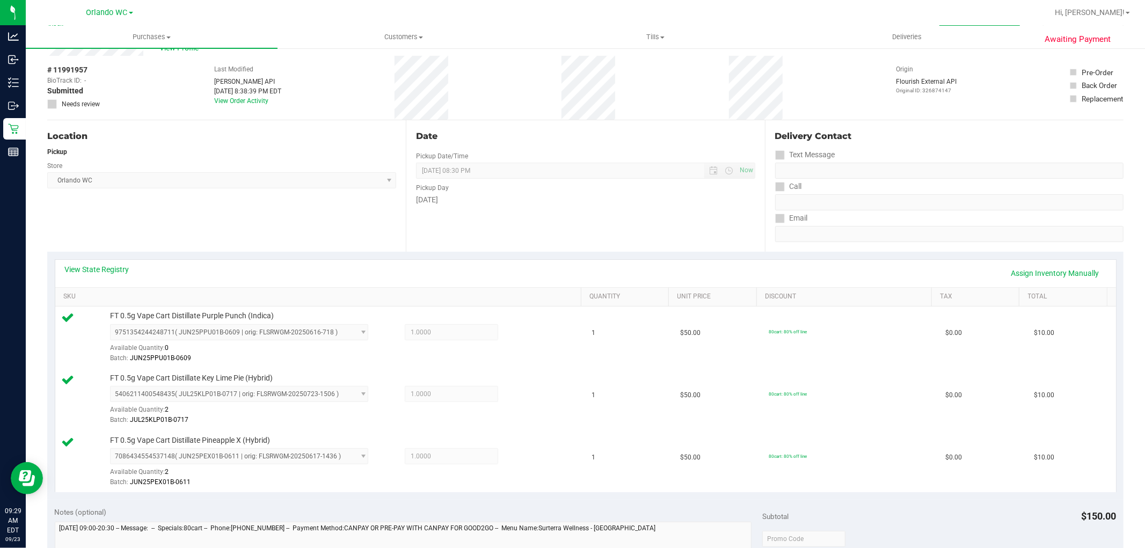
scroll to position [0, 0]
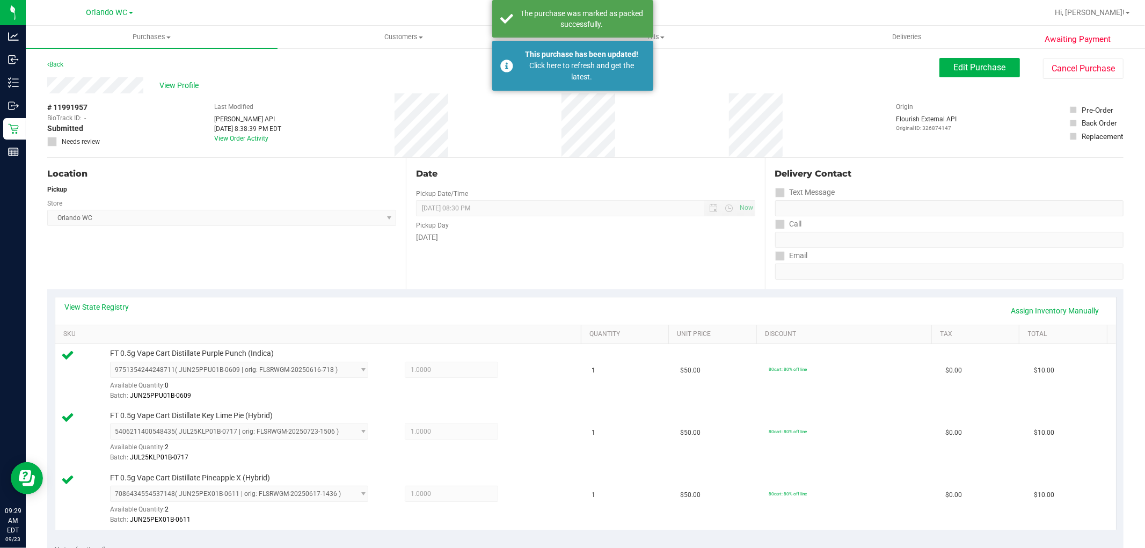
click at [589, 249] on div "Date Pickup Date/Time [DATE] Now [DATE] 08:30 PM Now Pickup Day [DATE]" at bounding box center [585, 224] width 359 height 132
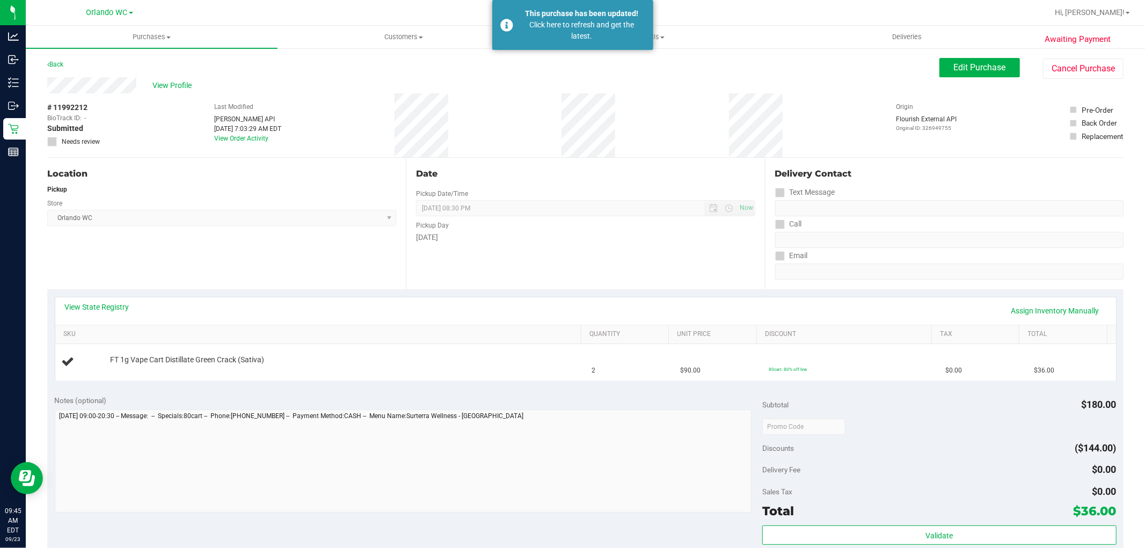
drag, startPoint x: 333, startPoint y: 224, endPoint x: 294, endPoint y: 92, distance: 138.3
click at [333, 224] on span "[GEOGRAPHIC_DATA] WC Select Store [PERSON_NAME][GEOGRAPHIC_DATA] [PERSON_NAME][…" at bounding box center [221, 218] width 349 height 16
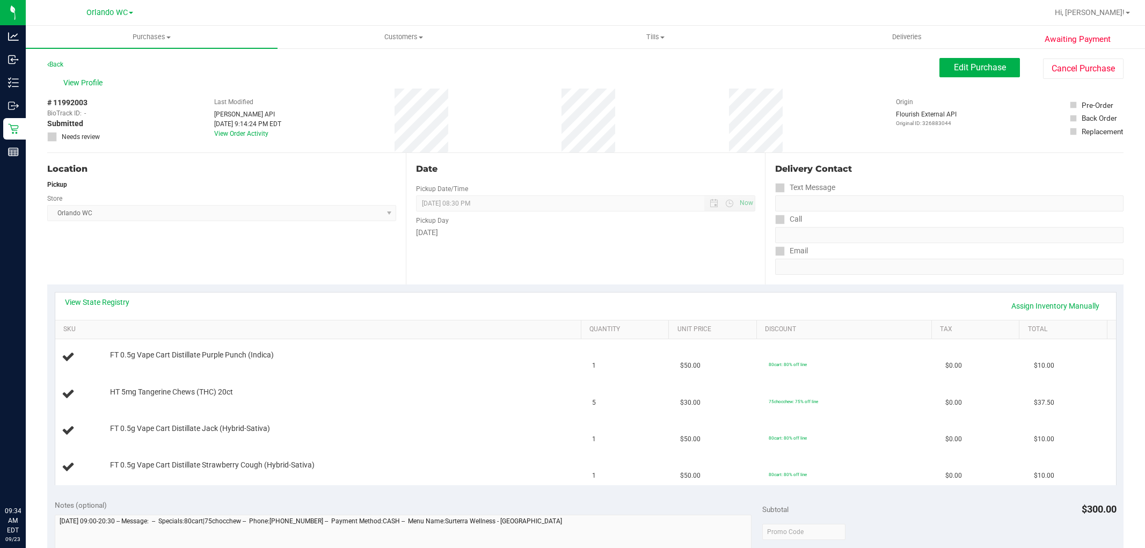
click at [224, 221] on span "[GEOGRAPHIC_DATA] WC Select Store [PERSON_NAME][GEOGRAPHIC_DATA] [PERSON_NAME][…" at bounding box center [221, 213] width 349 height 16
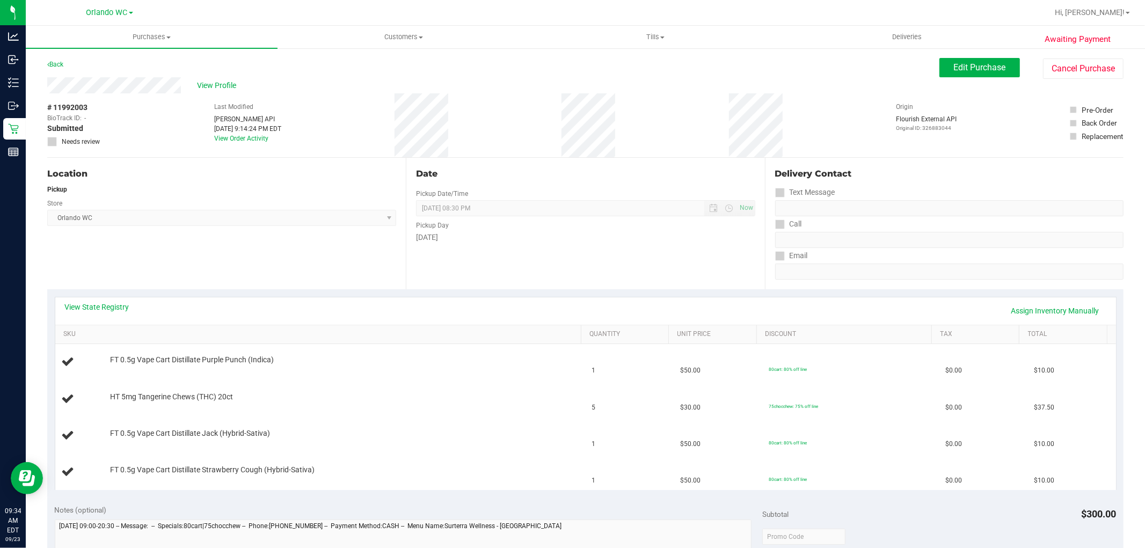
click at [227, 221] on span "[GEOGRAPHIC_DATA] WC Select Store [PERSON_NAME][GEOGRAPHIC_DATA] [PERSON_NAME][…" at bounding box center [221, 218] width 349 height 16
click at [228, 222] on span "[GEOGRAPHIC_DATA] WC Select Store [PERSON_NAME][GEOGRAPHIC_DATA] [PERSON_NAME][…" at bounding box center [221, 218] width 349 height 16
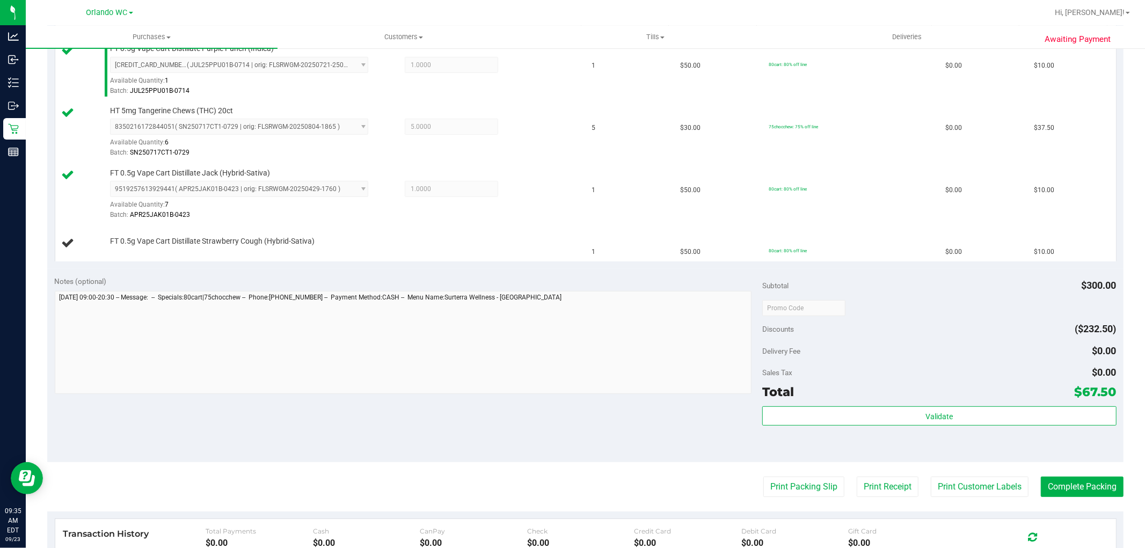
scroll to position [491, 0]
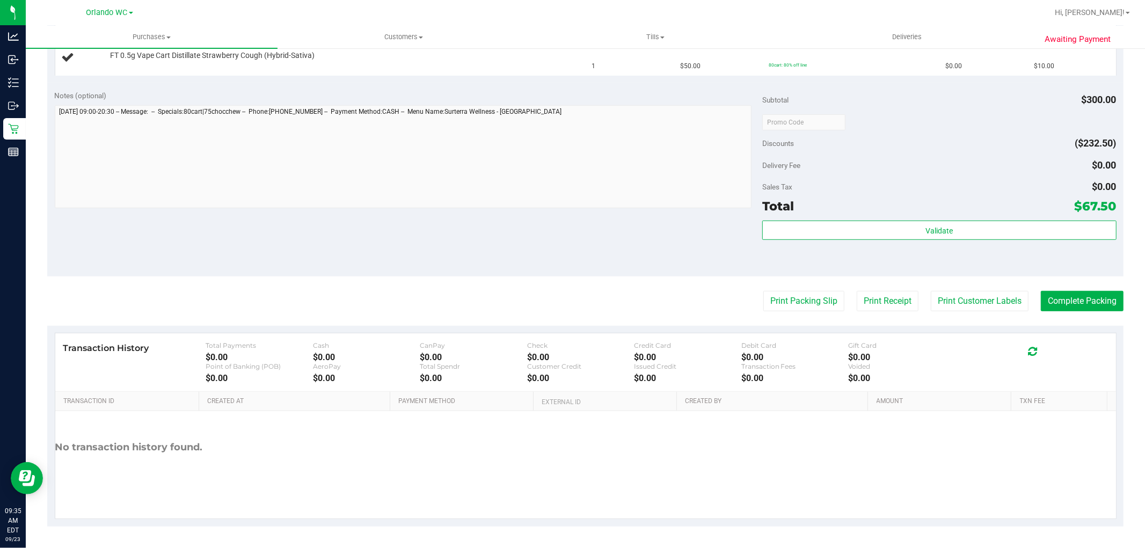
click at [768, 344] on div "Debit Card" at bounding box center [795, 346] width 107 height 8
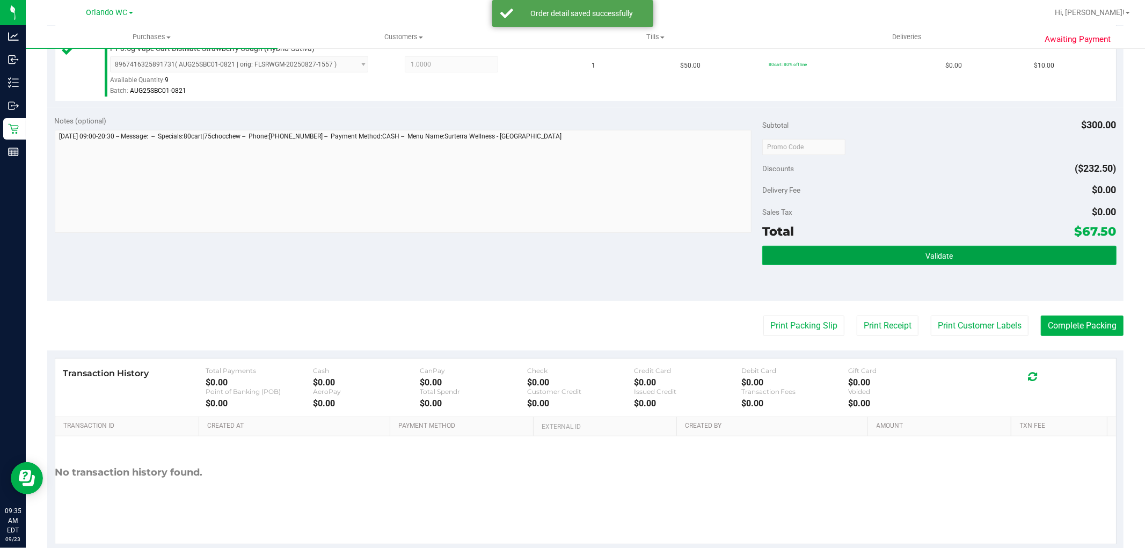
click at [904, 255] on button "Validate" at bounding box center [940, 255] width 354 height 19
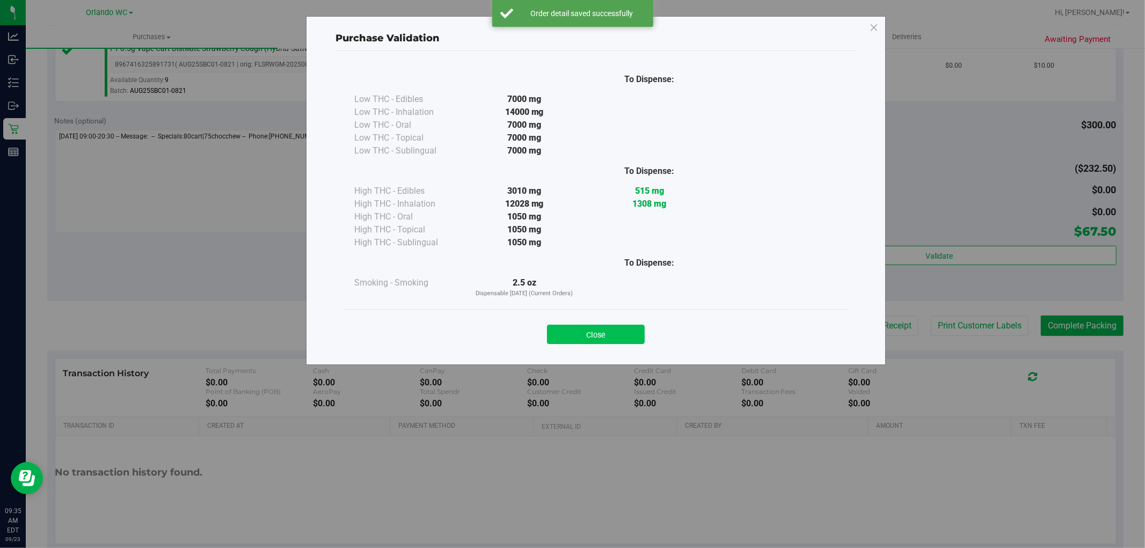
click at [618, 342] on button "Close" at bounding box center [596, 334] width 98 height 19
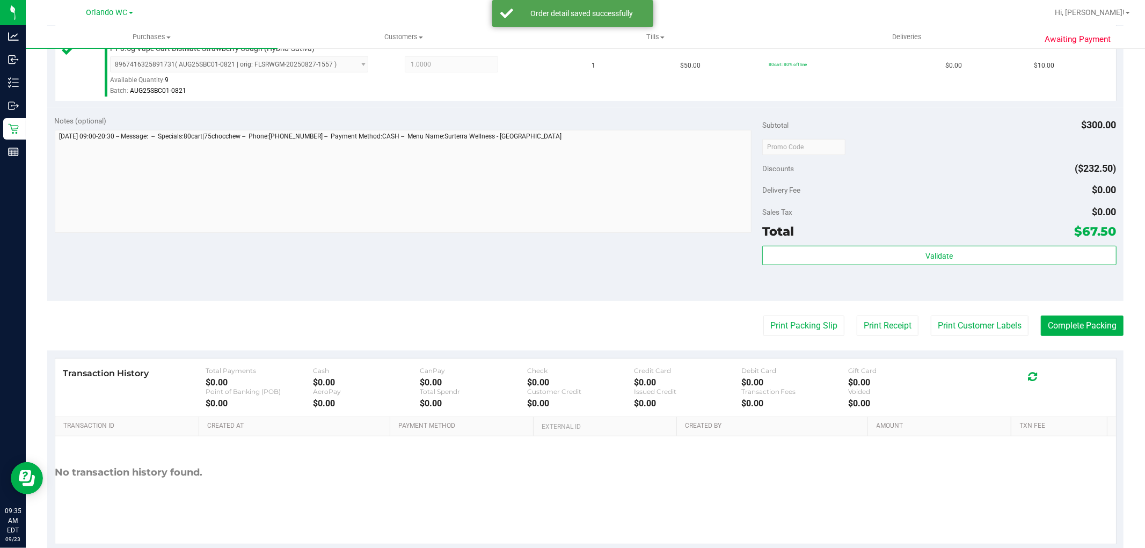
click at [693, 326] on div "Print Packing Slip Print Receipt Print Customer Labels Complete Packing" at bounding box center [585, 326] width 1077 height 20
click at [792, 330] on button "Print Packing Slip" at bounding box center [804, 326] width 81 height 20
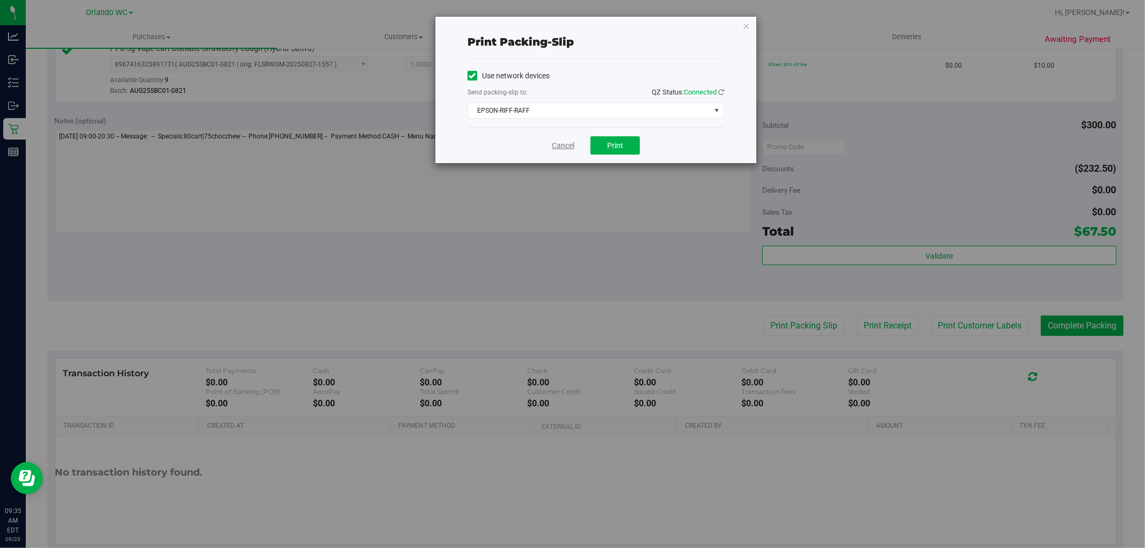
click at [566, 151] on link "Cancel" at bounding box center [563, 145] width 23 height 11
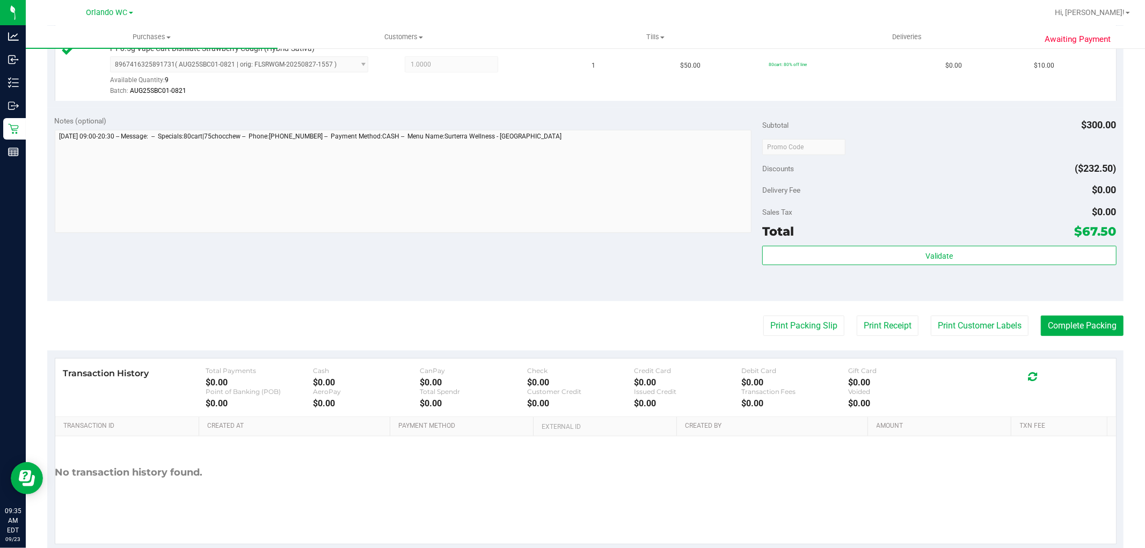
click at [589, 293] on div "Notes (optional) Subtotal $300.00 Discounts ($232.50) Delivery Fee $0.00 Sales …" at bounding box center [585, 204] width 1077 height 193
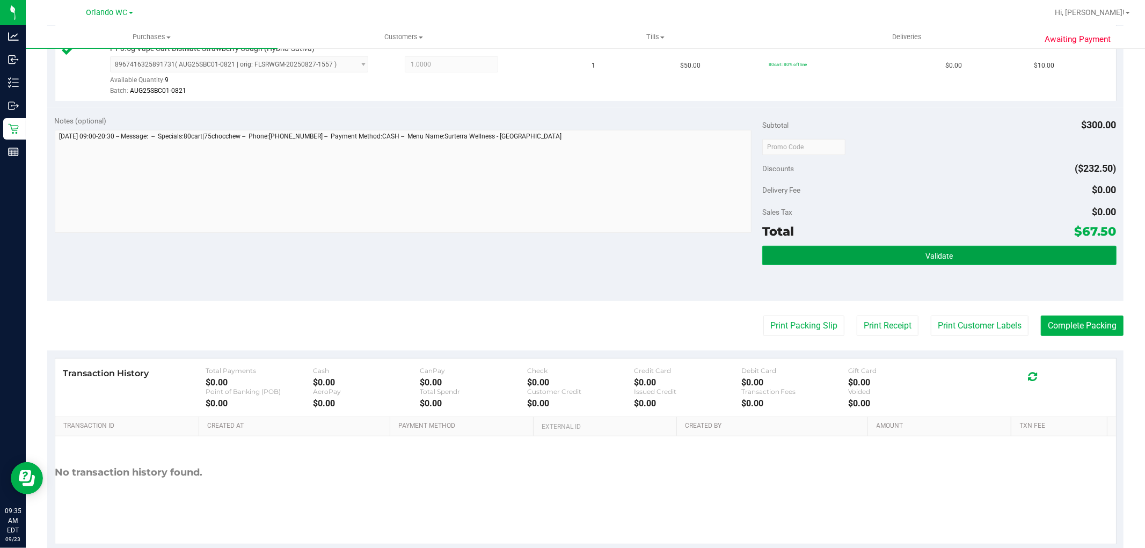
click at [1007, 262] on button "Validate" at bounding box center [940, 255] width 354 height 19
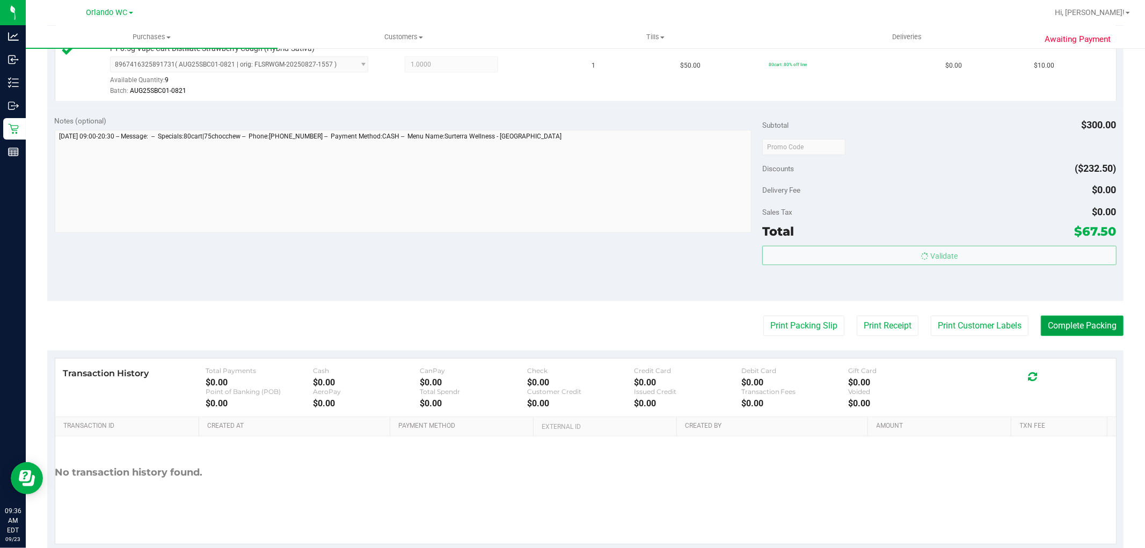
click at [1106, 318] on button "Complete Packing" at bounding box center [1082, 326] width 83 height 20
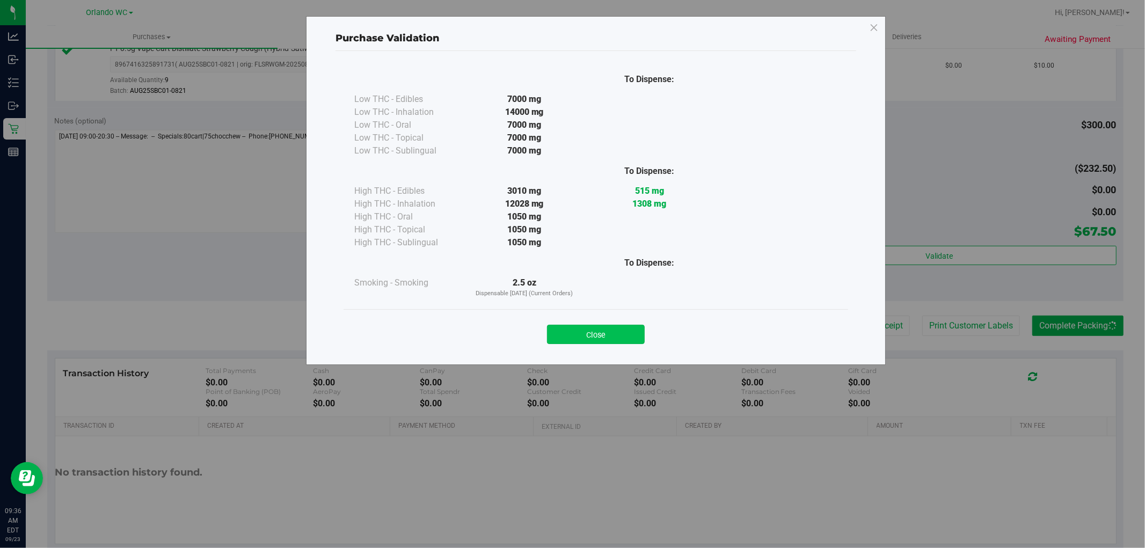
click at [611, 337] on button "Close" at bounding box center [596, 334] width 98 height 19
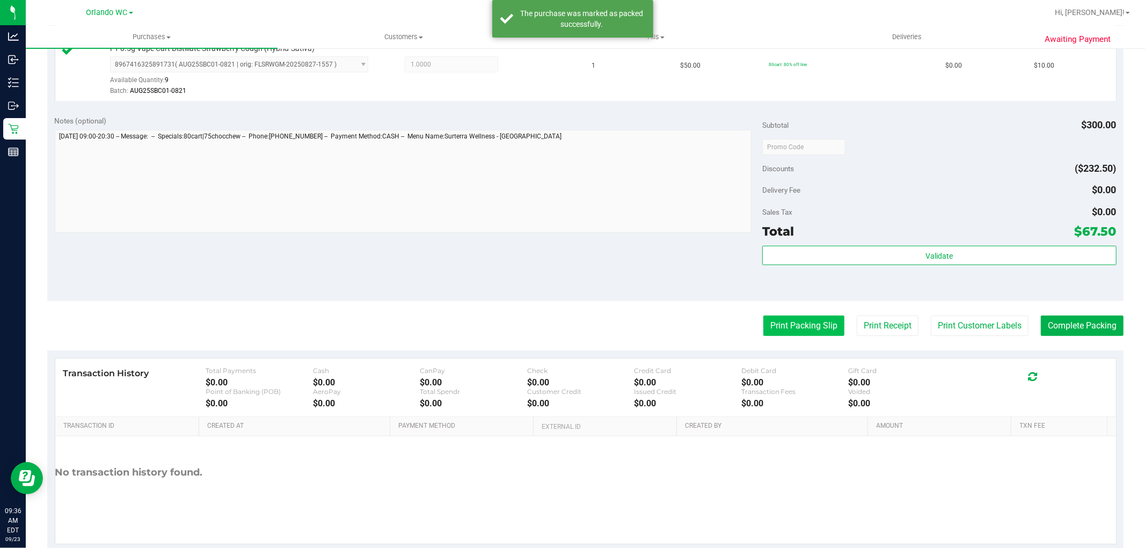
click at [818, 333] on button "Print Packing Slip" at bounding box center [804, 326] width 81 height 20
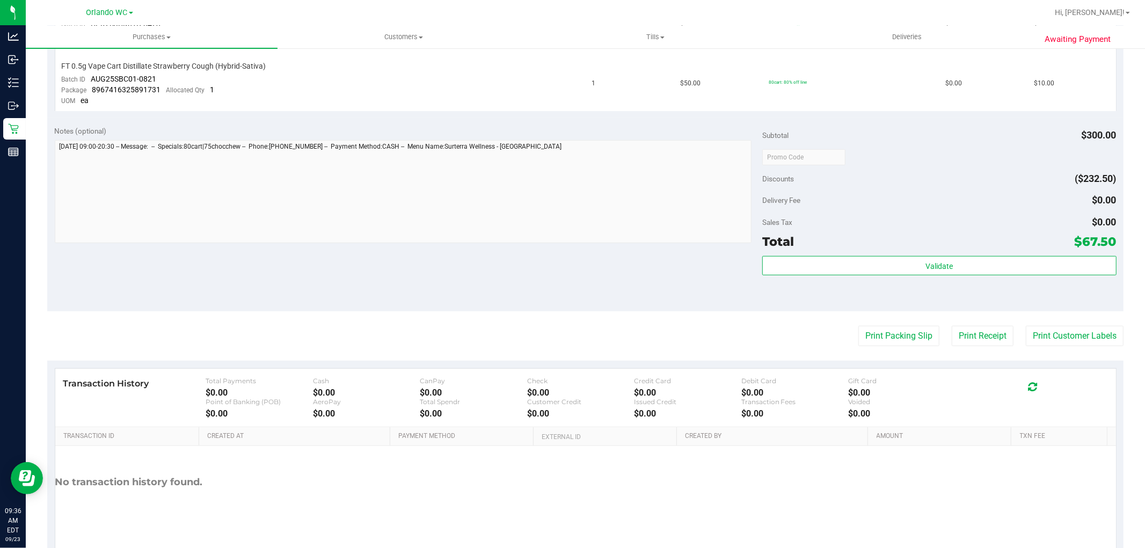
scroll to position [488, 0]
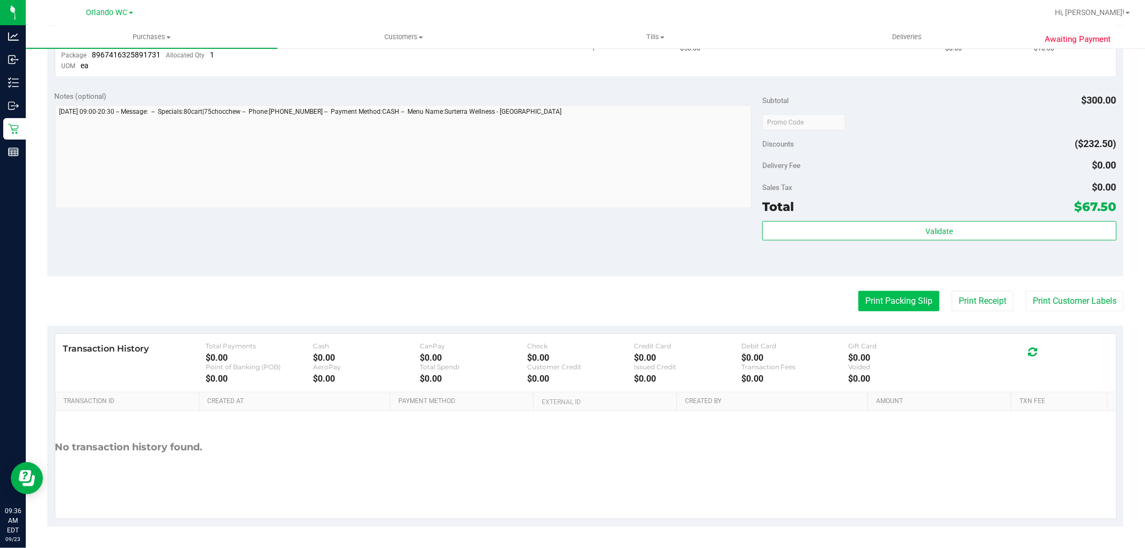
click at [879, 310] on button "Print Packing Slip" at bounding box center [899, 301] width 81 height 20
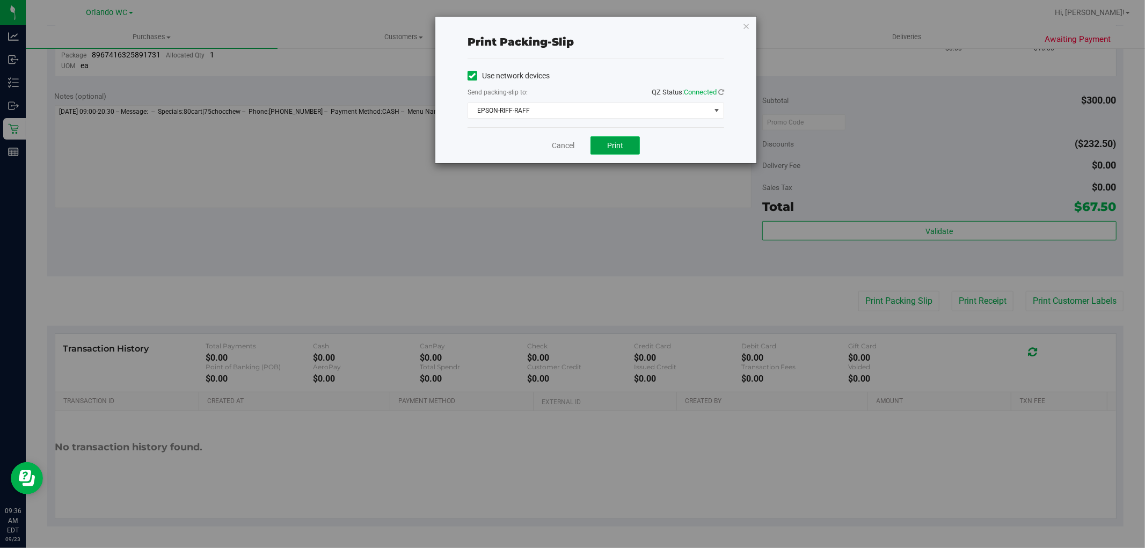
click at [623, 151] on button "Print" at bounding box center [615, 145] width 49 height 18
click at [587, 268] on div "Print packing-slip Use network devices Send packing-slip to: QZ Status: Connect…" at bounding box center [576, 274] width 1153 height 548
click at [709, 254] on div "Print packing-slip Use network devices Send packing-slip to: QZ Status: Connect…" at bounding box center [576, 274] width 1153 height 548
click at [555, 143] on link "Cancel" at bounding box center [563, 145] width 23 height 11
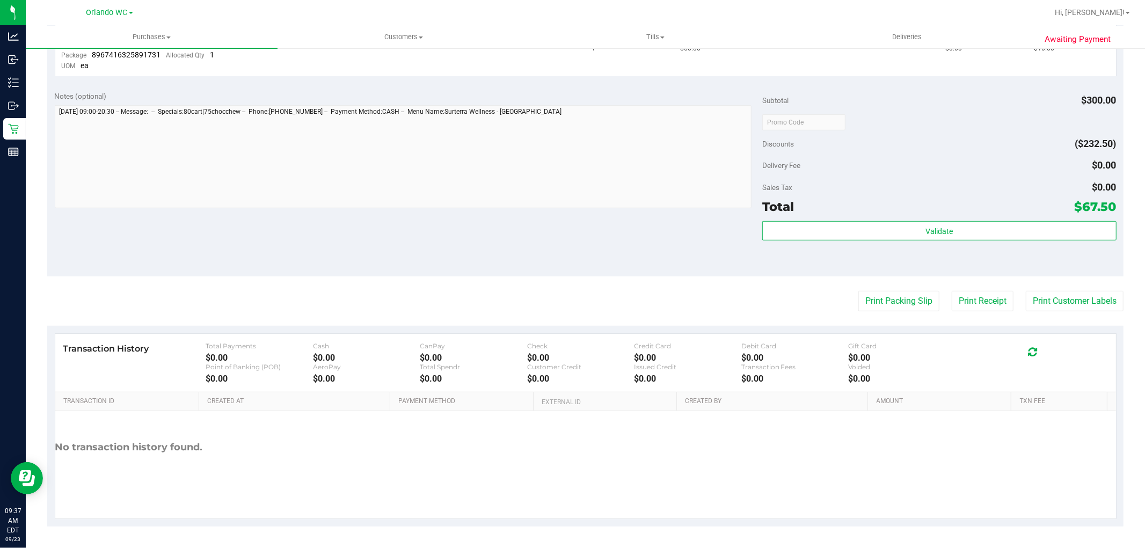
click at [881, 191] on div "Sales Tax $0.00" at bounding box center [940, 187] width 354 height 19
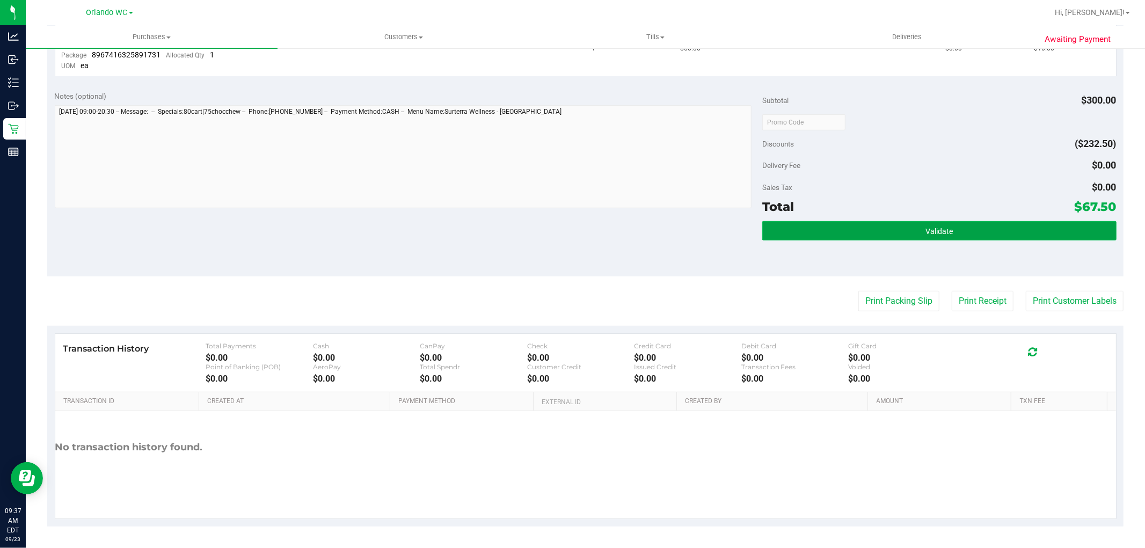
click at [889, 221] on button "Validate" at bounding box center [940, 230] width 354 height 19
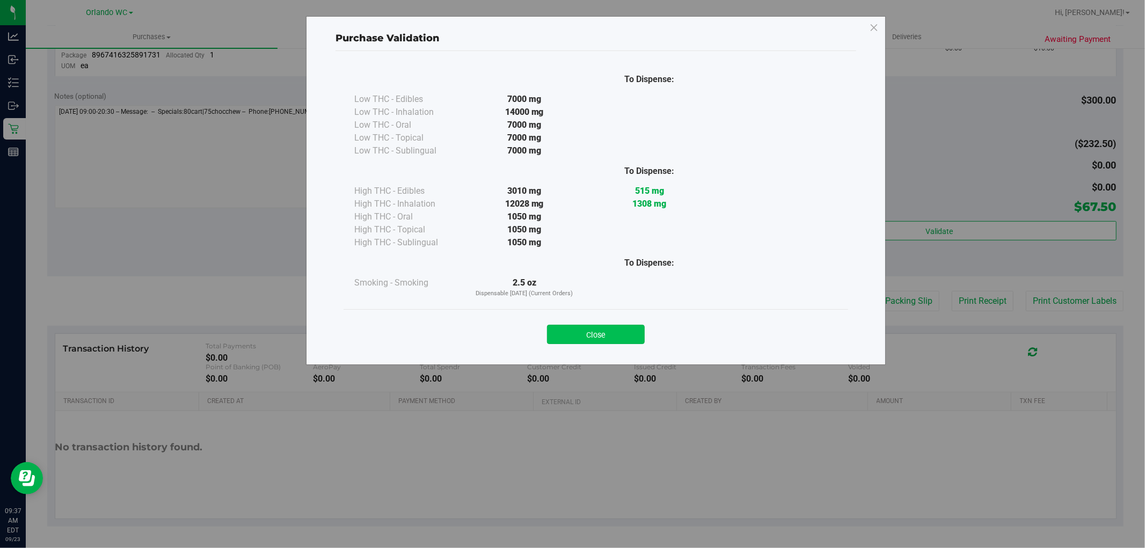
click at [564, 333] on button "Close" at bounding box center [596, 334] width 98 height 19
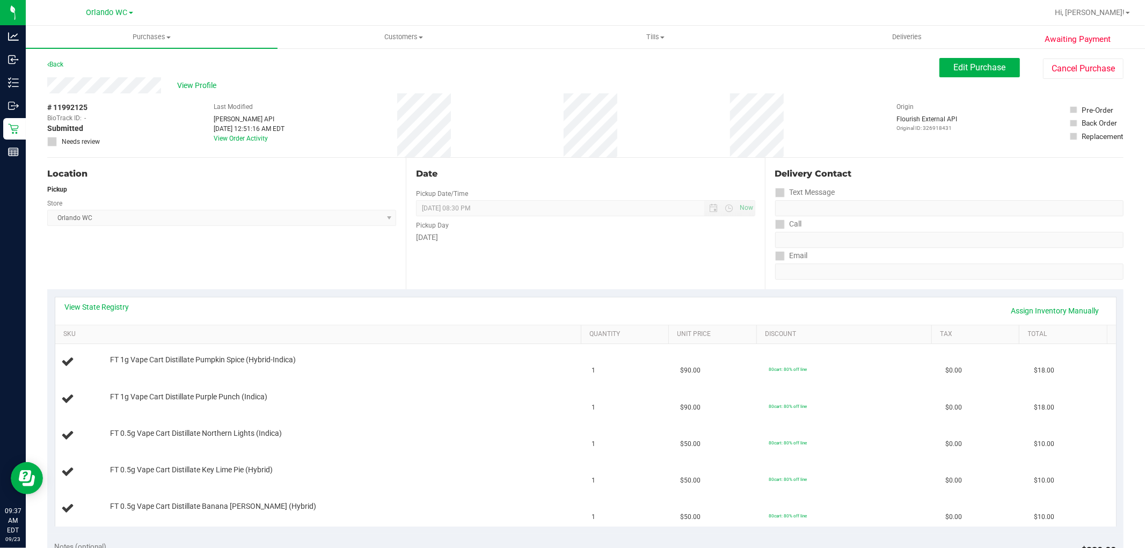
click at [423, 227] on label "Pickup Day" at bounding box center [432, 226] width 33 height 10
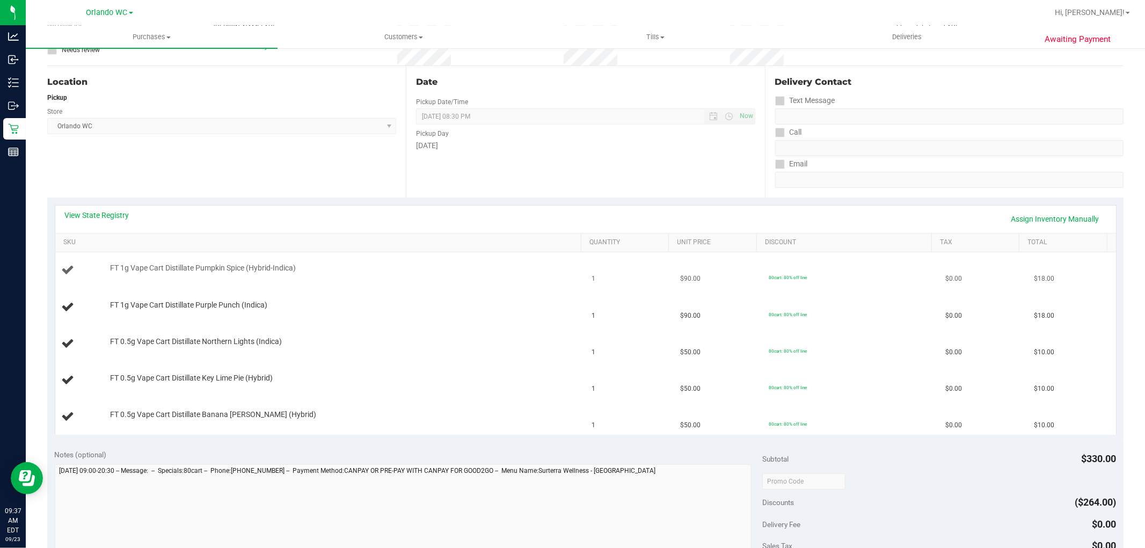
scroll to position [179, 0]
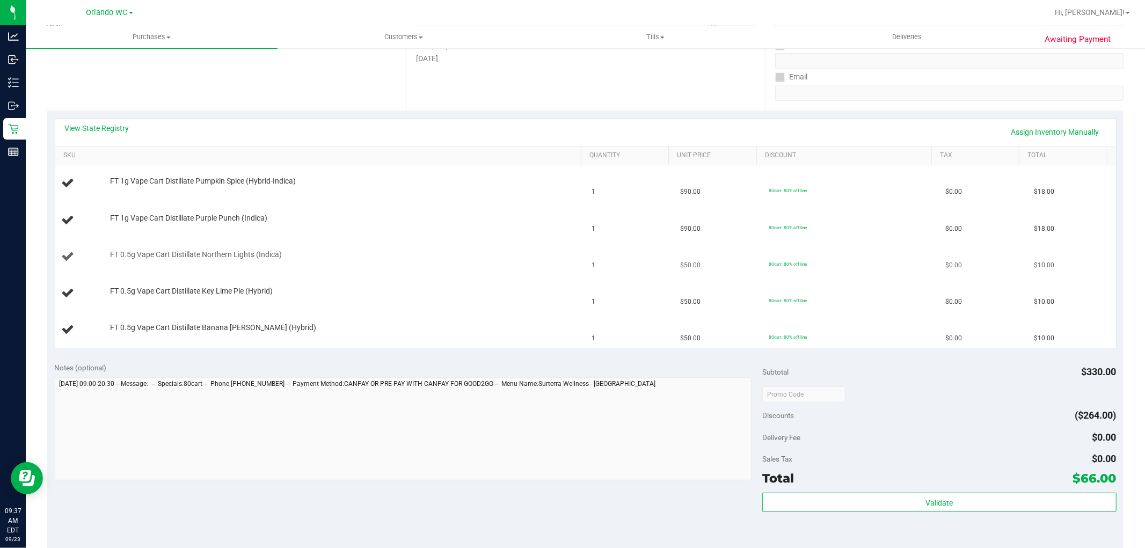
click at [357, 269] on td "FT 0.5g Vape Cart Distillate Northern Lights (Indica)" at bounding box center [320, 257] width 531 height 37
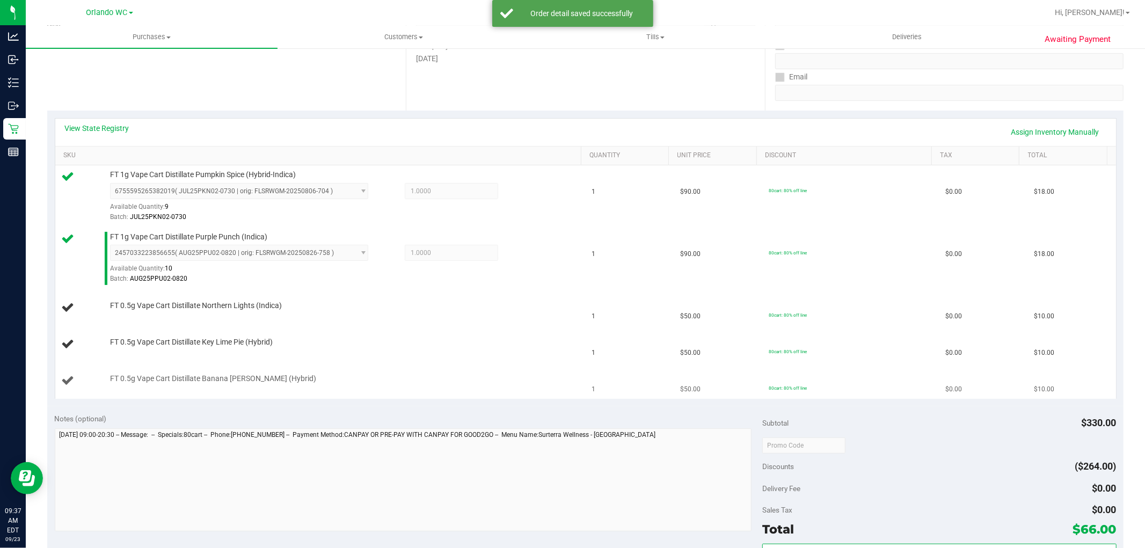
click at [384, 387] on div "FT 0.5g Vape Cart Distillate Banana Runtz (Hybrid)" at bounding box center [321, 381] width 518 height 14
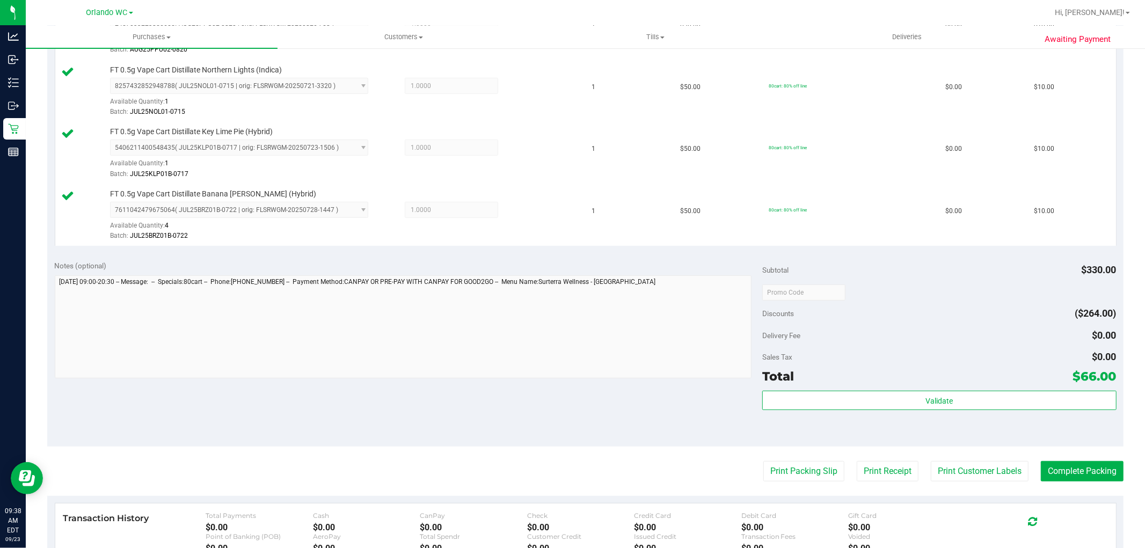
scroll to position [409, 0]
click at [898, 329] on div "Delivery Fee $0.00" at bounding box center [940, 334] width 354 height 19
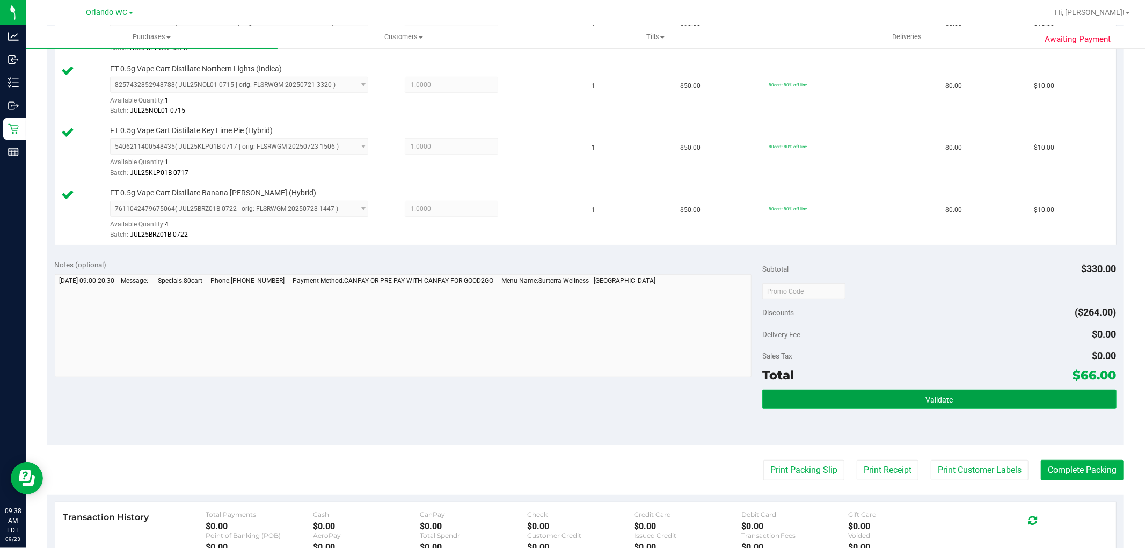
click at [815, 404] on button "Validate" at bounding box center [940, 399] width 354 height 19
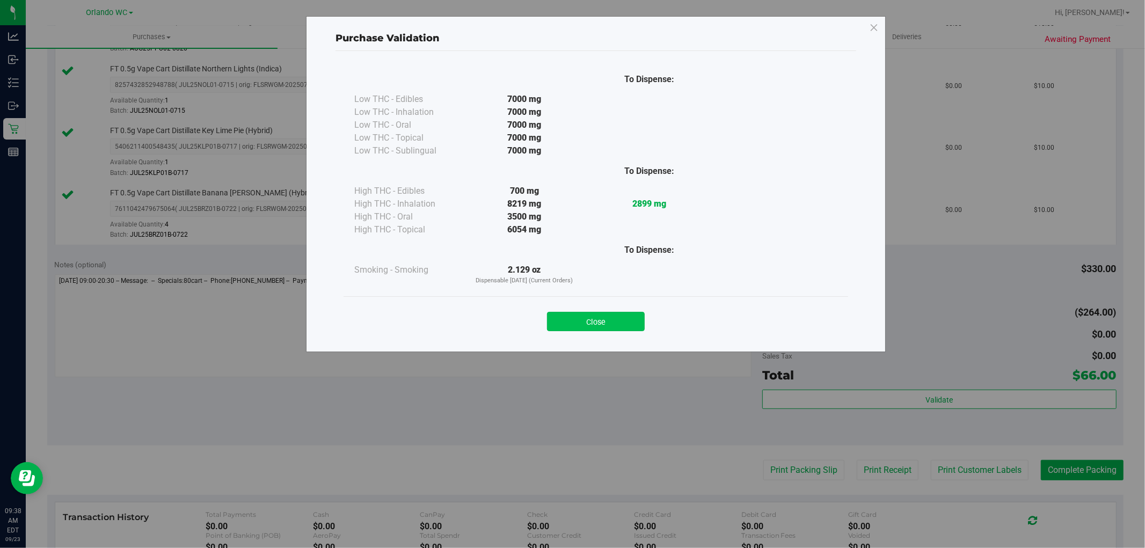
click at [619, 318] on button "Close" at bounding box center [596, 321] width 98 height 19
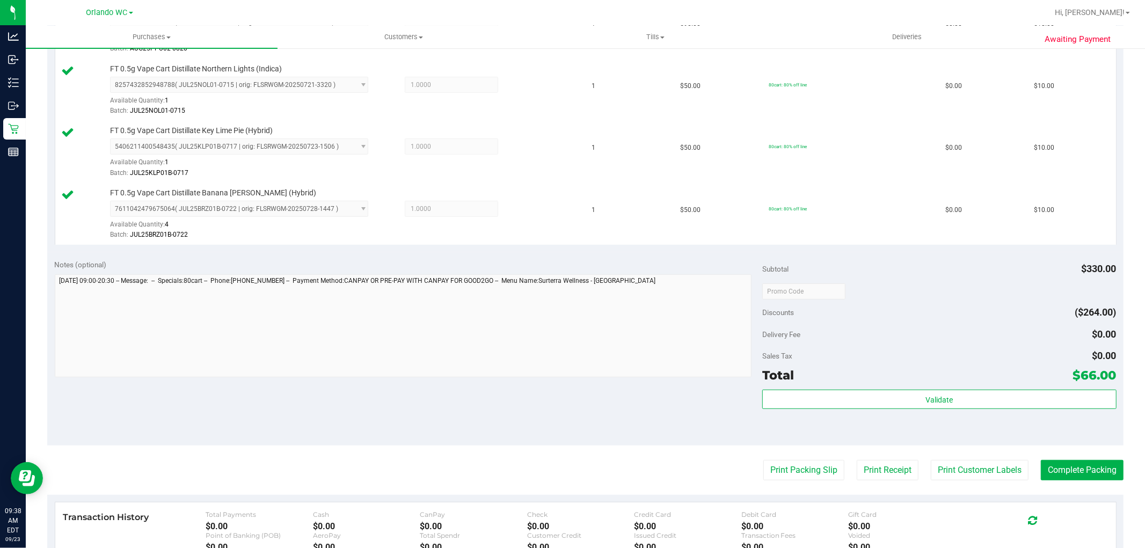
click at [545, 427] on div "Notes (optional) Subtotal $330.00 Discounts ($264.00) Delivery Fee $0.00 Sales …" at bounding box center [585, 348] width 1077 height 193
click at [792, 471] on button "Print Packing Slip" at bounding box center [804, 470] width 81 height 20
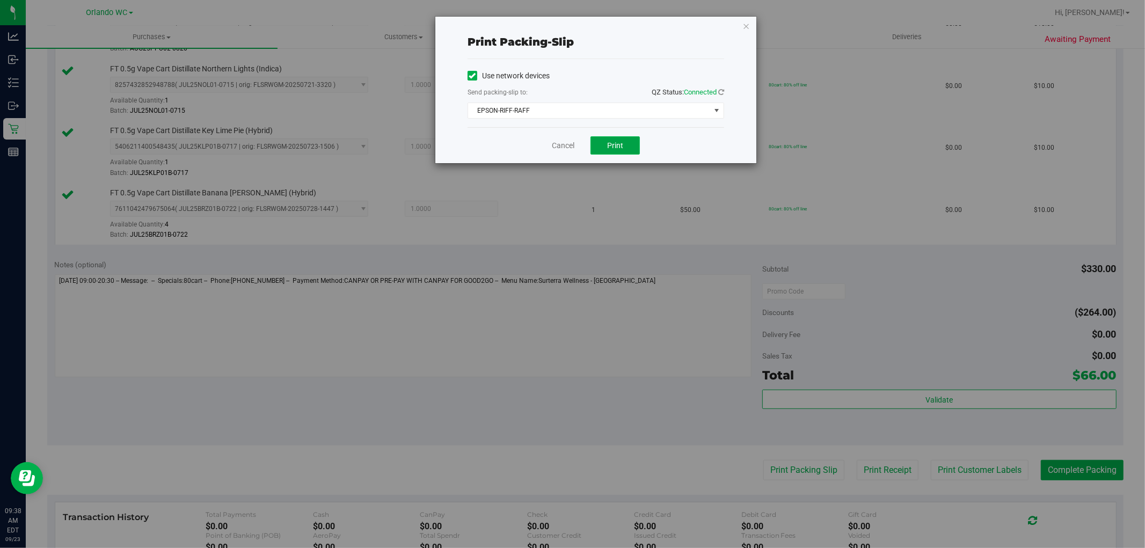
click at [623, 153] on button "Print" at bounding box center [615, 145] width 49 height 18
click at [662, 342] on div "Print packing-slip Use network devices Send packing-slip to: QZ Status: Connect…" at bounding box center [576, 274] width 1153 height 548
click at [558, 141] on link "Cancel" at bounding box center [563, 145] width 23 height 11
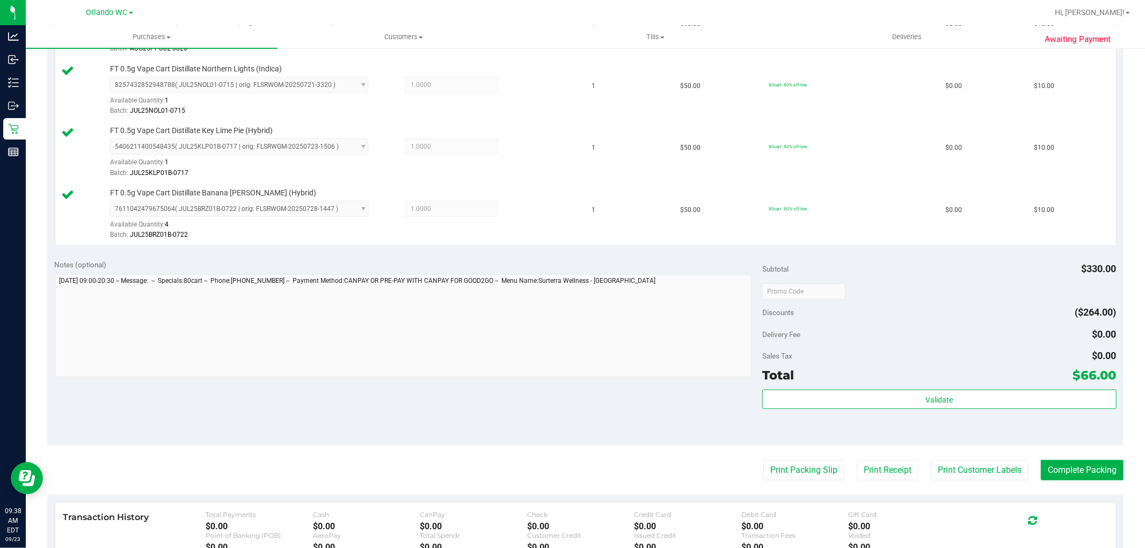
click at [940, 325] on div "Delivery Fee $0.00" at bounding box center [940, 334] width 354 height 19
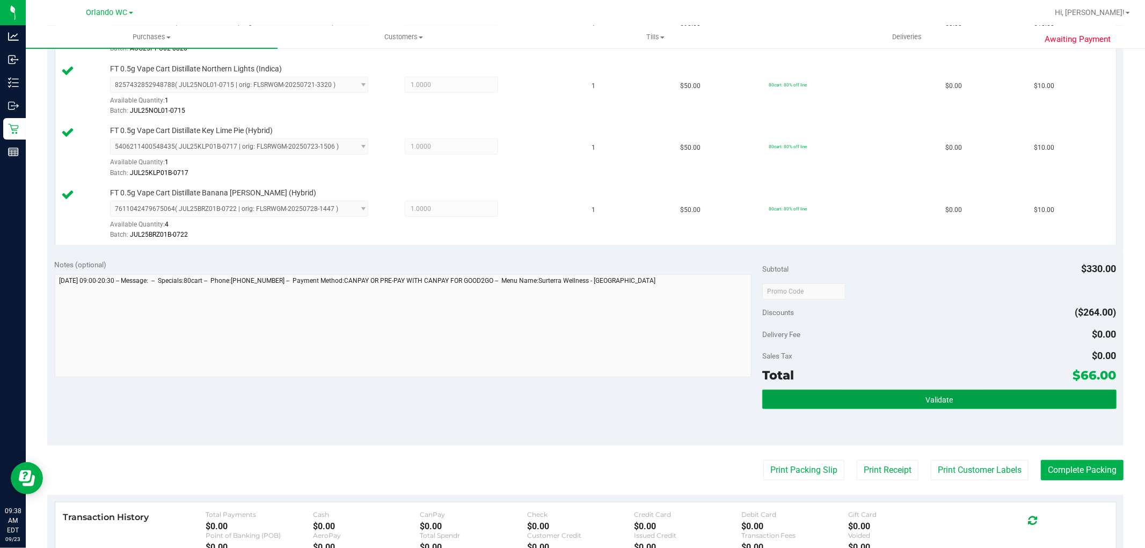
click at [839, 409] on button "Validate" at bounding box center [940, 399] width 354 height 19
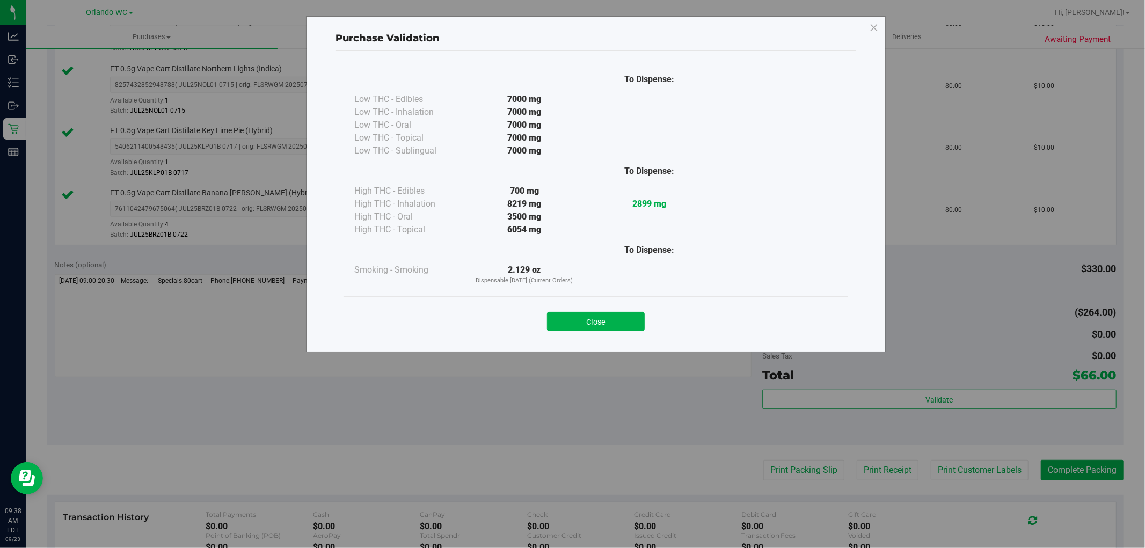
click at [607, 299] on div "Close" at bounding box center [596, 317] width 505 height 43
click at [622, 318] on button "Close" at bounding box center [596, 321] width 98 height 19
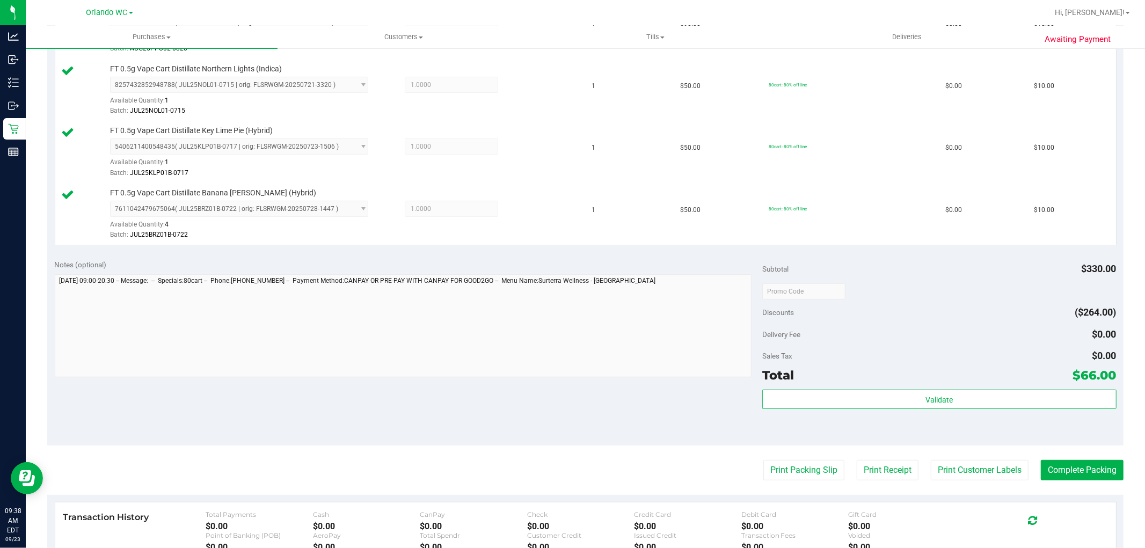
click at [614, 400] on div "Notes (optional) Subtotal $330.00 Discounts ($264.00) Delivery Fee $0.00 Sales …" at bounding box center [585, 348] width 1077 height 193
click at [999, 355] on div "Sales Tax $0.00" at bounding box center [940, 355] width 354 height 19
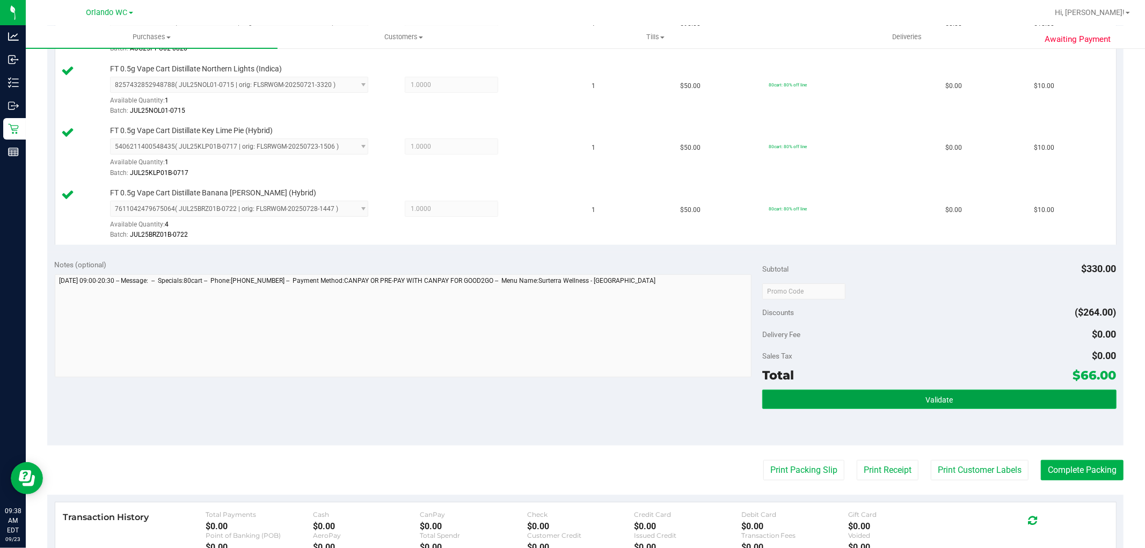
click at [984, 406] on button "Validate" at bounding box center [940, 399] width 354 height 19
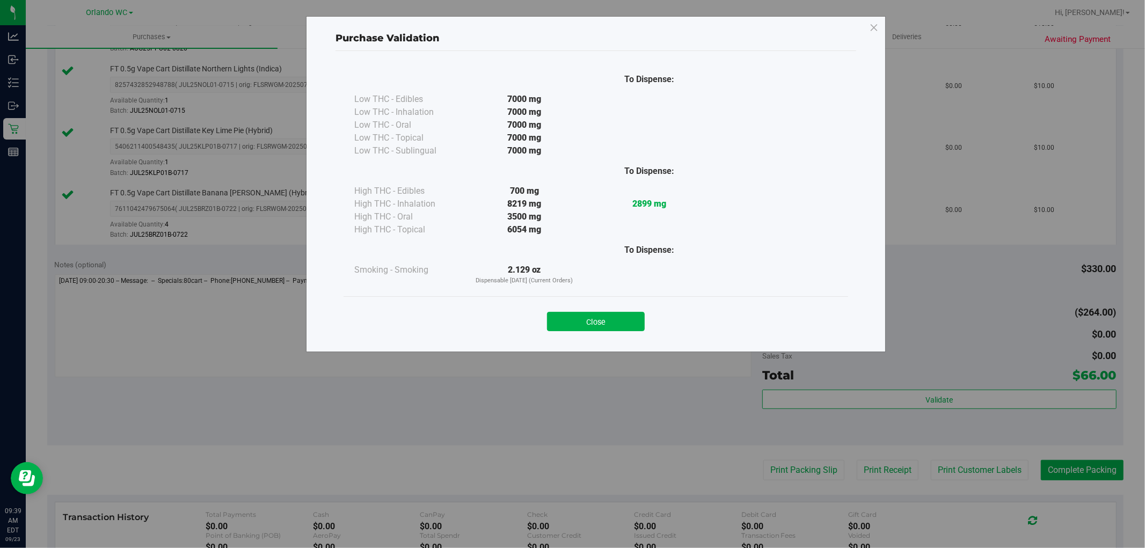
click at [577, 294] on div "To Dispense: Low THC - Edibles 7000 mg" at bounding box center [596, 181] width 505 height 231
click at [609, 326] on button "Close" at bounding box center [596, 321] width 98 height 19
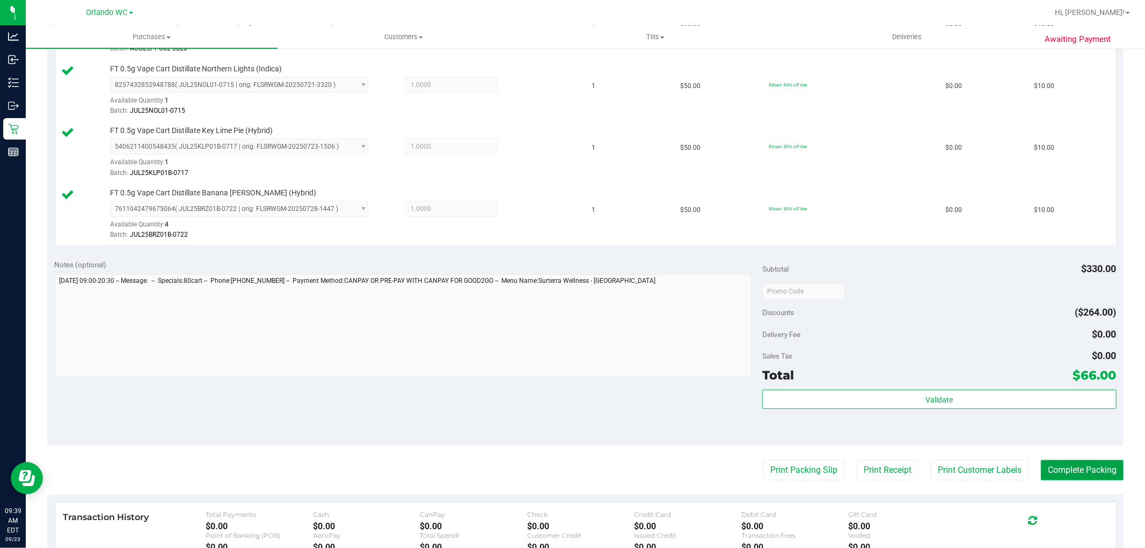
click at [1080, 474] on button "Complete Packing" at bounding box center [1082, 470] width 83 height 20
click at [1134, 276] on div "Awaiting Payment Back Edit Purchase Cancel Purchase View Profile # 11992125 Bio…" at bounding box center [586, 177] width 1120 height 1079
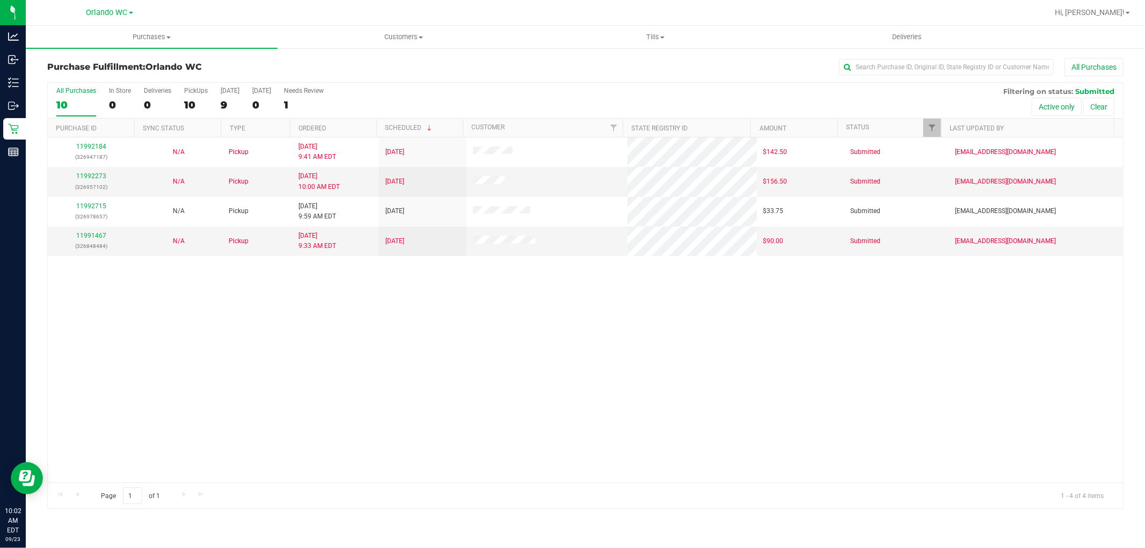
click at [468, 395] on div "11992184 (326947187) N/A Pickup 9/23/2025 9:41 AM EDT 9/23/2025 $142.50 Submitt…" at bounding box center [586, 309] width 1076 height 345
click at [441, 358] on div "11992184 (326947187) N/A Pickup 9/23/2025 9:41 AM EDT 9/23/2025 $142.50 Submitt…" at bounding box center [586, 309] width 1076 height 345
click at [440, 358] on div "11992184 (326947187) N/A Pickup 9/23/2025 9:41 AM EDT 9/23/2025 $142.50 Submitt…" at bounding box center [586, 309] width 1076 height 345
click at [491, 281] on div "11992184 (326947187) N/A Pickup 9/23/2025 9:41 AM EDT 9/23/2025 $142.50 Submitt…" at bounding box center [586, 309] width 1076 height 345
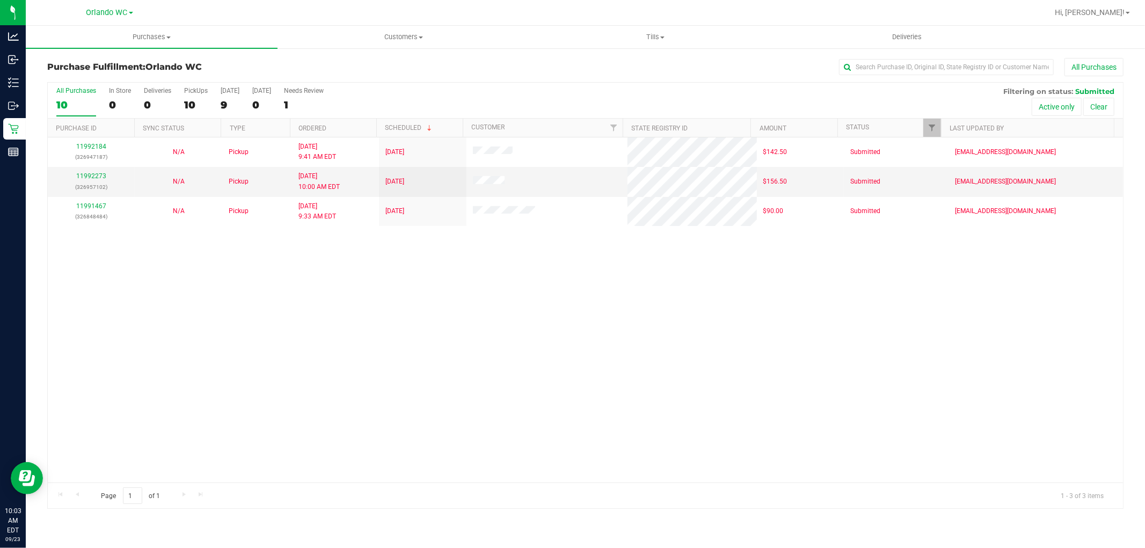
drag, startPoint x: 266, startPoint y: 275, endPoint x: 52, endPoint y: 114, distance: 268.1
click at [262, 275] on div "11992184 (326947187) N/A Pickup 9/23/2025 9:41 AM EDT 9/23/2025 $142.50 Submitt…" at bounding box center [586, 309] width 1076 height 345
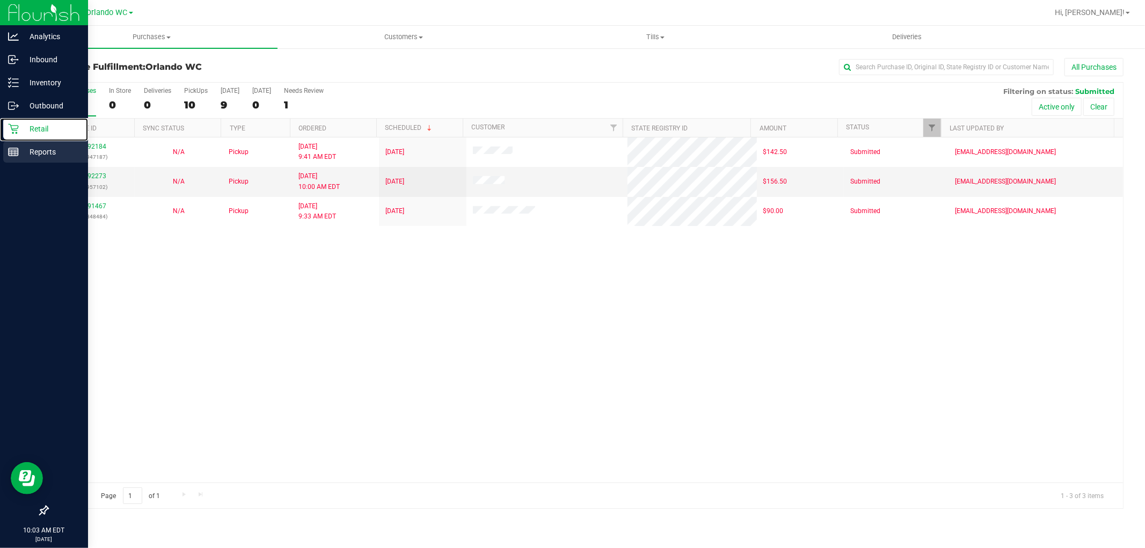
drag, startPoint x: 9, startPoint y: 139, endPoint x: 5, endPoint y: 151, distance: 13.3
click at [9, 139] on div "Retail" at bounding box center [45, 128] width 85 height 21
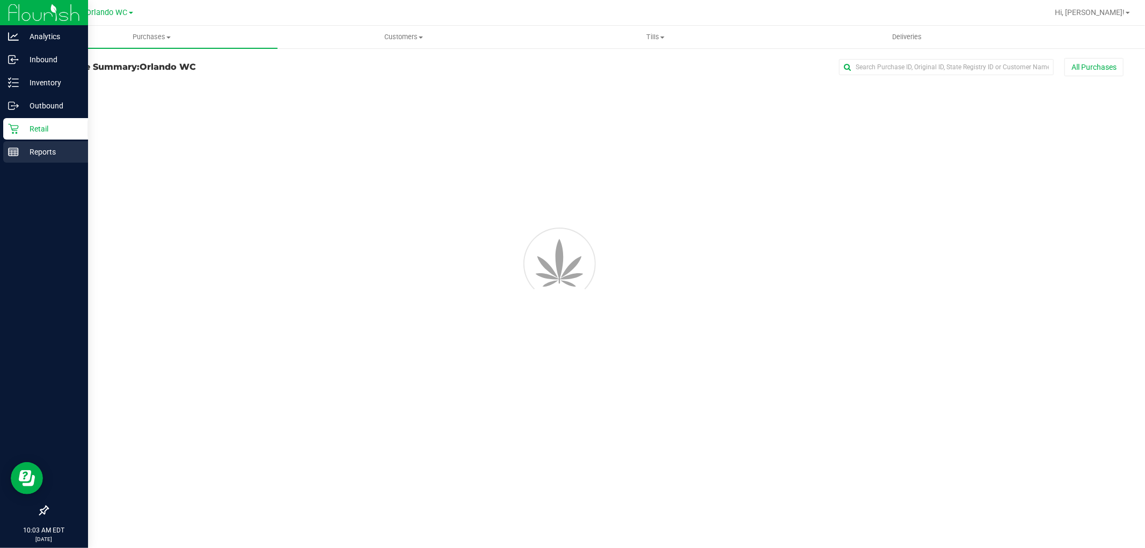
click at [17, 151] on icon at bounding box center [13, 152] width 11 height 11
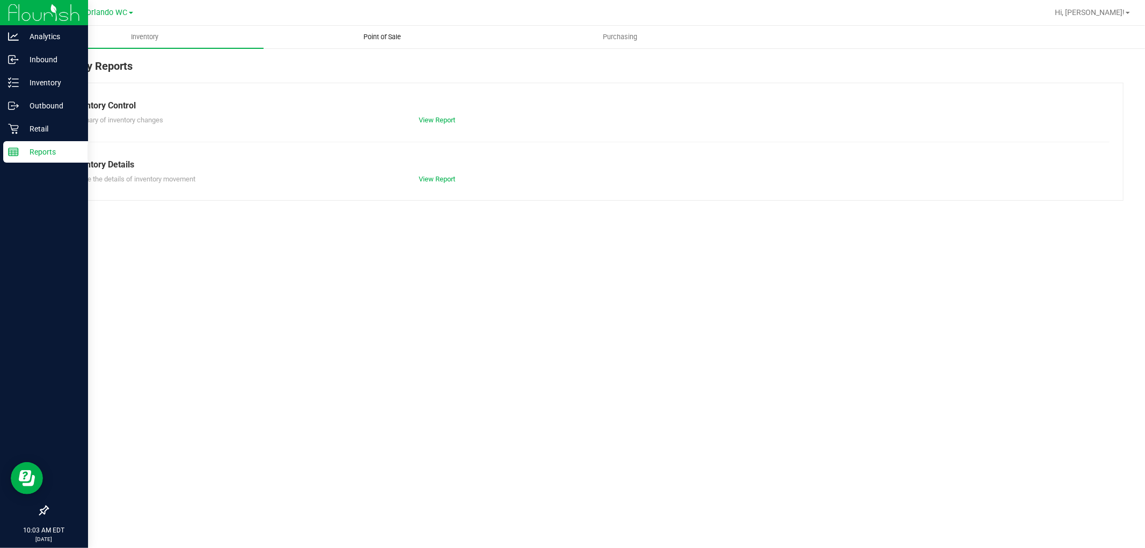
click at [386, 41] on span "Point of Sale" at bounding box center [383, 37] width 67 height 10
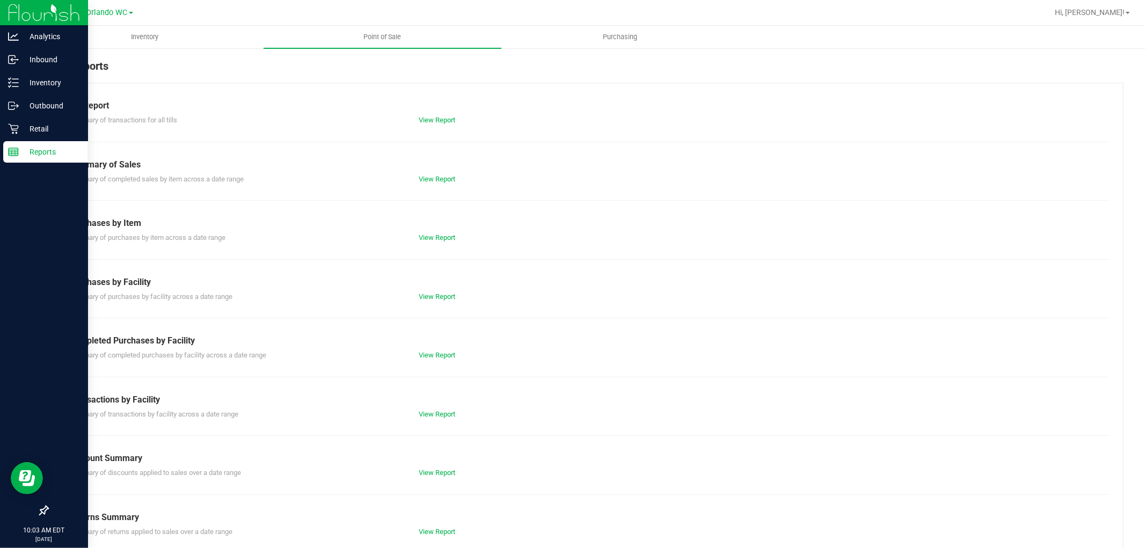
click at [362, 246] on div "Till Report Summary of transactions for all tills View Report Summary of Sales …" at bounding box center [585, 318] width 1077 height 471
click at [326, 347] on div "Summary of completed purchases by facility across a date range View Report" at bounding box center [585, 353] width 1049 height 13
click at [383, 353] on div "Summary of completed purchases by facility across a date range" at bounding box center [236, 355] width 350 height 11
click at [432, 352] on link "View Report" at bounding box center [437, 355] width 37 height 8
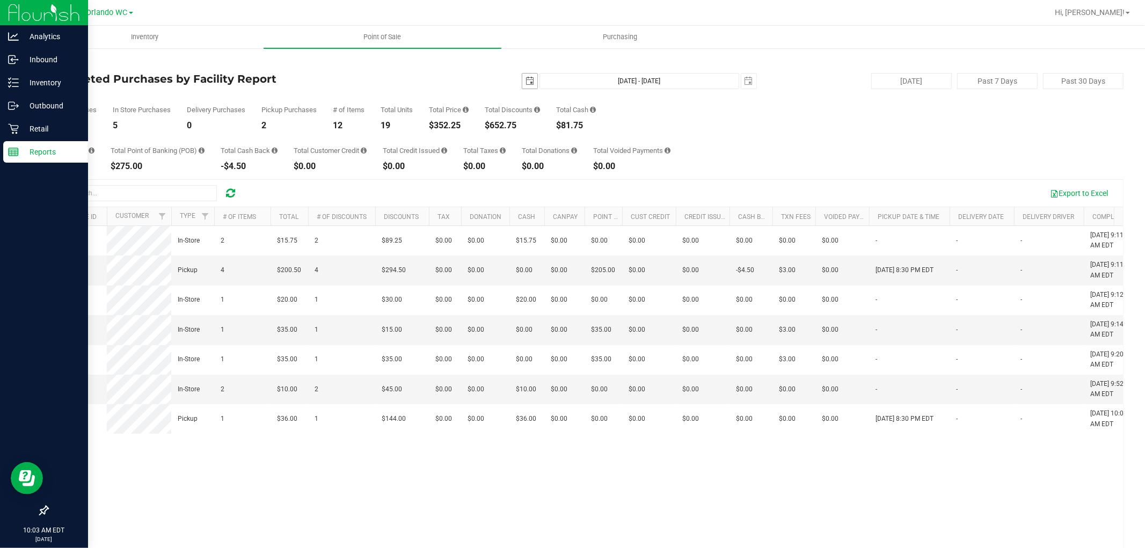
click at [526, 82] on span "select" at bounding box center [530, 81] width 9 height 9
click at [538, 191] on link "22" at bounding box center [542, 190] width 16 height 17
type input "2025-09-22"
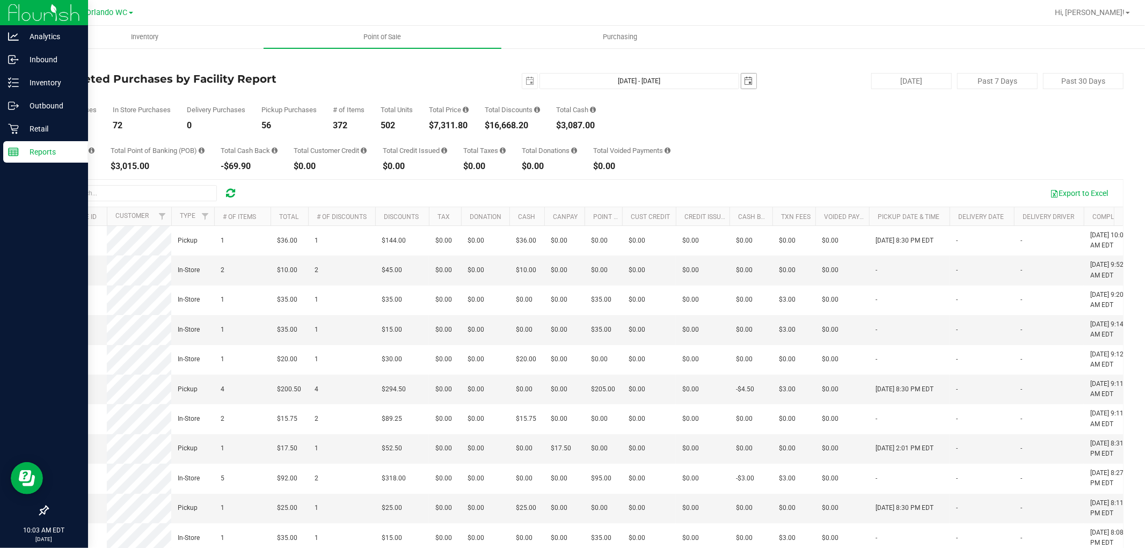
click at [742, 78] on span "select" at bounding box center [749, 81] width 15 height 15
click at [756, 190] on link "22" at bounding box center [761, 187] width 16 height 17
type input "Sep 22, 2025 - Sep 22, 2025"
type input "2025-09-22"
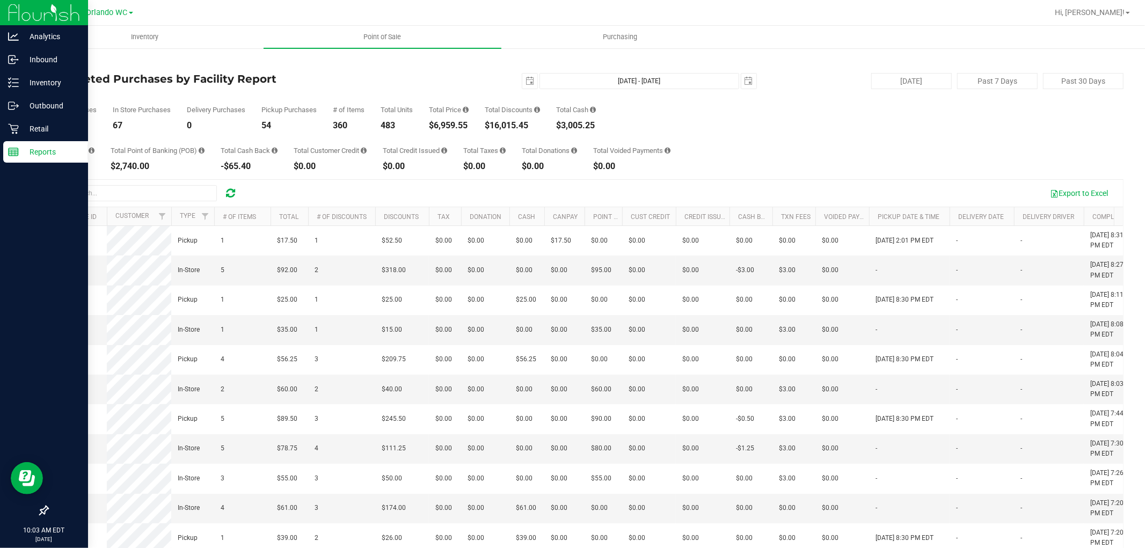
click at [538, 89] on div "Total Purchases 121 In Store Purchases 67 Delivery Purchases 0 Pickup Purchases…" at bounding box center [585, 109] width 1077 height 41
click at [501, 99] on div "Total Purchases 121 In Store Purchases 67 Delivery Purchases 0 Pickup Purchases…" at bounding box center [585, 109] width 1077 height 41
click at [445, 118] on div "Total Price $6,959.55" at bounding box center [449, 118] width 40 height 24
click at [439, 149] on div "Total Credit Issued" at bounding box center [415, 150] width 64 height 7
click at [495, 121] on div "$16,015.45" at bounding box center [512, 125] width 55 height 9
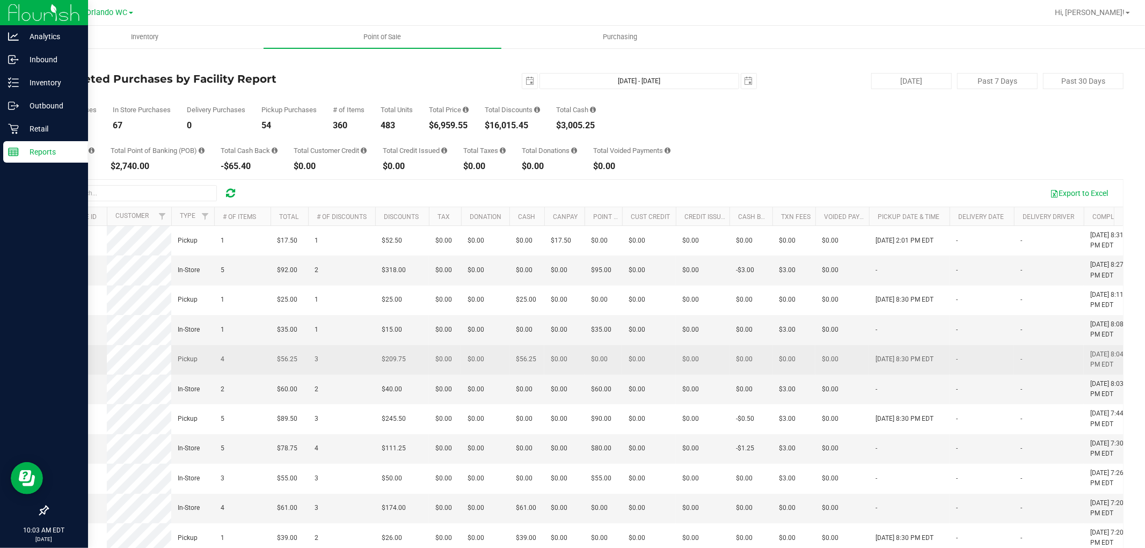
click at [273, 375] on td "$56.25" at bounding box center [290, 360] width 38 height 30
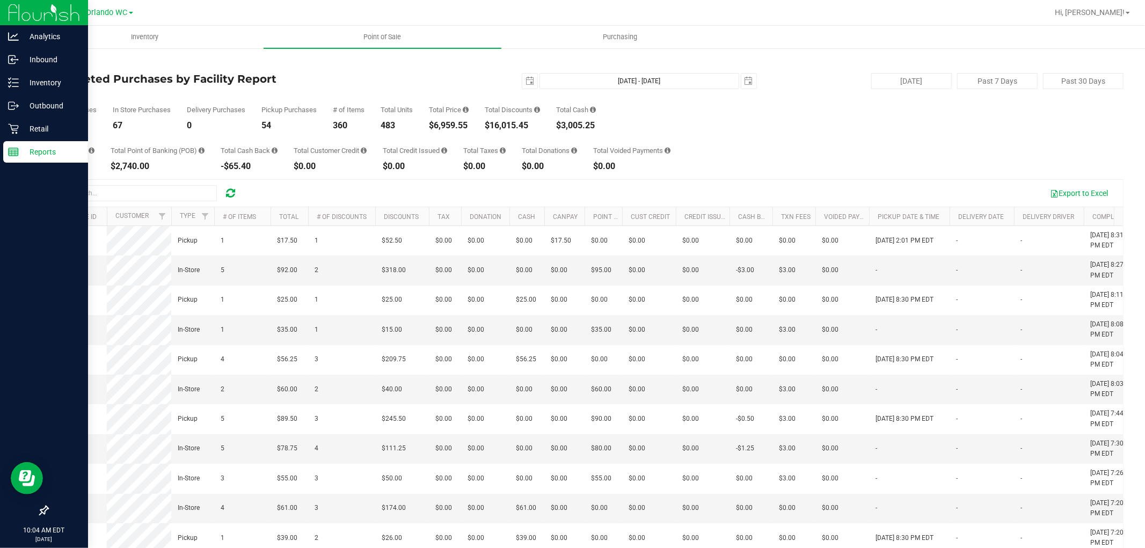
click at [275, 127] on div "54" at bounding box center [289, 125] width 55 height 9
click at [223, 88] on div "Completed Purchases by Facility Report 2025-09-22 Sep 22, 2025 - Sep 22, 2025 2…" at bounding box center [585, 81] width 1077 height 16
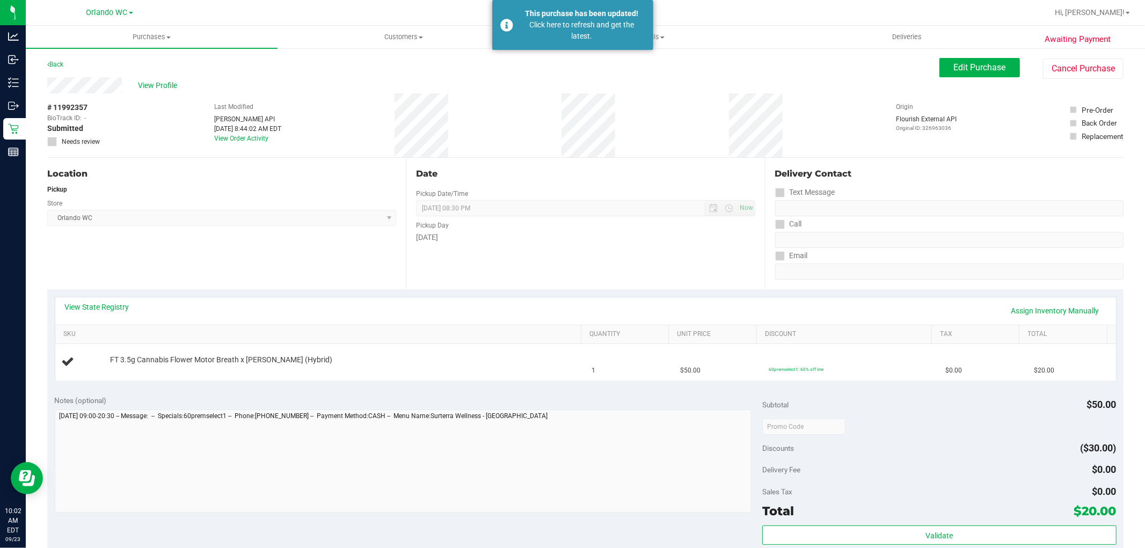
click at [272, 150] on div "Last Modified [PERSON_NAME] API [DATE] 8:44:02 AM EDT View Order Activity" at bounding box center [247, 125] width 67 height 64
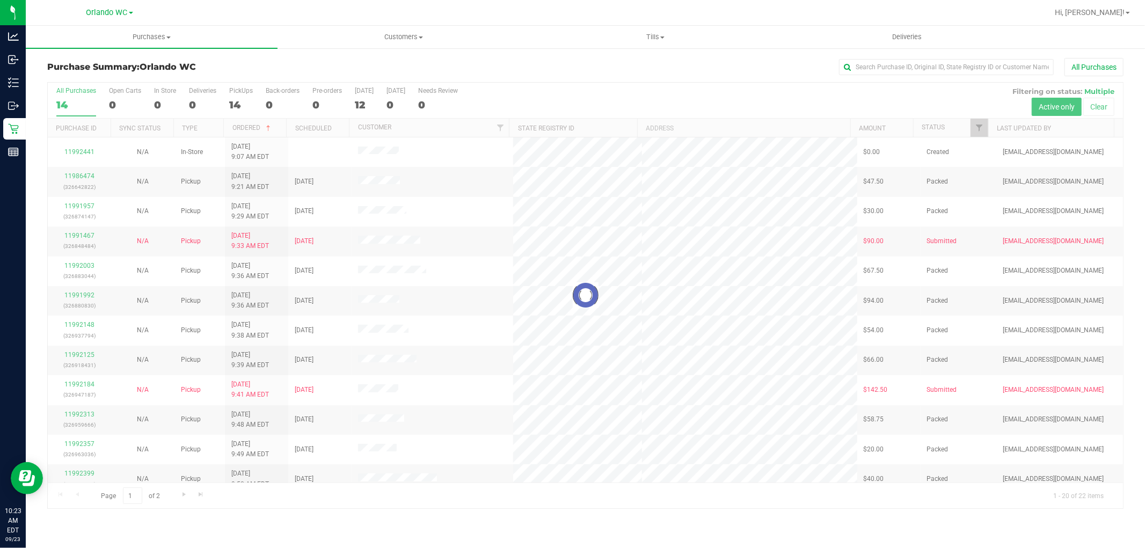
click at [514, 257] on div at bounding box center [586, 296] width 1076 height 426
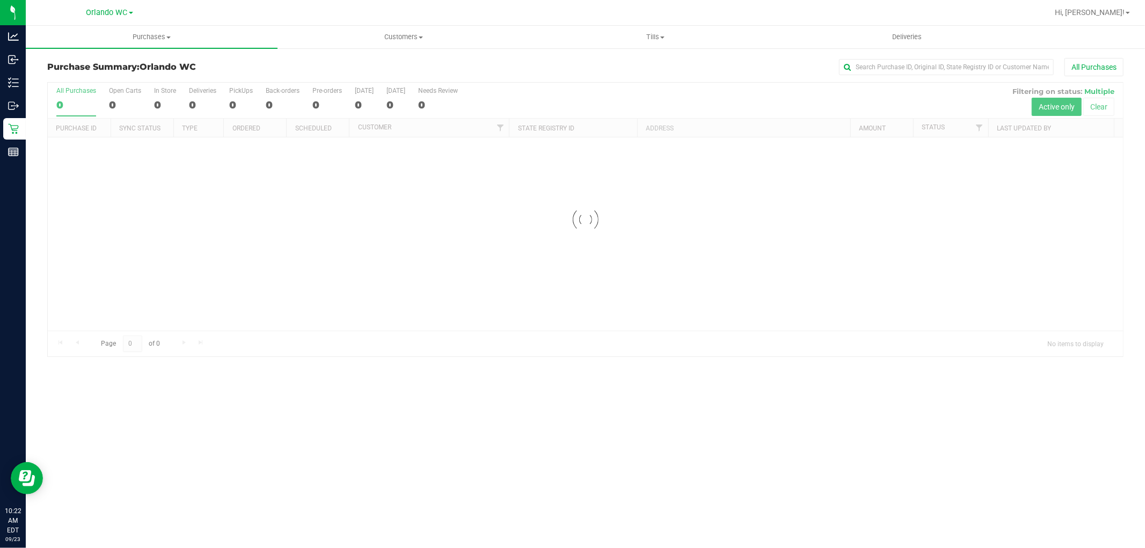
click at [567, 70] on div "All Purchases" at bounding box center [765, 67] width 718 height 18
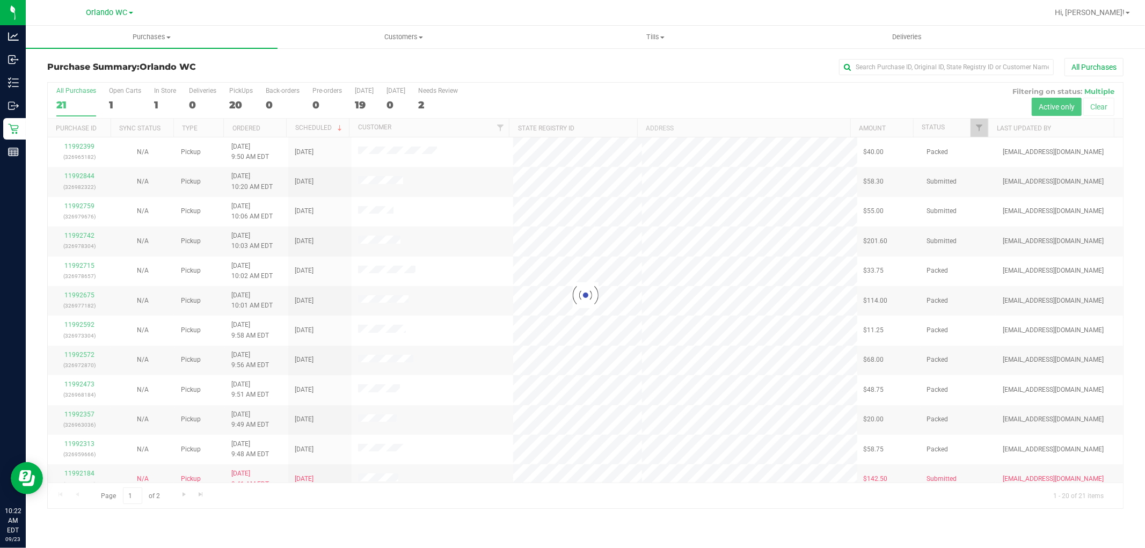
click at [550, 372] on div at bounding box center [586, 296] width 1076 height 426
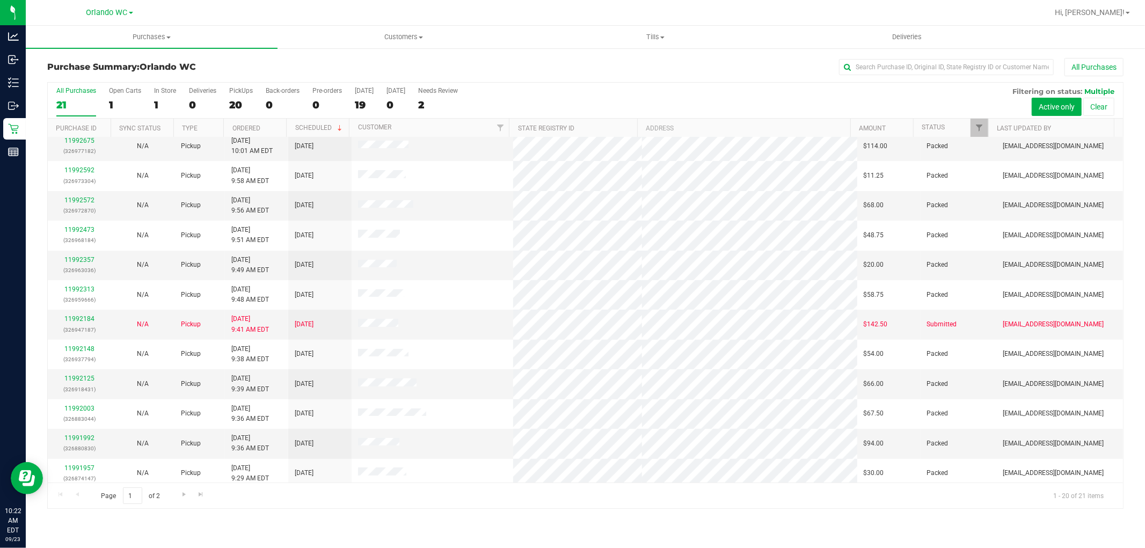
scroll to position [249, 0]
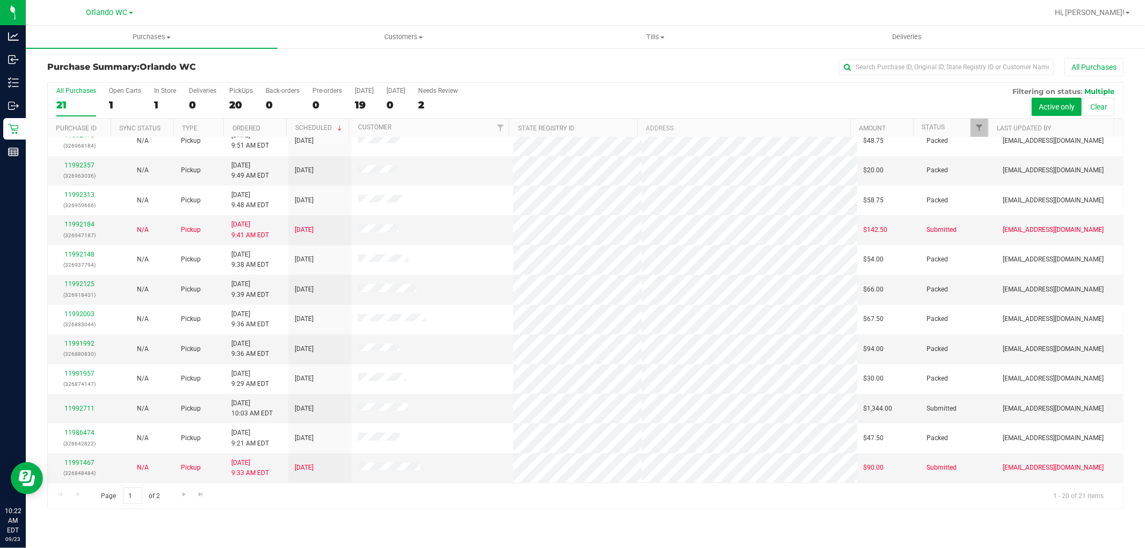
click at [600, 513] on div "Purchase Summary: Orlando WC All Purchases All Purchases 21 Open Carts 1 In Sto…" at bounding box center [586, 283] width 1120 height 473
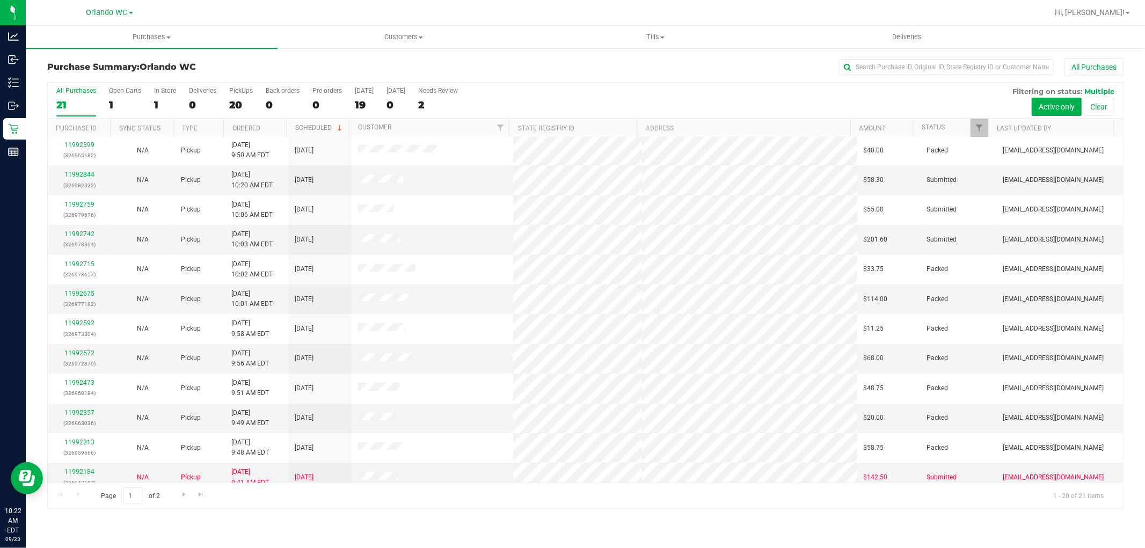
scroll to position [0, 0]
click at [253, 129] on link "Ordered" at bounding box center [247, 129] width 28 height 8
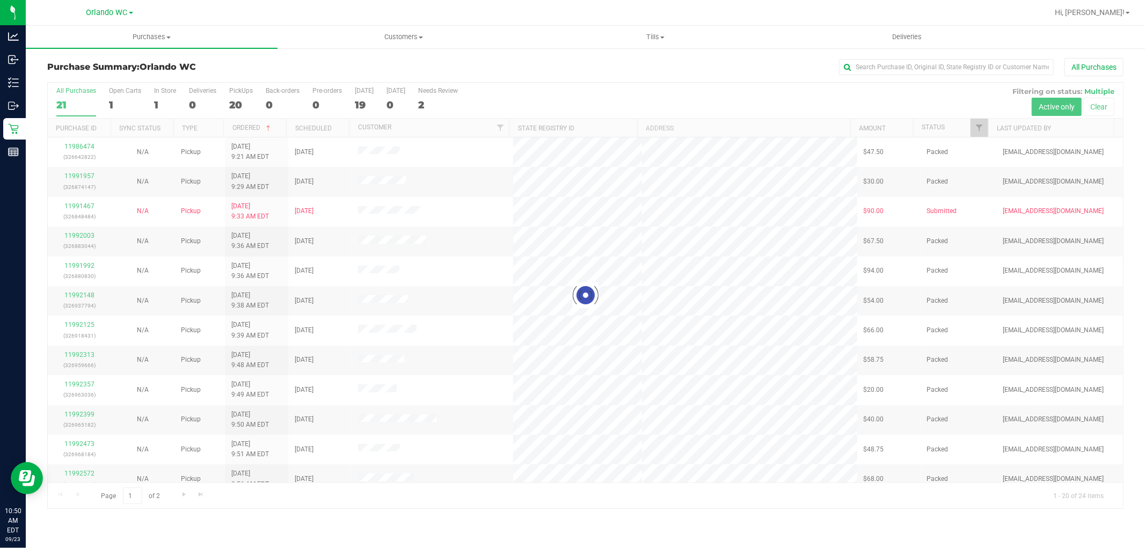
click at [609, 412] on div at bounding box center [586, 296] width 1076 height 426
click at [543, 403] on div at bounding box center [586, 296] width 1076 height 426
click at [611, 328] on div at bounding box center [586, 296] width 1076 height 426
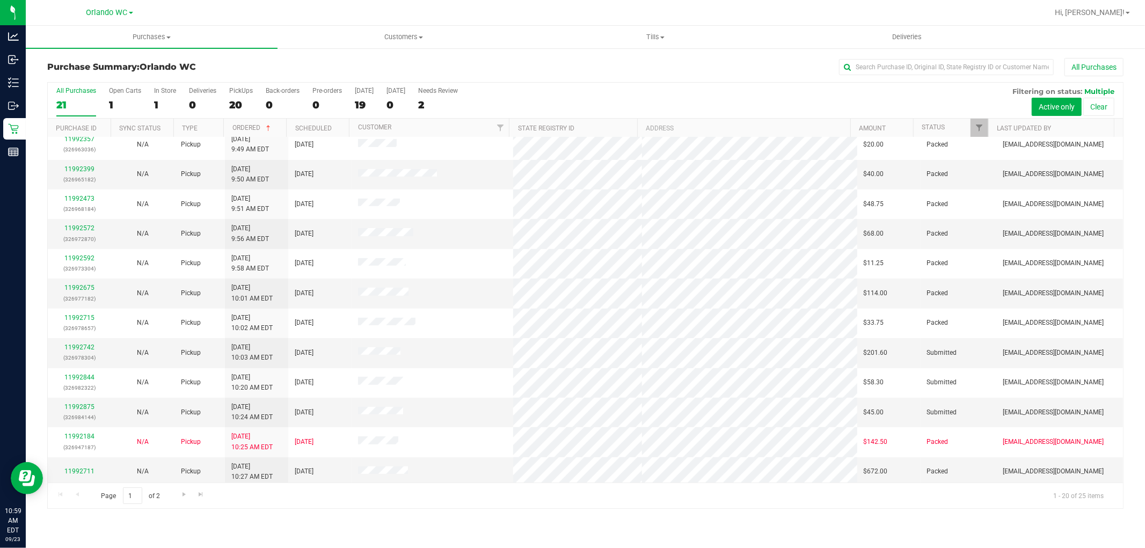
scroll to position [249, 0]
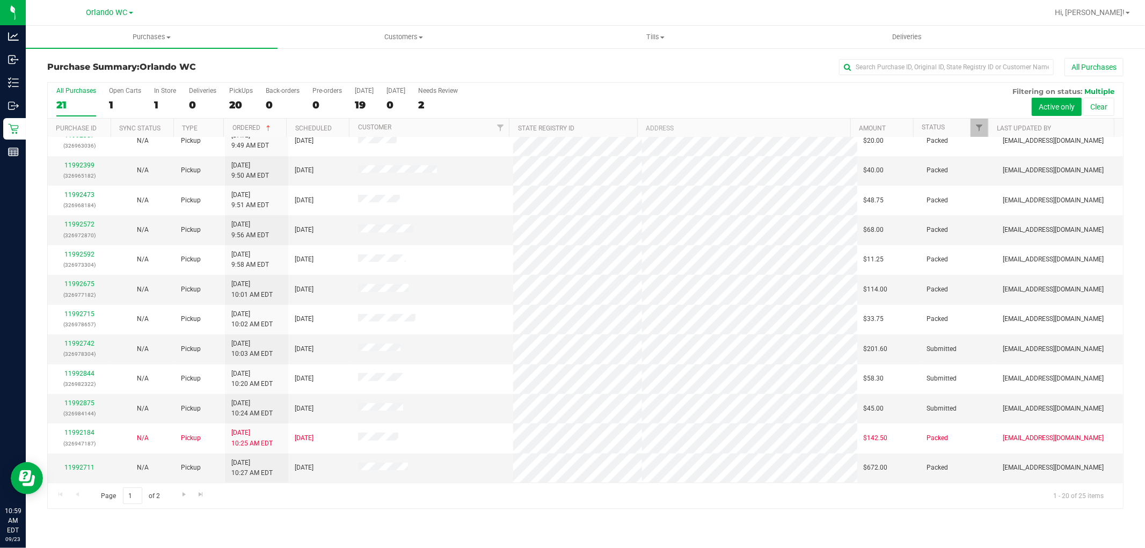
click at [278, 500] on div "Page 1 of 2 1 - 20 of 25 items" at bounding box center [586, 496] width 1076 height 26
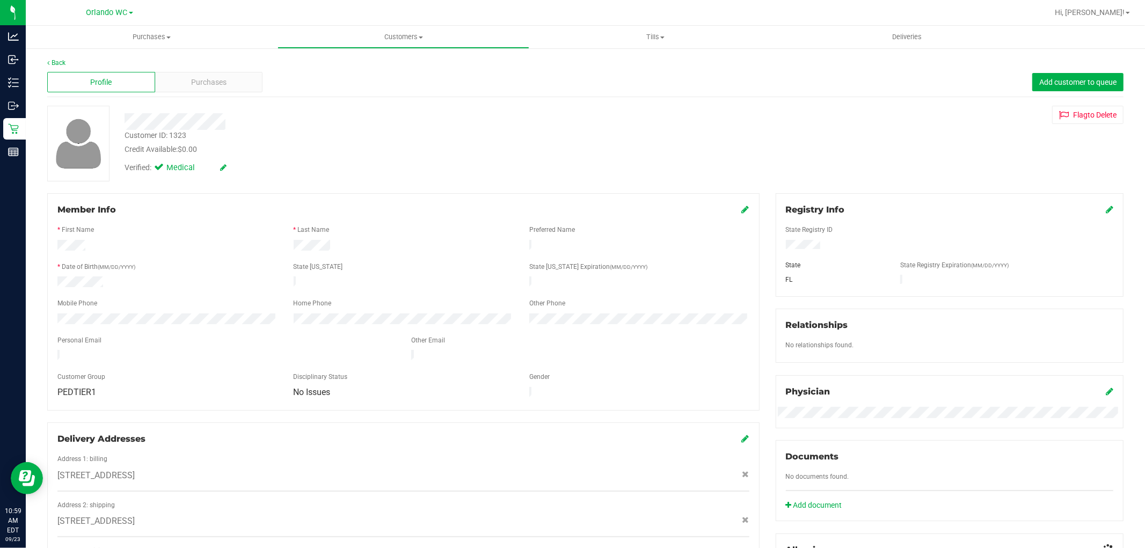
click at [260, 305] on div "Mobile Phone" at bounding box center [167, 305] width 236 height 12
click at [213, 265] on div "* Date of Birth (MM/DD/YYYY)" at bounding box center [167, 268] width 236 height 12
drag, startPoint x: 124, startPoint y: 285, endPoint x: 54, endPoint y: 228, distance: 90.5
click at [57, 228] on form "Member Info * First Name * Last Name Preferred Name * Date of Birth (MM/DD/YYYY…" at bounding box center [403, 302] width 692 height 197
click at [54, 228] on div "* First Name" at bounding box center [167, 231] width 236 height 12
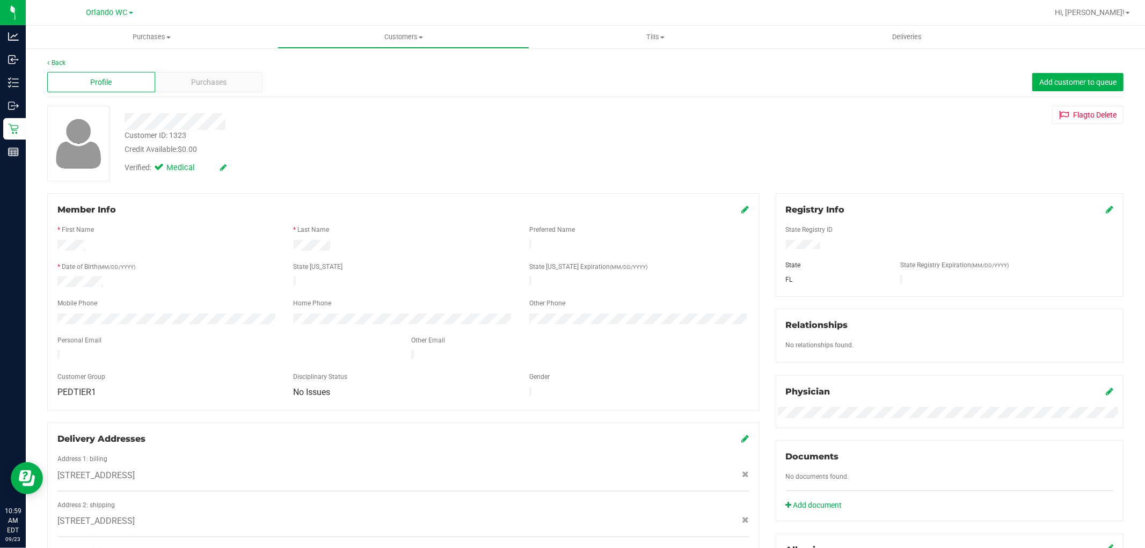
click at [202, 226] on div "* First Name" at bounding box center [167, 231] width 236 height 12
drag, startPoint x: 551, startPoint y: 167, endPoint x: 211, endPoint y: 136, distance: 341.3
click at [519, 167] on div "Verified: Medical" at bounding box center [390, 167] width 547 height 24
click at [179, 78] on div "Purchases" at bounding box center [209, 82] width 108 height 20
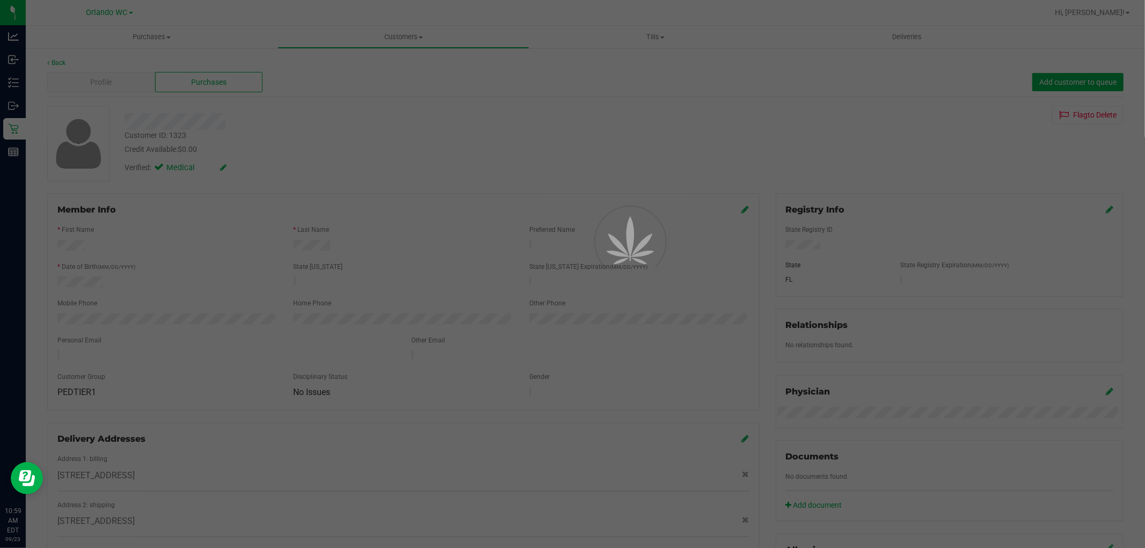
click at [469, 159] on div at bounding box center [572, 274] width 1145 height 548
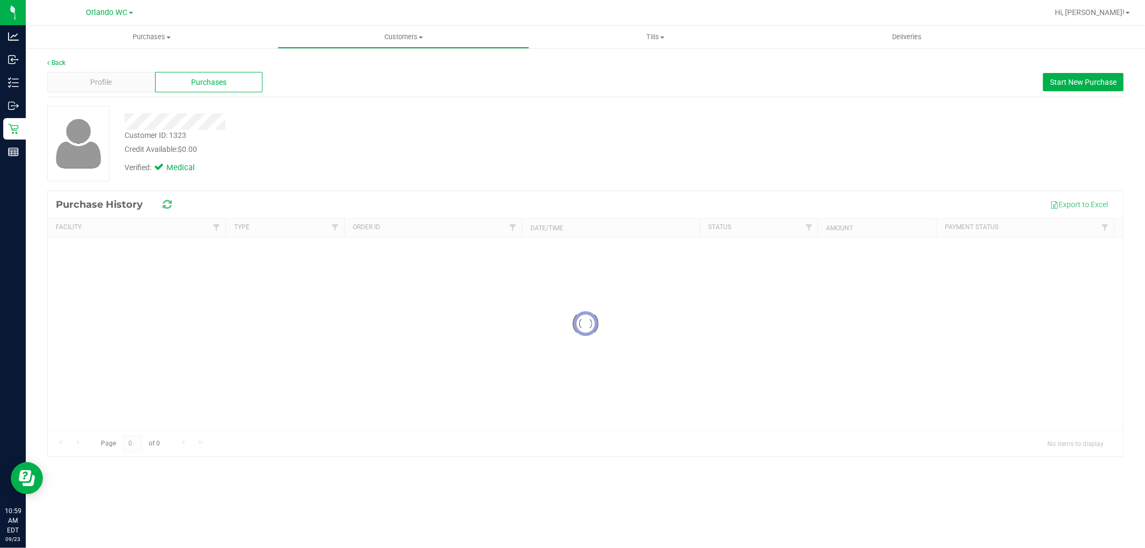
click at [493, 127] on div at bounding box center [390, 121] width 547 height 17
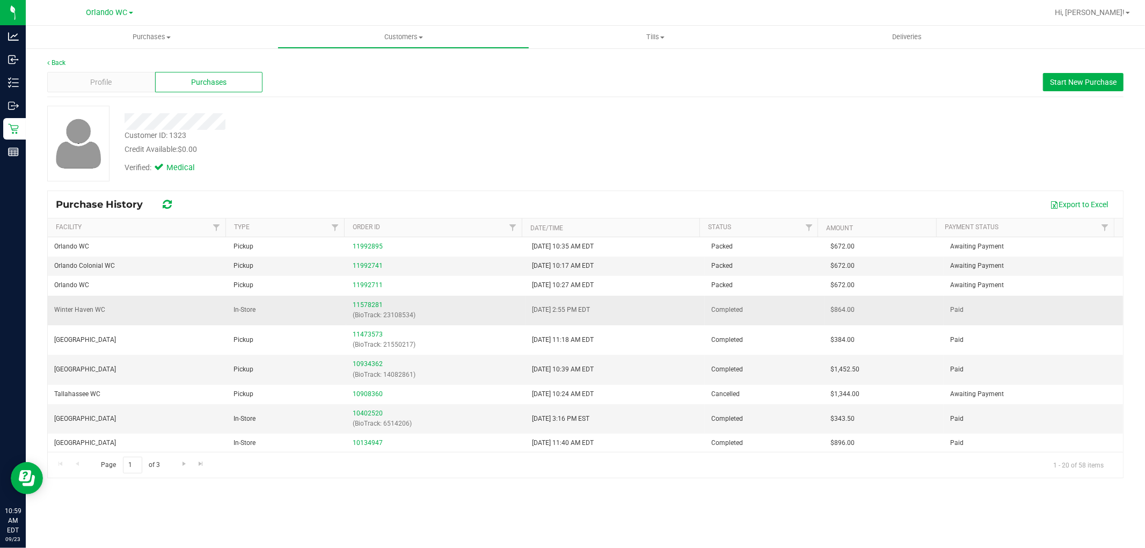
click at [633, 316] on td "7/4/2025 2:55 PM EDT" at bounding box center [615, 311] width 179 height 30
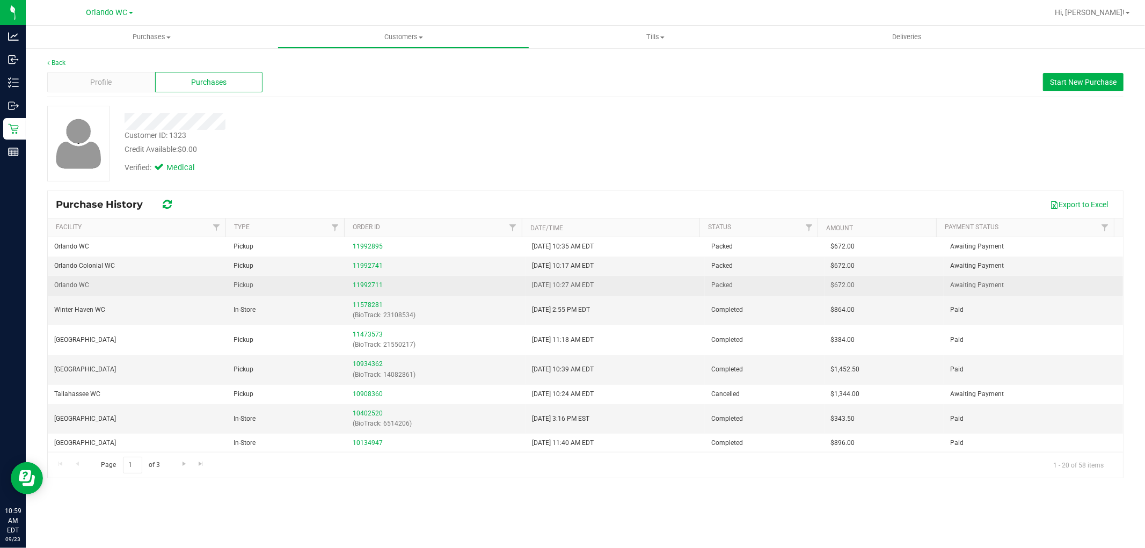
click at [271, 280] on td "Pickup" at bounding box center [287, 285] width 120 height 19
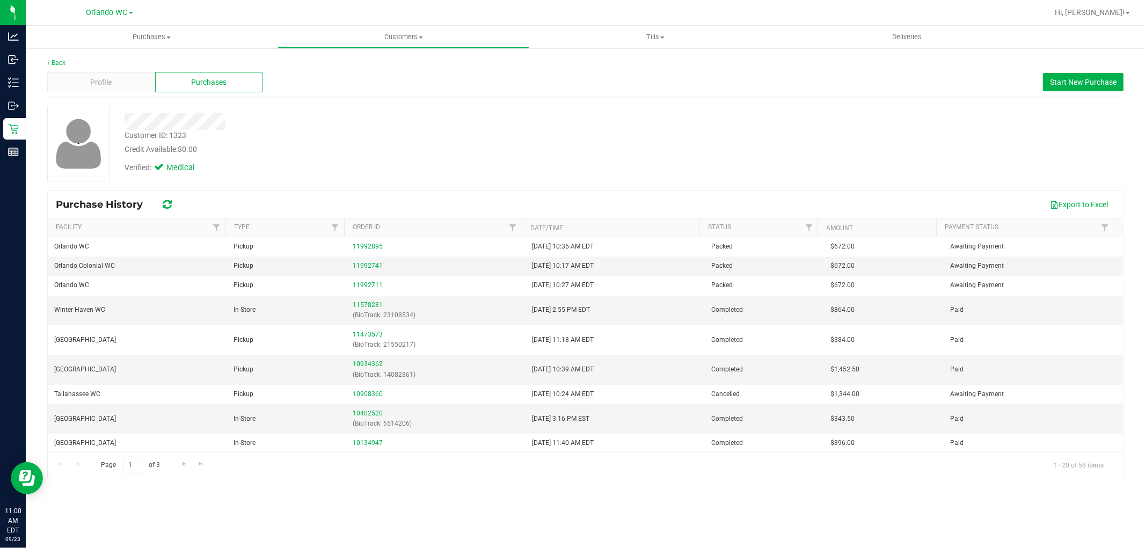
click at [252, 175] on div "Customer ID: 1323 Credit Available: $0.00 Verified: Medical" at bounding box center [585, 148] width 1077 height 84
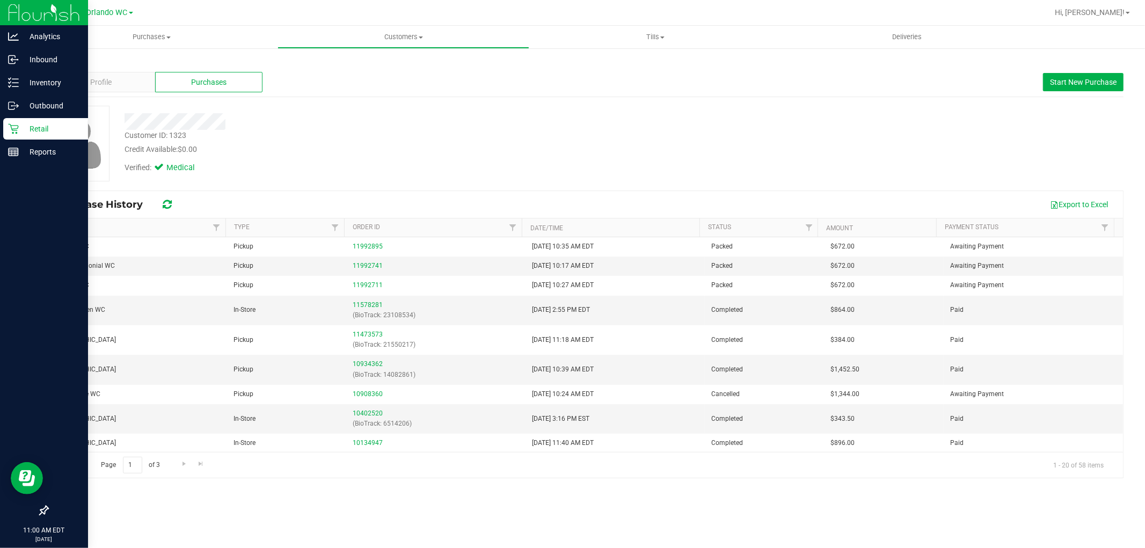
drag, startPoint x: 13, startPoint y: 126, endPoint x: 62, endPoint y: 130, distance: 49.5
click at [13, 126] on icon at bounding box center [13, 129] width 11 height 11
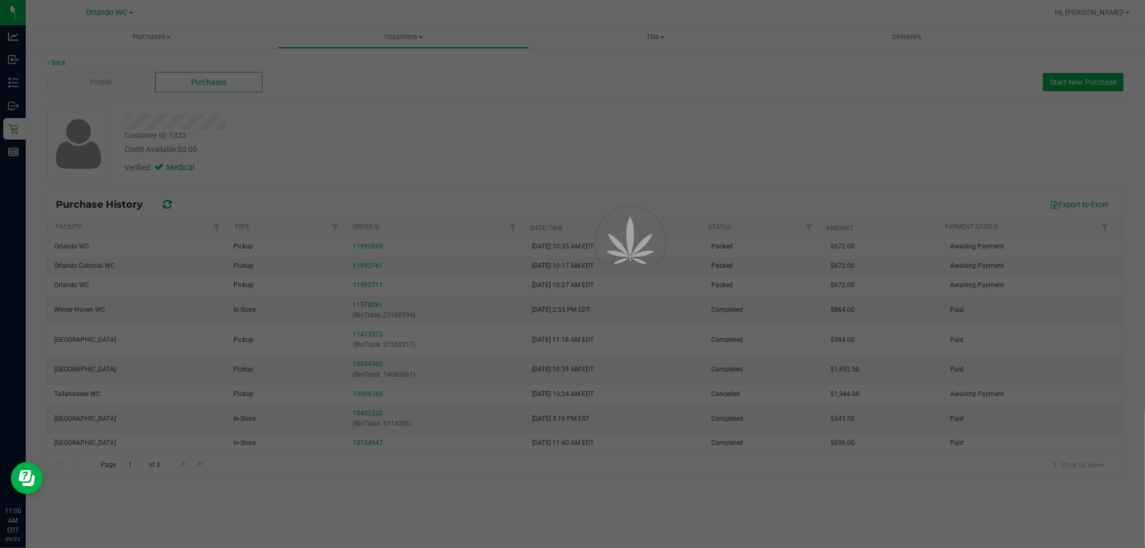
drag, startPoint x: 639, startPoint y: 180, endPoint x: 582, endPoint y: 168, distance: 58.7
click at [627, 173] on div at bounding box center [572, 274] width 1145 height 548
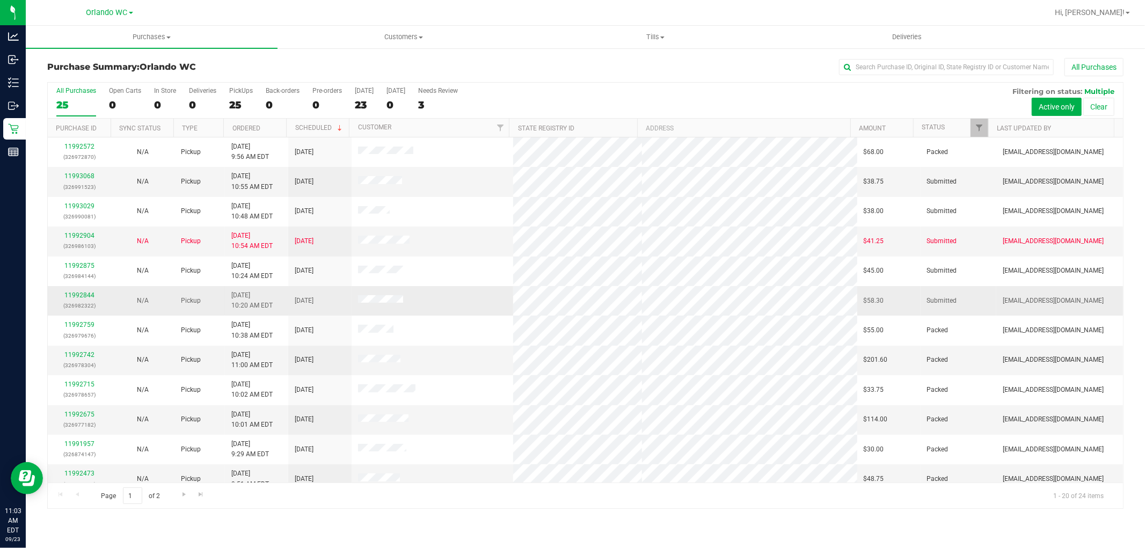
click at [297, 314] on td "9/23/2025" at bounding box center [319, 301] width 63 height 30
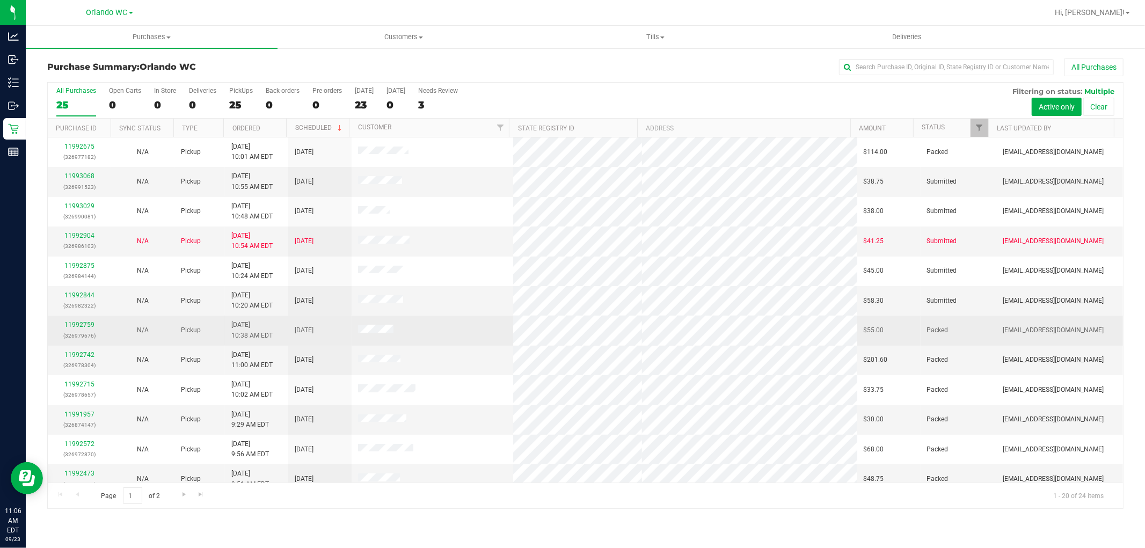
click at [970, 324] on td "Packed" at bounding box center [959, 331] width 76 height 30
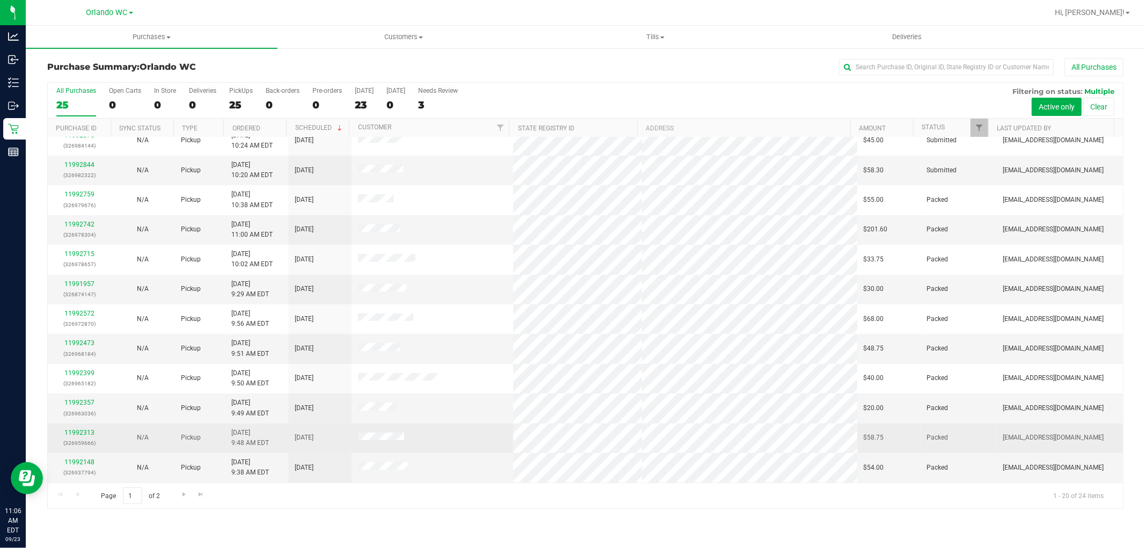
scroll to position [249, 0]
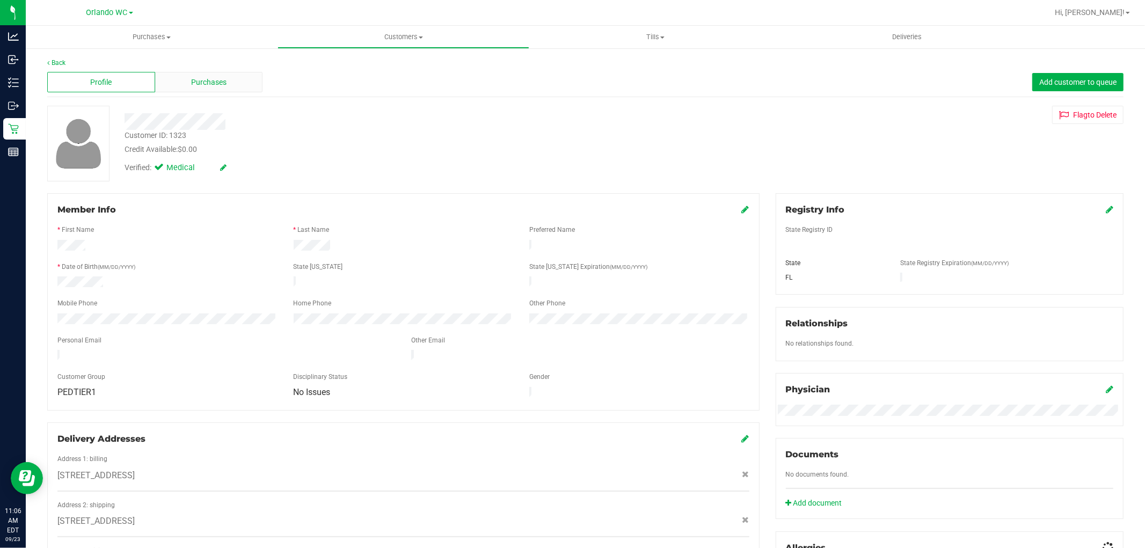
click at [201, 86] on span "Purchases" at bounding box center [208, 82] width 35 height 11
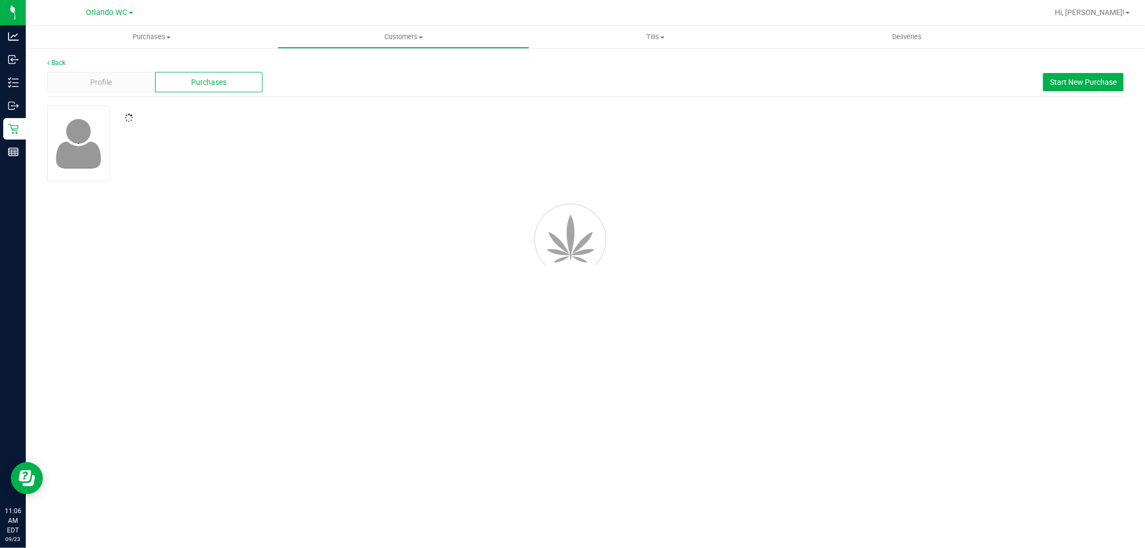
click at [563, 135] on div at bounding box center [585, 144] width 1093 height 76
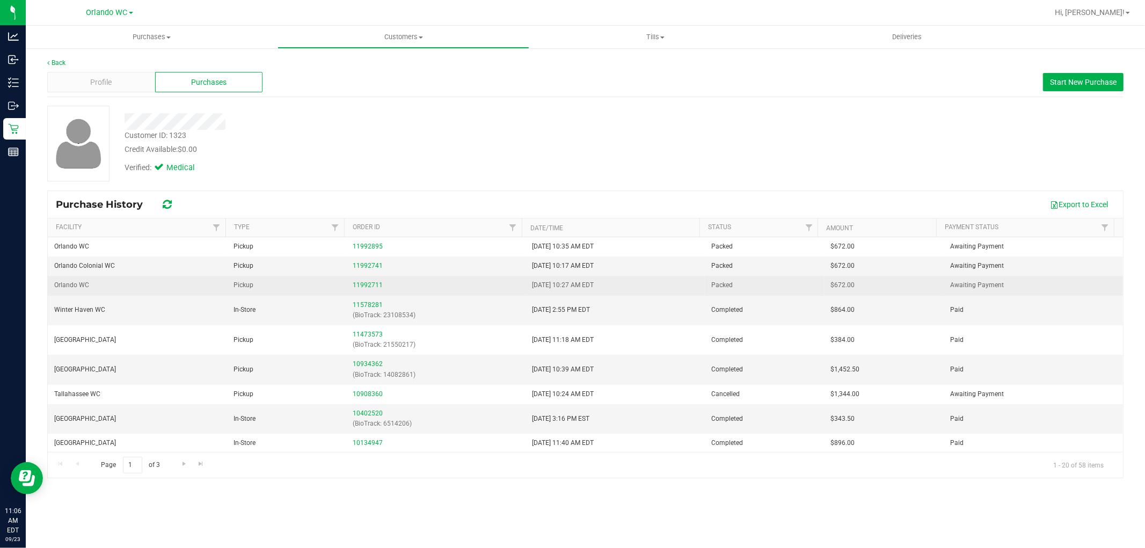
click at [424, 286] on div "11992711" at bounding box center [436, 285] width 166 height 10
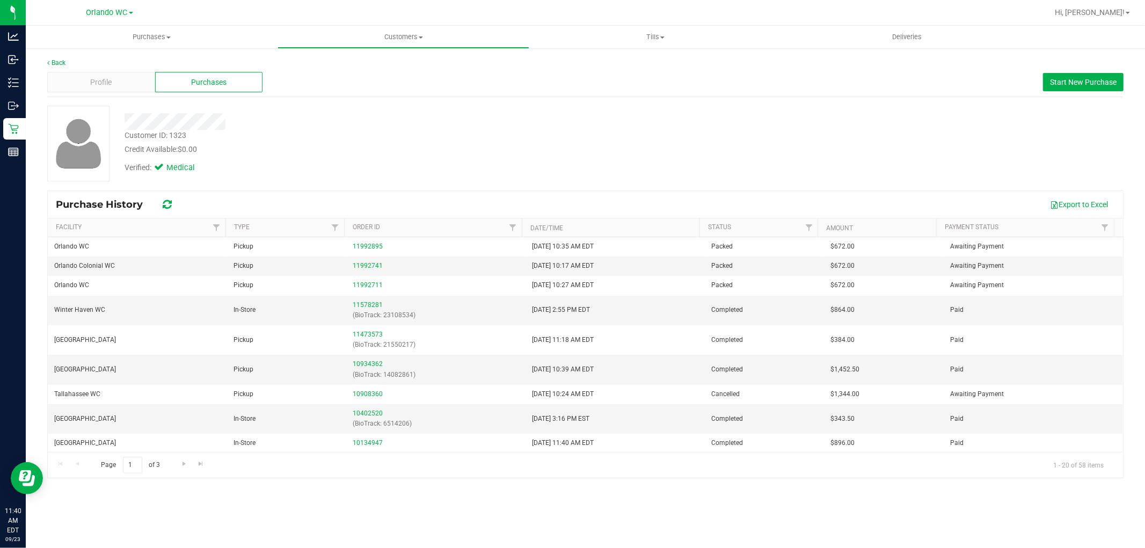
click at [384, 100] on div "Back Profile Purchases Start New Purchase Customer ID: 1323 Credit Available: $…" at bounding box center [585, 268] width 1077 height 420
click at [361, 148] on div "Credit Available: $0.00" at bounding box center [390, 149] width 531 height 11
click at [695, 159] on div "Customer ID: 1323 Credit Available: $0.00 Verified: Medical" at bounding box center [585, 144] width 1093 height 76
click at [462, 130] on div "Customer ID: 1323 Credit Available: $0.00" at bounding box center [390, 142] width 547 height 25
click at [972, 138] on div "Customer ID: 1323 Credit Available: $0.00 Verified: Medical" at bounding box center [585, 144] width 1093 height 76
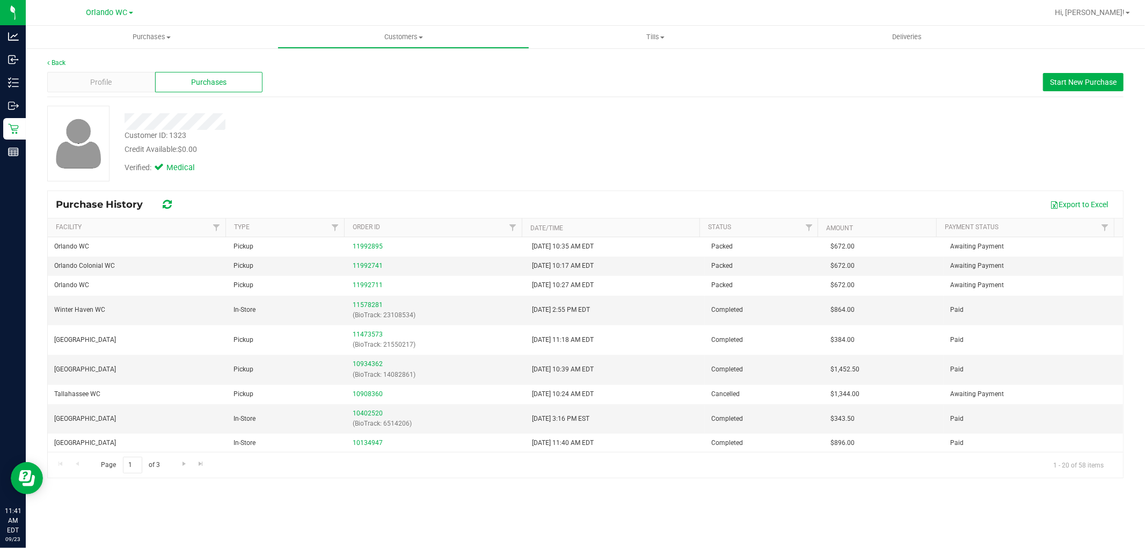
drag, startPoint x: 386, startPoint y: 126, endPoint x: 401, endPoint y: 207, distance: 82.5
click at [384, 125] on div at bounding box center [390, 121] width 547 height 17
drag, startPoint x: 522, startPoint y: 149, endPoint x: 133, endPoint y: 147, distance: 389.3
click at [522, 149] on div "Credit Available: $0.00" at bounding box center [390, 149] width 531 height 11
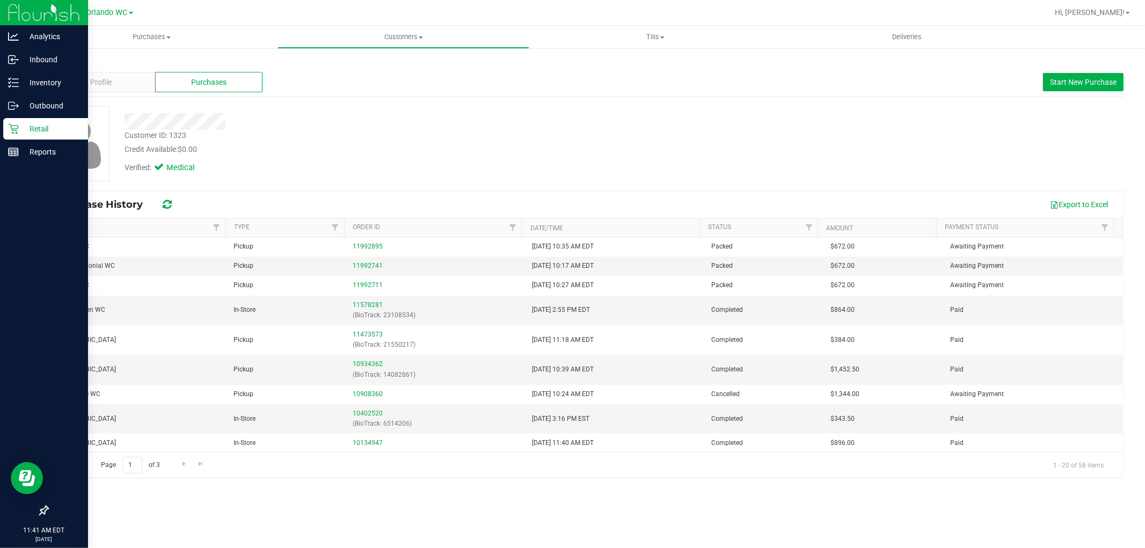
click at [11, 119] on div "Retail" at bounding box center [45, 128] width 85 height 21
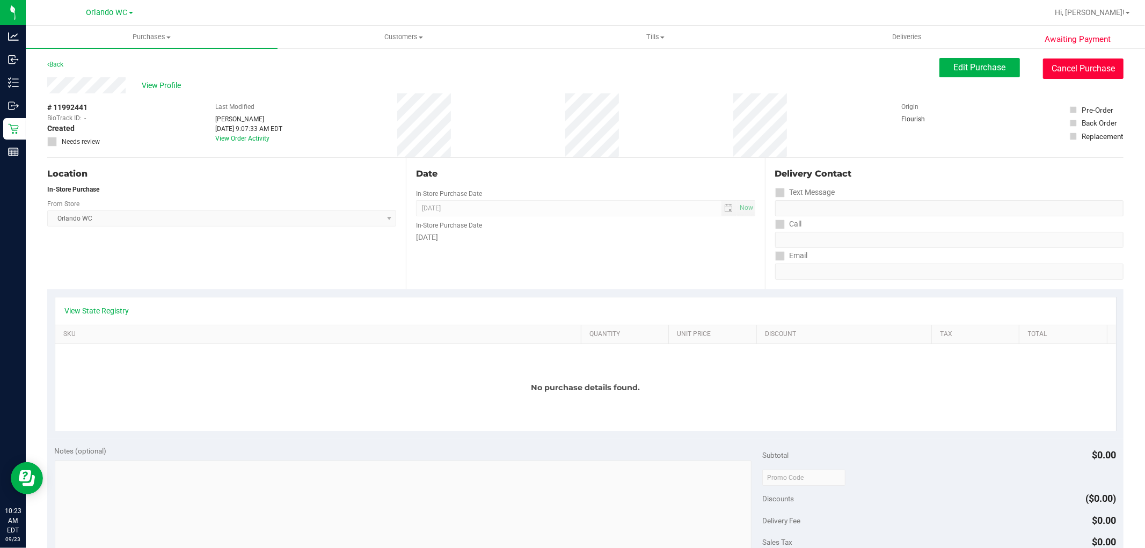
click at [1079, 60] on button "Cancel Purchase" at bounding box center [1083, 69] width 81 height 20
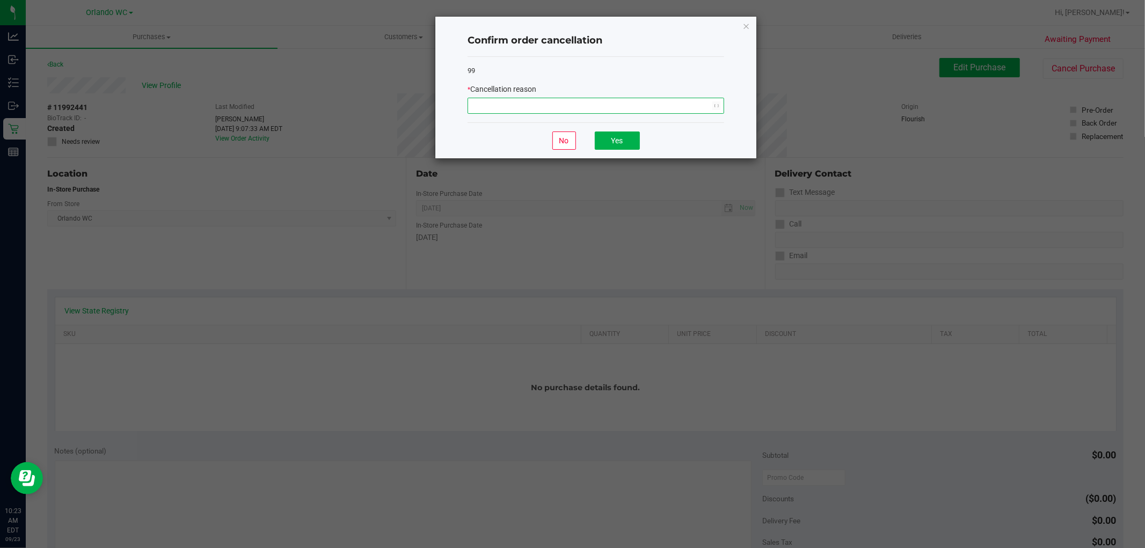
click at [587, 108] on span "NO DATA FOUND" at bounding box center [589, 105] width 242 height 15
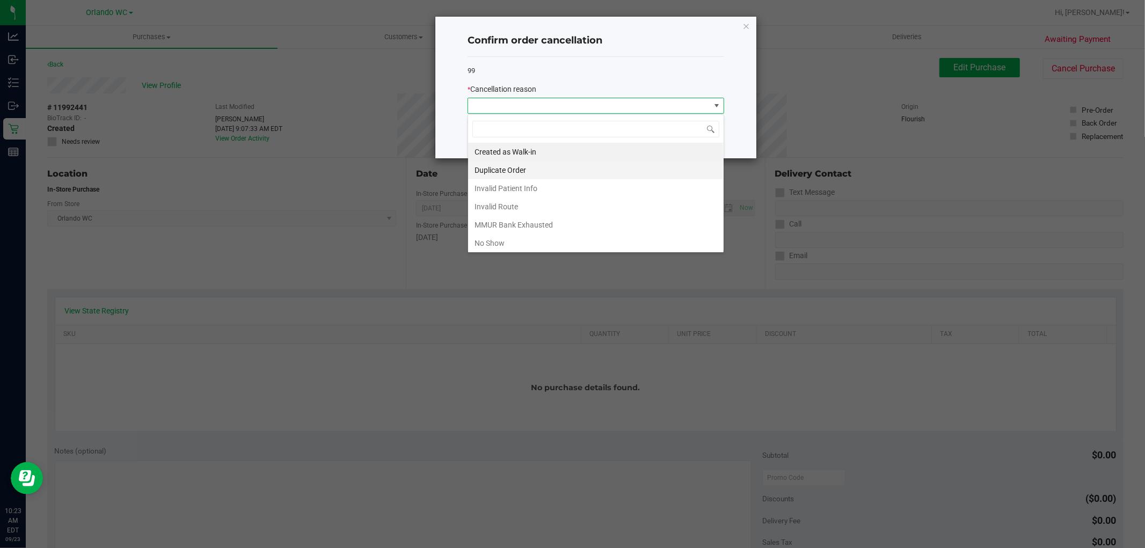
click at [512, 176] on li "Duplicate Order" at bounding box center [596, 170] width 256 height 18
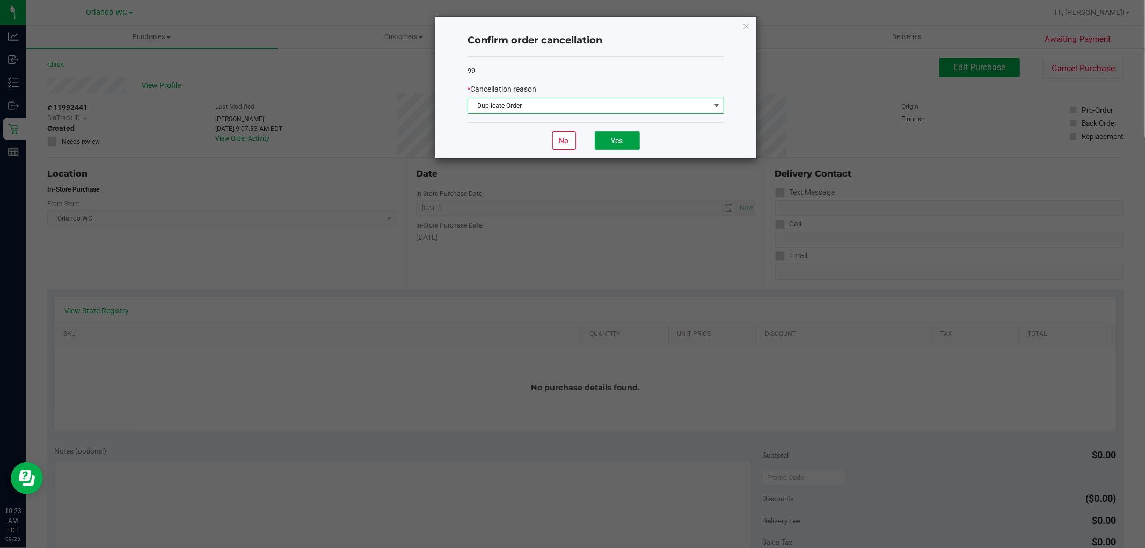
click at [629, 142] on button "Yes" at bounding box center [617, 141] width 45 height 18
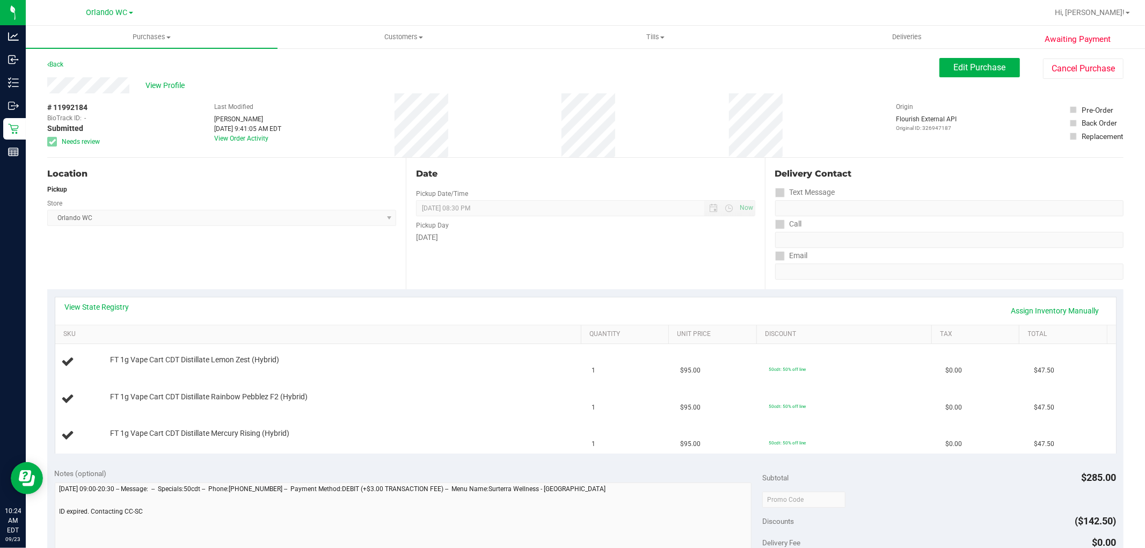
click at [232, 255] on div "Location Pickup Store [GEOGRAPHIC_DATA] WC Select Store [PERSON_NAME][GEOGRAPHI…" at bounding box center [226, 224] width 359 height 132
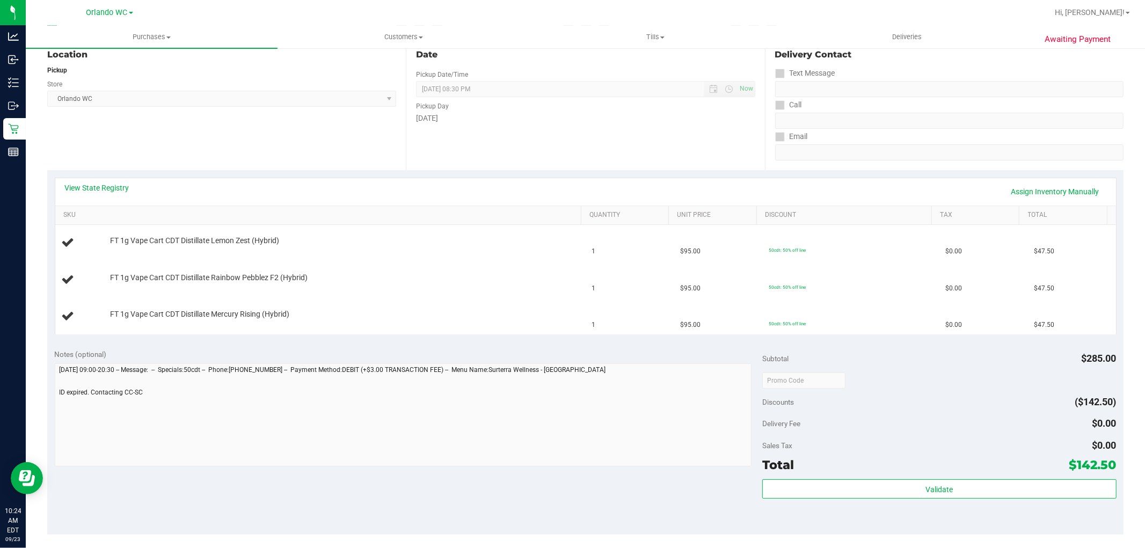
click at [277, 344] on div "Notes (optional) Subtotal $285.00 Discounts ($142.50) Delivery Fee $0.00 Sales …" at bounding box center [585, 438] width 1077 height 193
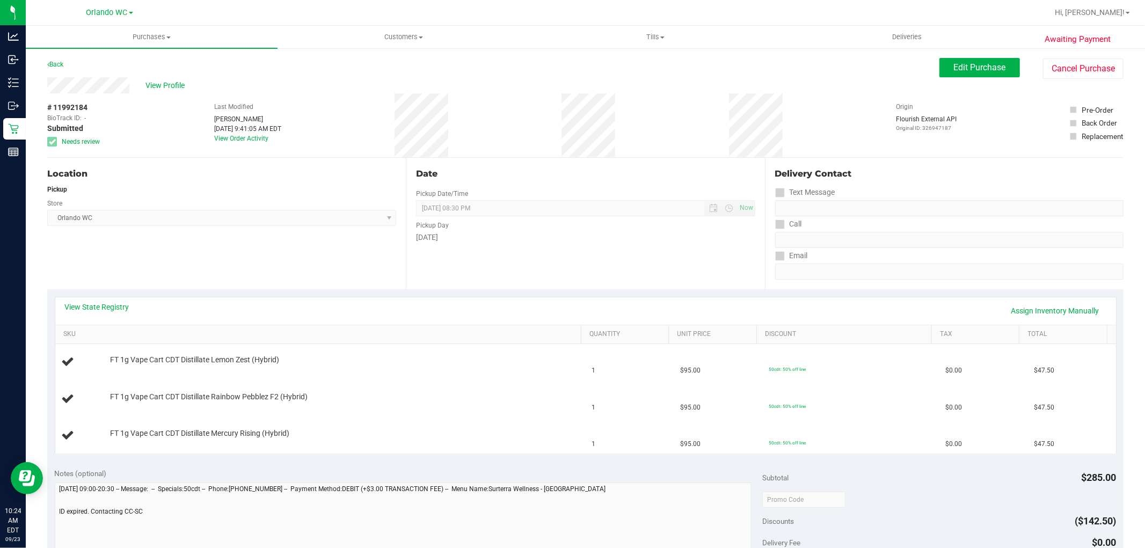
click at [291, 204] on div "Store" at bounding box center [221, 202] width 349 height 16
click at [974, 70] on span "Edit Purchase" at bounding box center [980, 67] width 52 height 10
click at [551, 178] on div "Date" at bounding box center [585, 174] width 339 height 13
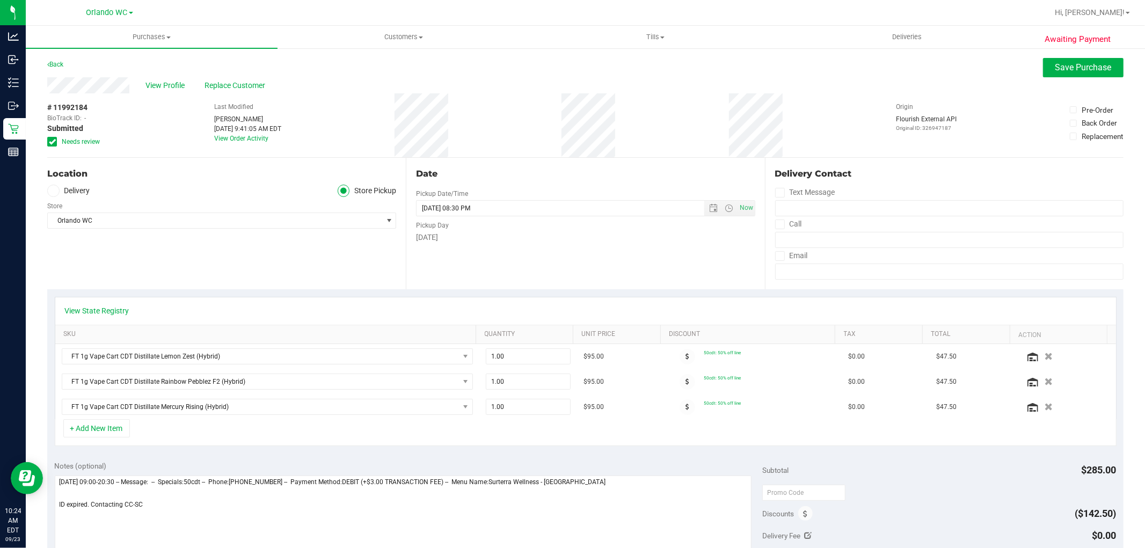
scroll to position [179, 0]
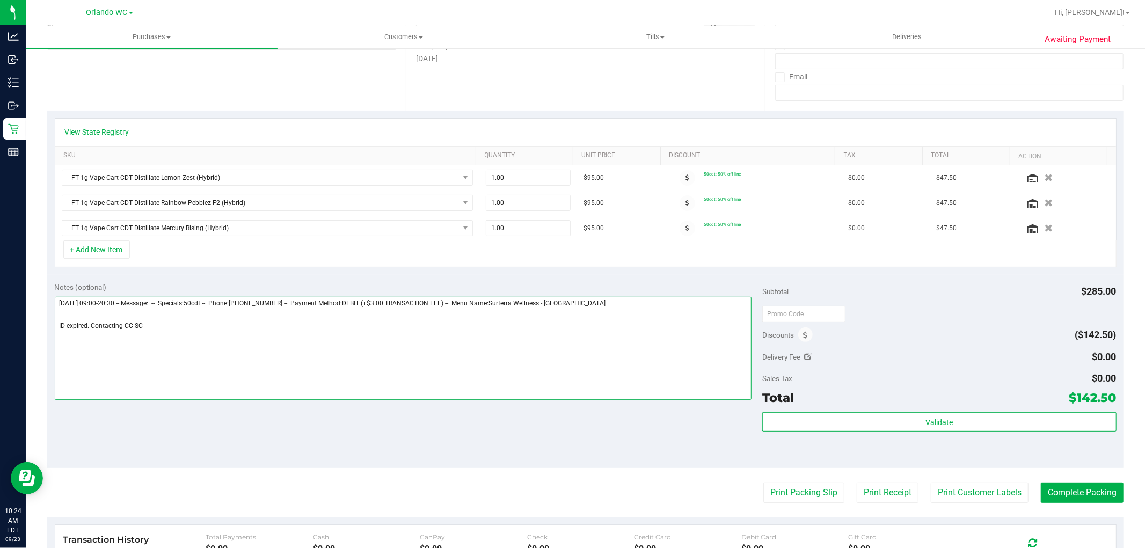
click at [262, 324] on textarea at bounding box center [404, 348] width 698 height 103
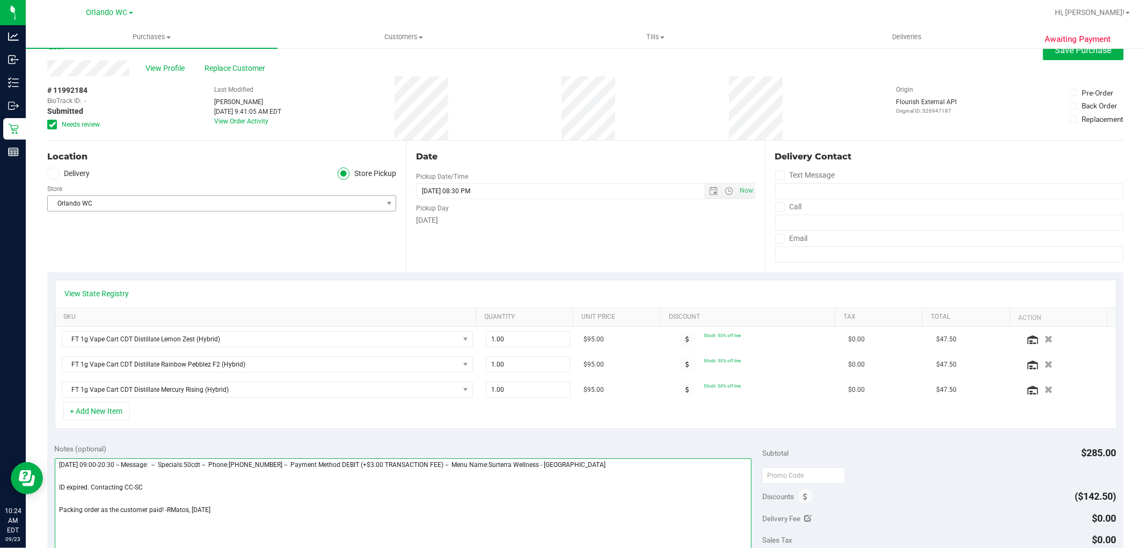
scroll to position [0, 0]
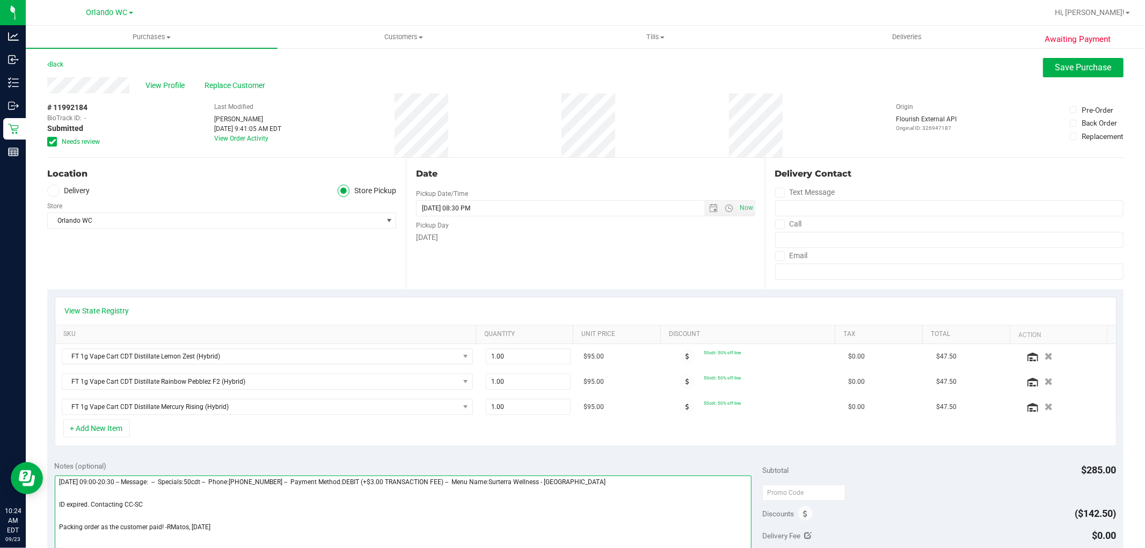
type textarea "[DATE] 09:00-20:30 -- Message: -- Specials:50cdt -- Phone:[PHONE_NUMBER] -- Pay…"
click at [389, 117] on div "# 11992184 BioTrack ID: - Submitted Needs review Last Modified [PERSON_NAME] [D…" at bounding box center [585, 125] width 1077 height 64
click at [1056, 62] on span "Save Purchase" at bounding box center [1084, 67] width 56 height 10
click at [729, 68] on div "Back Save Purchase" at bounding box center [585, 67] width 1077 height 19
click at [725, 77] on div "View Profile Replace Customer" at bounding box center [585, 85] width 1077 height 16
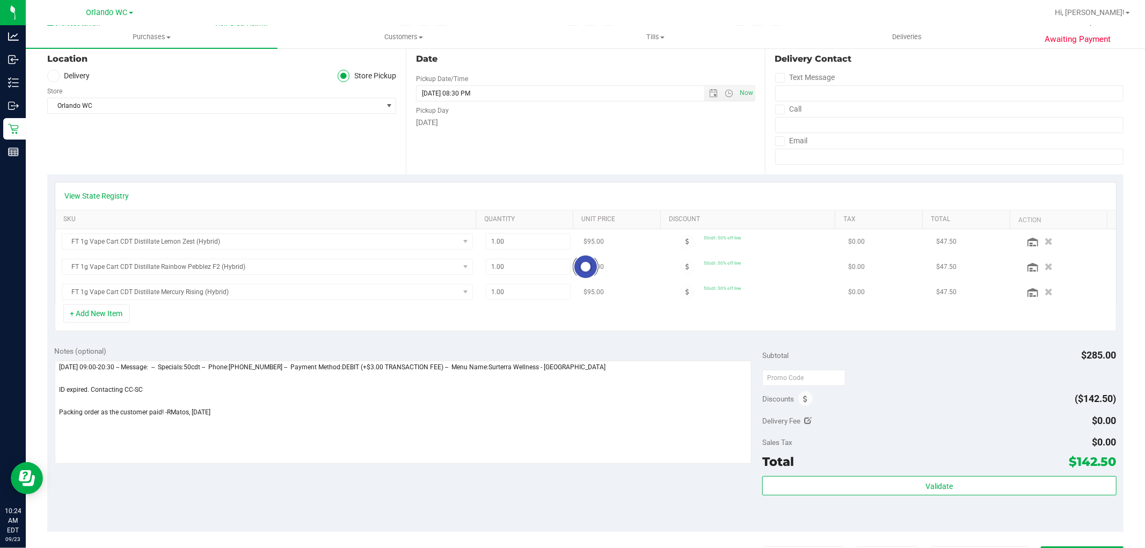
scroll to position [119, 0]
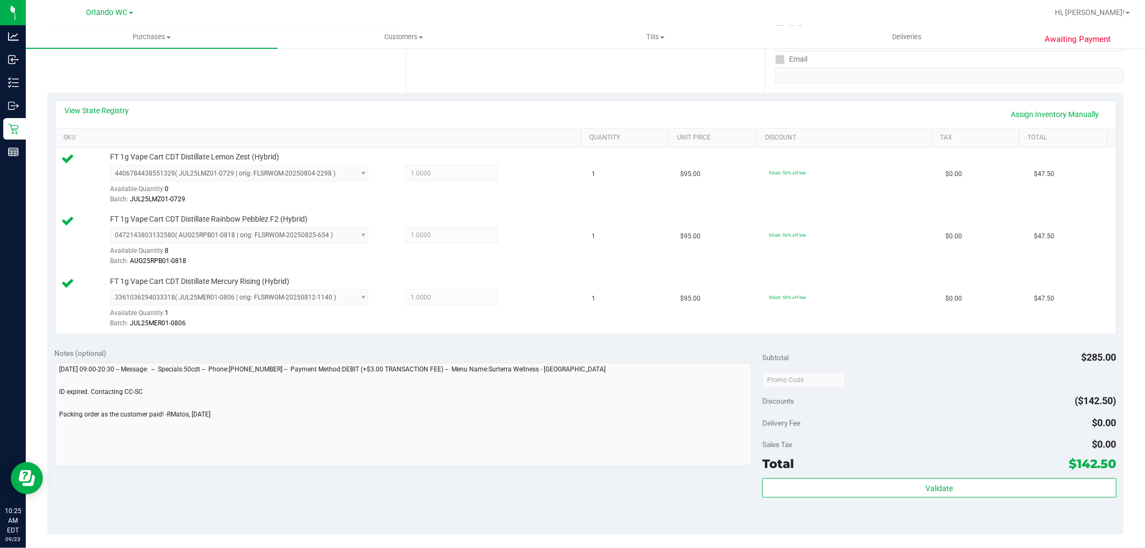
scroll to position [298, 0]
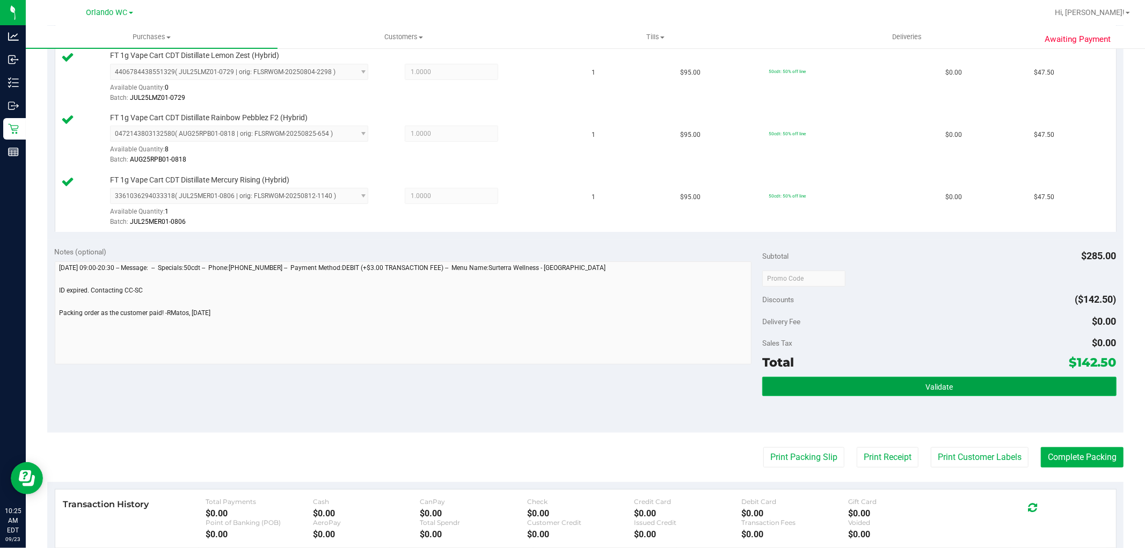
click at [916, 385] on button "Validate" at bounding box center [940, 386] width 354 height 19
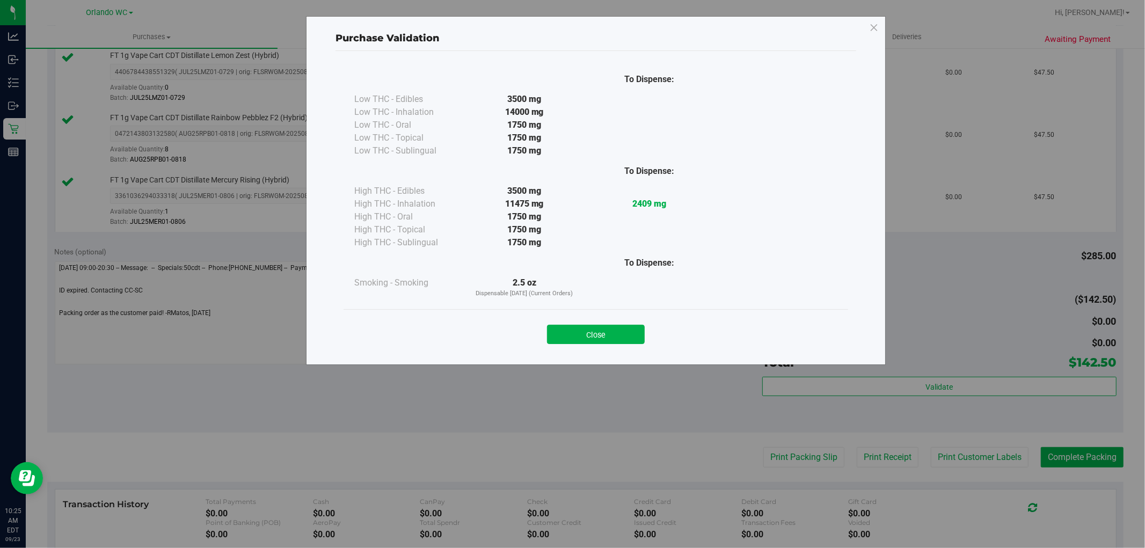
drag, startPoint x: 799, startPoint y: 449, endPoint x: 766, endPoint y: 447, distance: 33.3
click at [800, 449] on div "Purchase Validation To Dispense: Low THC - Edibles 3500 mg" at bounding box center [576, 274] width 1153 height 548
click at [585, 316] on div "Close" at bounding box center [596, 330] width 505 height 43
click at [584, 340] on button "Close" at bounding box center [596, 334] width 98 height 19
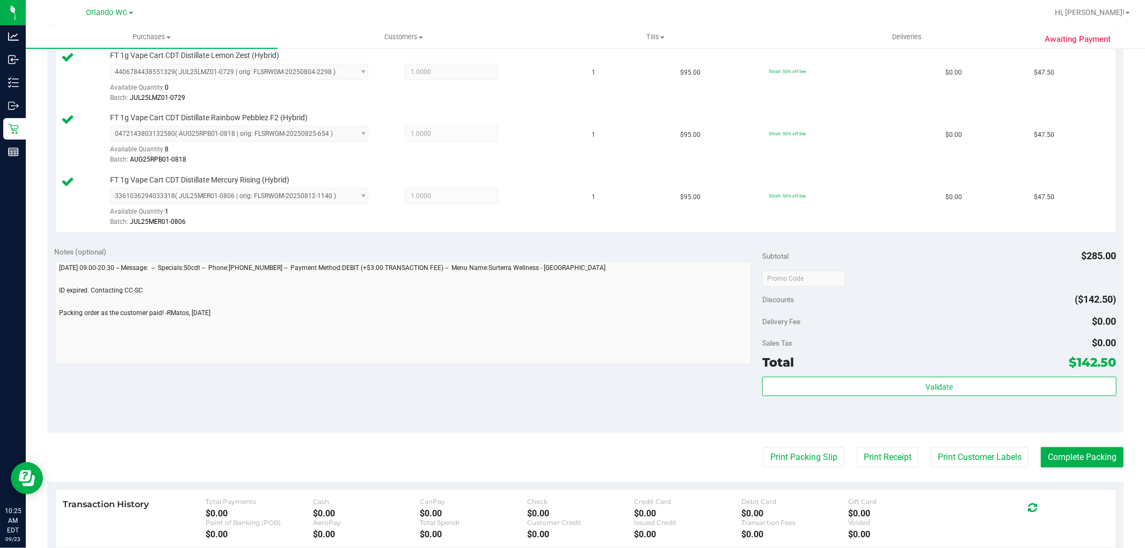
click at [541, 403] on div "Notes (optional) Subtotal $285.00 Discounts ($142.50) Delivery Fee $0.00 Sales …" at bounding box center [585, 335] width 1077 height 193
click at [803, 450] on button "Print Packing Slip" at bounding box center [804, 457] width 81 height 20
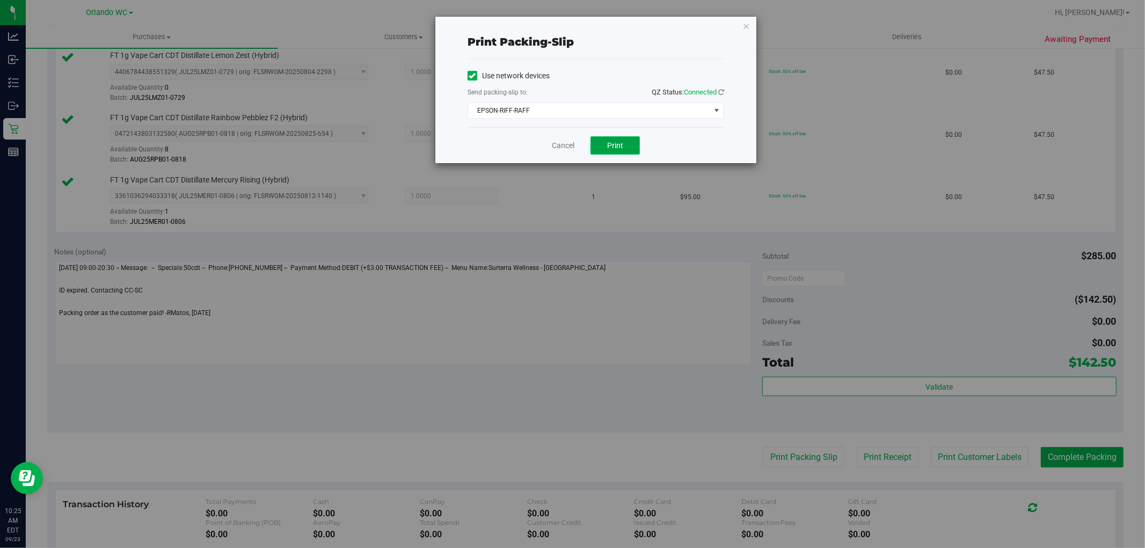
click at [622, 152] on button "Print" at bounding box center [615, 145] width 49 height 18
click at [477, 307] on div "Print packing-slip Use network devices Send packing-slip to: QZ Status: Connect…" at bounding box center [576, 274] width 1153 height 548
click at [476, 306] on div "Print packing-slip Use network devices Send packing-slip to: QZ Status: Connect…" at bounding box center [576, 274] width 1153 height 548
click at [566, 148] on link "Cancel" at bounding box center [563, 145] width 23 height 11
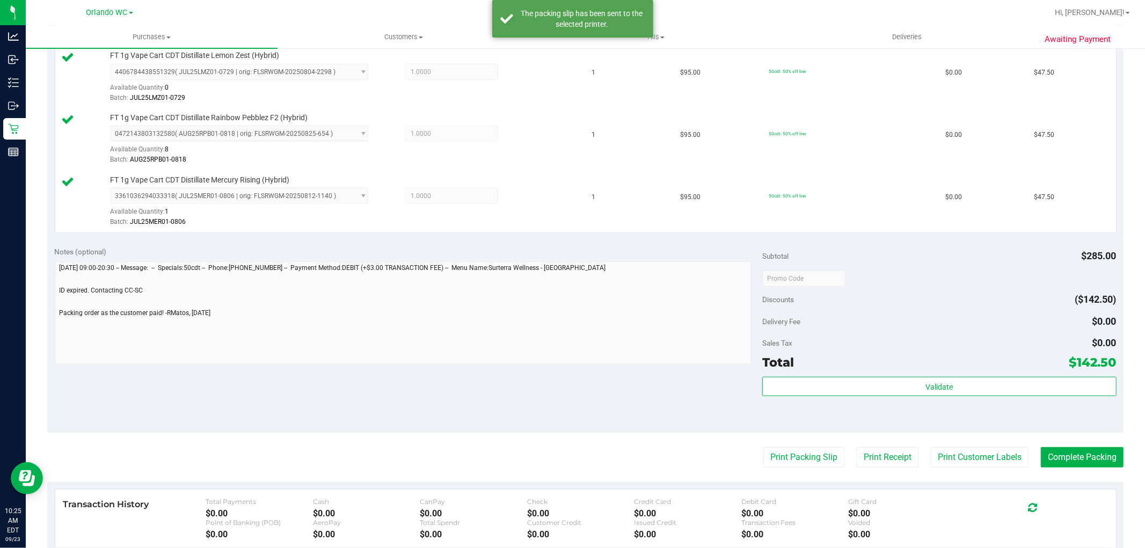
click at [584, 233] on div "View State Registry Assign Inventory Manually SKU Quantity Unit Price Discount …" at bounding box center [585, 115] width 1077 height 248
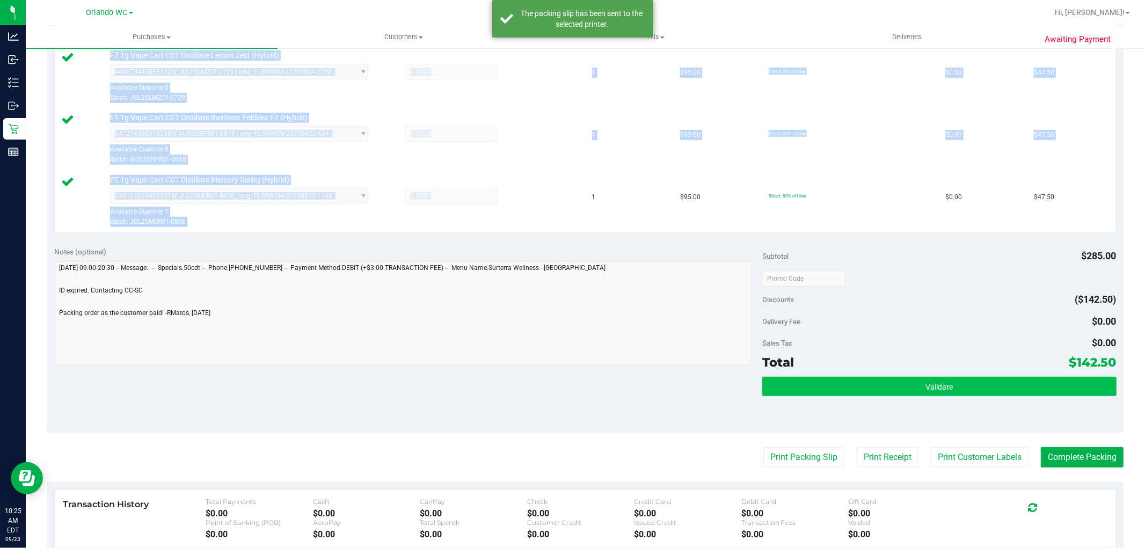
click at [1033, 398] on div "Validate" at bounding box center [940, 401] width 354 height 48
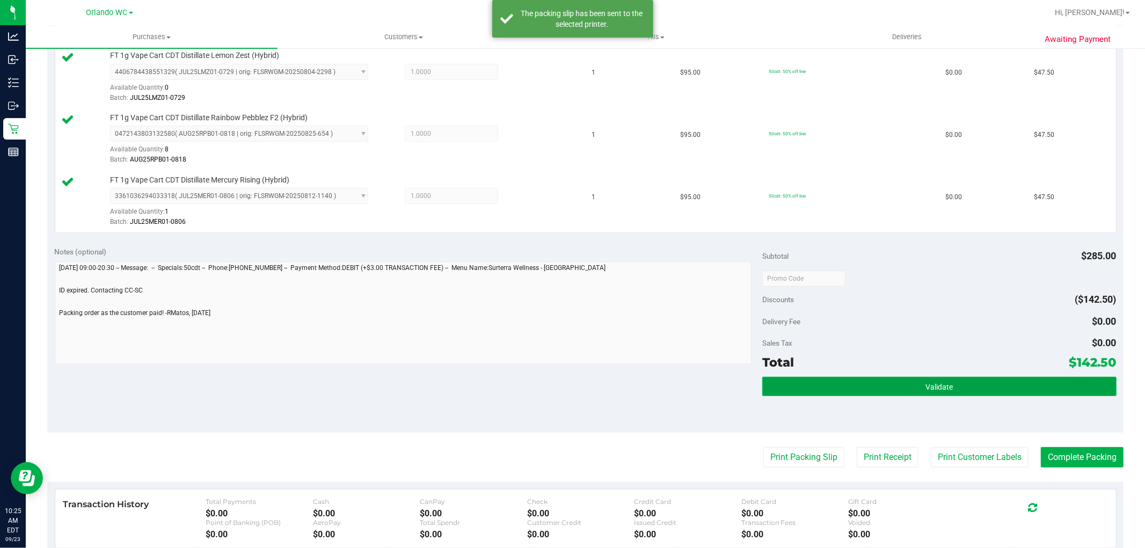
click at [1055, 383] on button "Validate" at bounding box center [940, 386] width 354 height 19
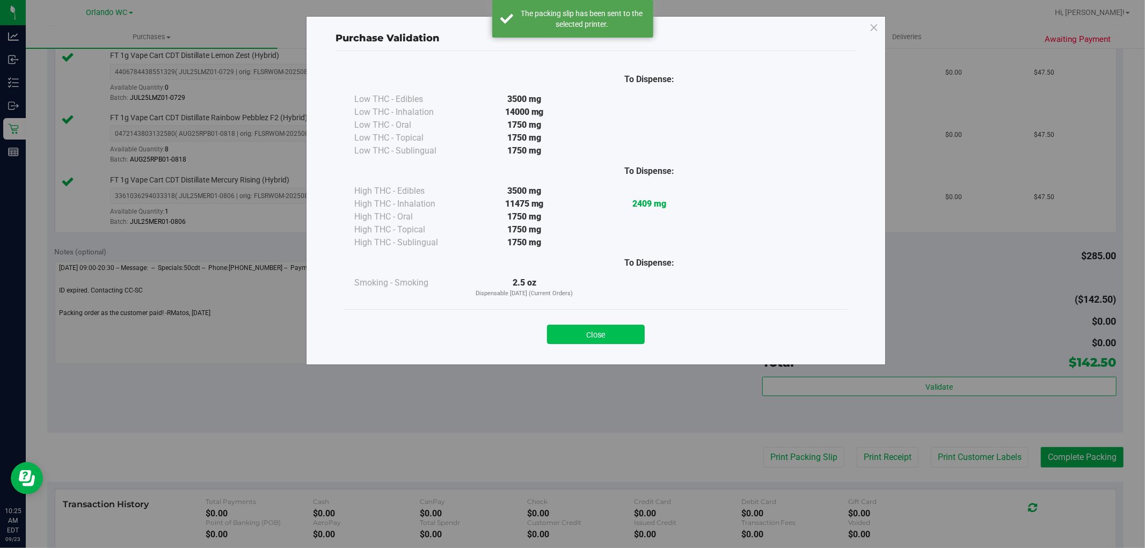
click at [609, 333] on button "Close" at bounding box center [596, 334] width 98 height 19
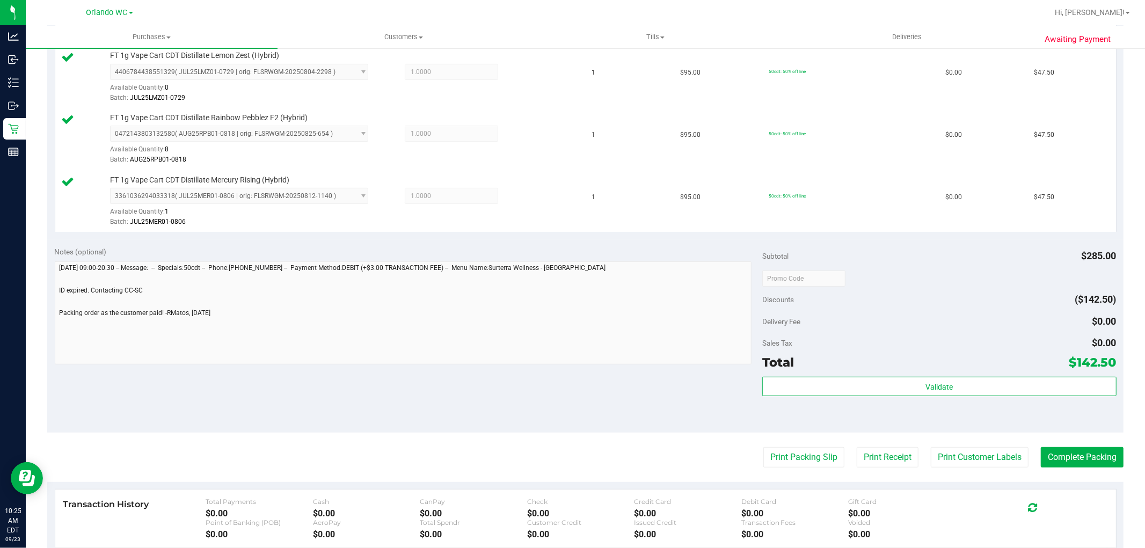
drag, startPoint x: 691, startPoint y: 393, endPoint x: 929, endPoint y: 399, distance: 238.0
click at [691, 393] on div "Notes (optional) Subtotal $285.00 Discounts ($142.50) Delivery Fee $0.00 Sales …" at bounding box center [585, 335] width 1077 height 193
click at [1058, 455] on button "Complete Packing" at bounding box center [1082, 457] width 83 height 20
click at [549, 420] on div "Notes (optional) Subtotal $285.00 Discounts ($142.50) Delivery Fee $0.00 Sales …" at bounding box center [585, 335] width 1077 height 193
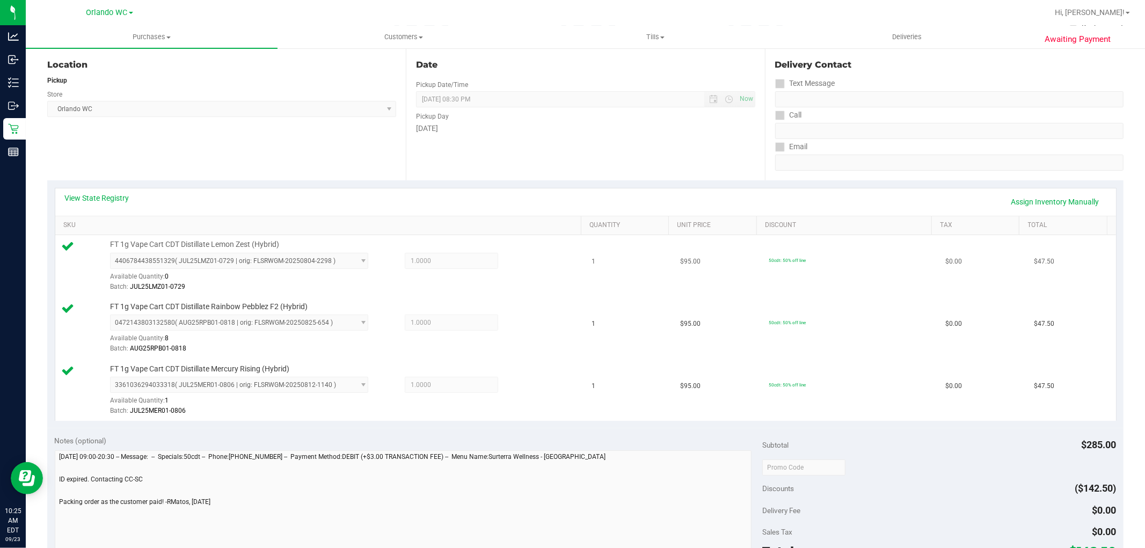
scroll to position [0, 0]
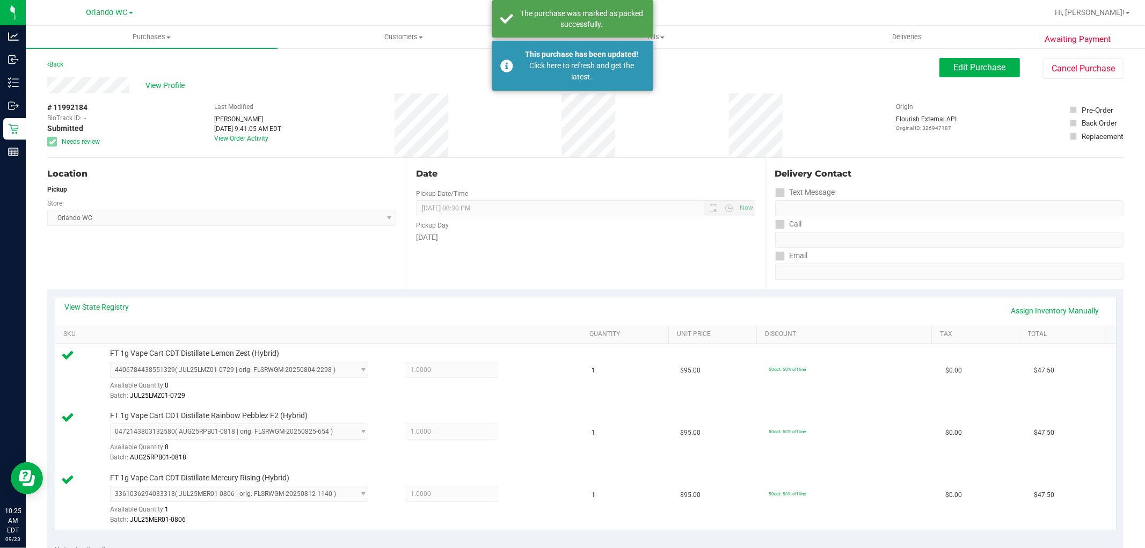
click at [342, 213] on span "[GEOGRAPHIC_DATA] WC Select Store [PERSON_NAME][GEOGRAPHIC_DATA] [PERSON_NAME][…" at bounding box center [221, 218] width 349 height 16
click at [342, 211] on span "[GEOGRAPHIC_DATA] WC Select Store [PERSON_NAME][GEOGRAPHIC_DATA] [PERSON_NAME][…" at bounding box center [221, 218] width 349 height 16
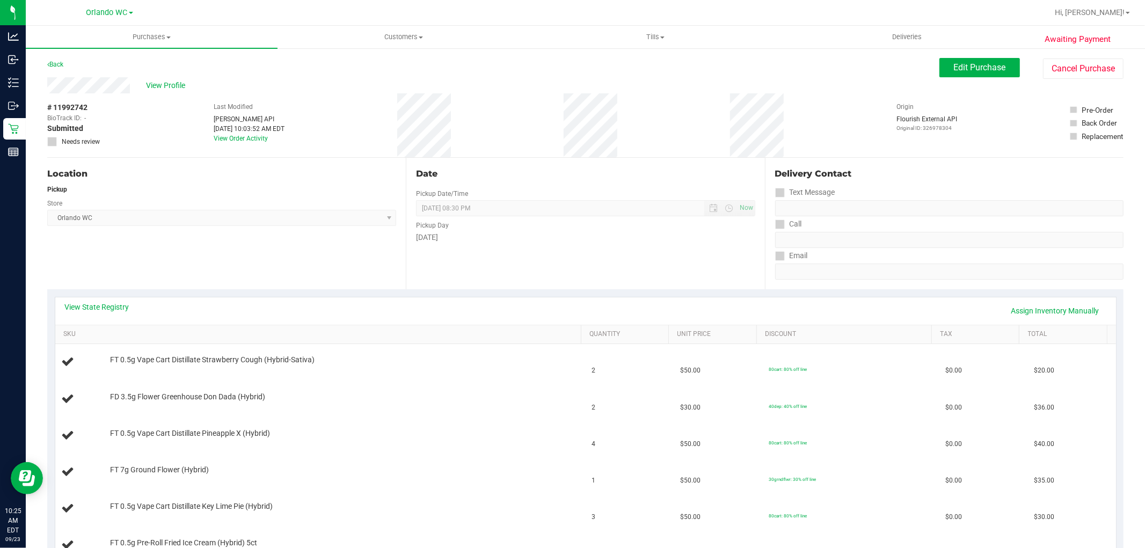
click at [374, 186] on div "Pickup" at bounding box center [221, 190] width 349 height 10
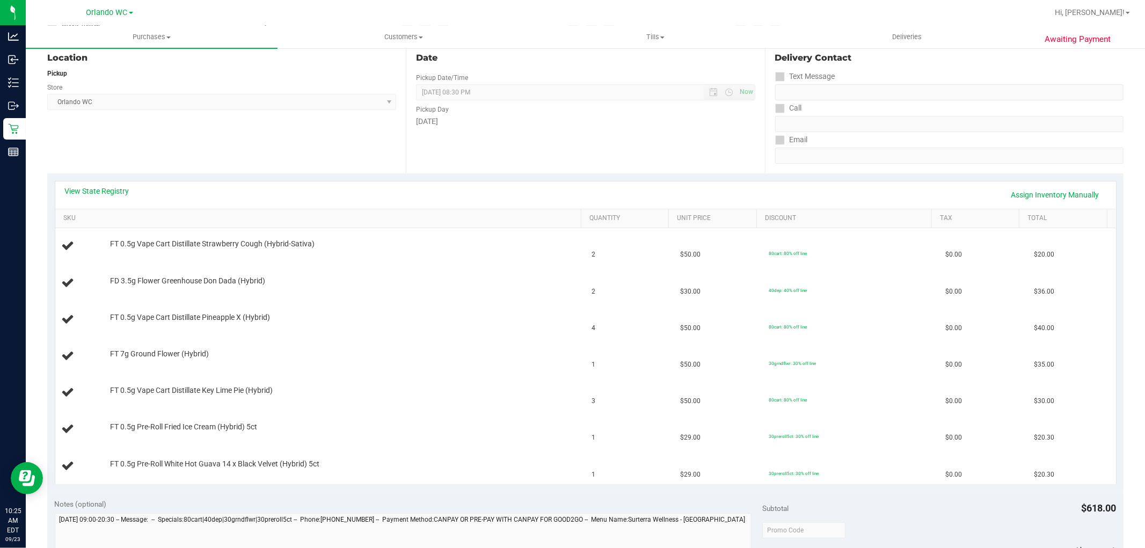
scroll to position [119, 0]
click at [516, 104] on div "Pickup Day" at bounding box center [585, 105] width 339 height 16
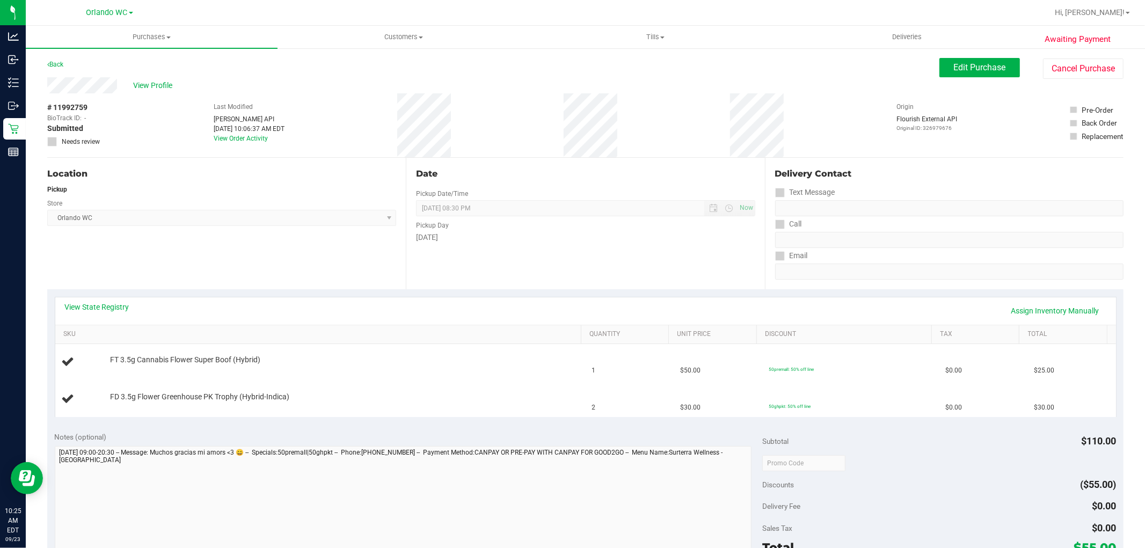
click at [374, 174] on div "Location" at bounding box center [221, 174] width 349 height 13
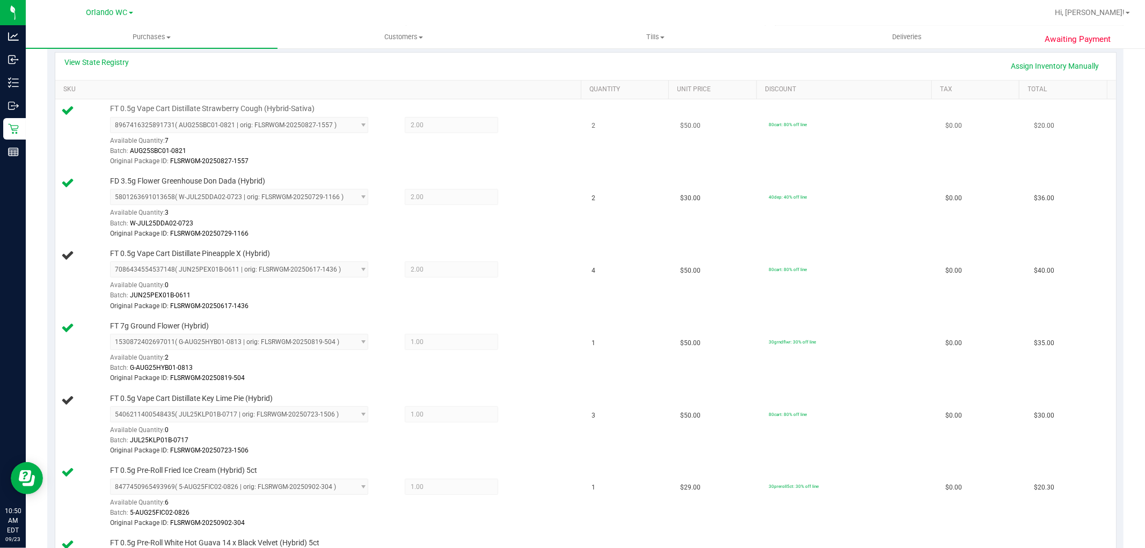
scroll to position [358, 0]
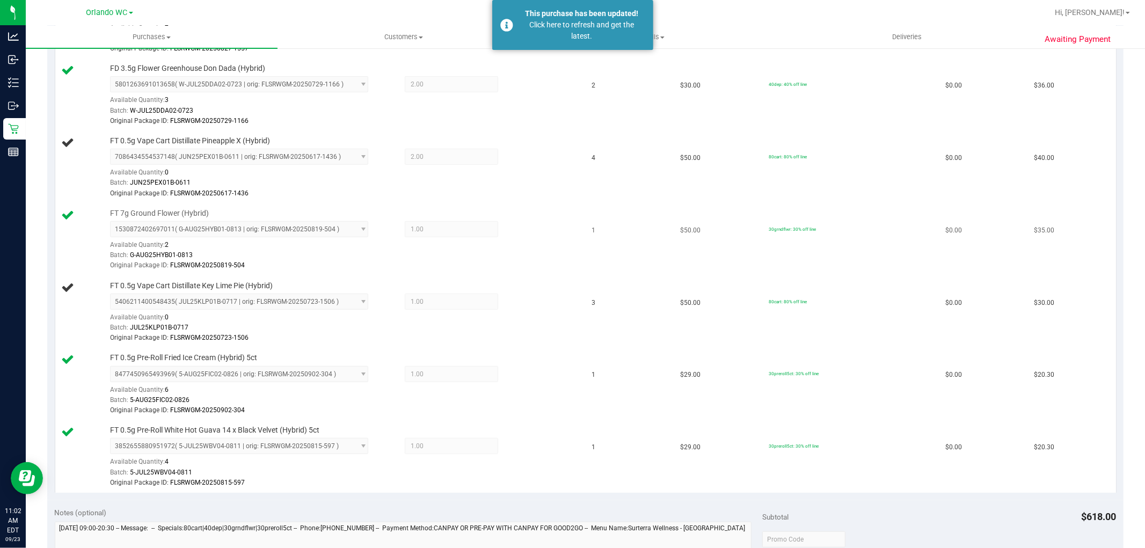
click at [426, 252] on div "Batch: G-AUG25HYB01-0813" at bounding box center [343, 255] width 466 height 10
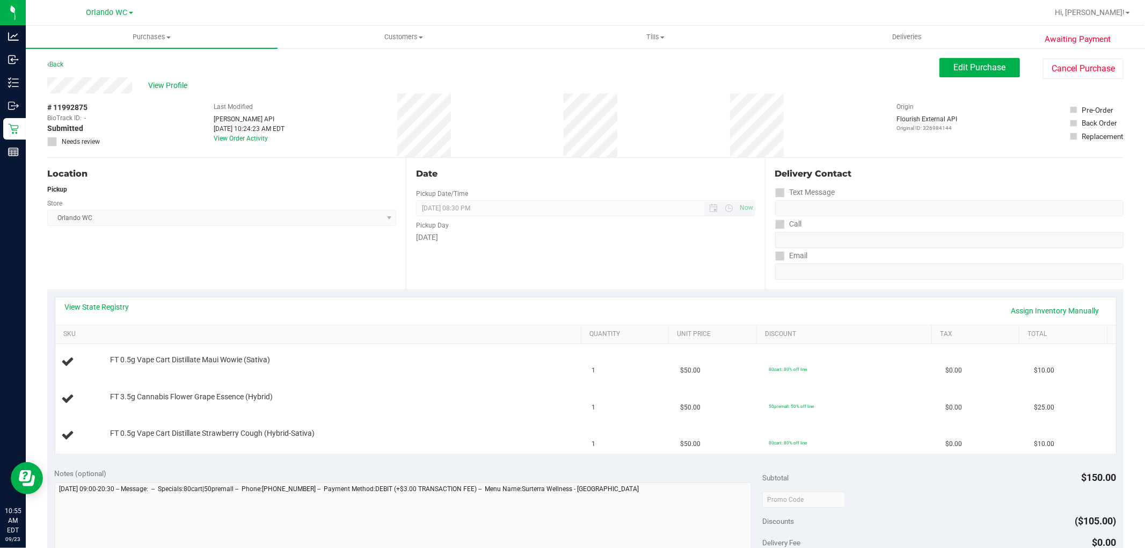
click at [458, 211] on span "[DATE] 08:30 PM Now" at bounding box center [585, 208] width 339 height 16
drag, startPoint x: 331, startPoint y: 264, endPoint x: 326, endPoint y: 234, distance: 31.0
click at [331, 259] on div "Location Pickup Store Orlando WC Select Store Bonita Springs WC Boynton Beach W…" at bounding box center [226, 224] width 359 height 132
click at [345, 252] on div "Location Pickup Store Orlando WC Select Store Bonita Springs WC Boynton Beach W…" at bounding box center [226, 224] width 359 height 132
click at [333, 238] on div "Location Pickup Store Orlando WC Select Store Bonita Springs WC Boynton Beach W…" at bounding box center [226, 224] width 359 height 132
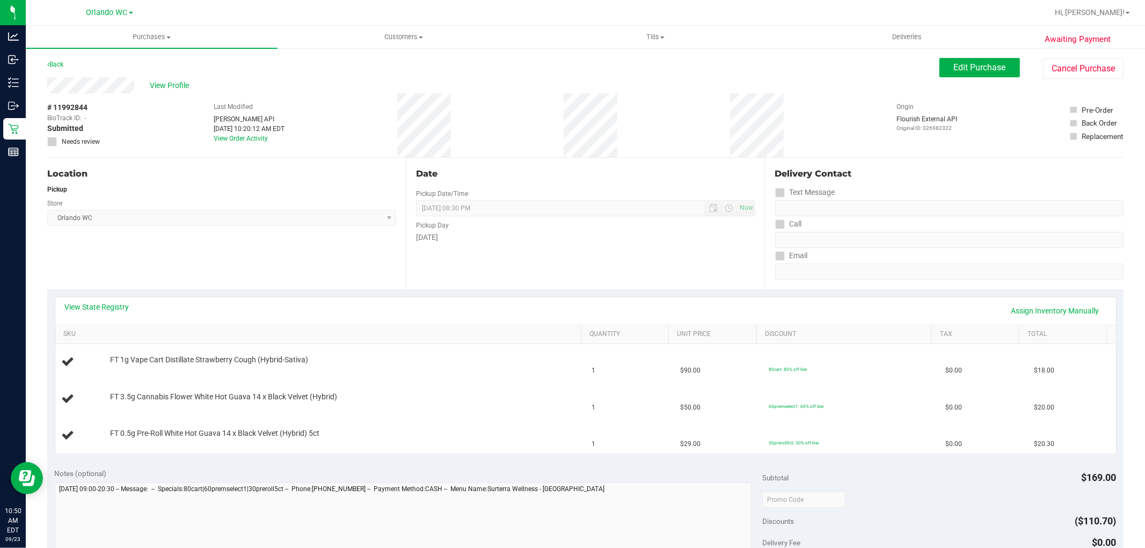
click at [335, 227] on div "Location Pickup Store Orlando WC Select Store Bonita Springs WC Boynton Beach W…" at bounding box center [226, 224] width 359 height 132
click at [440, 448] on td "FT 0.5g Pre-Roll White Hot Guava 14 x Black Velvet (Hybrid) 5ct" at bounding box center [320, 436] width 531 height 36
click at [363, 159] on div "Location Pickup Store Orlando WC Select Store Bonita Springs WC Boynton Beach W…" at bounding box center [226, 224] width 359 height 132
click at [363, 157] on div "# 11992844 BioTrack ID: - Submitted Needs review Last Modified Jane API Sep 23,…" at bounding box center [585, 125] width 1077 height 64
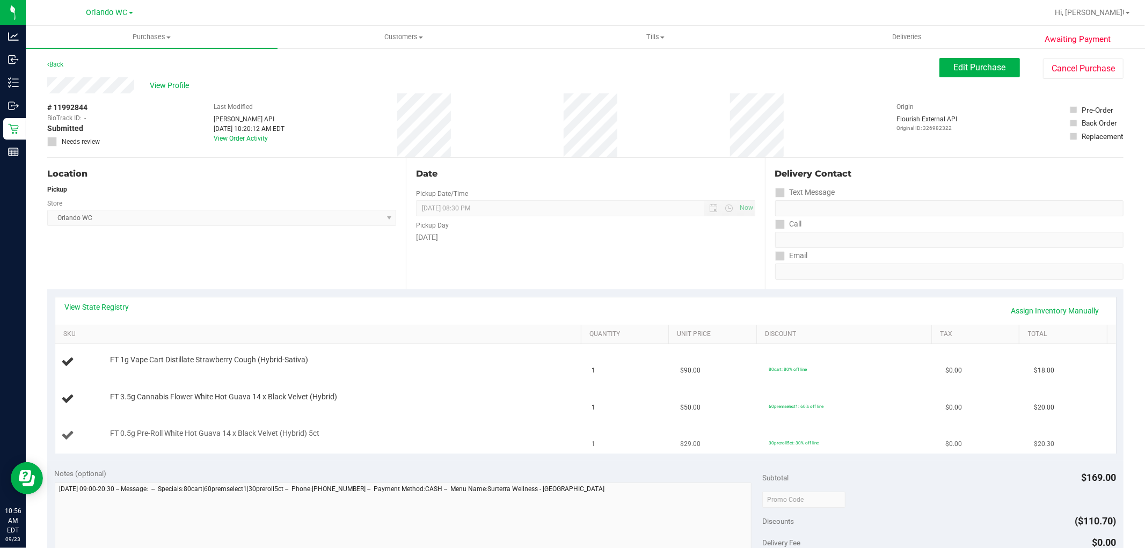
click at [492, 430] on div "FT 0.5g Pre-Roll White Hot Guava 14 x Black Velvet (Hybrid) 5ct" at bounding box center [340, 434] width 471 height 11
click at [630, 436] on td "1" at bounding box center [630, 436] width 89 height 36
click at [321, 176] on div "Location" at bounding box center [221, 174] width 349 height 13
click at [177, 191] on div "Pickup" at bounding box center [221, 190] width 349 height 10
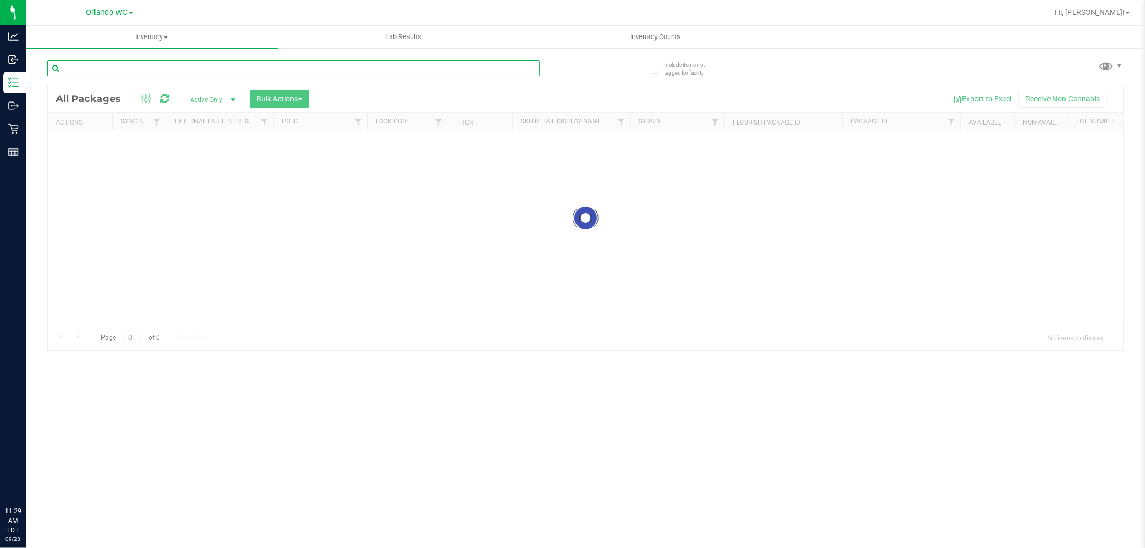
click at [166, 65] on input "text" at bounding box center [293, 68] width 493 height 16
paste input "6/23/1966"
type input "6/23/1966"
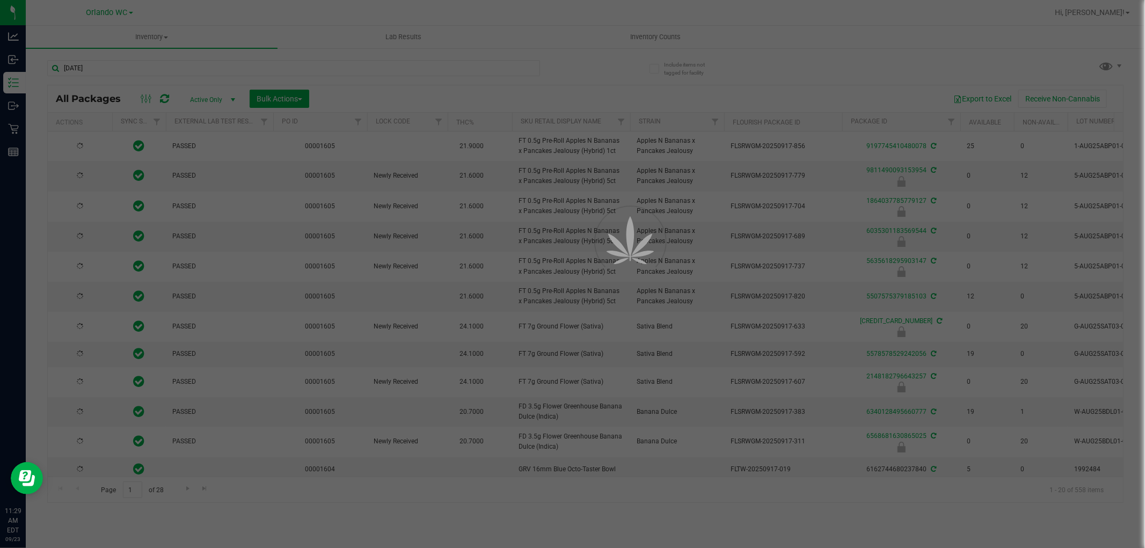
type input "2026-03-16"
click at [25, 47] on div at bounding box center [572, 274] width 1145 height 548
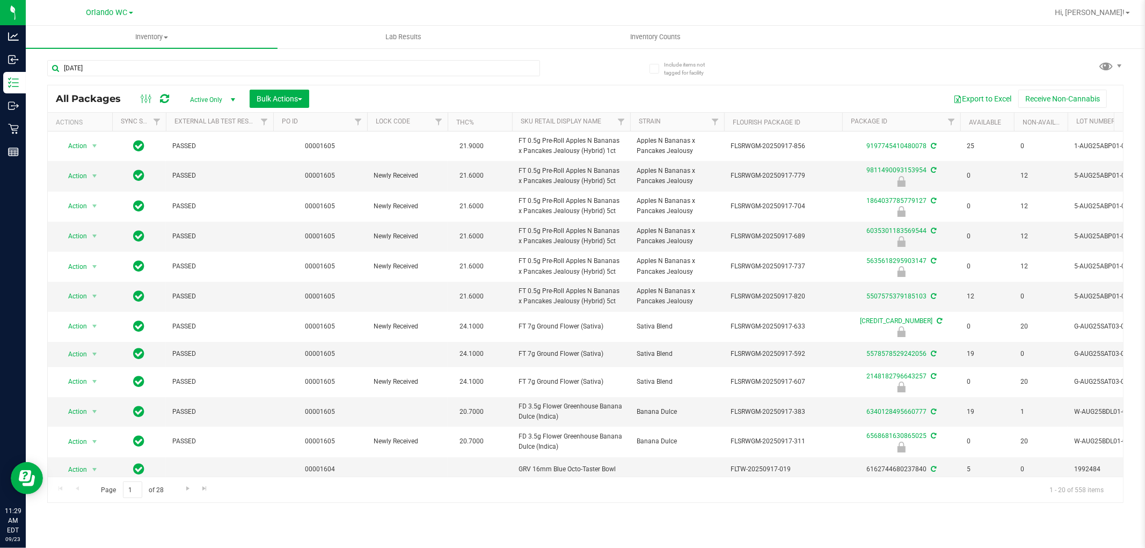
click at [117, 59] on div "6/23/1966" at bounding box center [316, 67] width 539 height 34
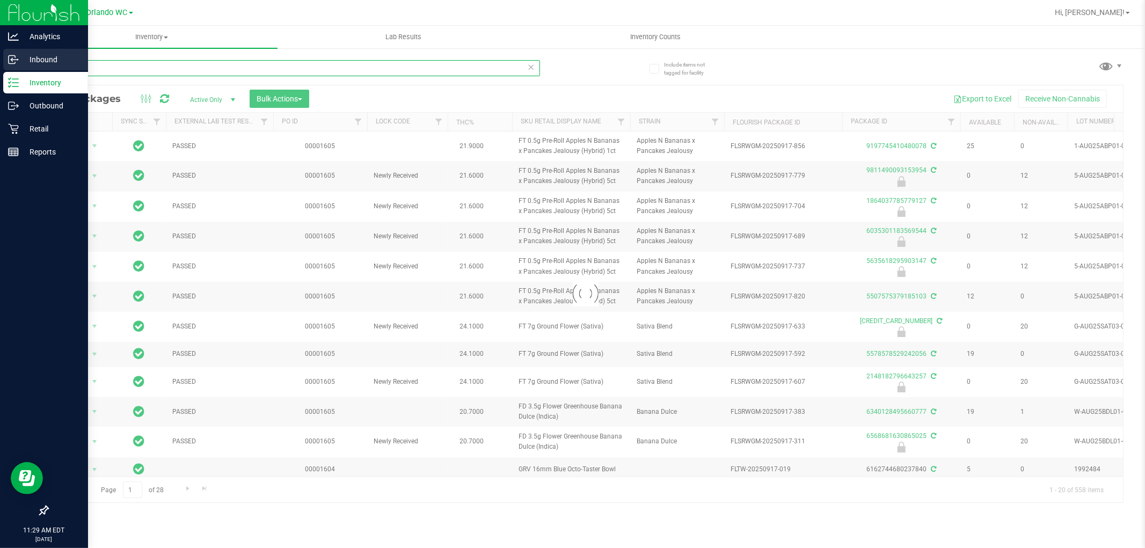
drag, startPoint x: 108, startPoint y: 66, endPoint x: 0, endPoint y: 66, distance: 107.9
click at [0, 66] on div "Analytics Inbound Inventory Outbound Retail Reports 11:29 AM EDT 09/23/2025 09/…" at bounding box center [572, 274] width 1145 height 548
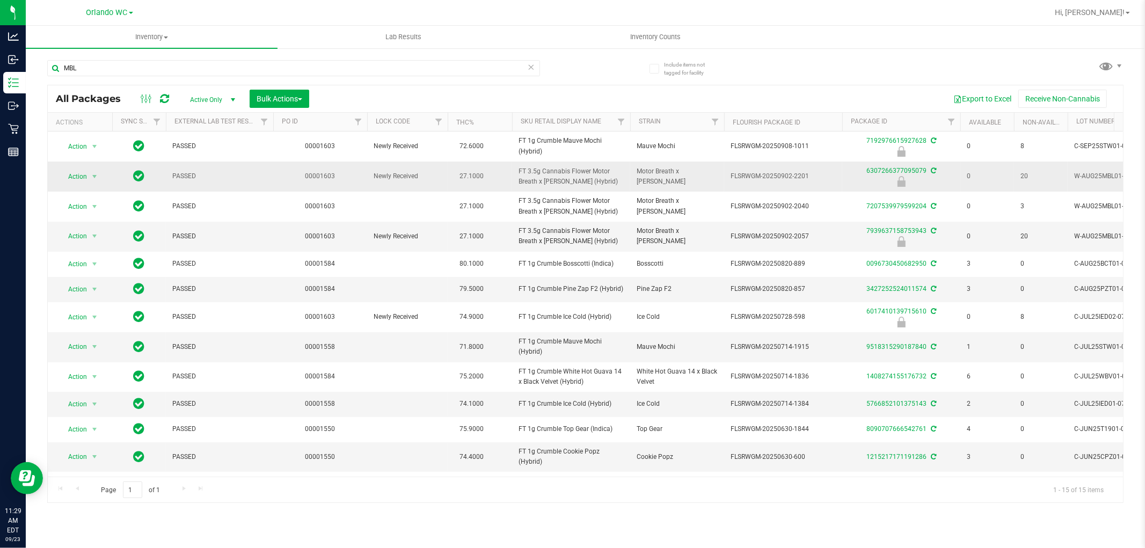
click at [571, 176] on span "FT 3.5g Cannabis Flower Motor Breath x Mike Larry (Hybrid)" at bounding box center [571, 176] width 105 height 20
click at [571, 175] on span "FT 3.5g Cannabis Flower Motor Breath x Mike Larry (Hybrid)" at bounding box center [571, 176] width 105 height 20
copy tr "FT 3.5g Cannabis Flower Motor Breath x Mike Larry (Hybrid)"
click at [571, 175] on span "FT 3.5g Cannabis Flower Motor Breath x Mike Larry (Hybrid)" at bounding box center [571, 176] width 105 height 20
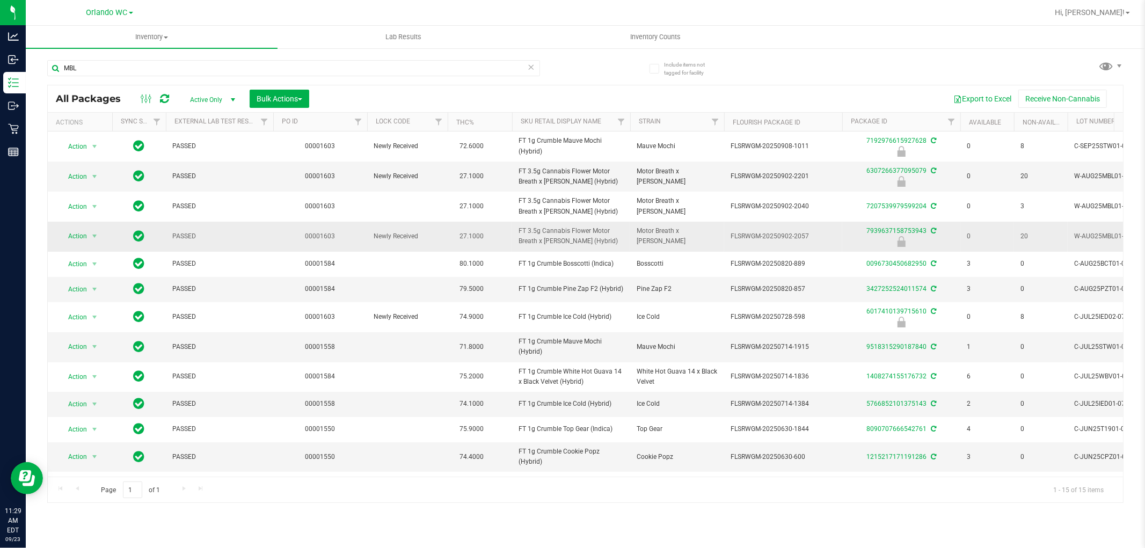
click at [545, 222] on td "FT 3.5g Cannabis Flower Motor Breath x Mike Larry (Hybrid)" at bounding box center [571, 237] width 118 height 30
click at [557, 222] on td "FT 3.5g Cannabis Flower Motor Breath x Mike Larry (Hybrid)" at bounding box center [571, 237] width 118 height 30
drag, startPoint x: 280, startPoint y: 228, endPoint x: 296, endPoint y: 231, distance: 15.9
click at [280, 228] on td "00001603" at bounding box center [320, 237] width 94 height 30
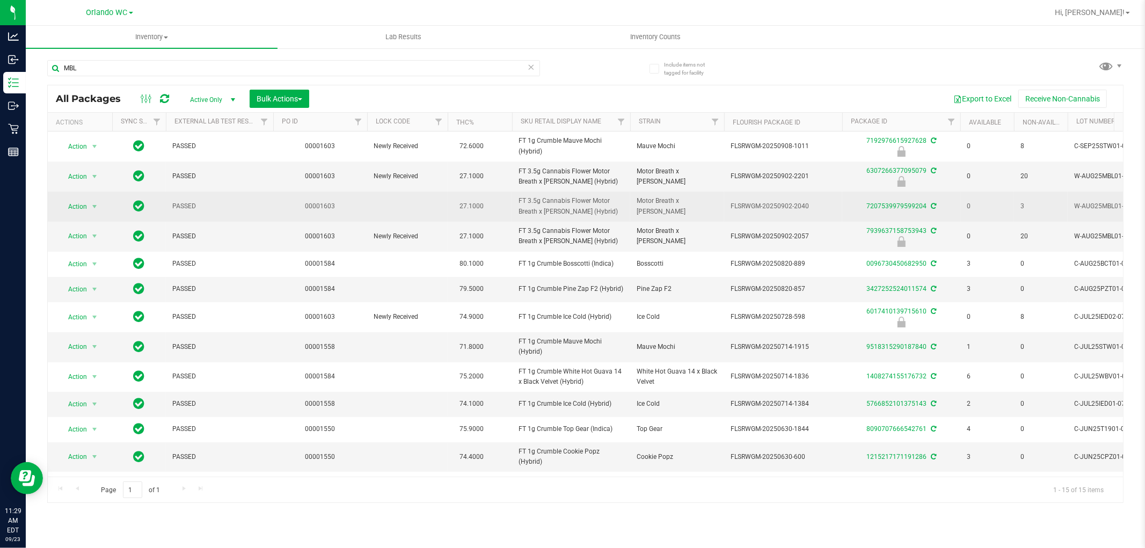
click at [548, 217] on td "FT 3.5g Cannabis Flower Motor Breath x Mike Larry (Hybrid)" at bounding box center [571, 207] width 118 height 30
click at [564, 204] on span "FT 3.5g Cannabis Flower Motor Breath x Mike Larry (Hybrid)" at bounding box center [571, 206] width 105 height 20
click at [565, 202] on span "FT 3.5g Cannabis Flower Motor Breath x Mike Larry (Hybrid)" at bounding box center [571, 206] width 105 height 20
click at [570, 205] on span "FT 3.5g Cannabis Flower Motor Breath x Mike Larry (Hybrid)" at bounding box center [571, 206] width 105 height 20
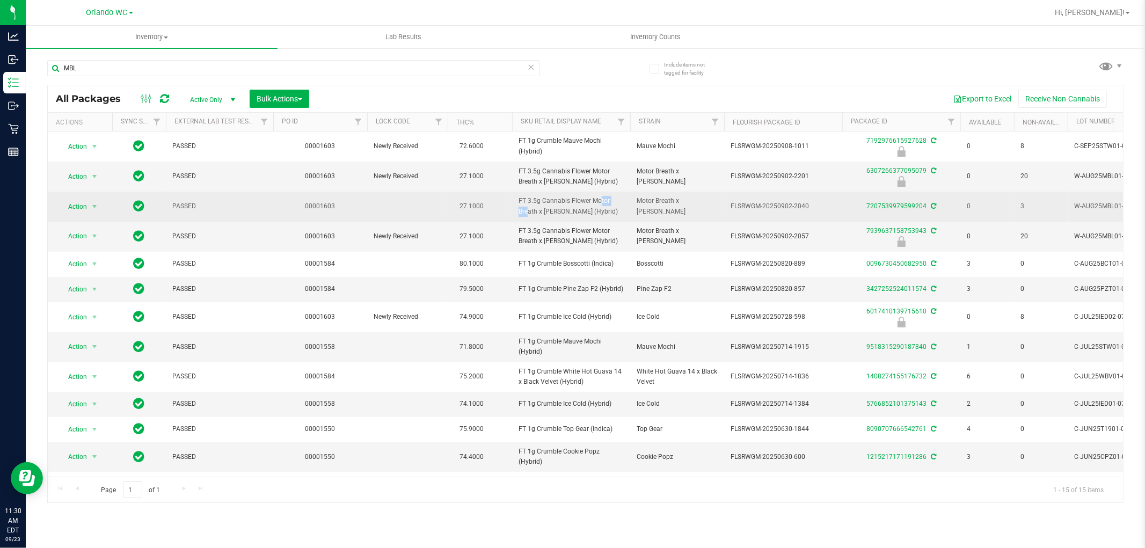
click at [570, 205] on span "FT 3.5g Cannabis Flower Motor Breath x Mike Larry (Hybrid)" at bounding box center [571, 206] width 105 height 20
click at [638, 202] on span "Motor Breath x Mike Larry" at bounding box center [677, 206] width 81 height 20
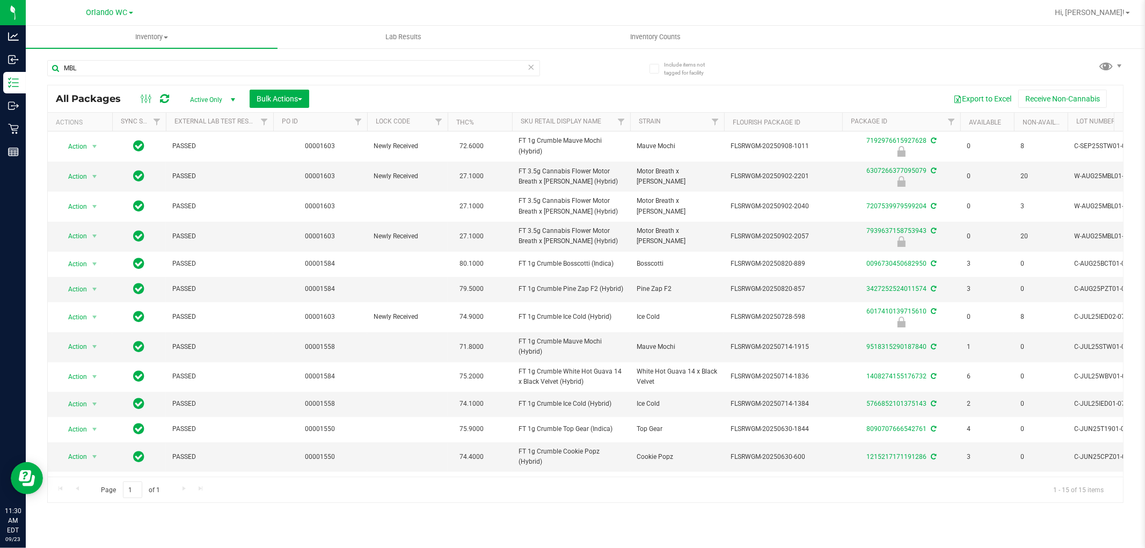
click at [1005, 502] on div "Page 1 of 1 1 - 15 of 15 items" at bounding box center [586, 490] width 1076 height 26
click at [463, 348] on span "71.8000" at bounding box center [471, 347] width 35 height 16
click at [405, 299] on td at bounding box center [407, 289] width 81 height 25
click at [561, 170] on span "FT 3.5g Cannabis Flower Motor Breath x Mike Larry (Hybrid)" at bounding box center [571, 176] width 105 height 20
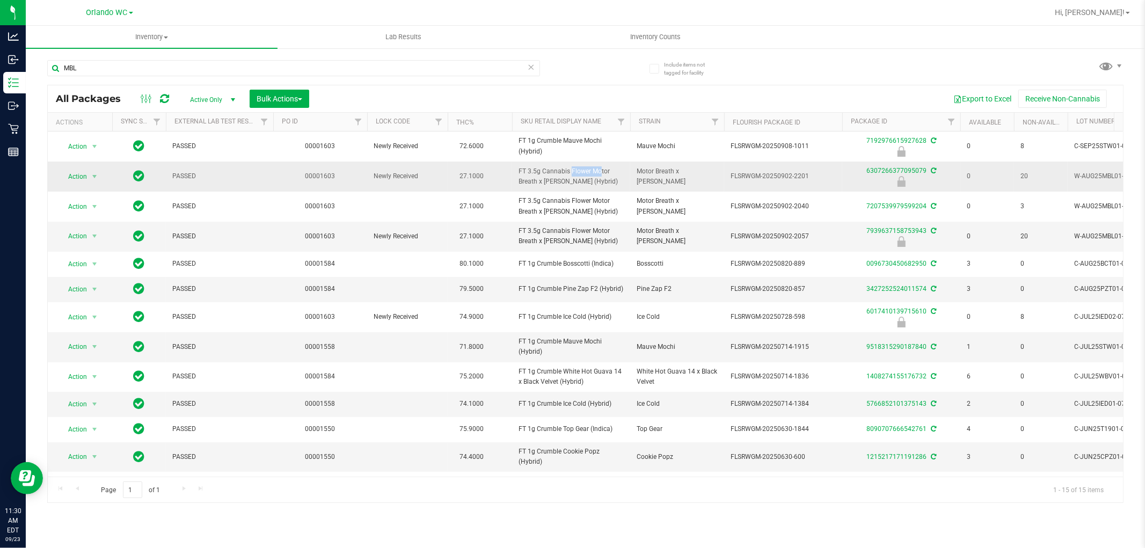
click at [561, 170] on span "FT 3.5g Cannabis Flower Motor Breath x Mike Larry (Hybrid)" at bounding box center [571, 176] width 105 height 20
copy tr "FT 3.5g Cannabis Flower Motor Breath x Mike Larry (Hybrid)"
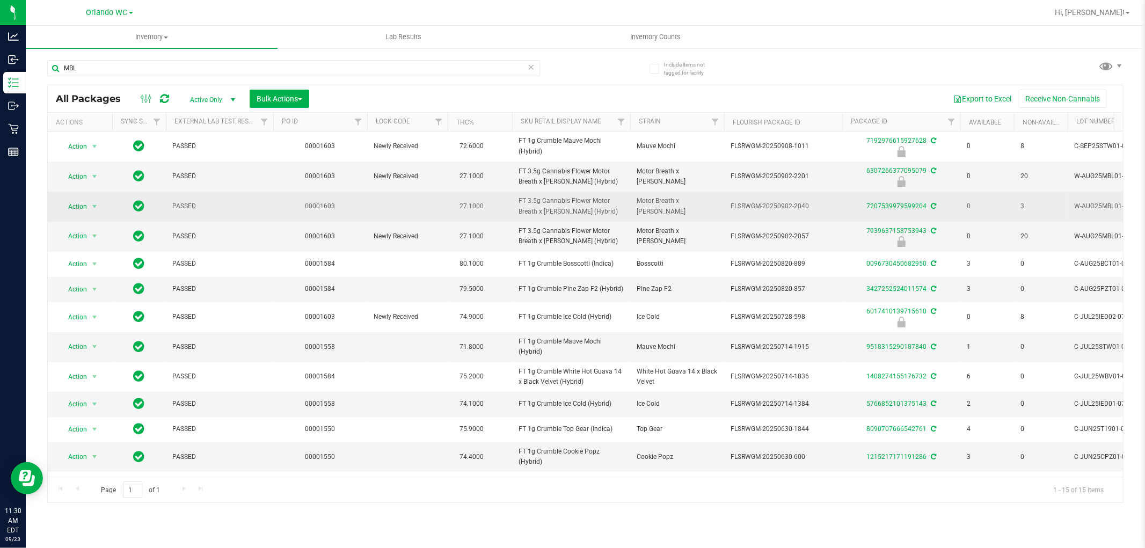
click at [504, 214] on td "27.1000" at bounding box center [480, 207] width 64 height 30
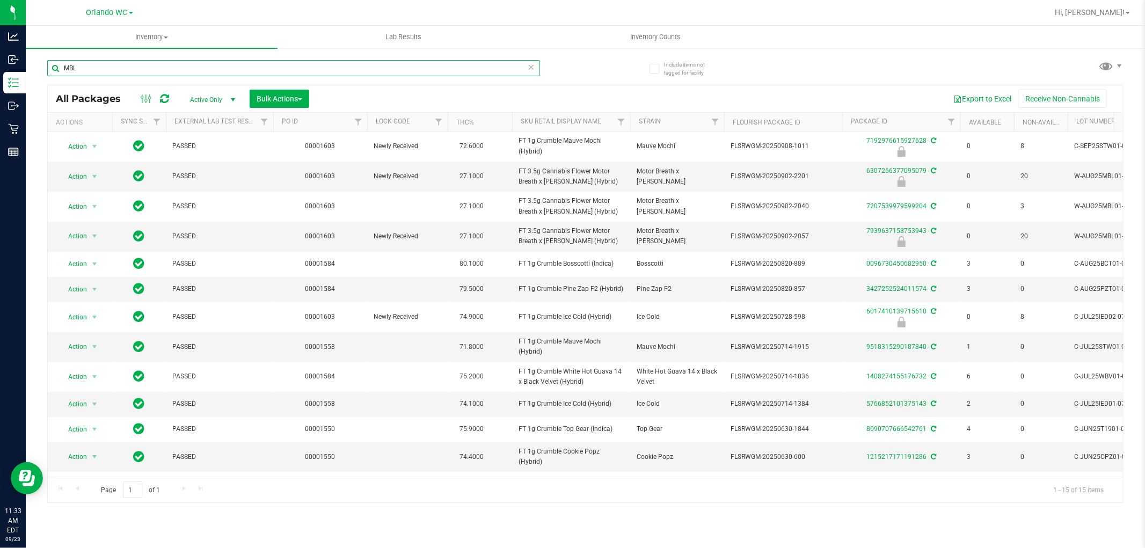
click at [449, 67] on input "MBL" at bounding box center [293, 68] width 493 height 16
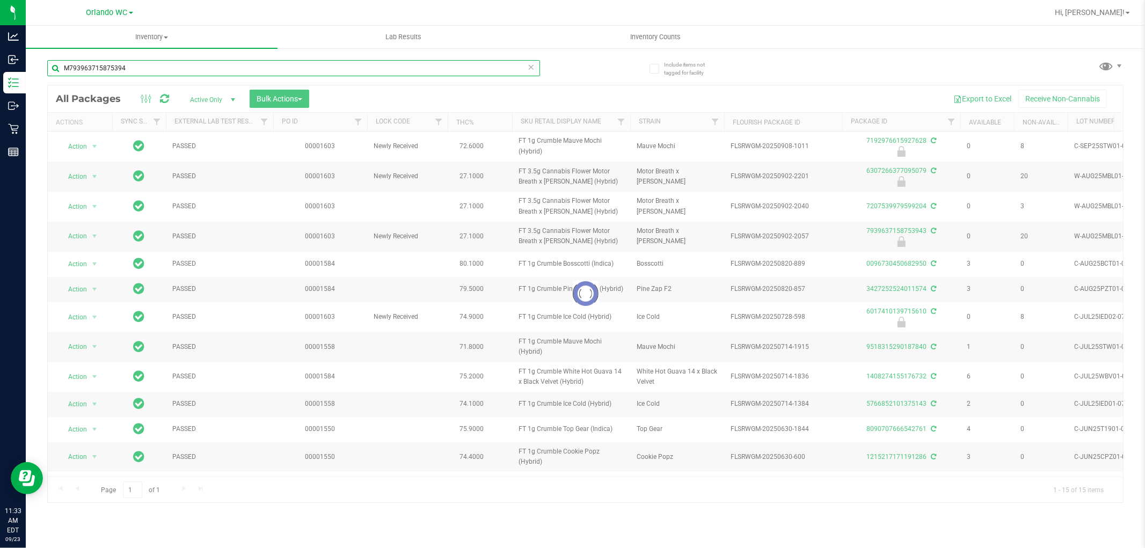
type input "M7939637158753943"
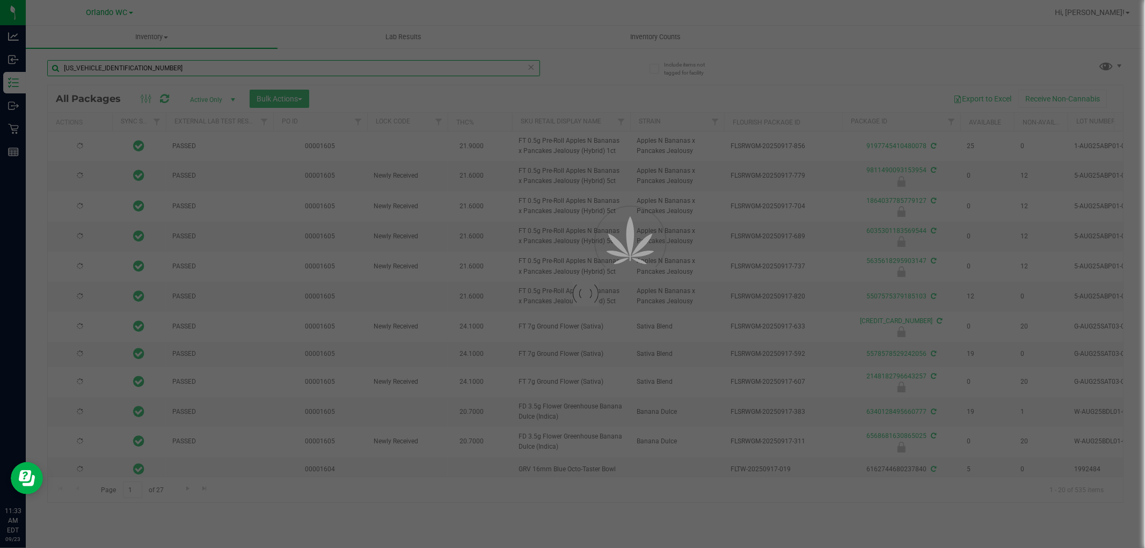
type input "2026-03-16"
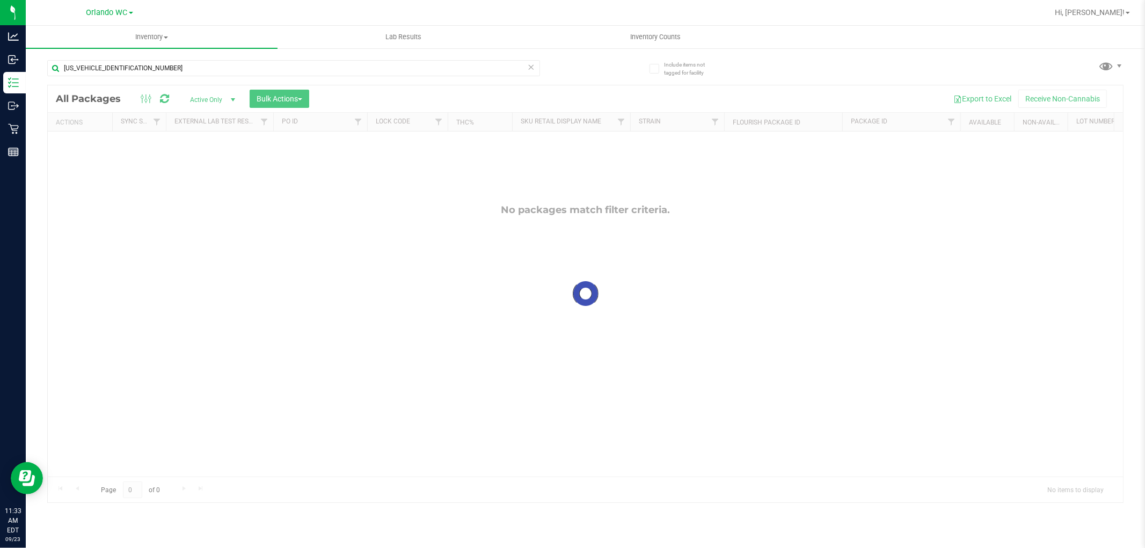
click at [644, 306] on div at bounding box center [586, 293] width 1076 height 417
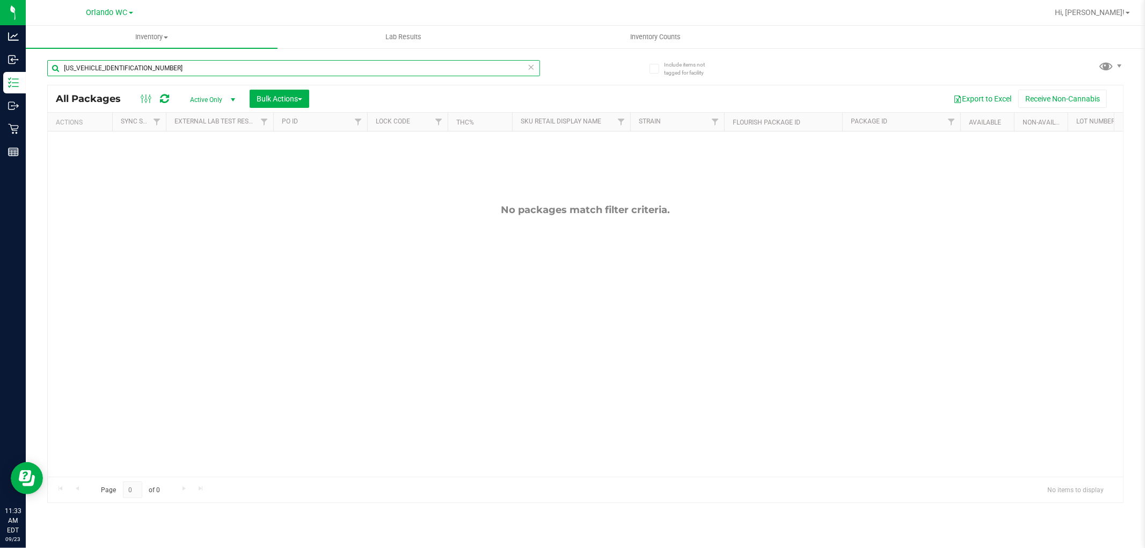
click at [71, 71] on input "M7939637158753943" at bounding box center [293, 68] width 493 height 16
type input "7939637158753943"
click at [437, 257] on div "No packages match filter criteria." at bounding box center [586, 341] width 1076 height 418
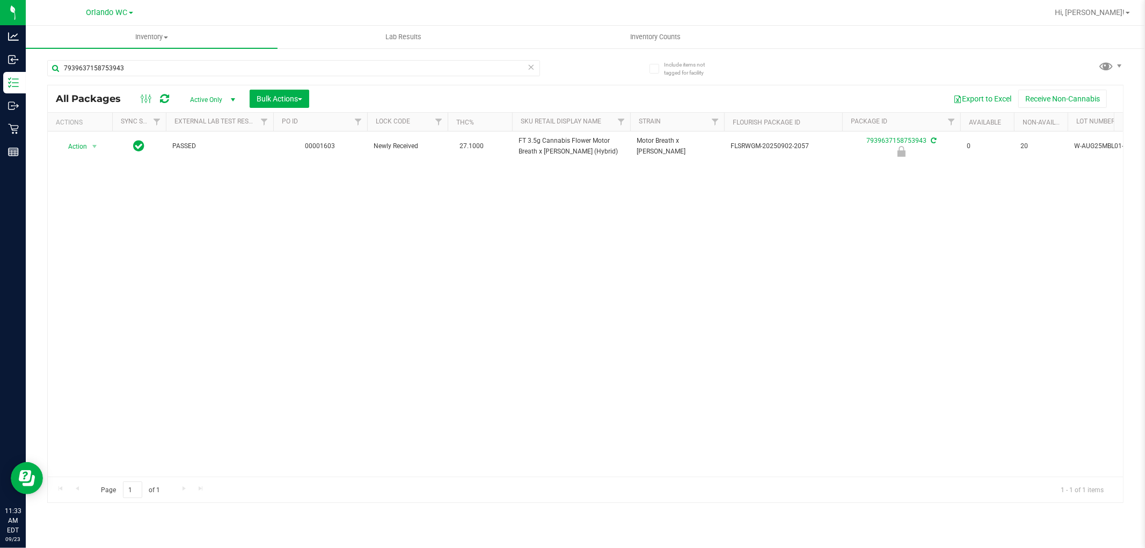
click at [517, 293] on div "Action Action Edit attributes Global inventory Locate package Package audit log…" at bounding box center [586, 304] width 1076 height 345
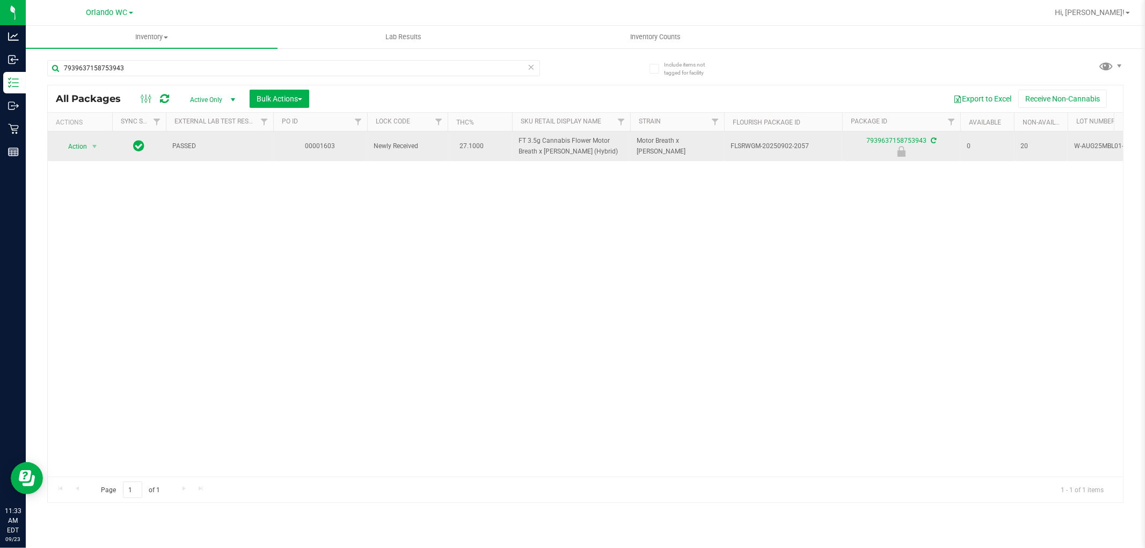
click at [75, 147] on span "Action" at bounding box center [73, 146] width 29 height 15
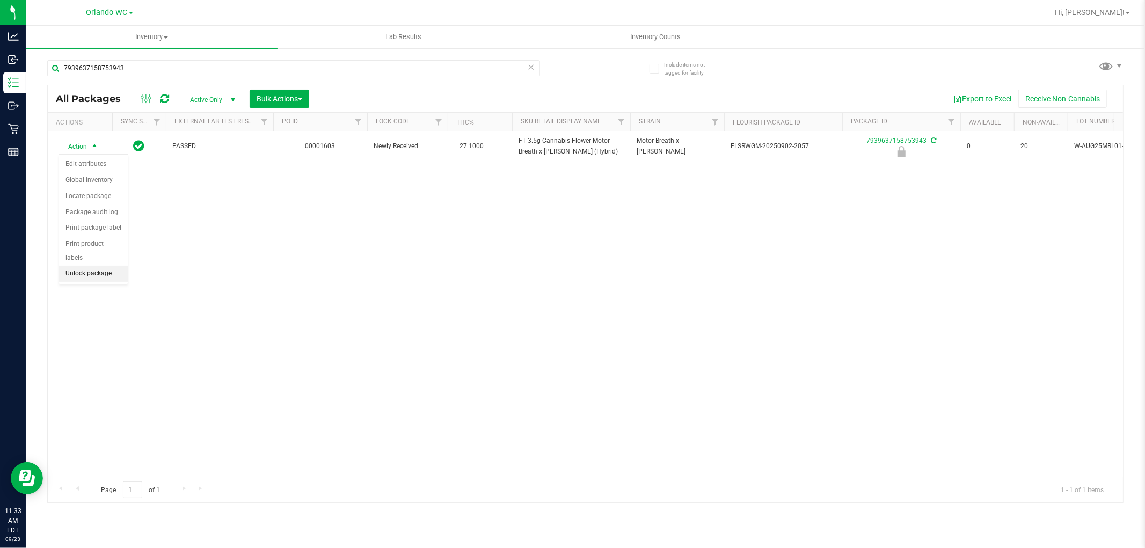
click at [88, 277] on li "Unlock package" at bounding box center [93, 274] width 69 height 16
click at [321, 258] on div "PASSED 00001603 Newly Received 27.1000 FT 3.5g Cannabis Flower Motor Breath x M…" at bounding box center [586, 304] width 1076 height 345
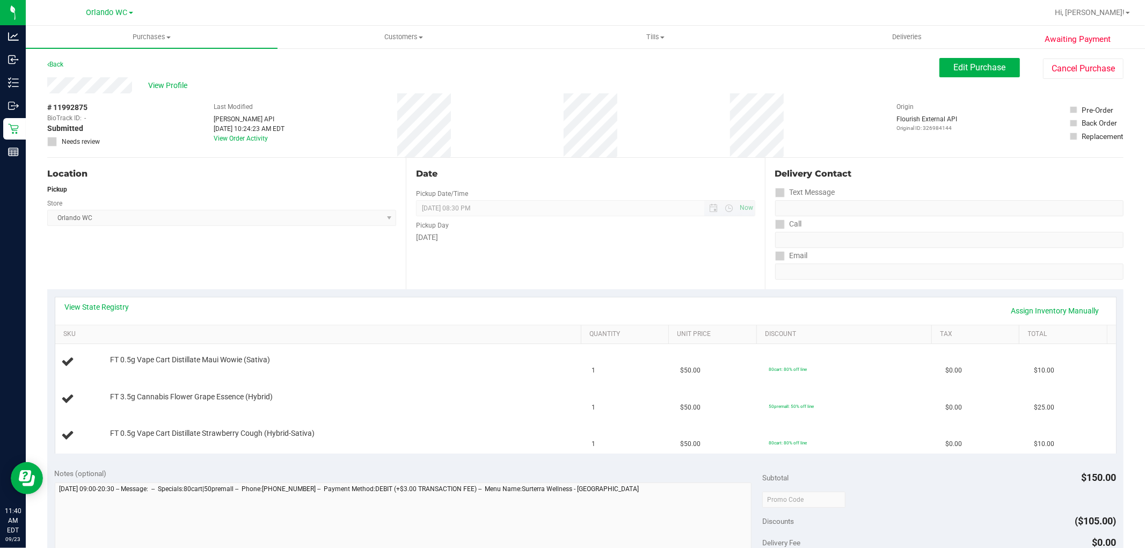
click at [433, 200] on span "[DATE] 08:30 PM Now" at bounding box center [585, 208] width 339 height 16
click at [490, 199] on div "Date Pickup Date/Time [DATE] Now [DATE] 08:30 PM Now Pickup Day [DATE]" at bounding box center [585, 224] width 359 height 132
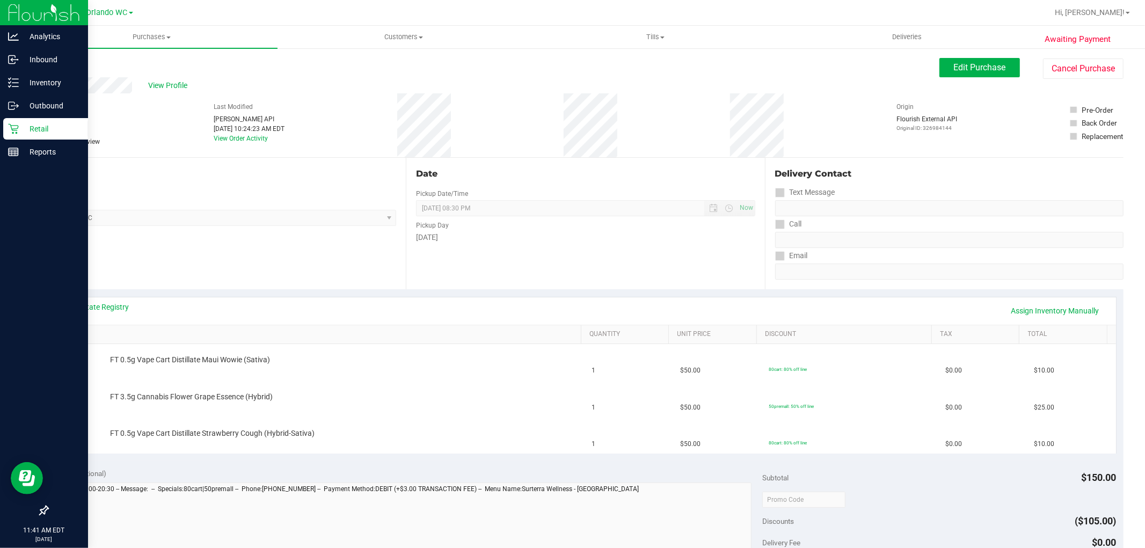
click at [0, 129] on link "Retail" at bounding box center [44, 129] width 88 height 23
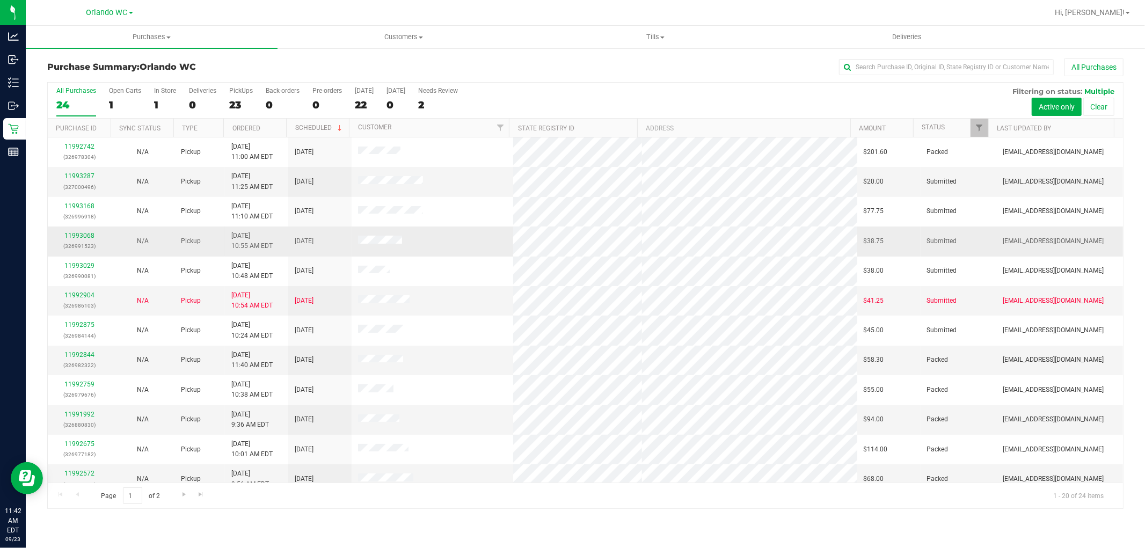
click at [307, 227] on td "[DATE]" at bounding box center [319, 242] width 63 height 30
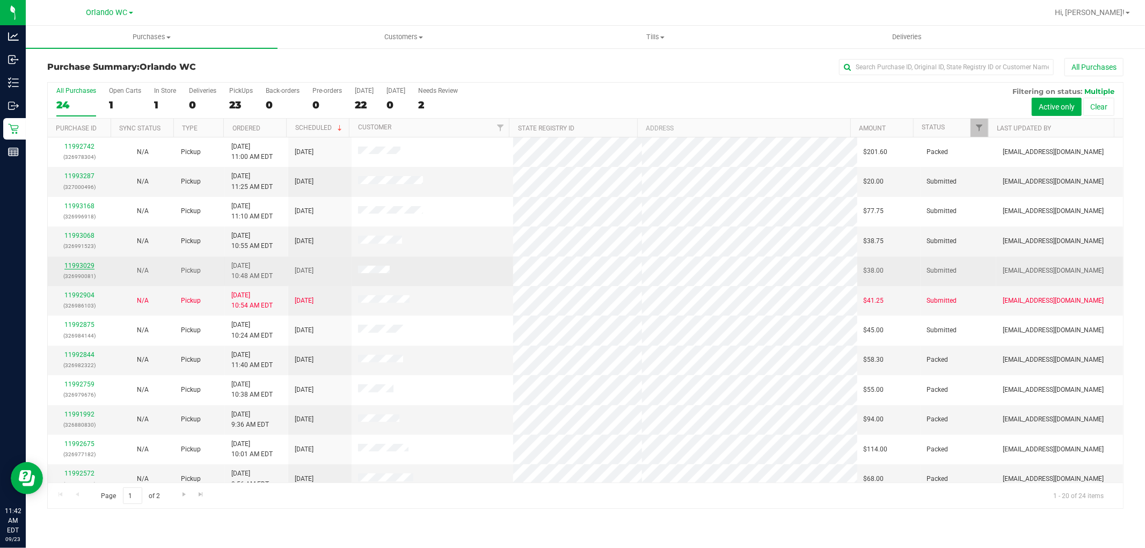
click at [78, 266] on link "11993029" at bounding box center [79, 266] width 30 height 8
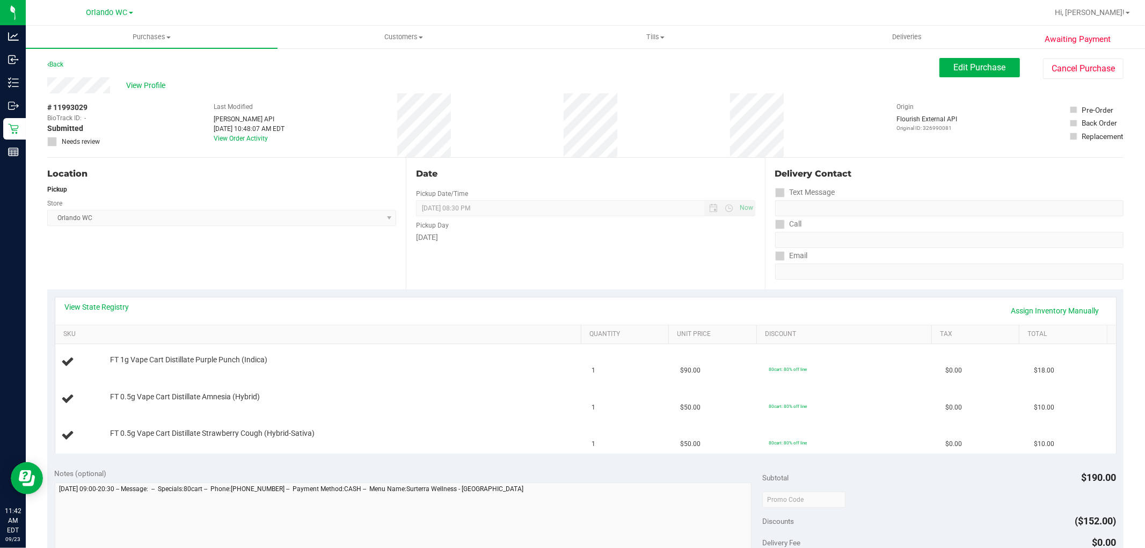
click at [775, 181] on div "Delivery Contact" at bounding box center [949, 176] width 349 height 17
click at [964, 62] on span "Edit Purchase" at bounding box center [980, 67] width 52 height 10
drag, startPoint x: 678, startPoint y: 186, endPoint x: 669, endPoint y: 170, distance: 19.0
click at [678, 181] on div "Date Pickup Date/Time [DATE] Now [DATE] 08:30 PM Now Pickup Day [DATE]" at bounding box center [585, 224] width 359 height 132
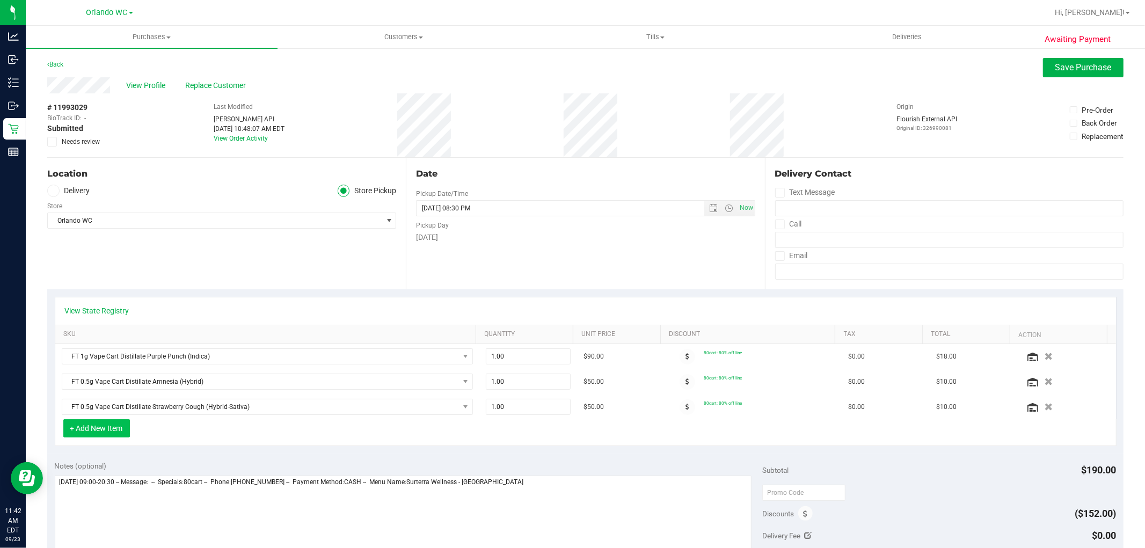
click at [104, 427] on button "+ Add New Item" at bounding box center [96, 428] width 67 height 18
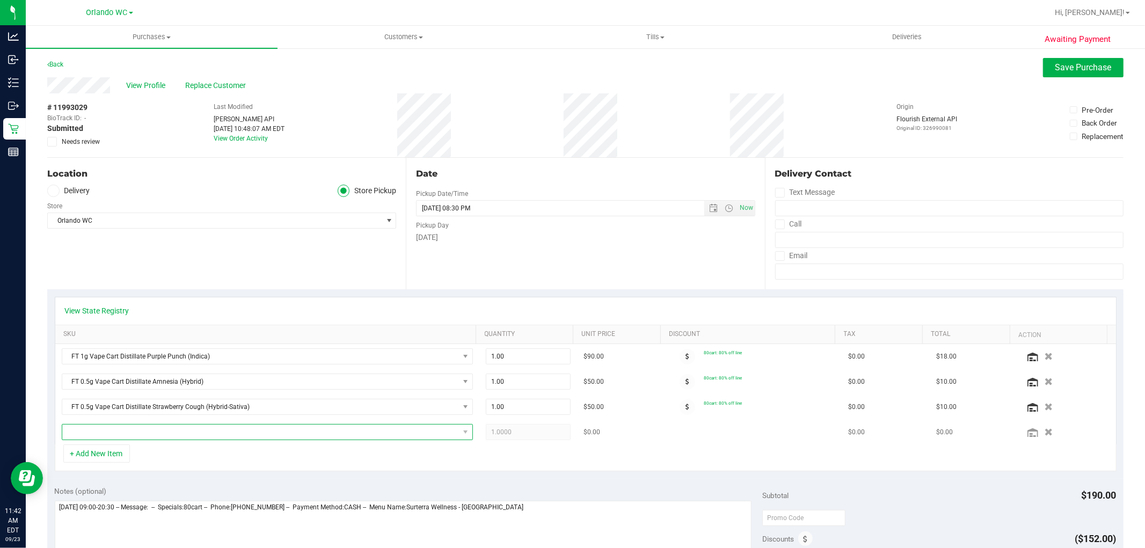
click at [169, 437] on span "NO DATA FOUND" at bounding box center [260, 432] width 397 height 15
type input "grape"
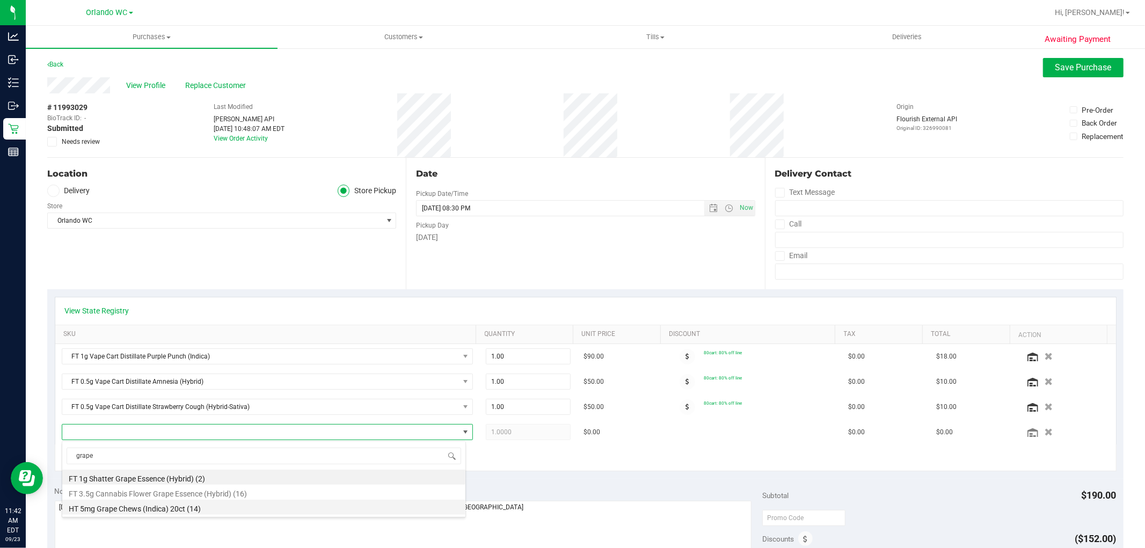
click at [201, 504] on li "HT 5mg Grape Chews (Indica) 20ct (14)" at bounding box center [263, 507] width 403 height 15
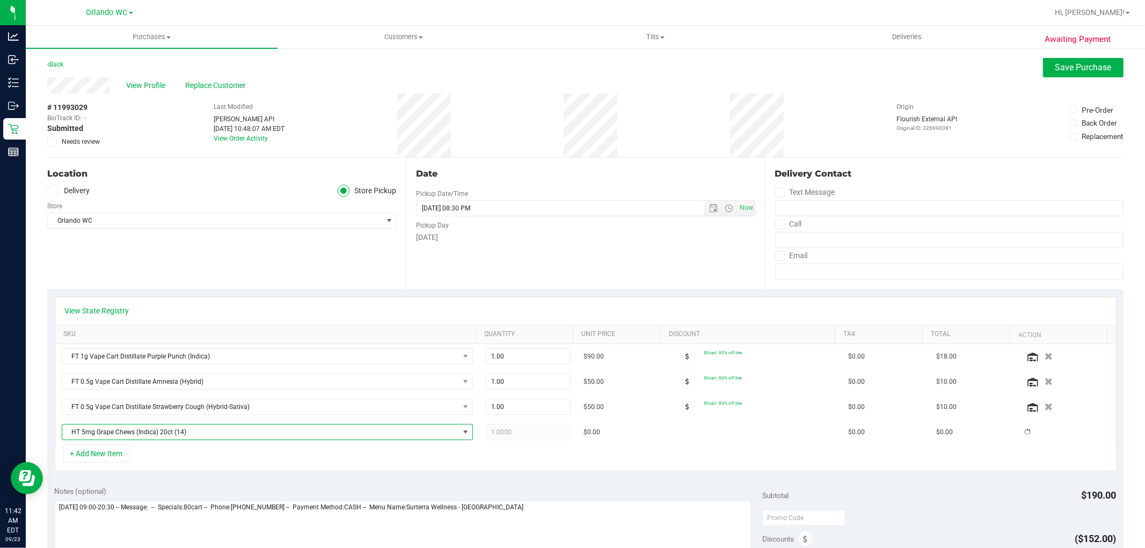
click at [246, 477] on div "View State Registry SKU Quantity Unit Price Discount Tax Total Action FT 1g Vap…" at bounding box center [585, 384] width 1077 height 190
click at [1043, 68] on button "Save Purchase" at bounding box center [1083, 67] width 81 height 19
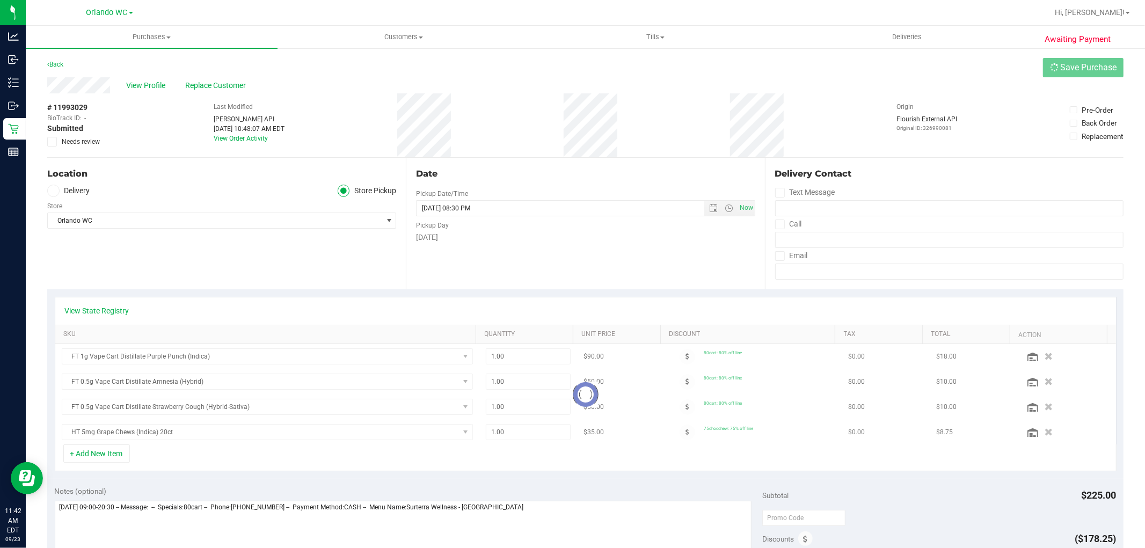
click at [871, 111] on div "# 11993029 BioTrack ID: - Submitted Needs review Last Modified [PERSON_NAME] AP…" at bounding box center [585, 125] width 1077 height 64
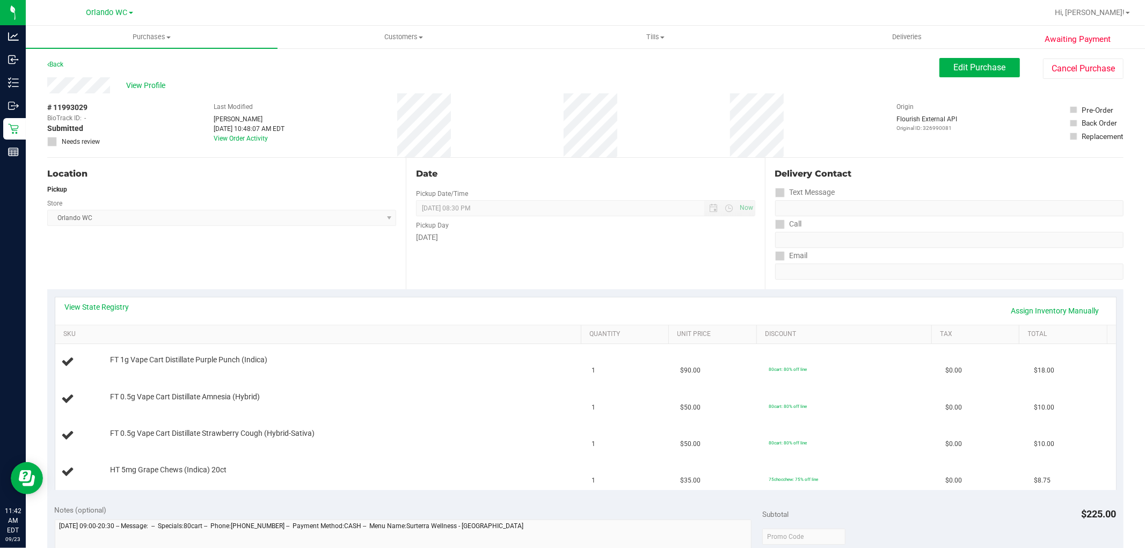
click at [304, 154] on div "# 11993029 BioTrack ID: - Submitted Needs review Last Modified [PERSON_NAME] [D…" at bounding box center [585, 125] width 1077 height 64
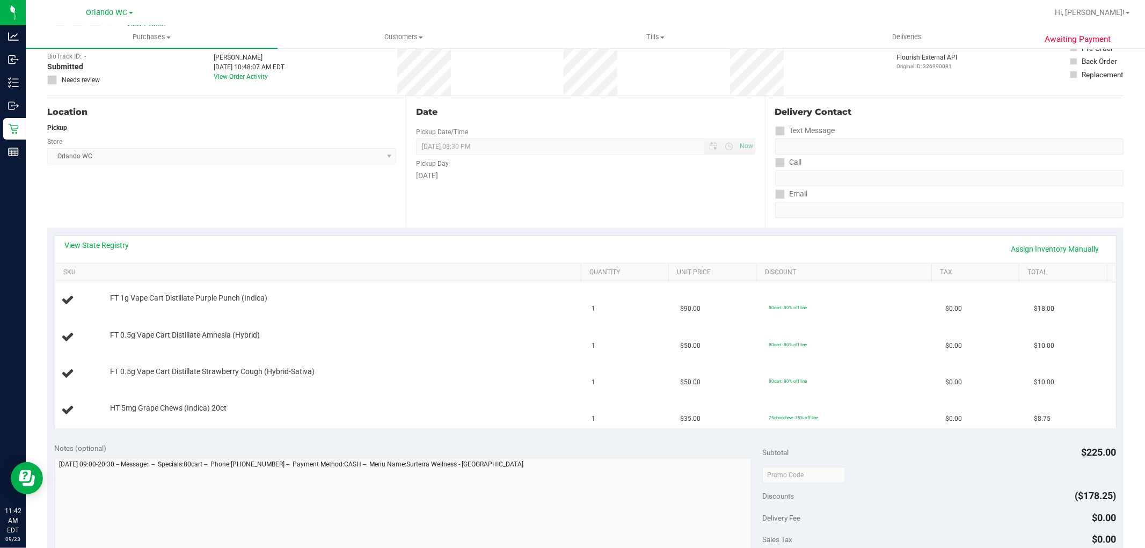
scroll to position [179, 0]
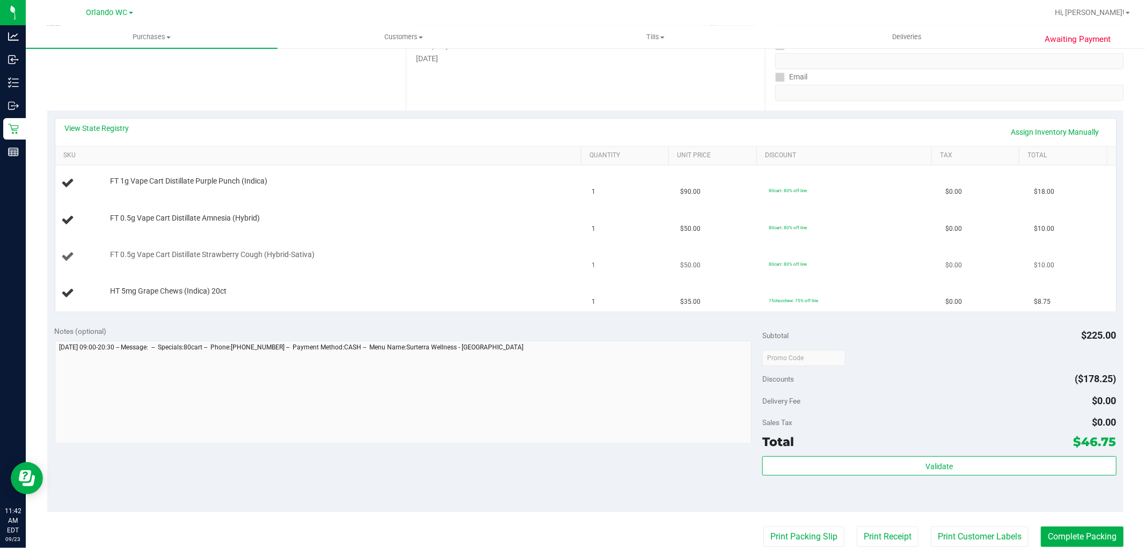
click at [662, 243] on td "1" at bounding box center [630, 257] width 89 height 37
click at [674, 243] on td "$50.00" at bounding box center [718, 257] width 89 height 37
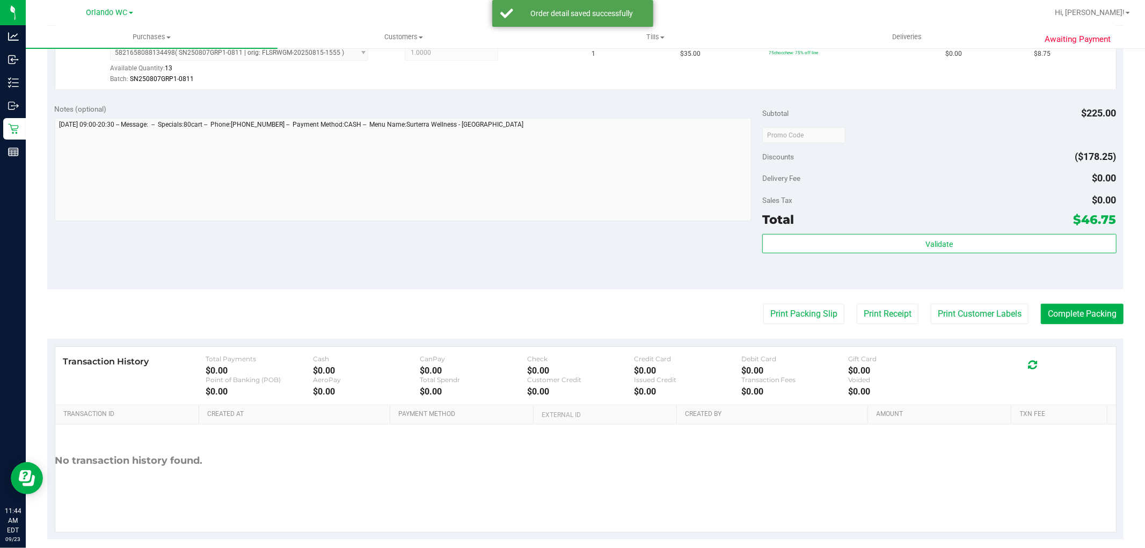
scroll to position [517, 0]
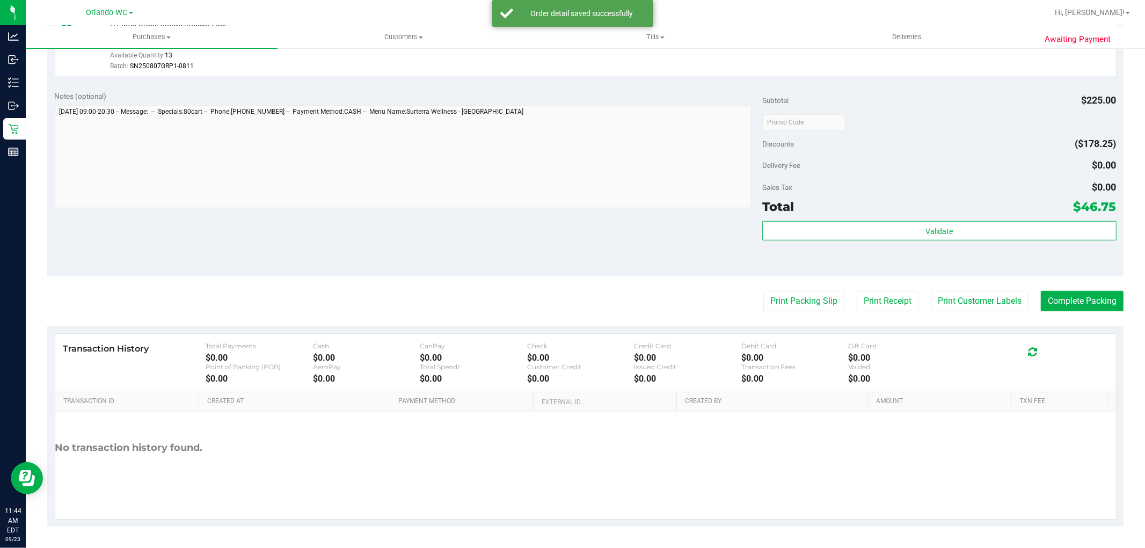
click at [936, 179] on div "Sales Tax $0.00" at bounding box center [940, 187] width 354 height 19
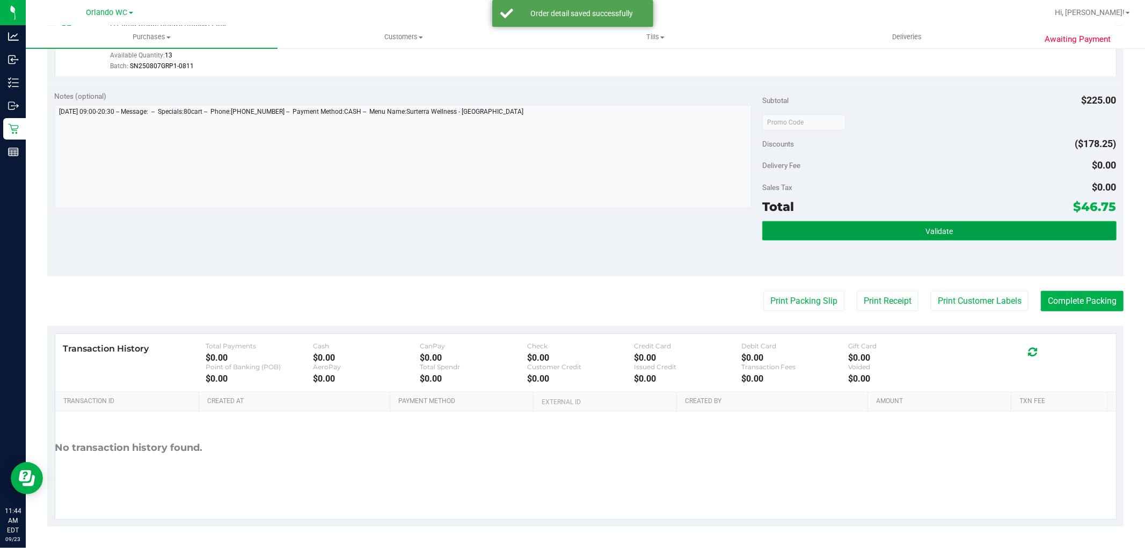
click at [889, 237] on button "Validate" at bounding box center [940, 230] width 354 height 19
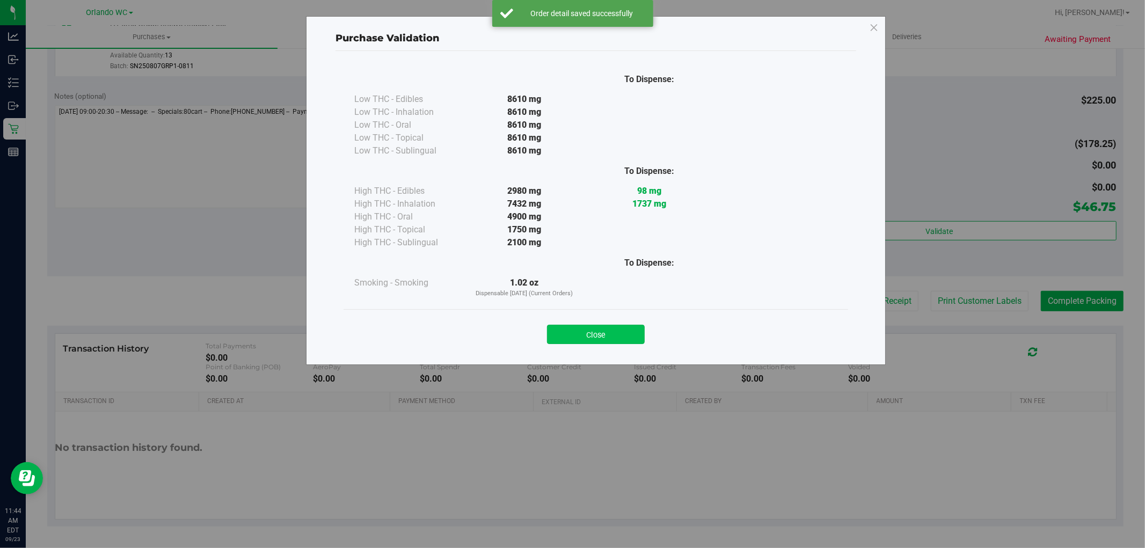
click at [630, 340] on button "Close" at bounding box center [596, 334] width 98 height 19
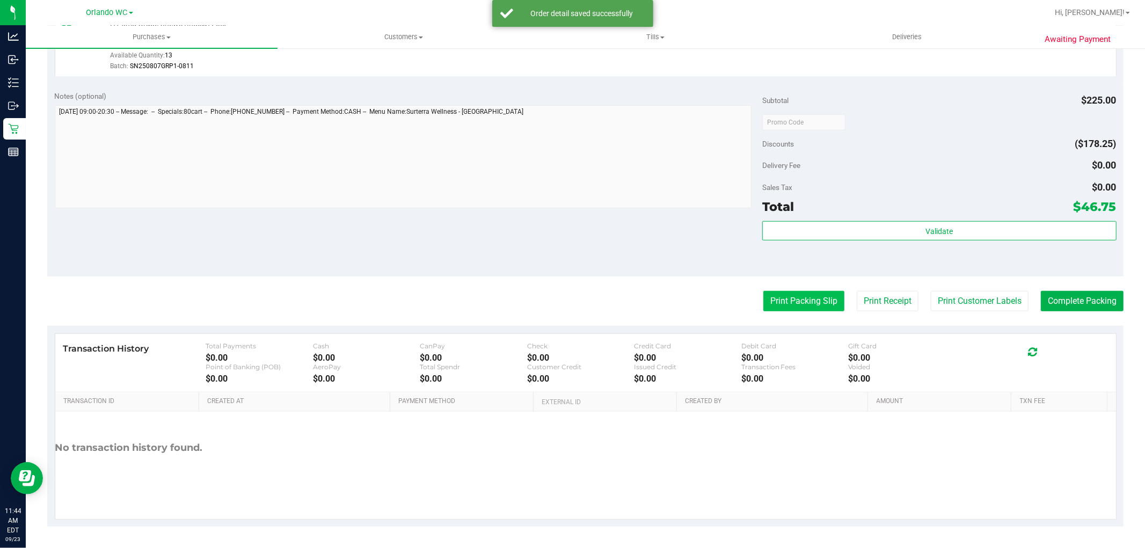
click at [796, 302] on button "Print Packing Slip" at bounding box center [804, 301] width 81 height 20
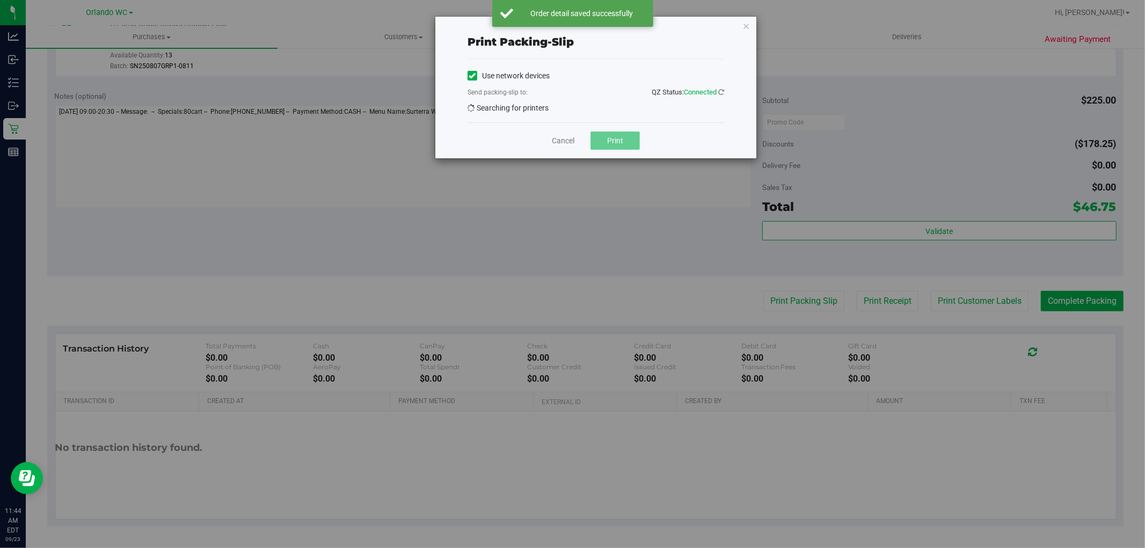
click at [618, 136] on button "Print" at bounding box center [615, 141] width 49 height 18
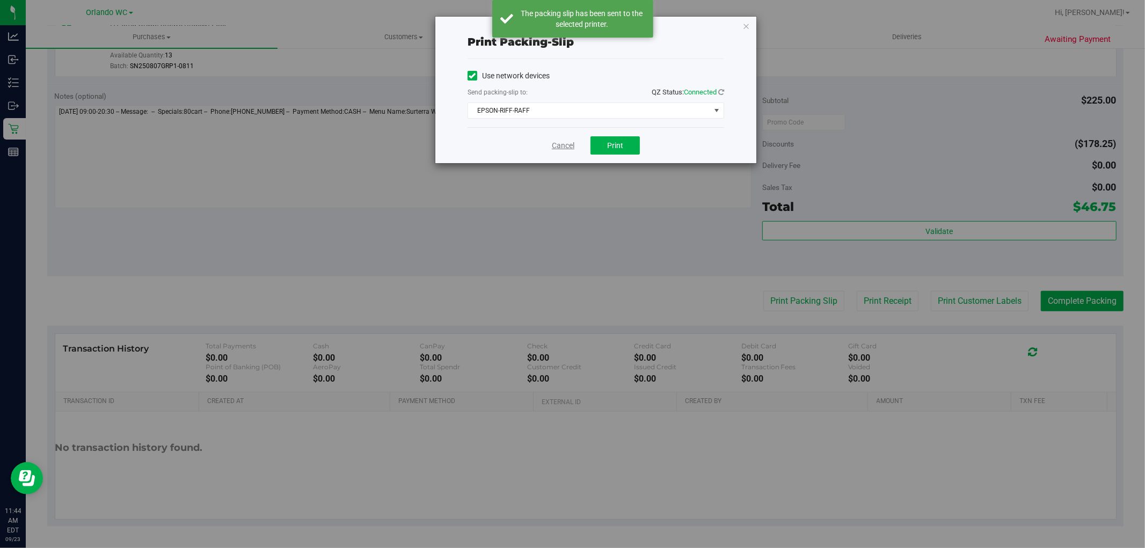
click at [556, 147] on link "Cancel" at bounding box center [563, 145] width 23 height 11
click at [533, 270] on div "Notes (optional) Subtotal $225.00 Discounts ($178.25) Delivery Fee $0.00 Sales …" at bounding box center [585, 179] width 1077 height 193
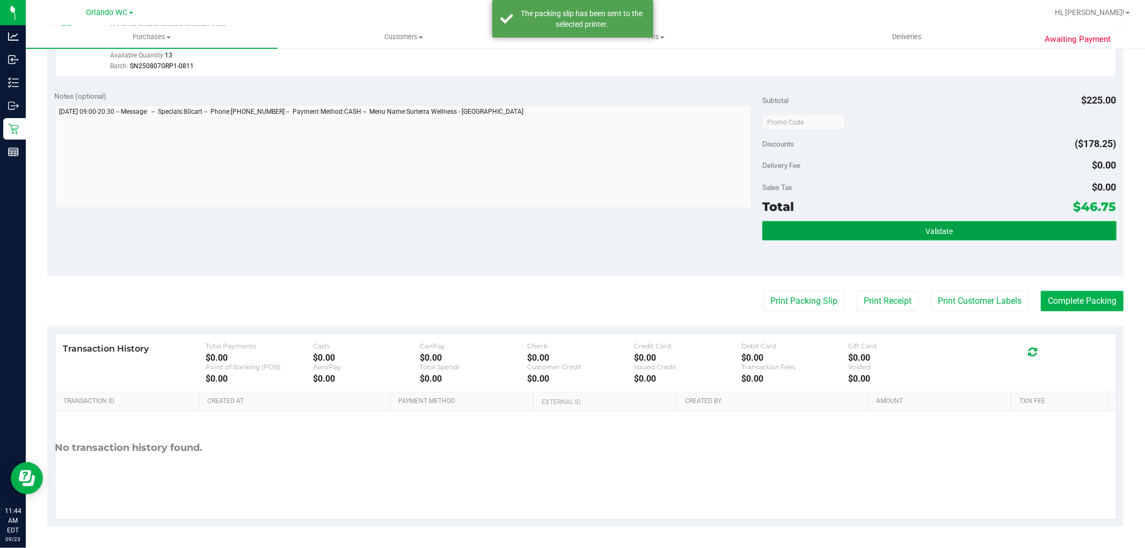
click at [957, 234] on button "Validate" at bounding box center [940, 230] width 354 height 19
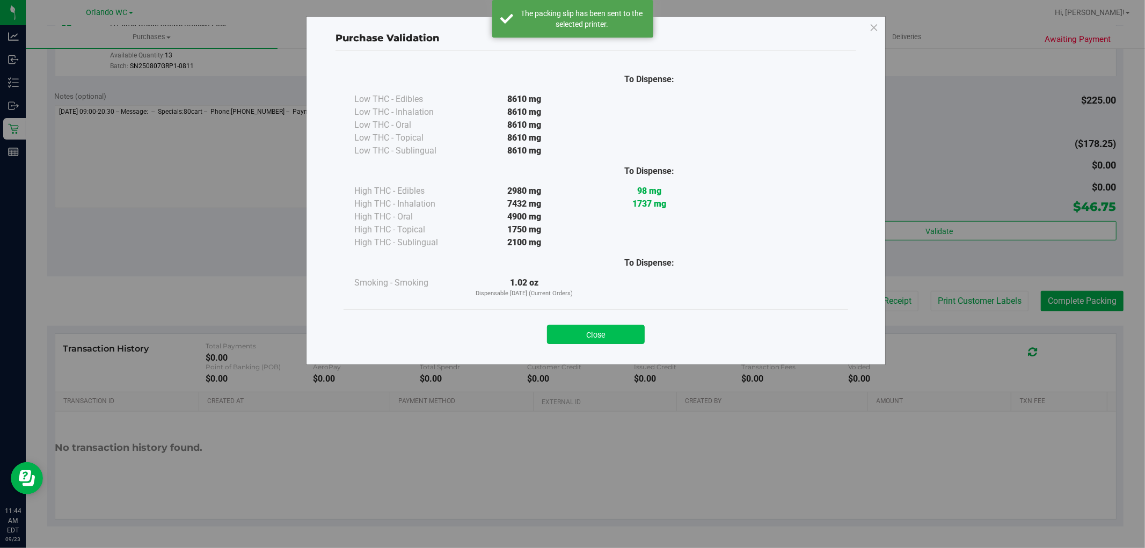
click at [632, 337] on button "Close" at bounding box center [596, 334] width 98 height 19
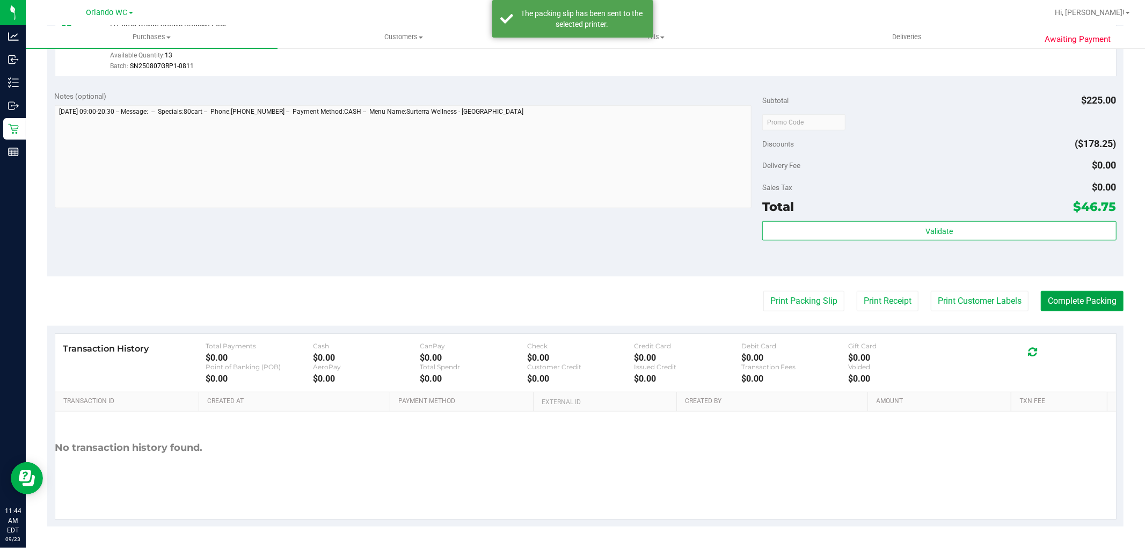
click at [1092, 295] on button "Complete Packing" at bounding box center [1082, 301] width 83 height 20
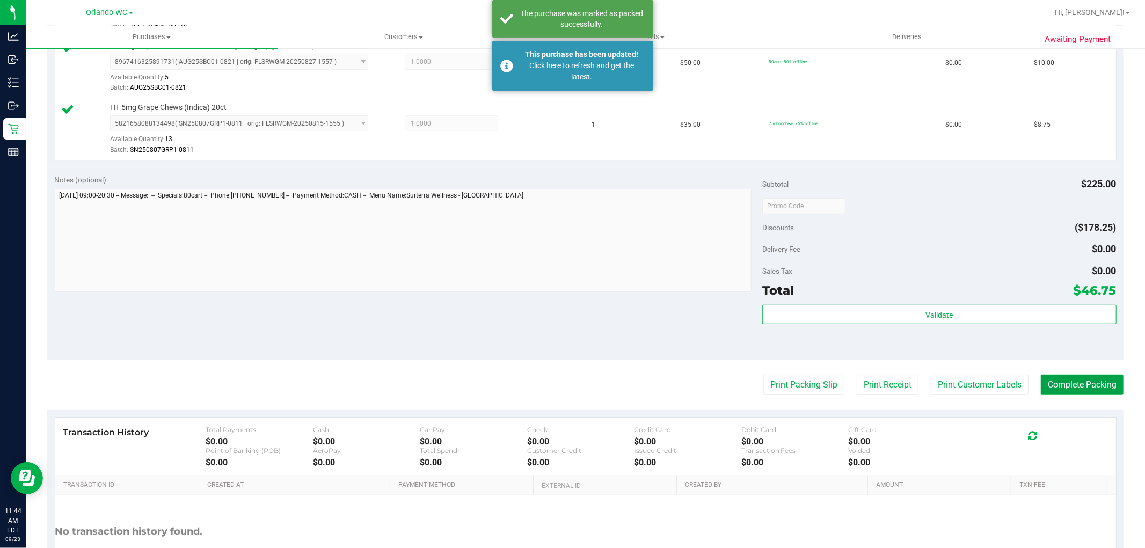
scroll to position [497, 0]
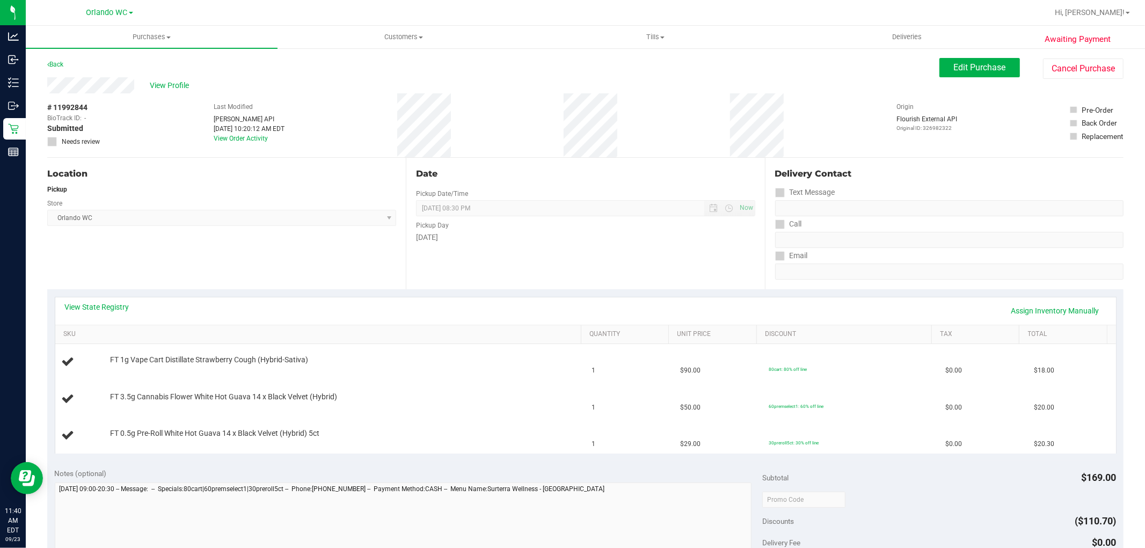
click at [277, 254] on div "Location Pickup Store [GEOGRAPHIC_DATA] WC Select Store [PERSON_NAME][GEOGRAPHI…" at bounding box center [226, 224] width 359 height 132
click at [376, 229] on div "Location Pickup Store [GEOGRAPHIC_DATA] WC Select Store [PERSON_NAME][GEOGRAPHI…" at bounding box center [226, 224] width 359 height 132
click at [367, 186] on div "Pickup" at bounding box center [221, 190] width 349 height 10
